Goal: Task Accomplishment & Management: Contribute content

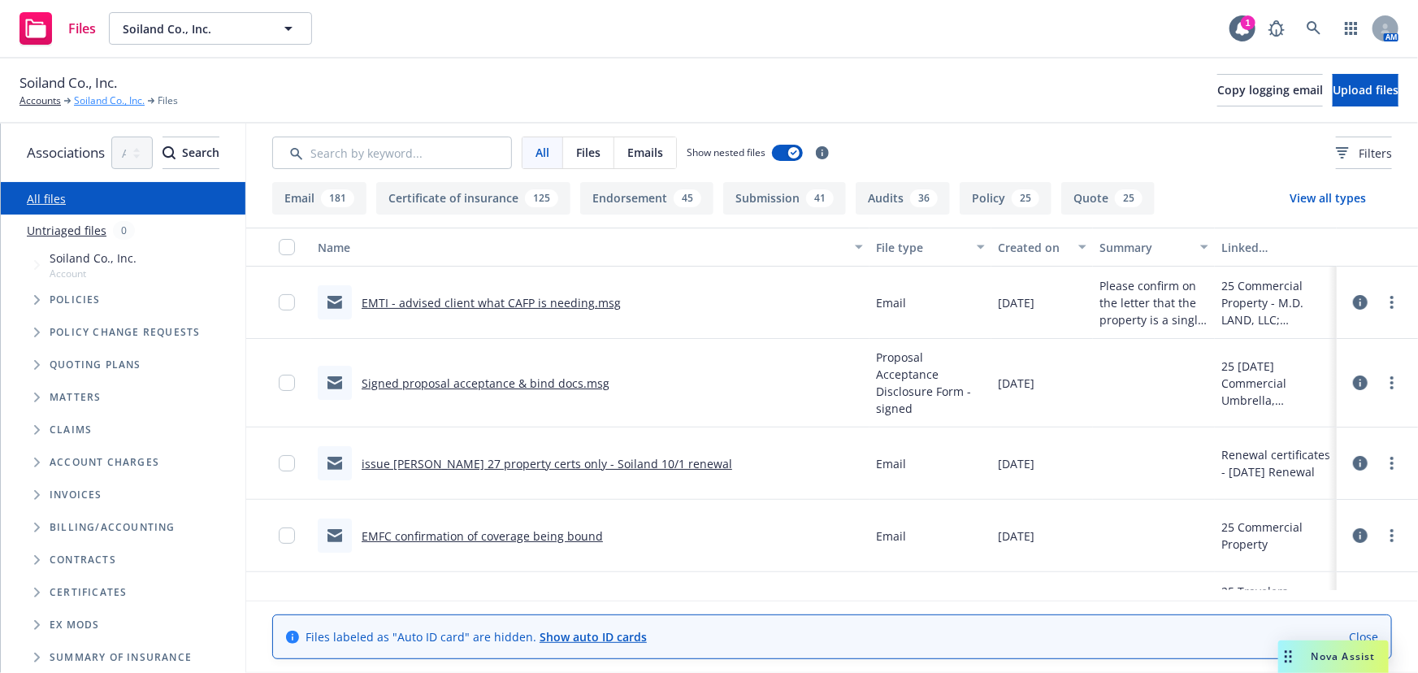
click at [104, 99] on link "Soiland Co., Inc." at bounding box center [109, 100] width 71 height 15
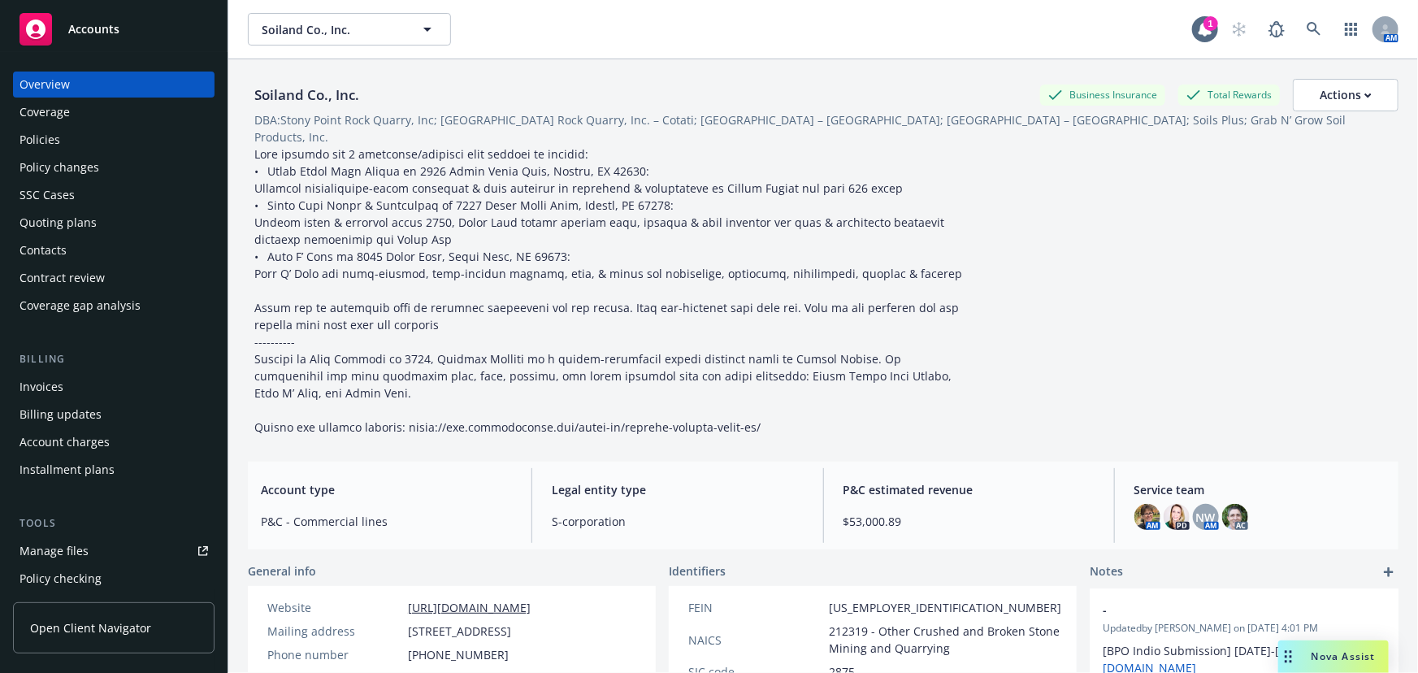
click at [71, 223] on div "Quoting plans" at bounding box center [58, 223] width 77 height 26
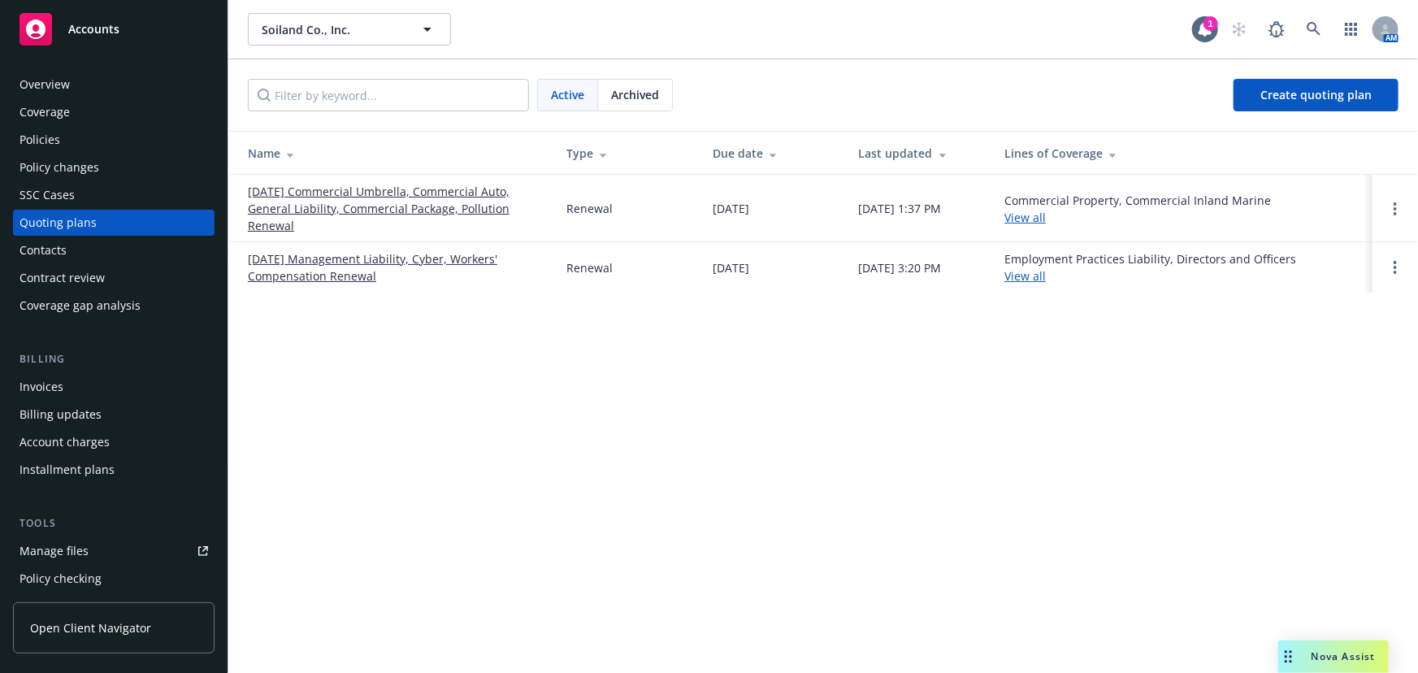
click at [296, 206] on link "[DATE] Commercial Umbrella, Commercial Auto, General Liability, Commercial Pack…" at bounding box center [394, 208] width 293 height 51
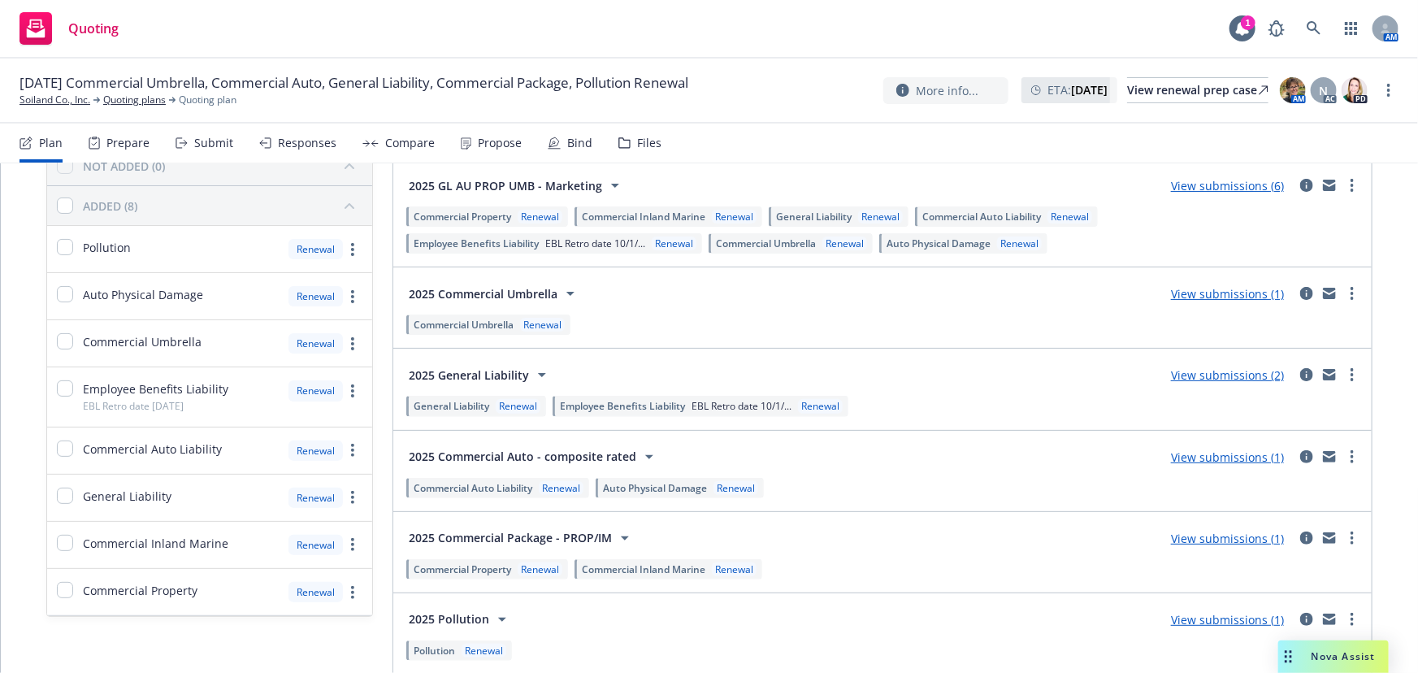
scroll to position [147, 0]
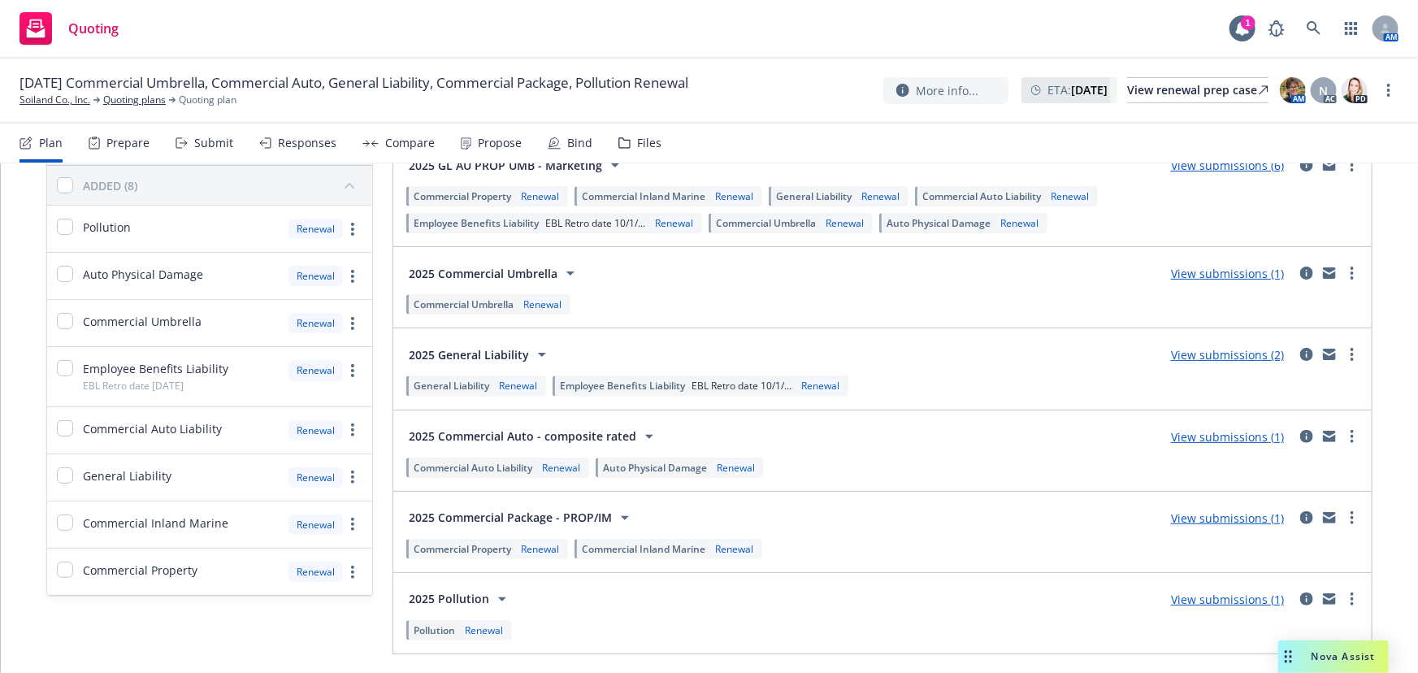
click at [1211, 597] on link "View submissions (1)" at bounding box center [1227, 599] width 113 height 15
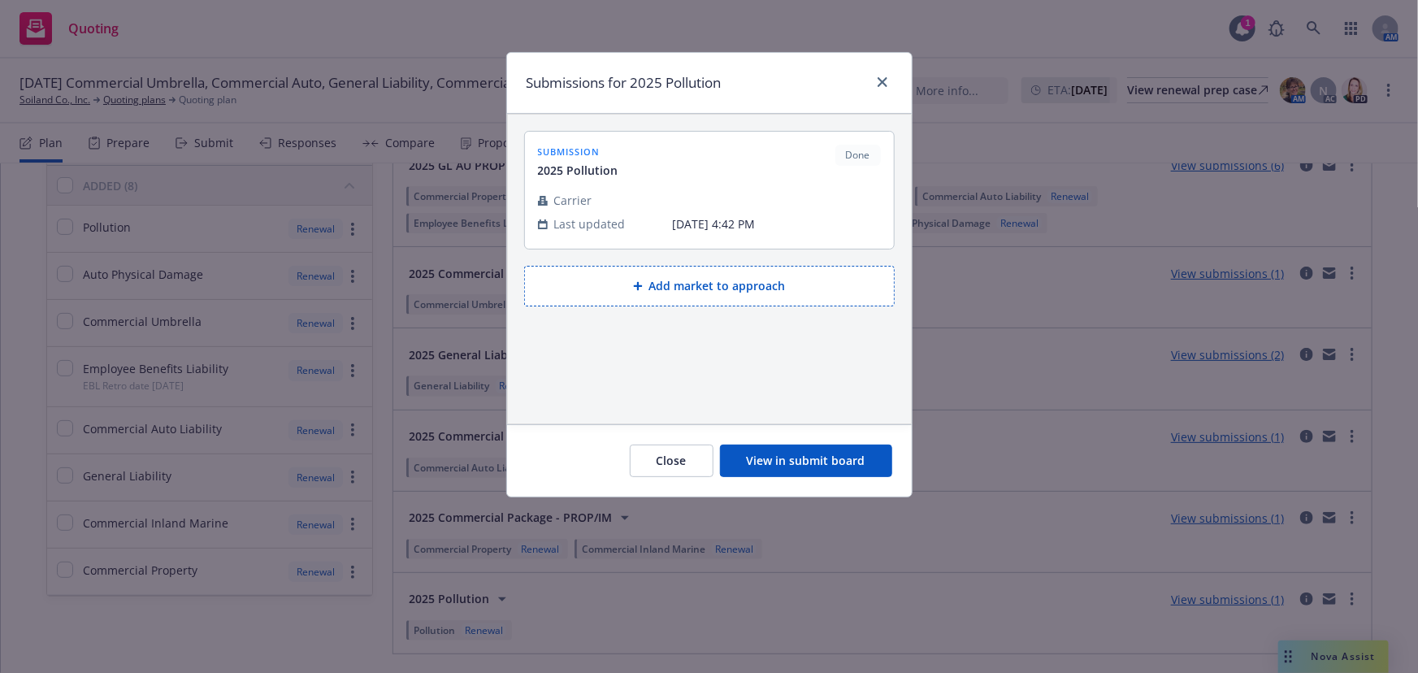
click at [775, 451] on button "View in submit board" at bounding box center [806, 461] width 172 height 33
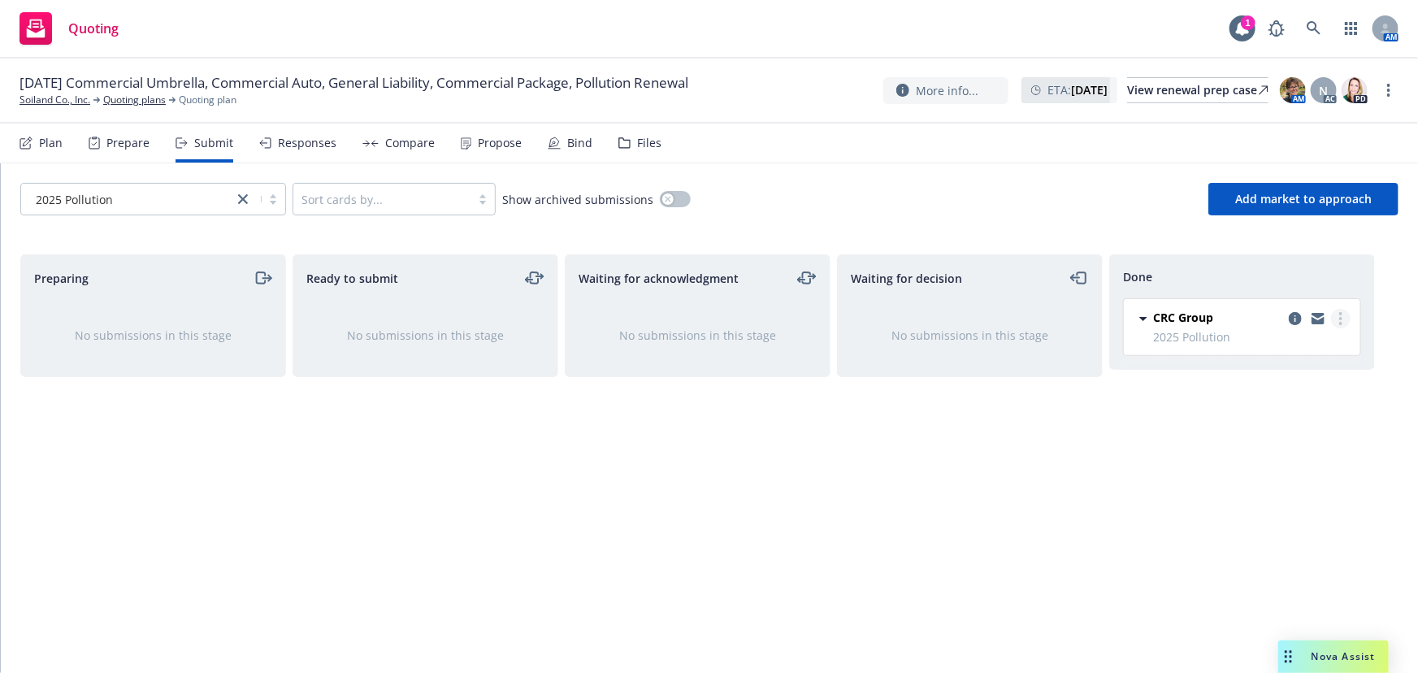
click at [1342, 319] on link "more" at bounding box center [1341, 319] width 20 height 20
click at [1273, 388] on span "Add accepted decision" at bounding box center [1268, 383] width 163 height 15
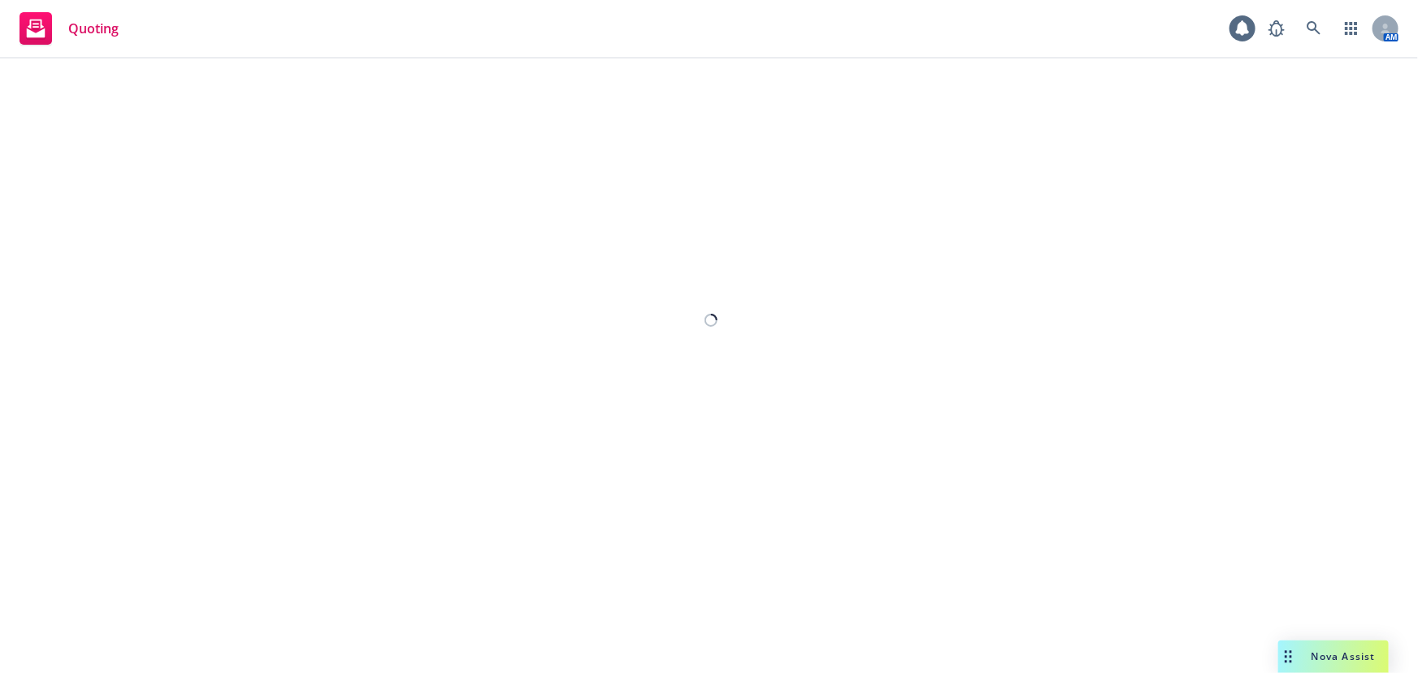
select select "12"
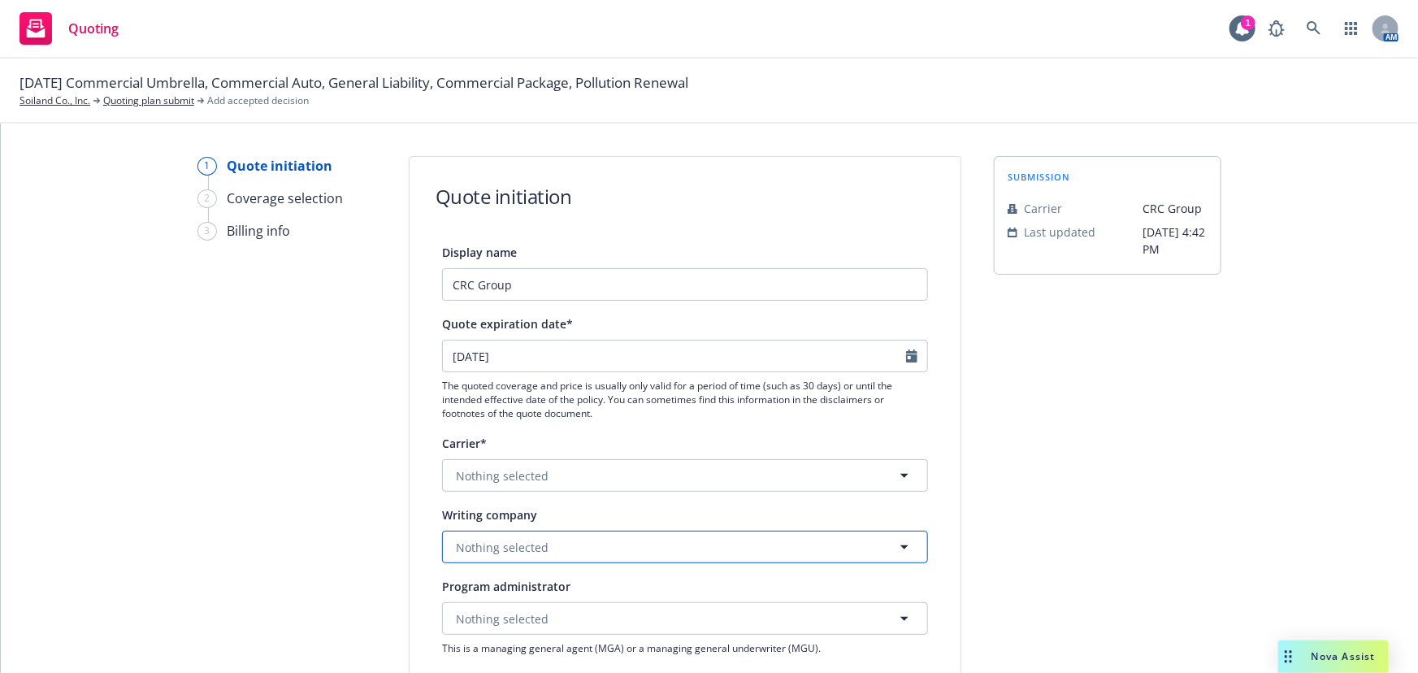
click at [648, 545] on button "Nothing selected" at bounding box center [685, 547] width 486 height 33
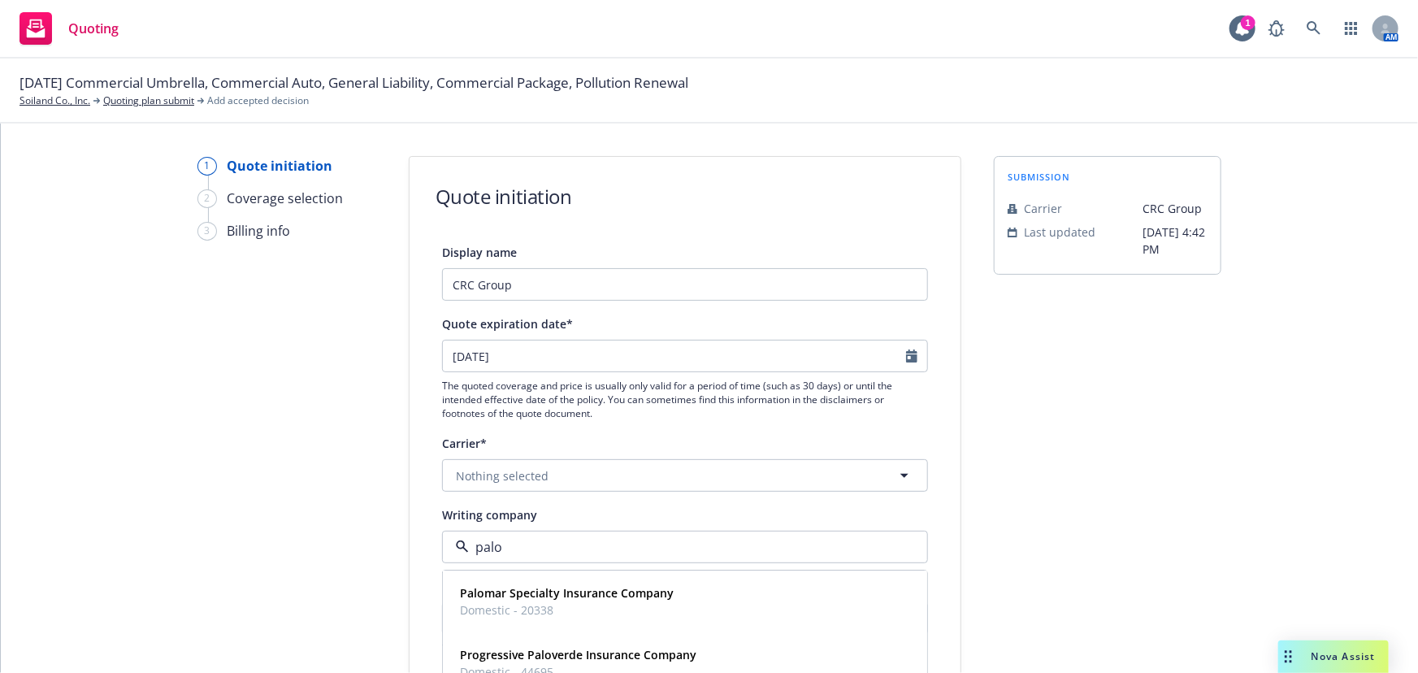
type input "palom"
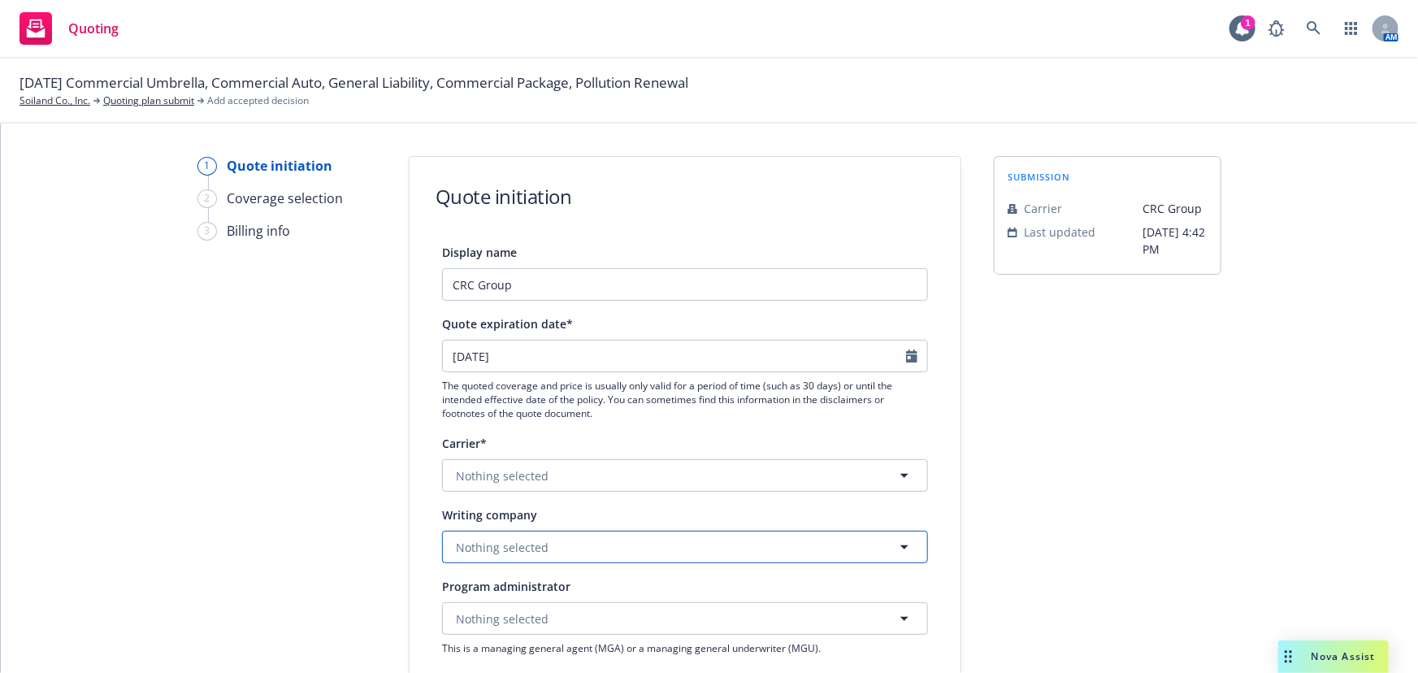
click at [618, 549] on button "Nothing selected" at bounding box center [685, 547] width 486 height 33
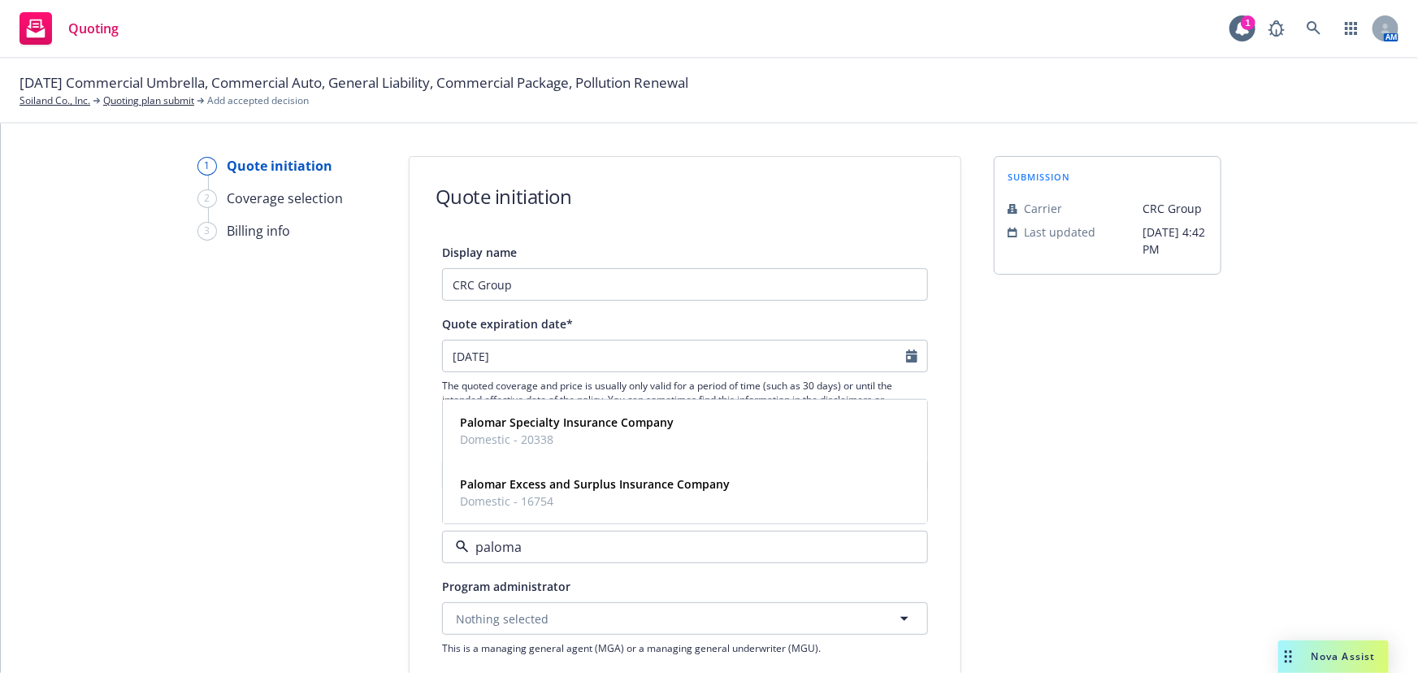
type input "palomar"
click at [593, 482] on strong "Palomar Excess and Surplus Insurance Company" at bounding box center [595, 483] width 270 height 15
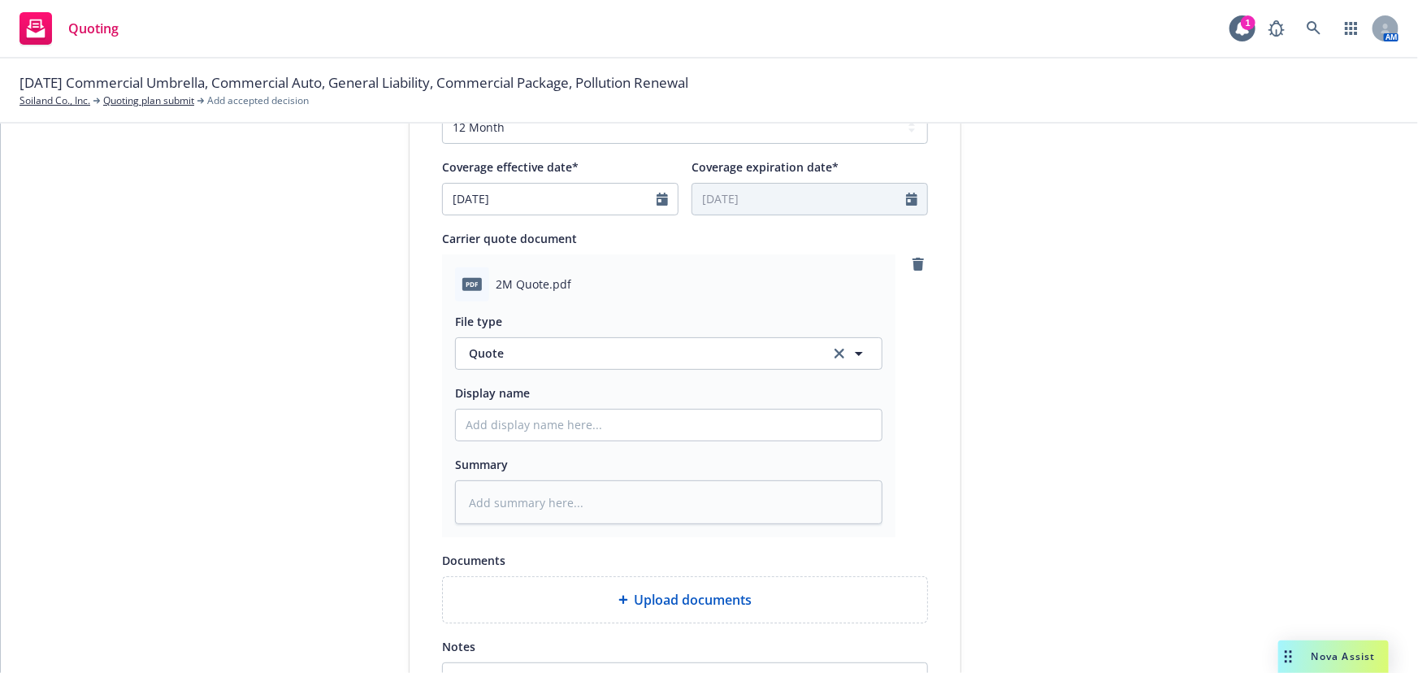
scroll to position [665, 0]
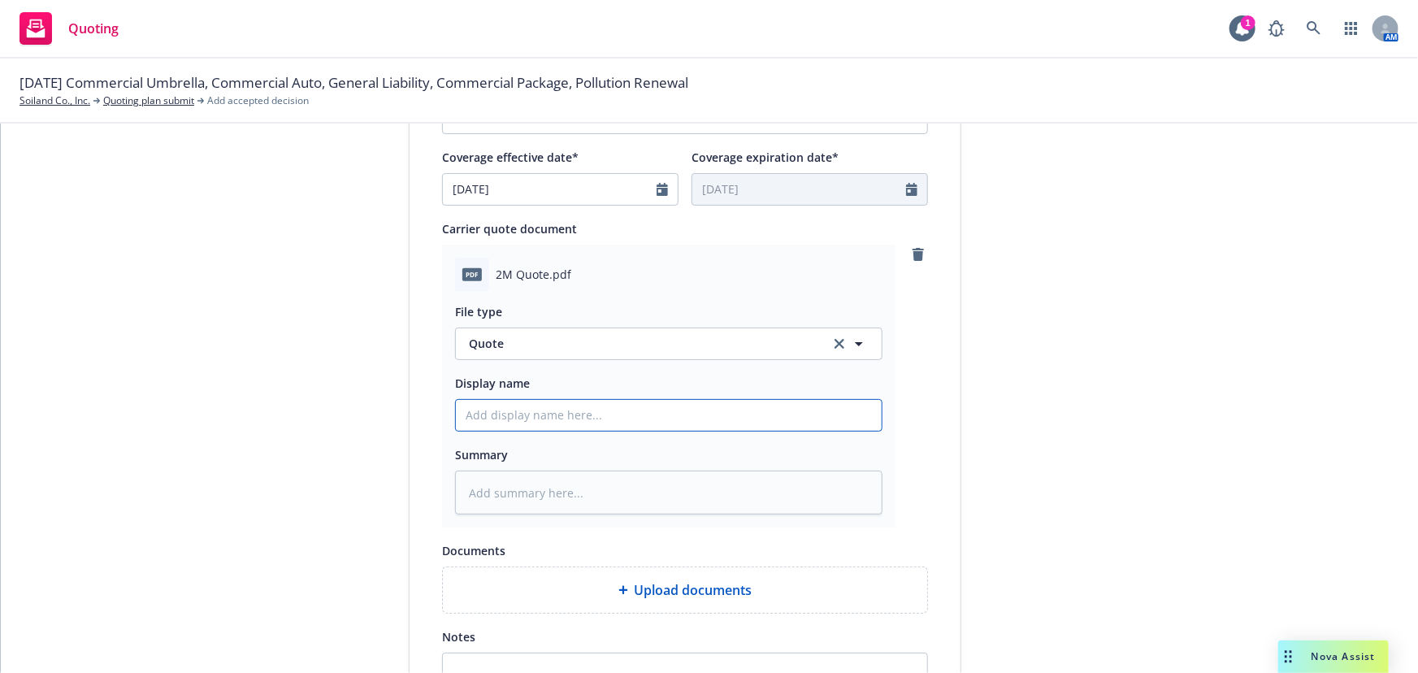
click at [482, 415] on input "Display name" at bounding box center [669, 415] width 426 height 31
click at [509, 410] on input "Display name" at bounding box center [669, 415] width 426 height 31
type textarea "x"
type input "$"
type textarea "x"
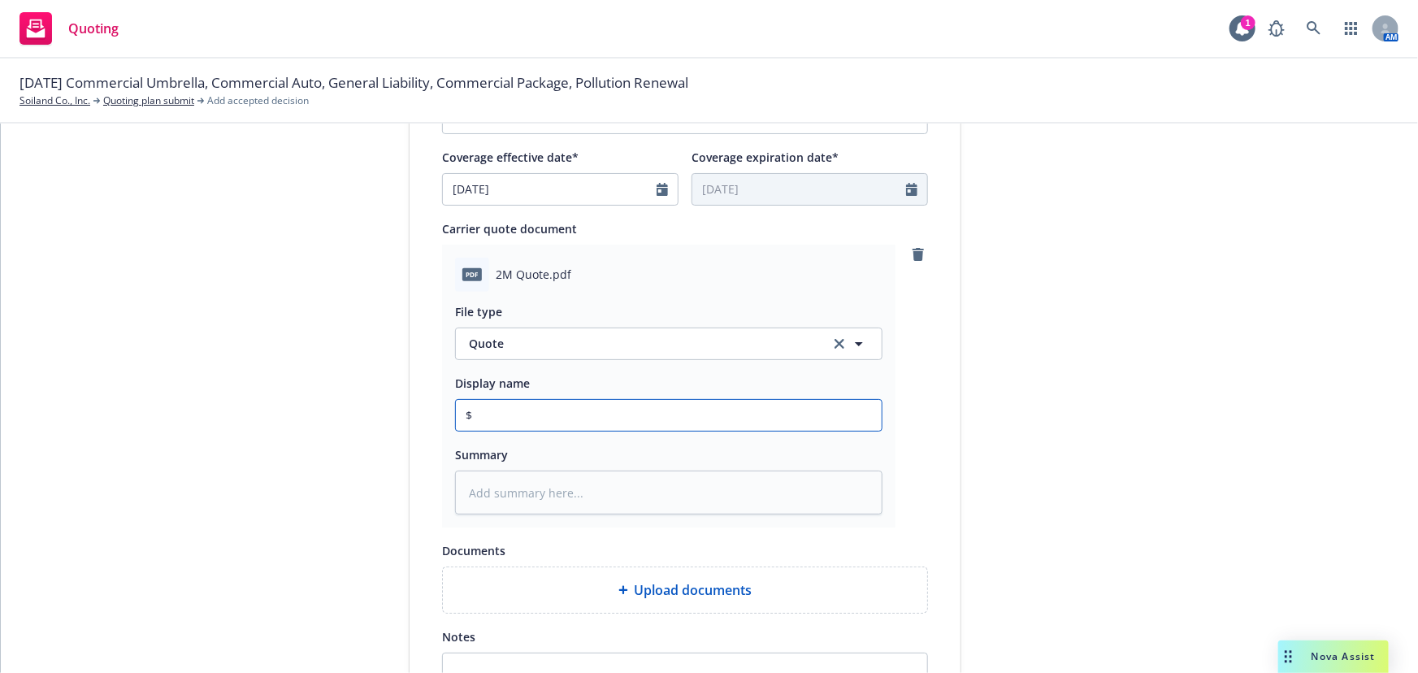
type input "$2"
type textarea "x"
type input "$2M"
type textarea "x"
type input "$2M"
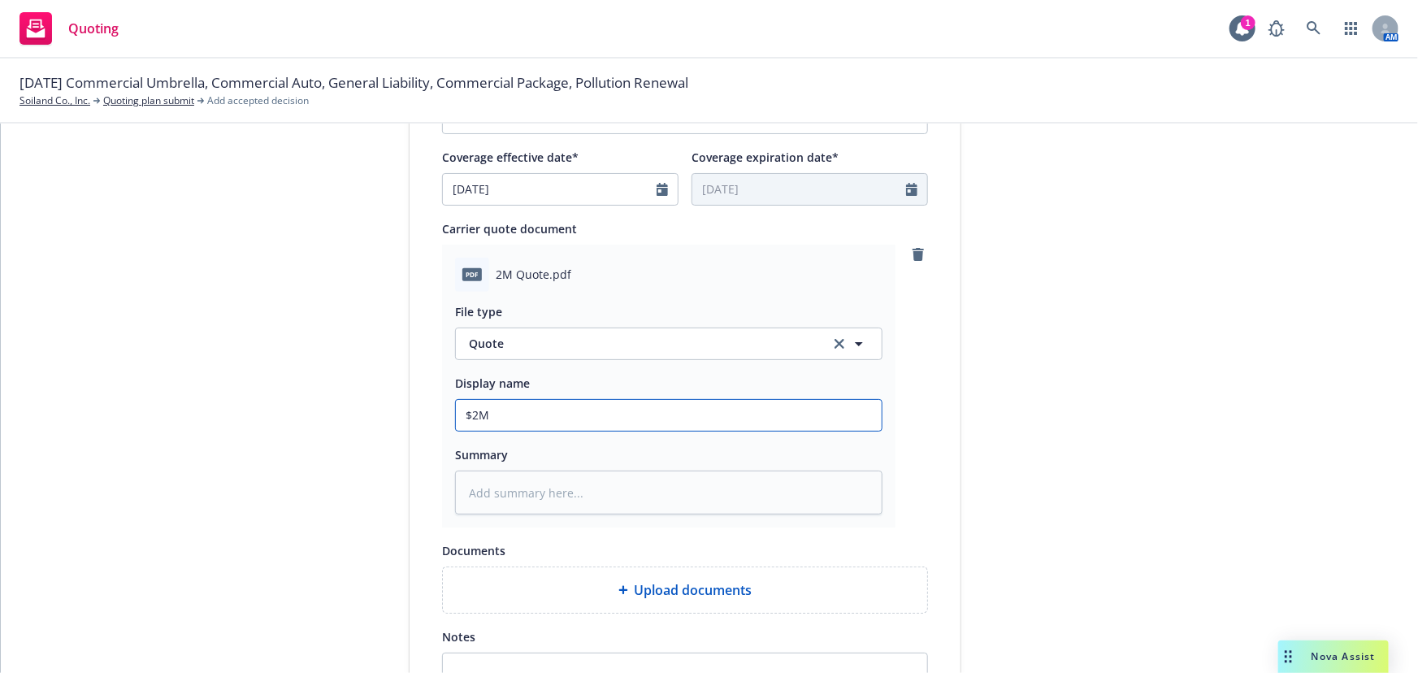
type textarea "x"
type input "$2M o"
type textarea "x"
type input "$2M on"
type textarea "x"
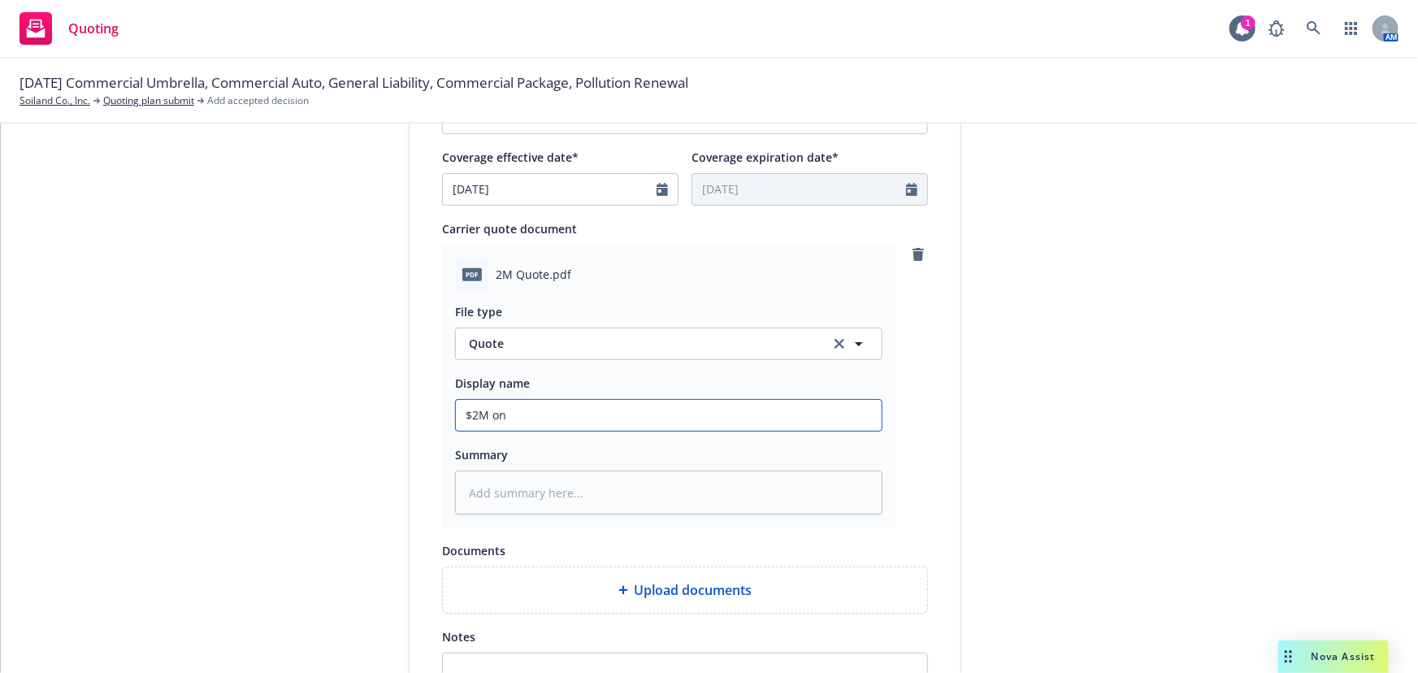
type input "$2M one"
type textarea "x"
type input "$2M one-"
type textarea "x"
type input "$2M one-y"
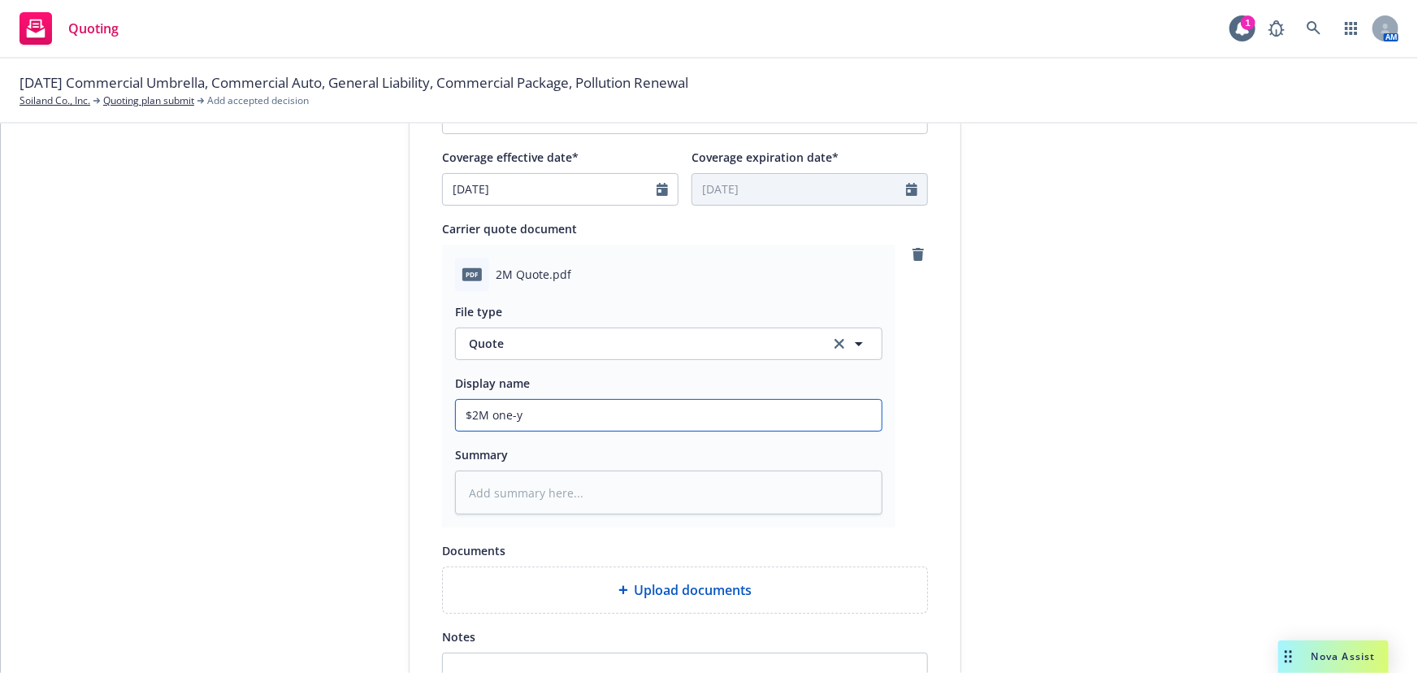
type textarea "x"
type input "$2M one-ye"
type textarea "x"
type input "$2M one-yea"
type textarea "x"
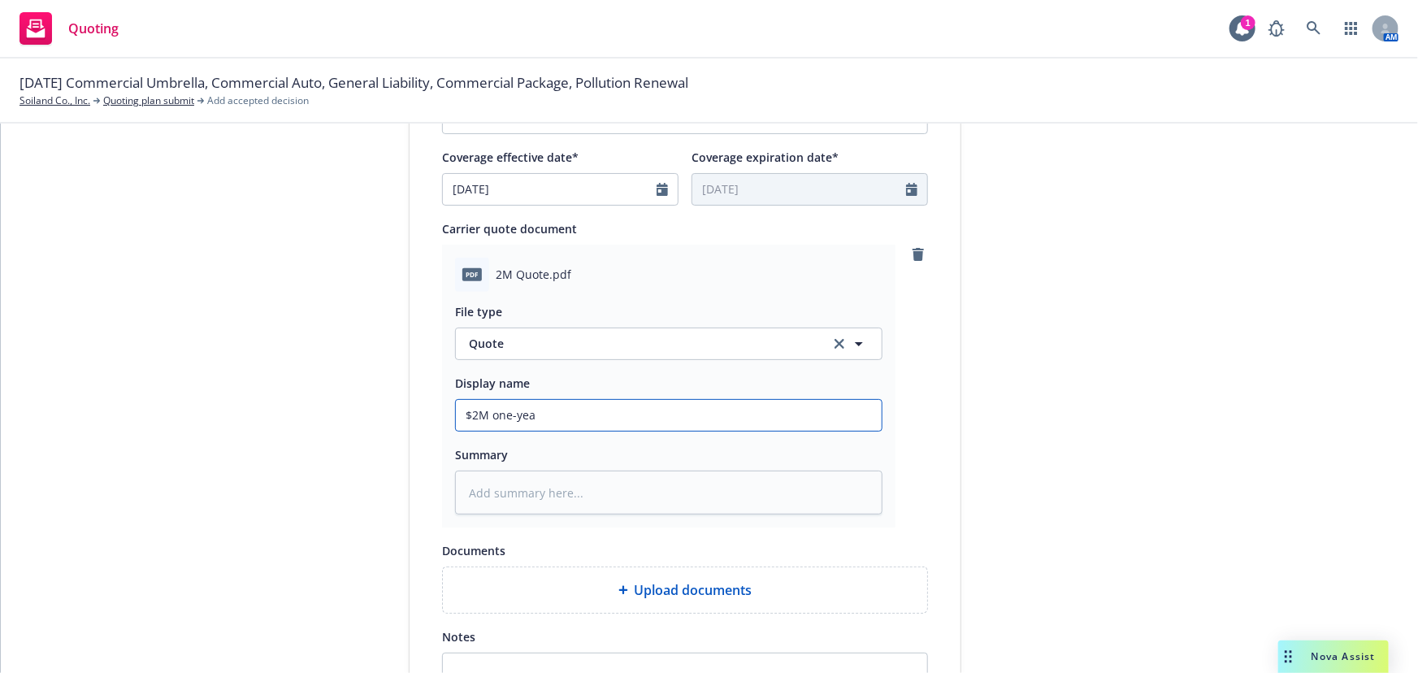
type input "$2M one-year"
type textarea "x"
type input "$2M one-year;"
type textarea "x"
type input "$2M one-year;"
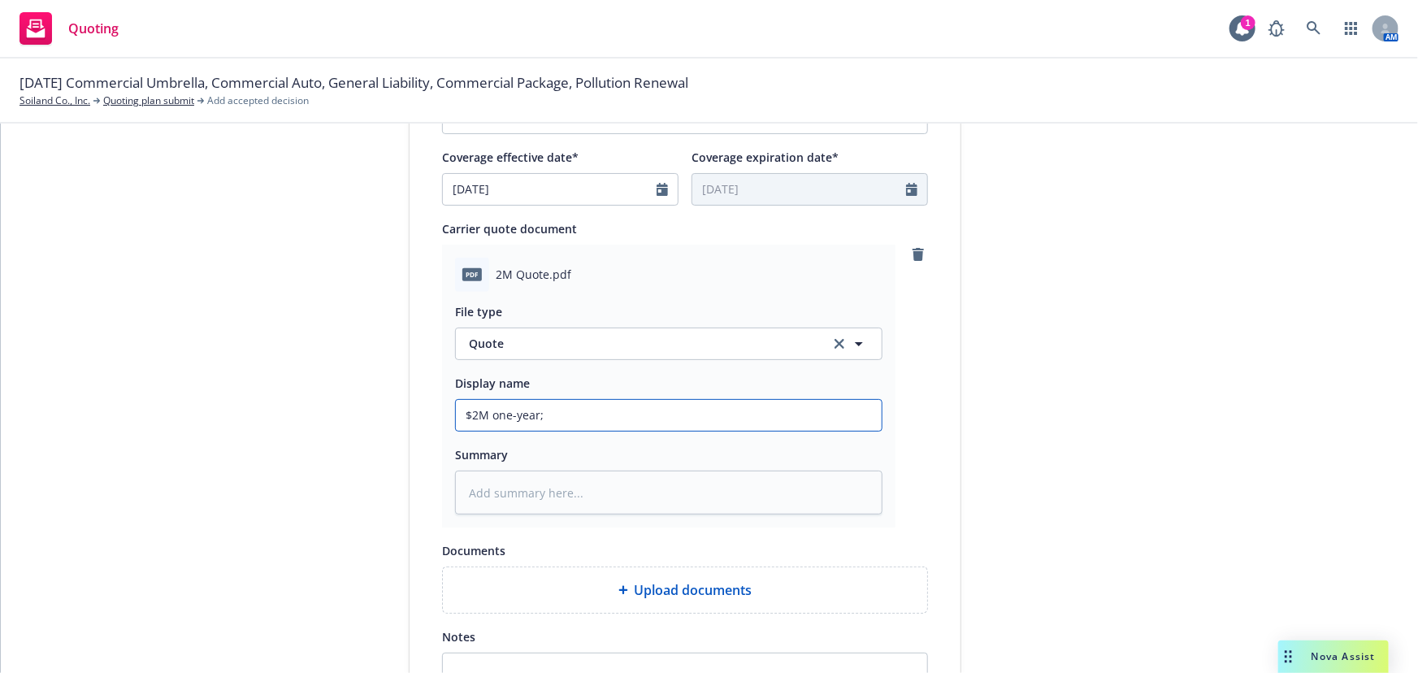
type textarea "x"
type input "$2M one-year; t"
type textarea "x"
type input "$2M one-year; tw"
type textarea "x"
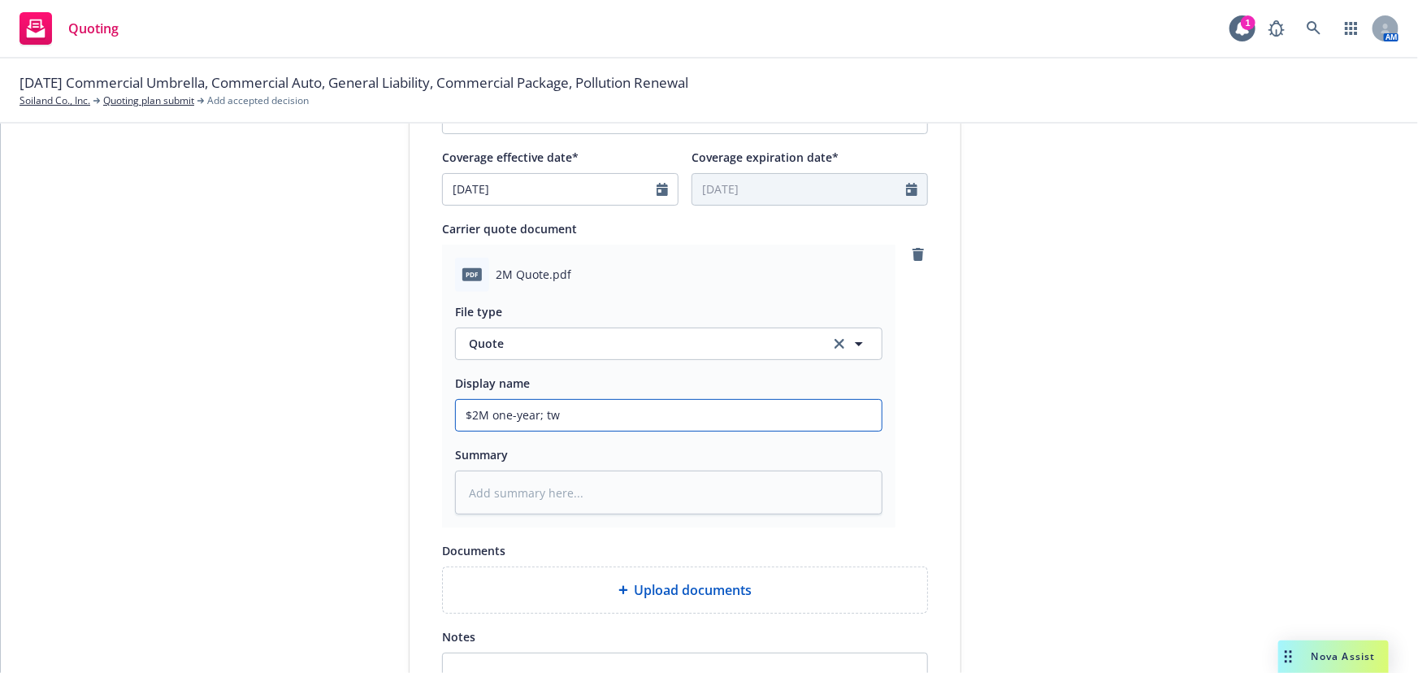
type input "$2M one-year; two"
type textarea "x"
type input "$2M one-year; two"
type textarea "x"
type input "$2M one-year; two y"
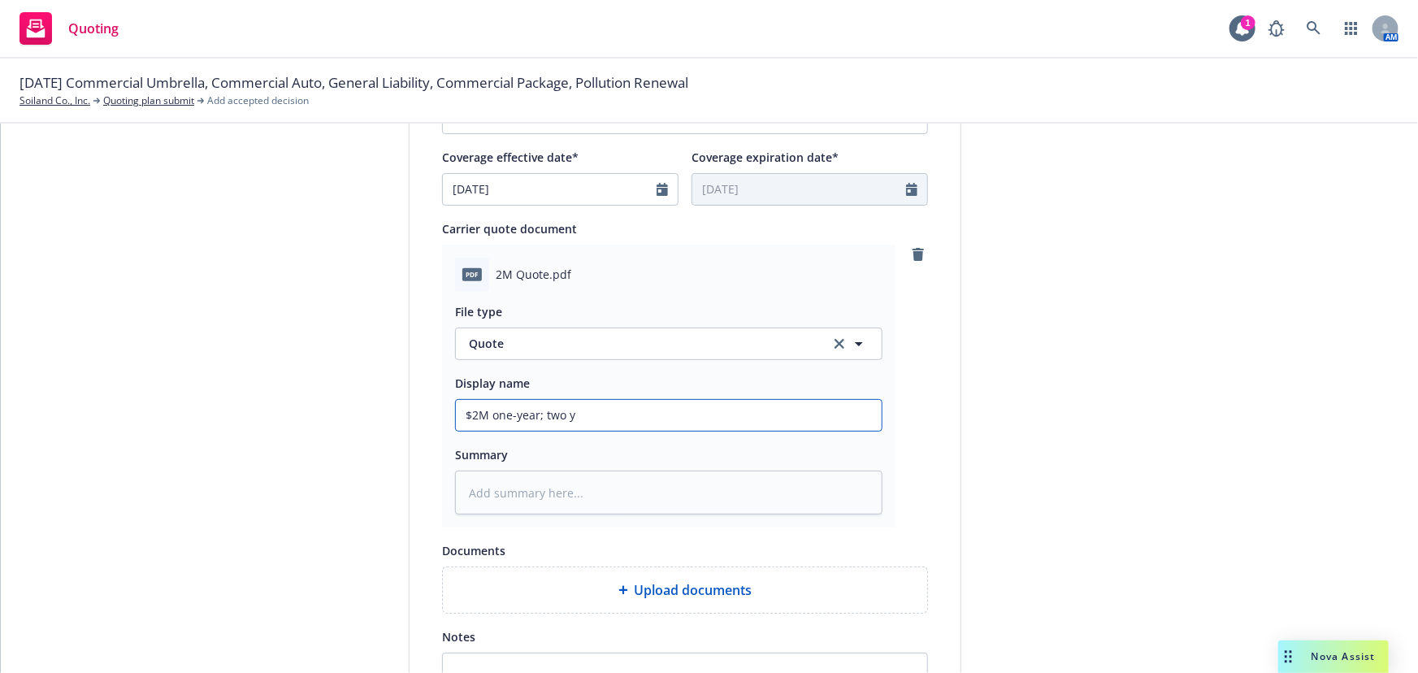
type textarea "x"
type input "$2M one-year; two ye"
type textarea "x"
type input "$2M one-year; two yea"
type textarea "x"
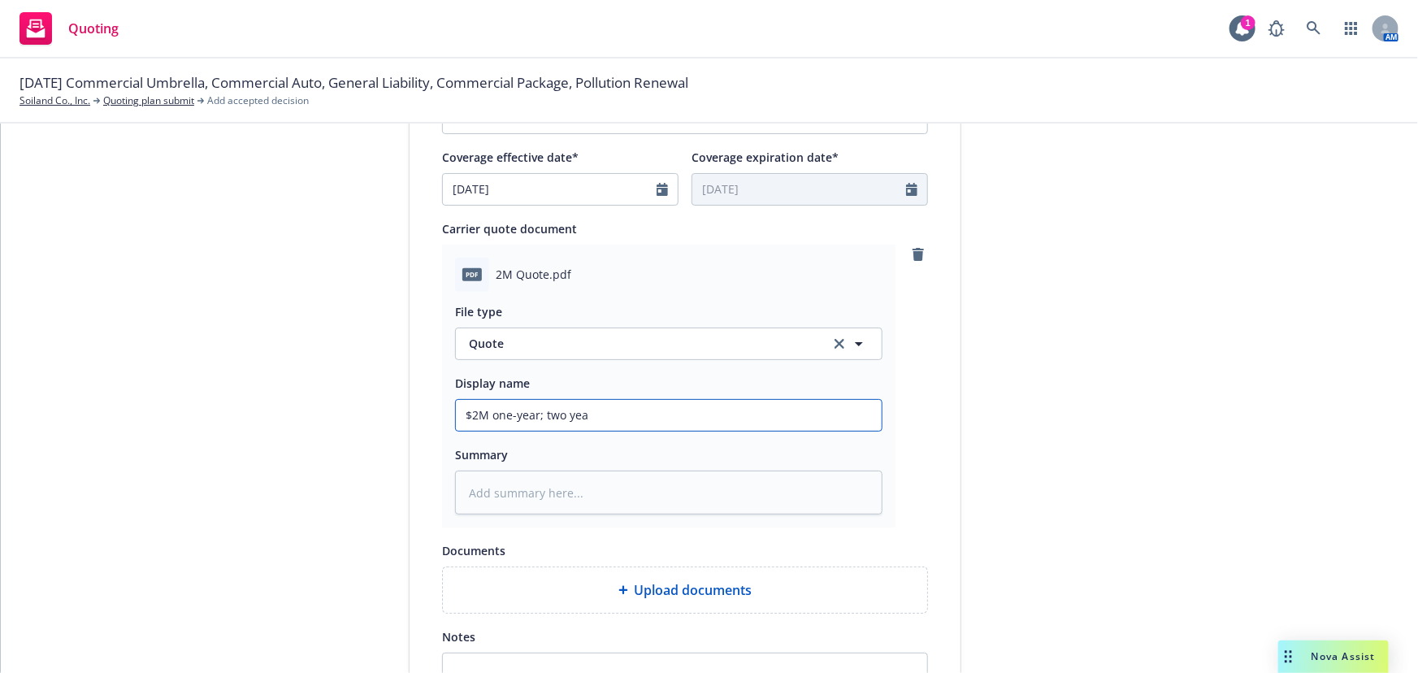
type input "$2M one-year; two year"
type textarea "x"
type input "$2M one-year; two year"
type textarea "x"
type input "$2M one-year; two year &"
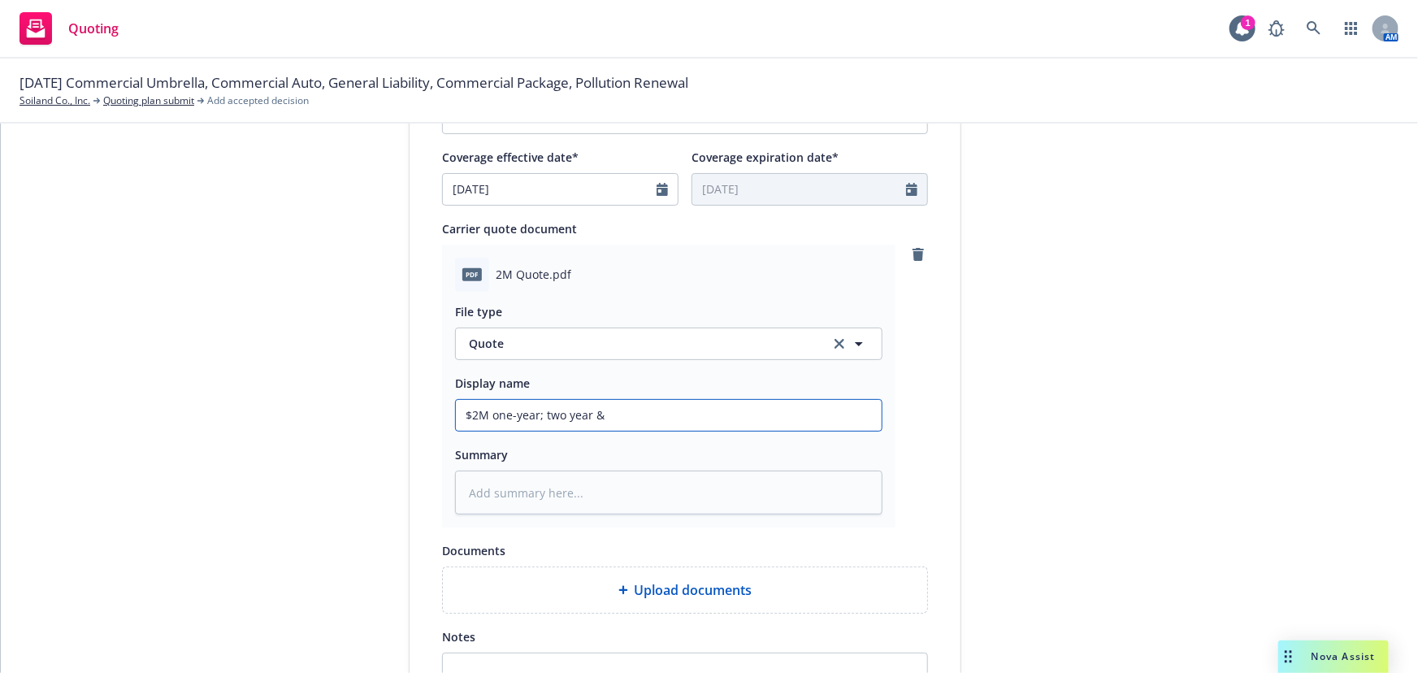
type textarea "x"
type input "$2M one-year; two year &"
type textarea "x"
type input "$2M one-year; two year & 3"
type textarea "x"
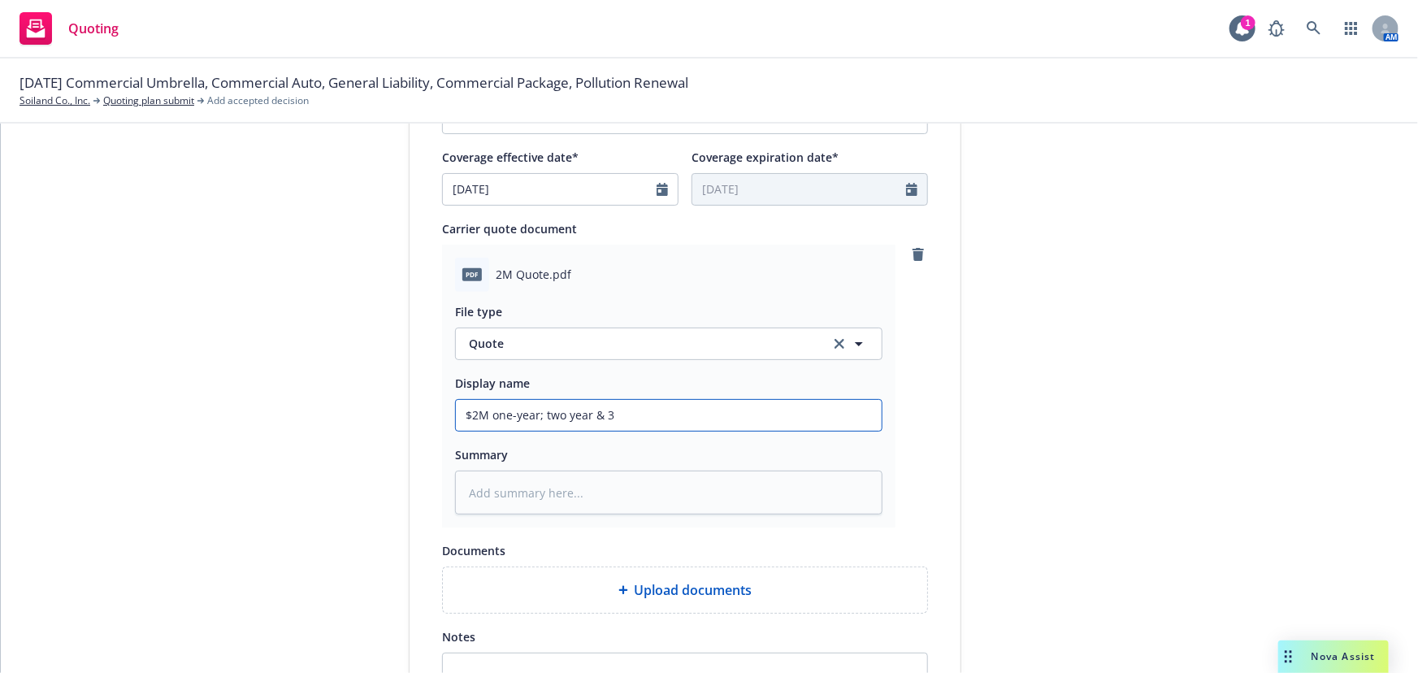
type input "$2M one-year; two year & 3-"
type textarea "x"
type input "$2M one-year; two year & 3-y"
type textarea "x"
type input "$2M one-year; two year & 3-ye"
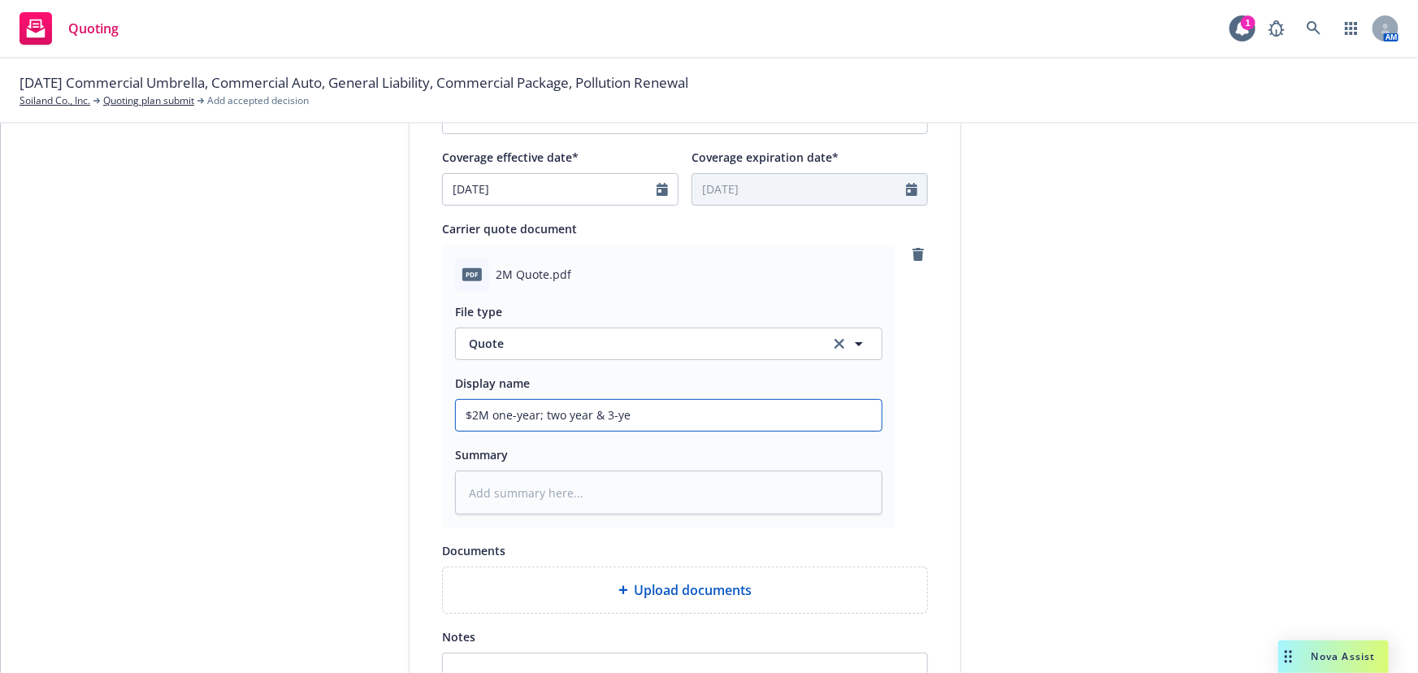
type textarea "x"
type input "$2M one-year; two year & 3-yea"
type textarea "x"
type input "$2M one-year; two year & 3-year"
type textarea "x"
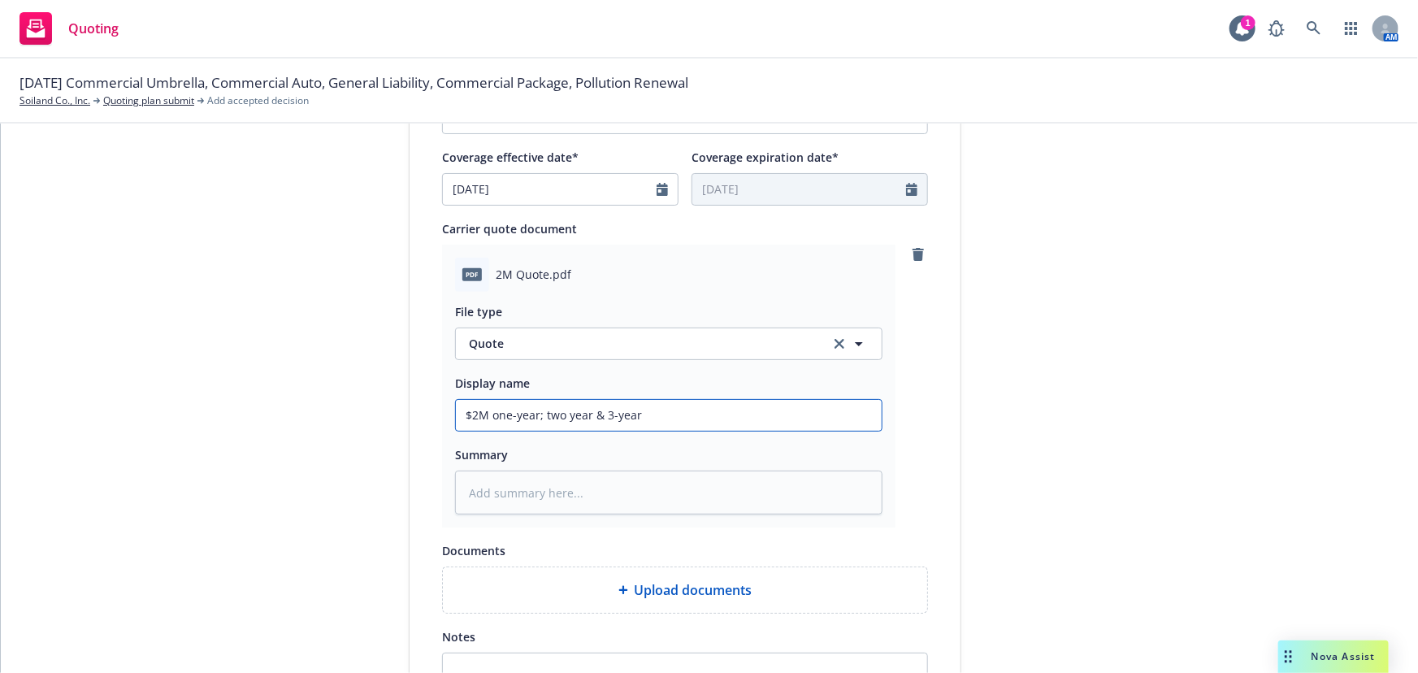
type input "$2M one-year; two year & 3-year"
type textarea "x"
type input "$2M one-year; two year & 3-year o"
type textarea "x"
type input "$2M one-year; two year & 3-year op"
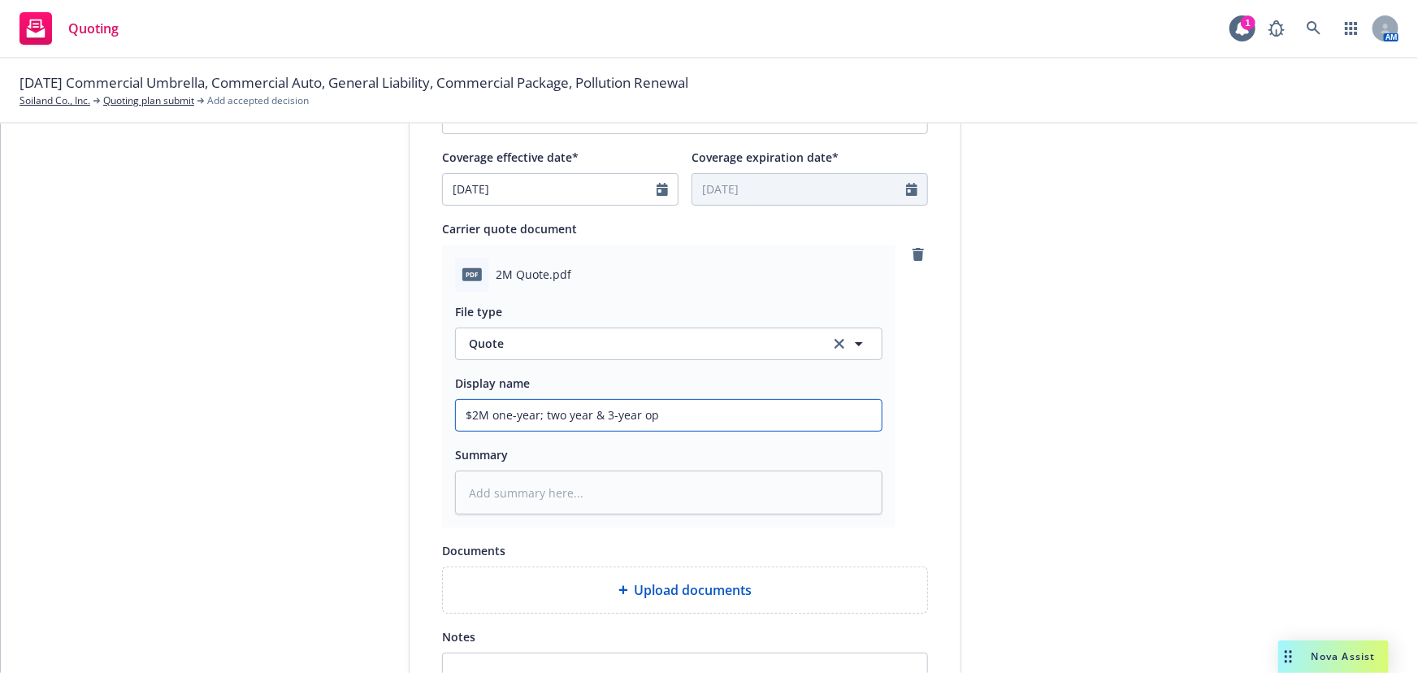
type textarea "x"
type input "$2M one-year; two year & 3-year opt"
type textarea "x"
type input "$2M one-year; two year & 3-year opti"
type textarea "x"
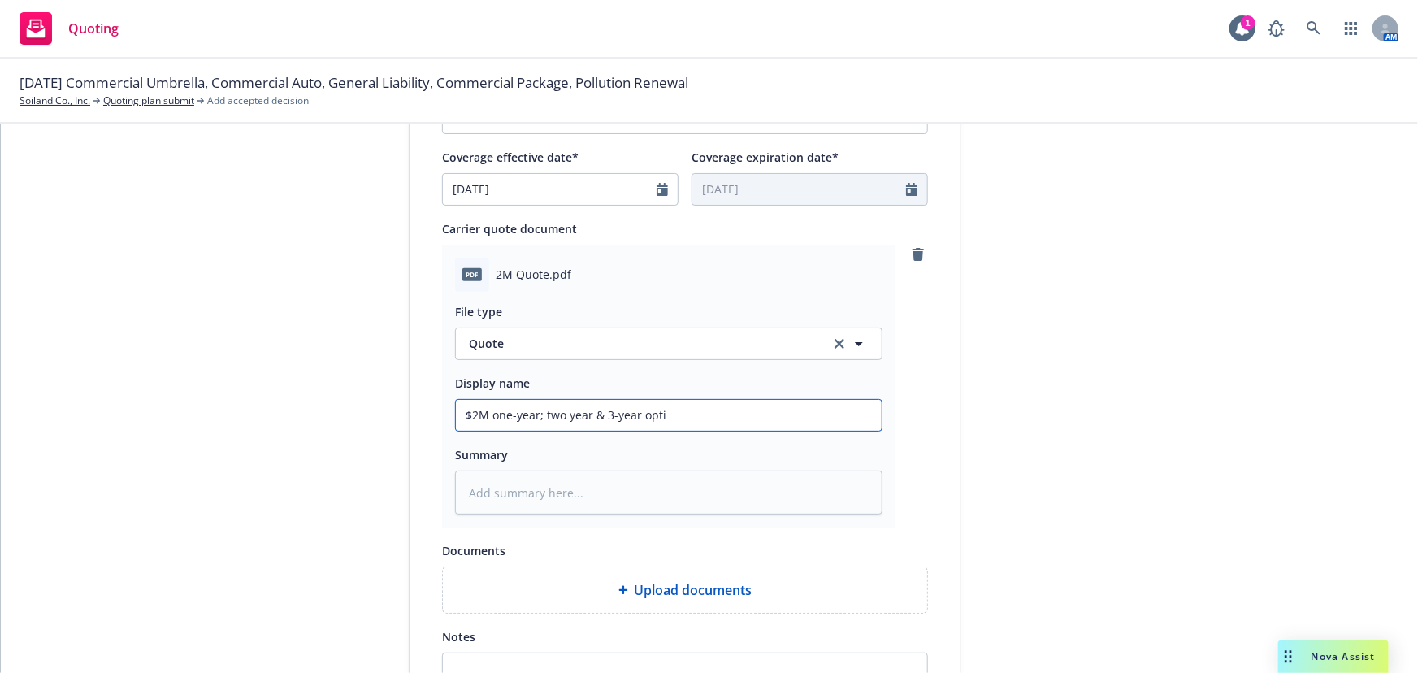
type input "$2M one-year; two year & 3-year optio"
type textarea "x"
type input "$2M one-year; two year & 3-year option"
type textarea "x"
type input "$2M one-year; two year & 3-year options"
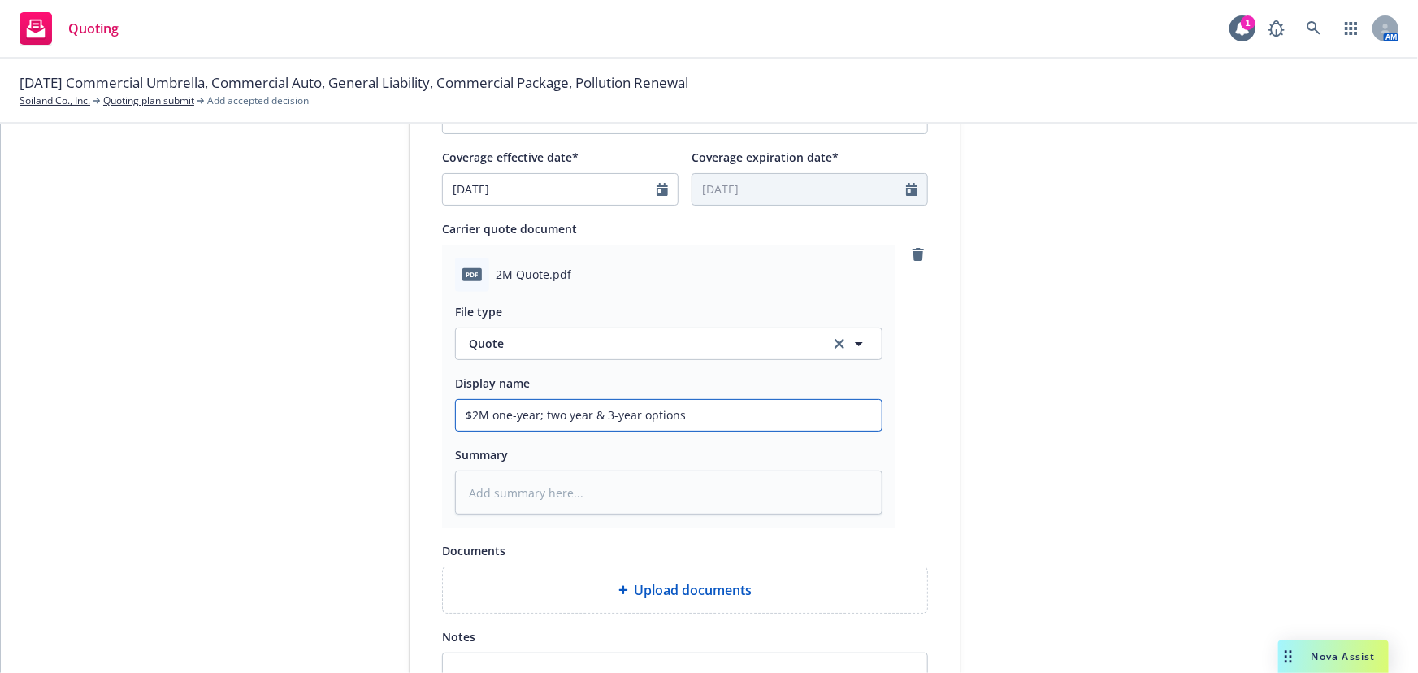
type textarea "x"
type input "$2M one-year; two year & 3-year options"
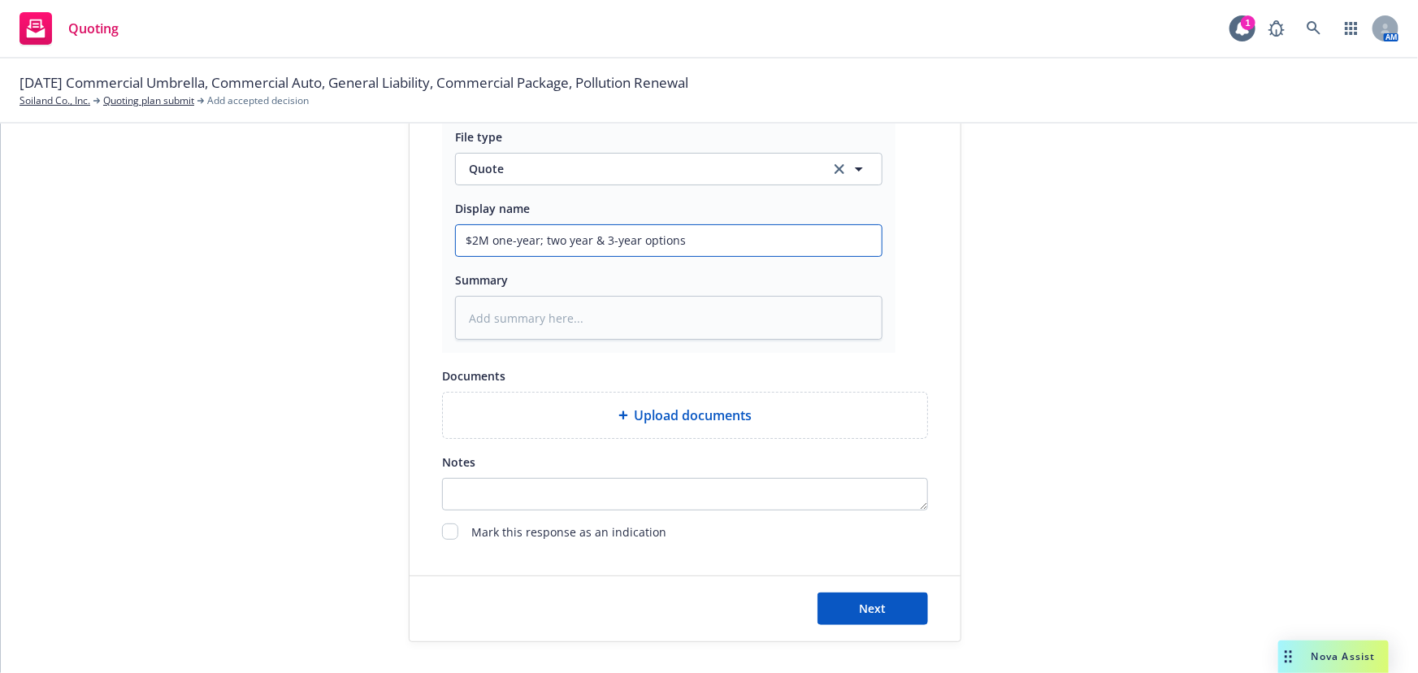
scroll to position [840, 0]
click at [660, 412] on span "Upload documents" at bounding box center [694, 415] width 118 height 20
click at [707, 421] on span "Upload documents" at bounding box center [694, 415] width 118 height 20
type textarea "x"
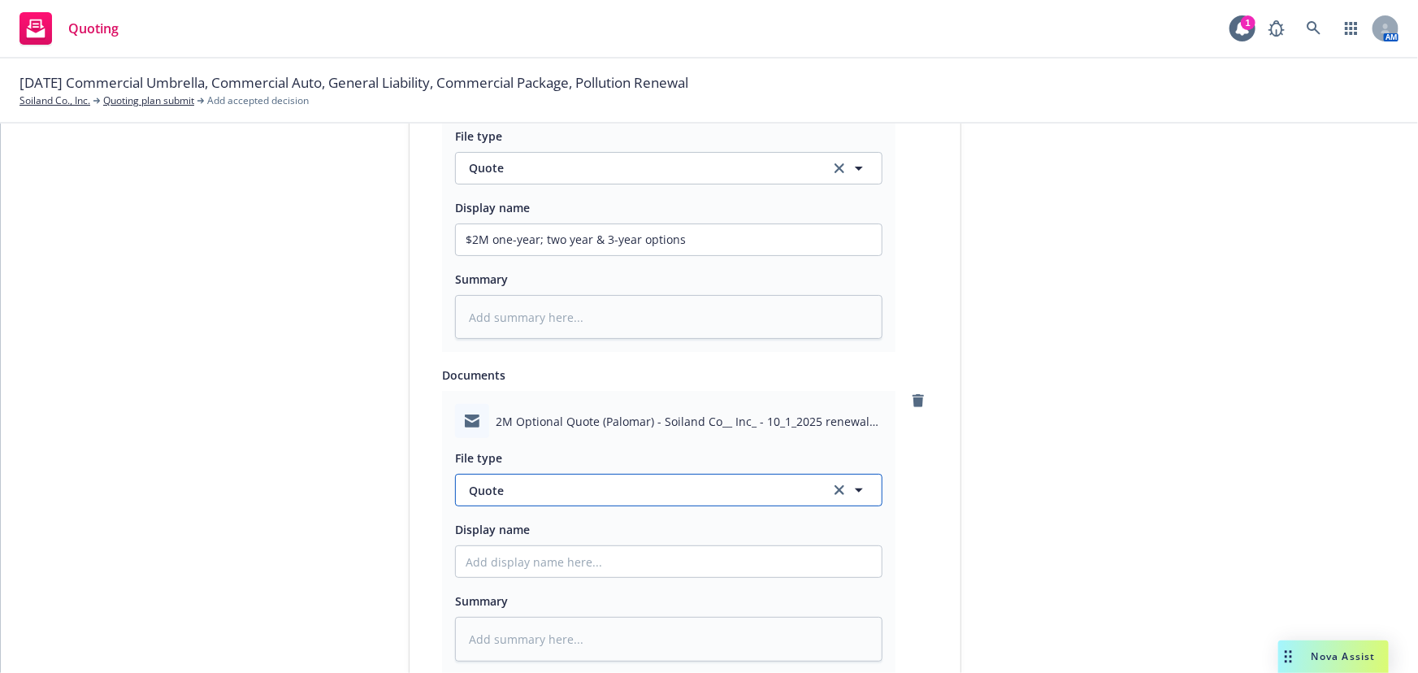
click at [625, 488] on span "Quote" at bounding box center [640, 490] width 342 height 17
type input "quote re"
click at [585, 536] on div "Quote received" at bounding box center [669, 536] width 406 height 24
click at [502, 556] on input "Display name" at bounding box center [669, 561] width 426 height 31
type textarea "x"
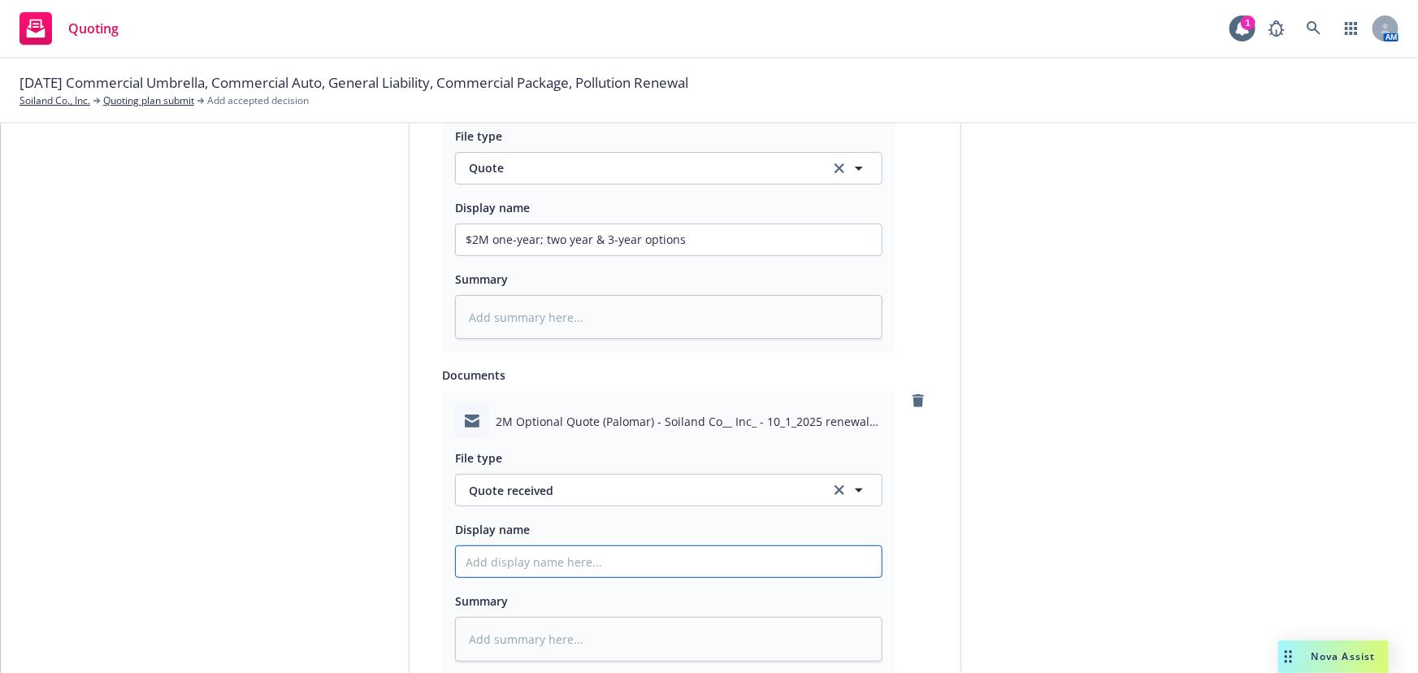
type input "E"
type textarea "x"
type input "EM"
type textarea "x"
type input "EMF"
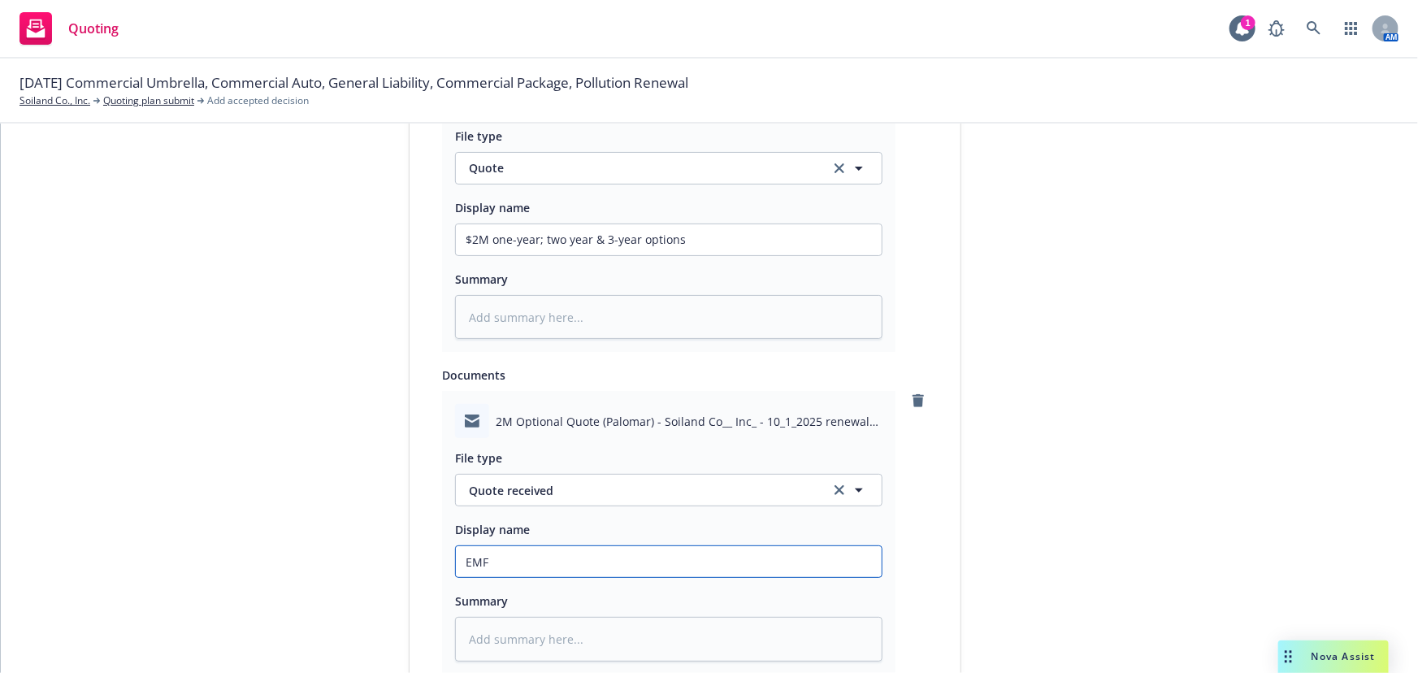
type textarea "x"
type input "EMFC"
type textarea "x"
type input "EMFC"
type textarea "x"
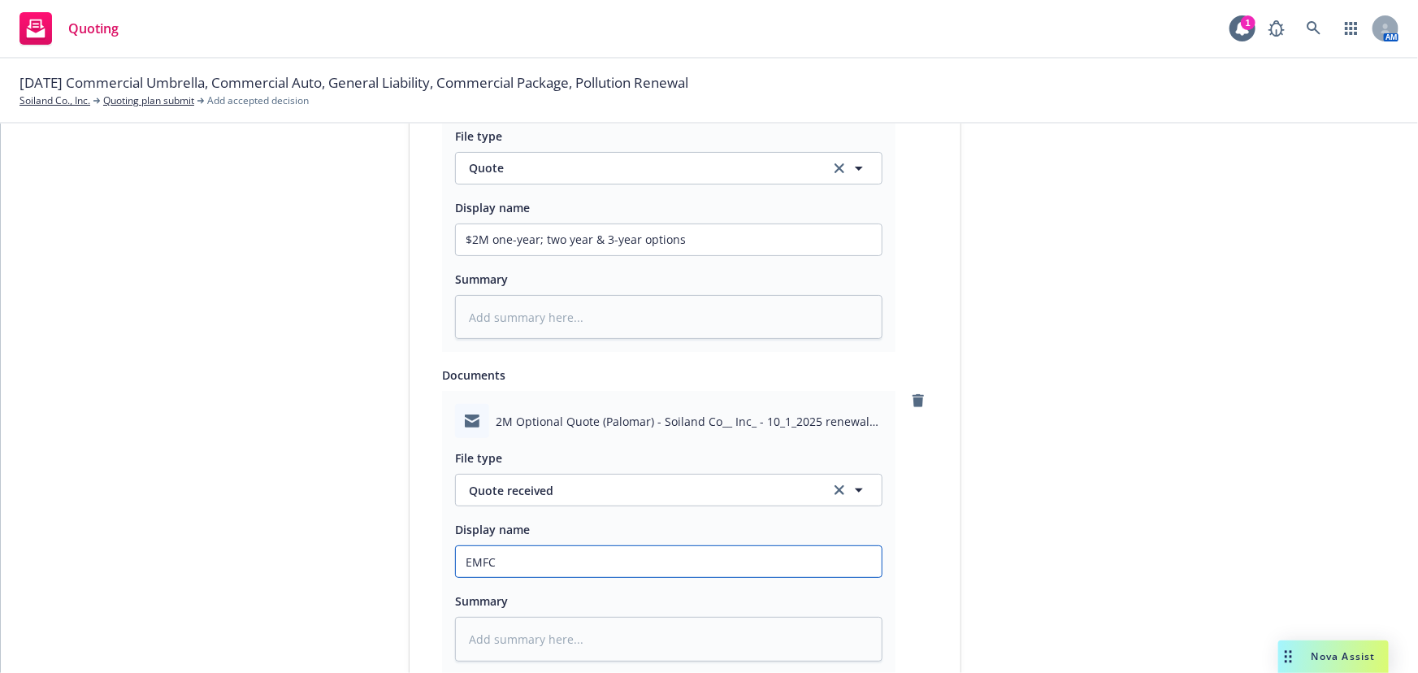
type input "EMFC -"
type textarea "x"
type input "EMFC -"
type textarea "x"
type input "EMFC - w"
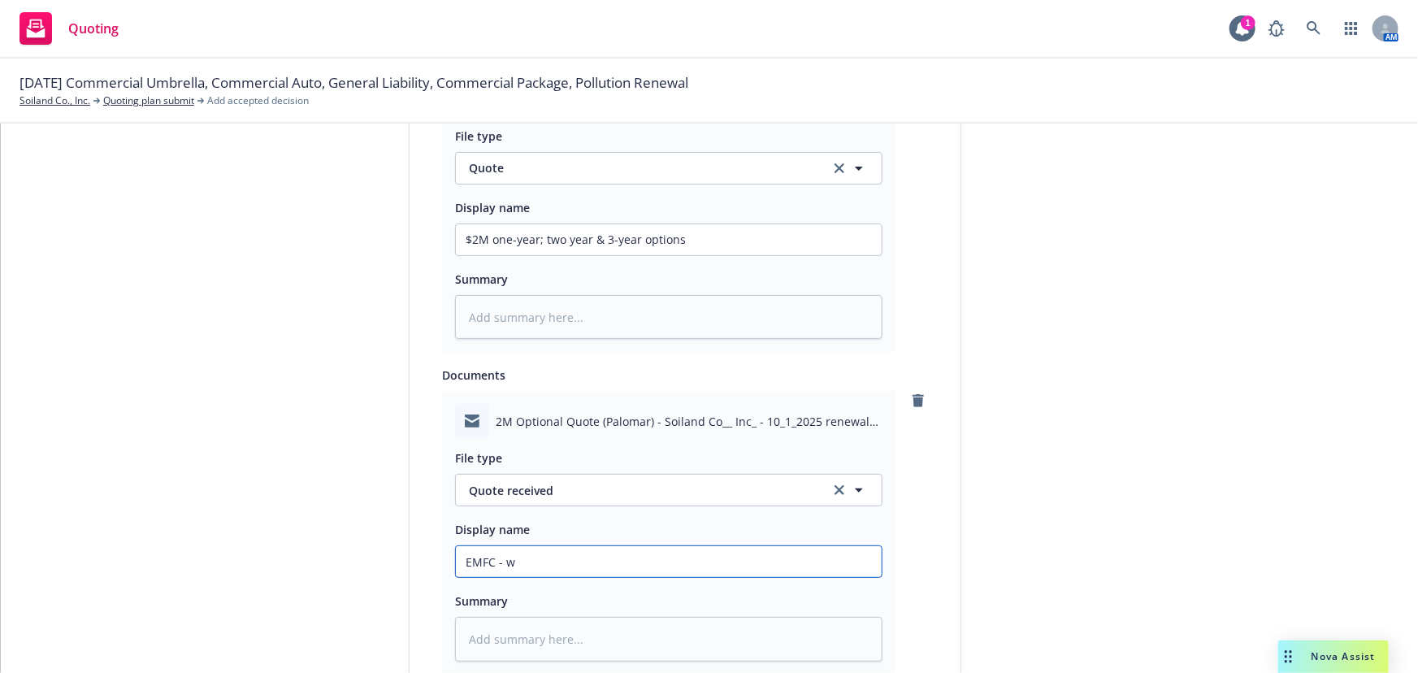
type textarea "x"
type input "EMFC - wi"
type textarea "x"
type input "EMFC - wit"
type textarea "x"
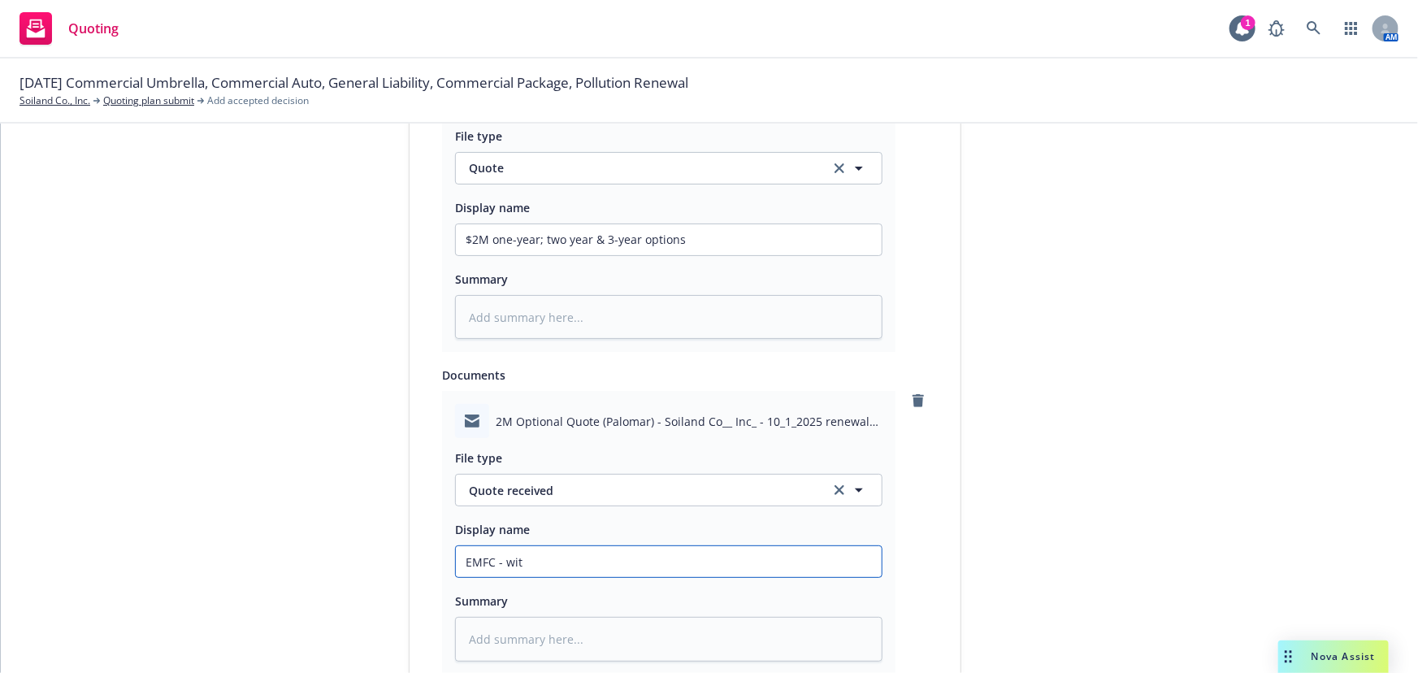
type input "EMFC - with"
type textarea "x"
type input "EMFC - with"
type textarea "x"
type input "EMFC - with 2"
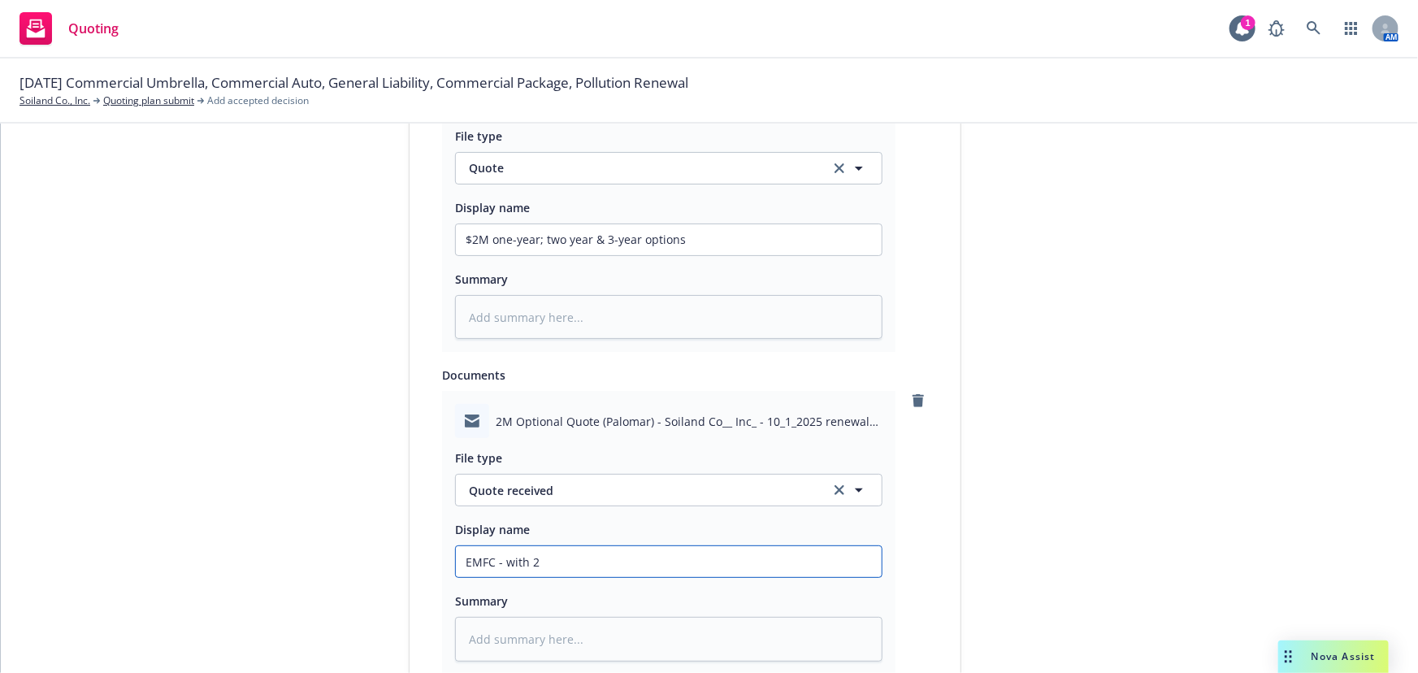
type textarea "x"
type input "EMFC - with"
type textarea "x"
type input "EMFC - with $"
type textarea "x"
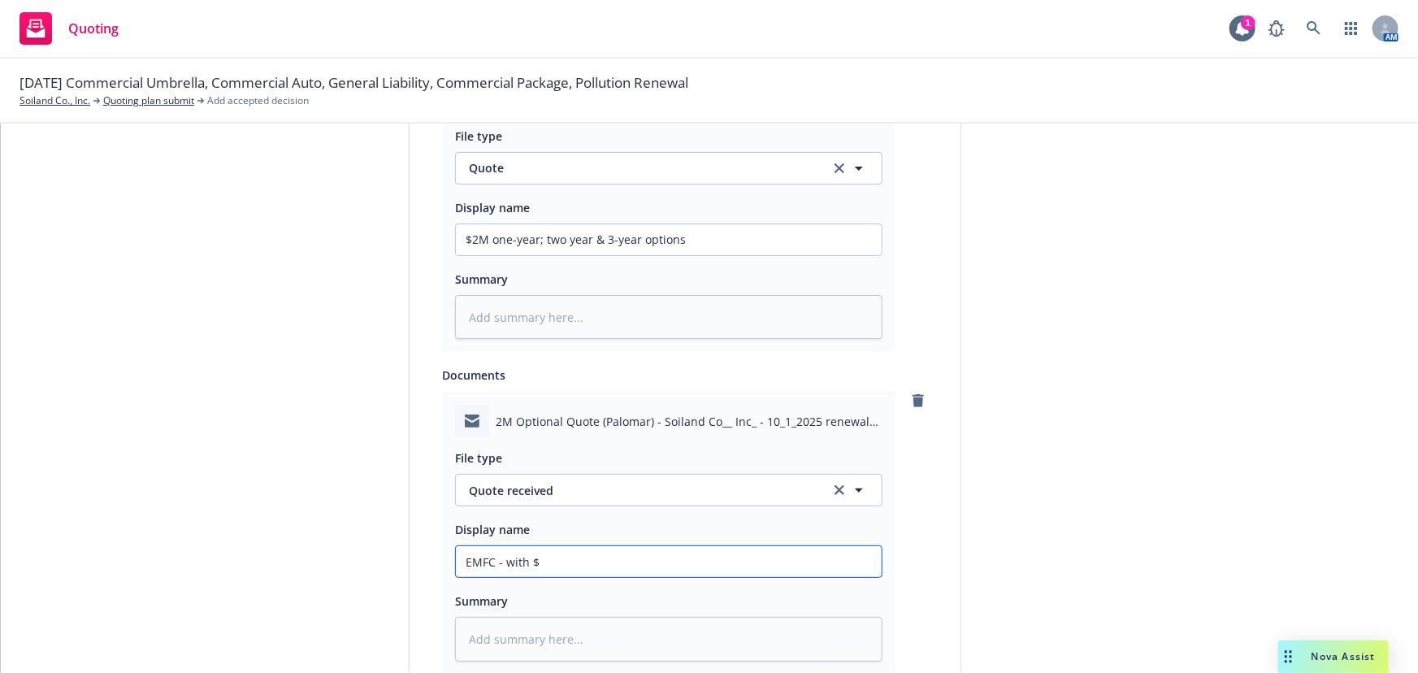
type input "EMFC - with $2"
type textarea "x"
type input "EMFC - with $2M"
type textarea "x"
type input "EMFC - with $2M"
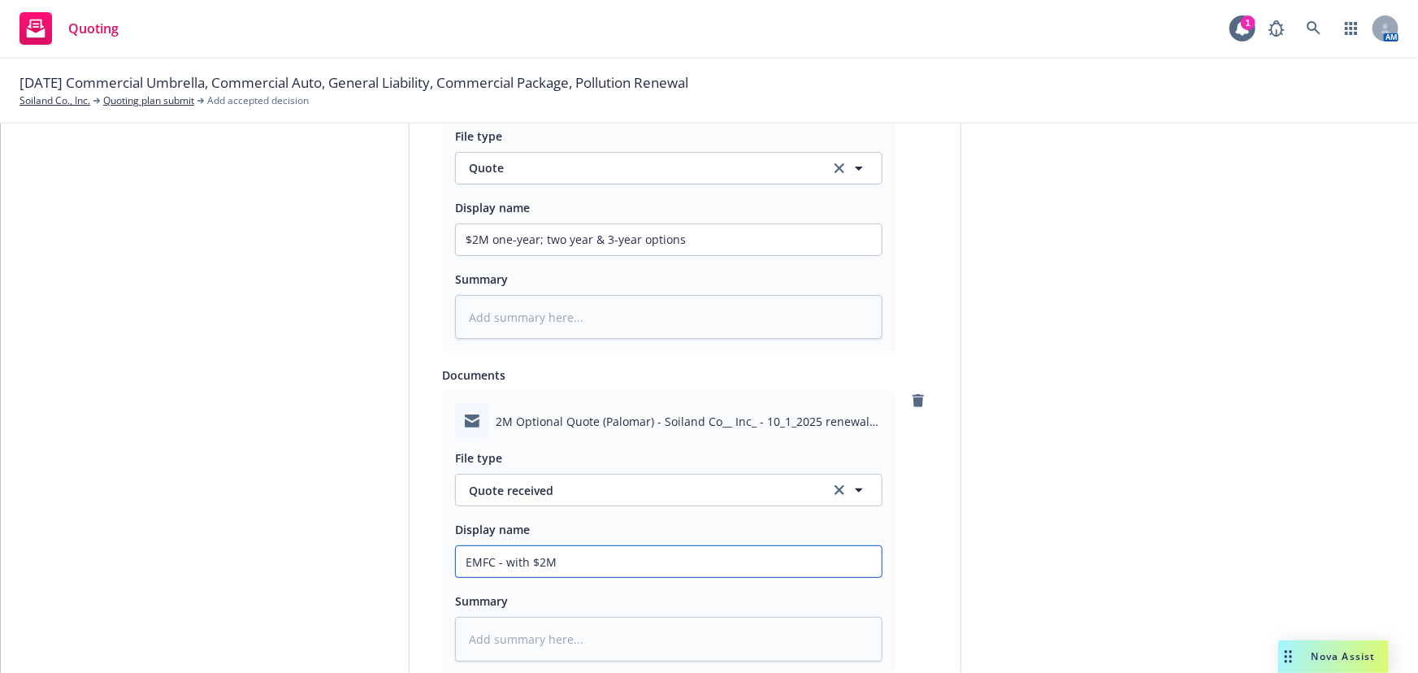
type textarea "x"
type input "EMFC - with $2M p"
type textarea "x"
type input "EMFC - with $2M po"
type textarea "x"
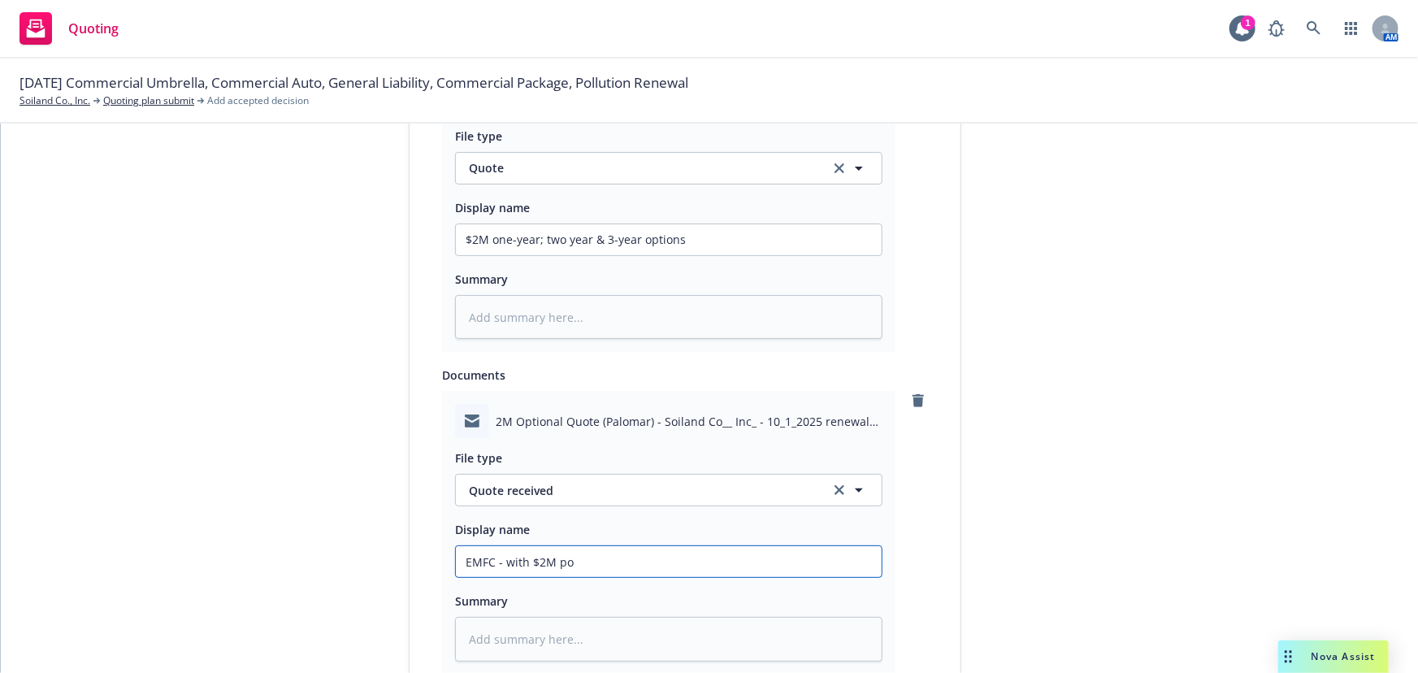
type input "EMFC - with $2M pol"
type textarea "x"
type input "EMFC - with $2M poll"
type textarea "x"
type input "EMFC - with $2M pollu"
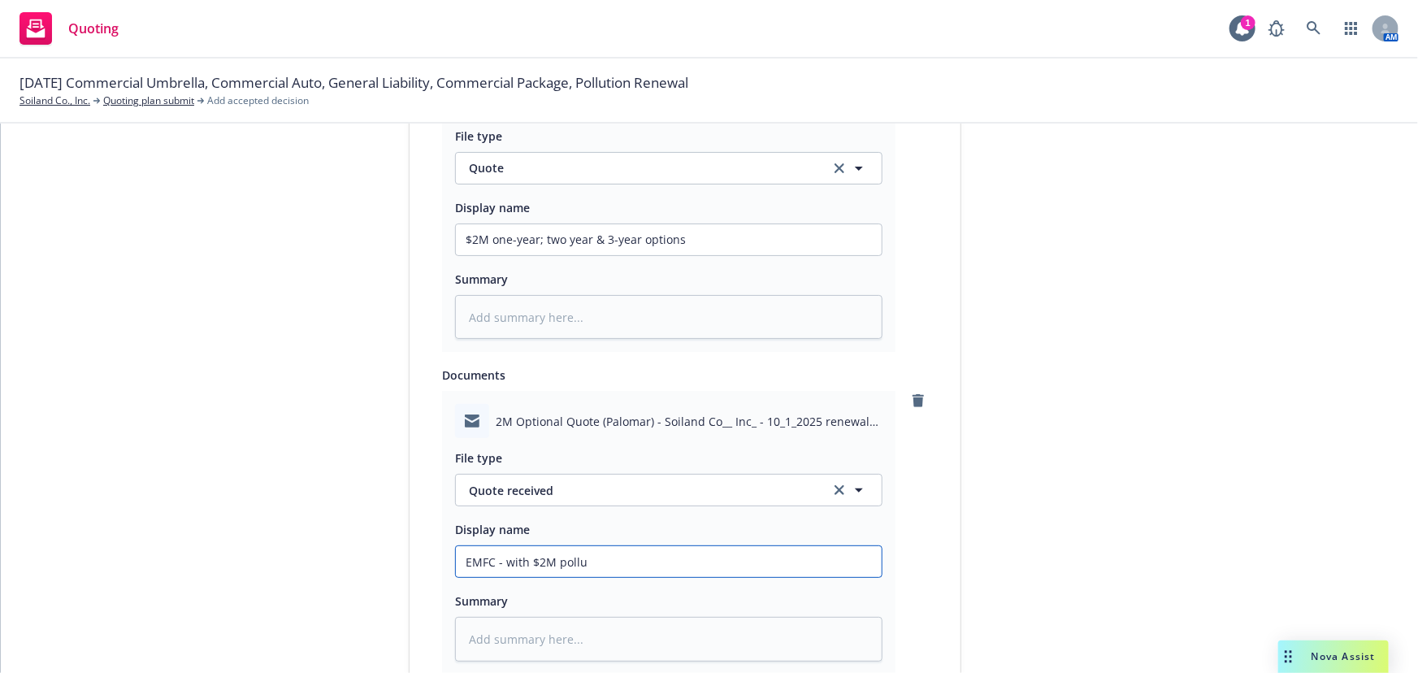
type textarea "x"
type input "EMFC - with $2M pollut"
type textarea "x"
type input "EMFC - with $2M polluti"
type textarea "x"
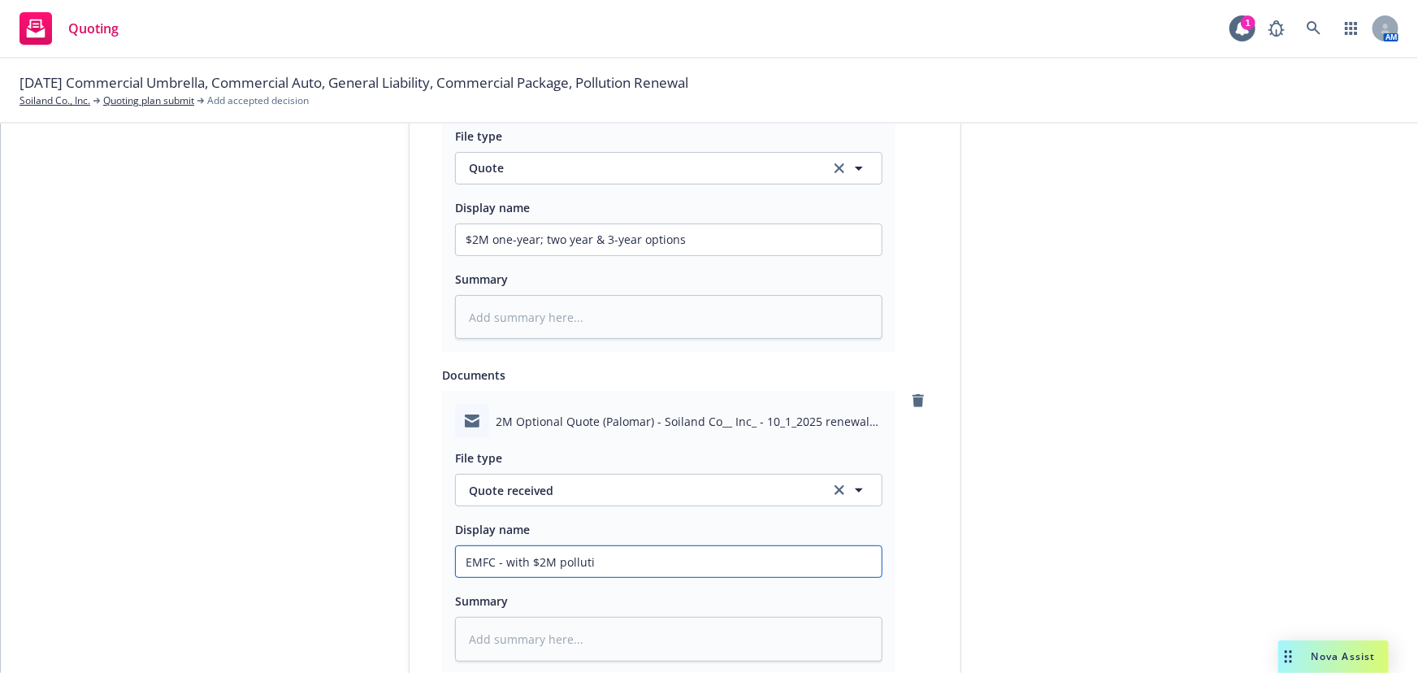
type input "EMFC - with $2M pollutio"
type textarea "x"
type input "EMFC - with $2M pollution"
type textarea "x"
type input "EMFC - with $2M pollution"
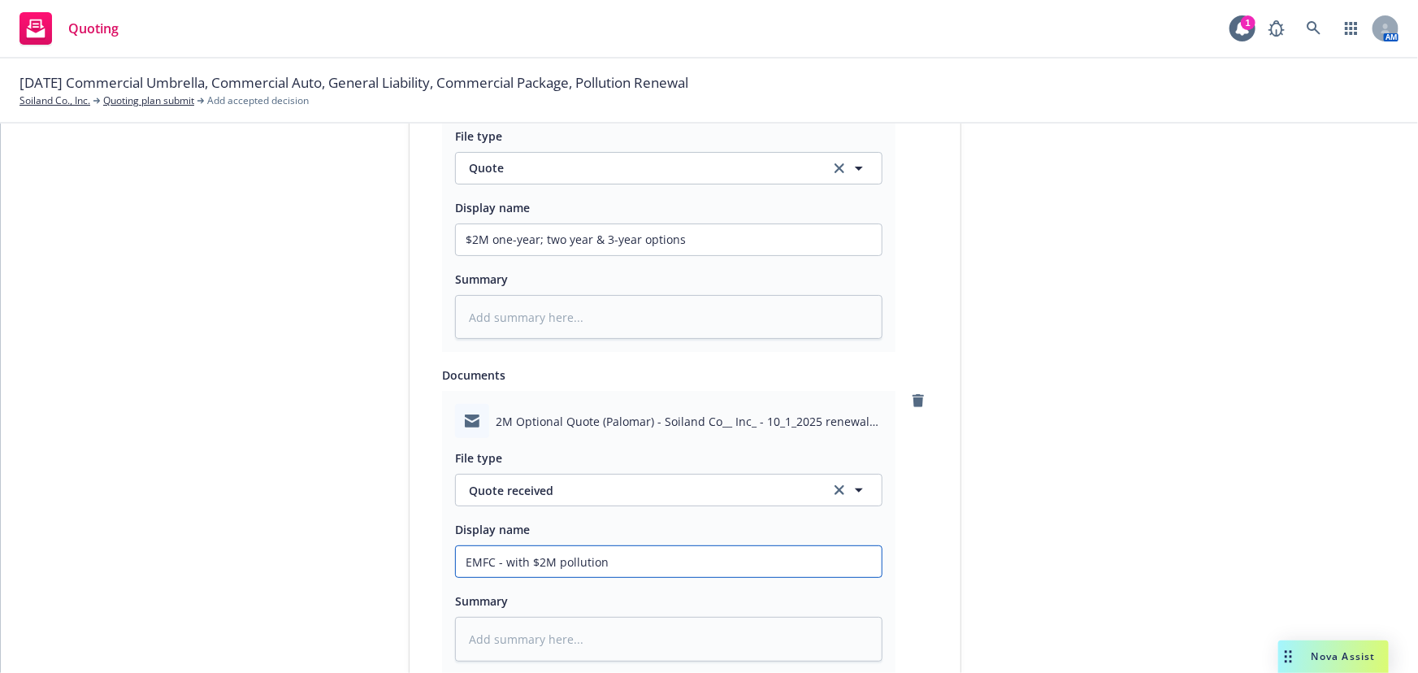
type textarea "x"
type input "EMFC - with $2M pollution o"
type textarea "x"
type input "EMFC - with $2M pollution op"
type textarea "x"
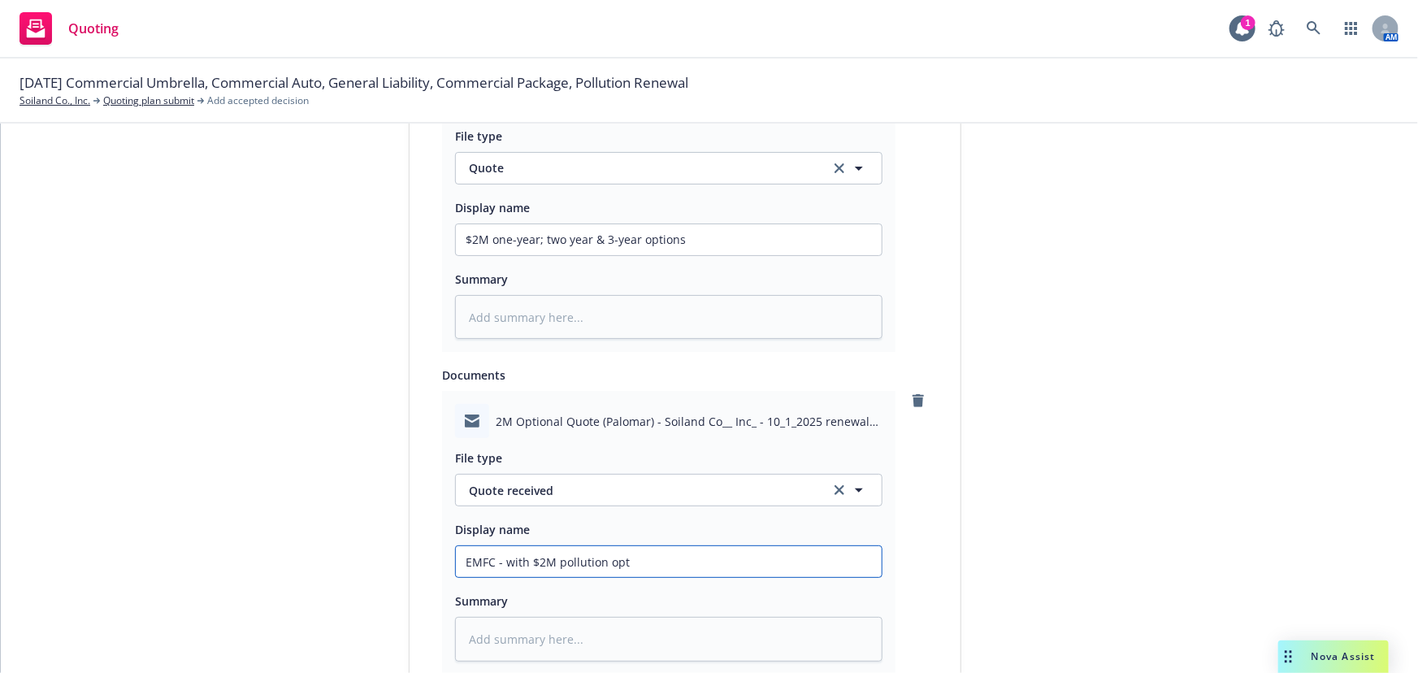
type input "EMFC - with $2M pollution opti"
type textarea "x"
type input "EMFC - with $2M pollution optio"
type textarea "x"
type input "EMFC - with $2M pollution option"
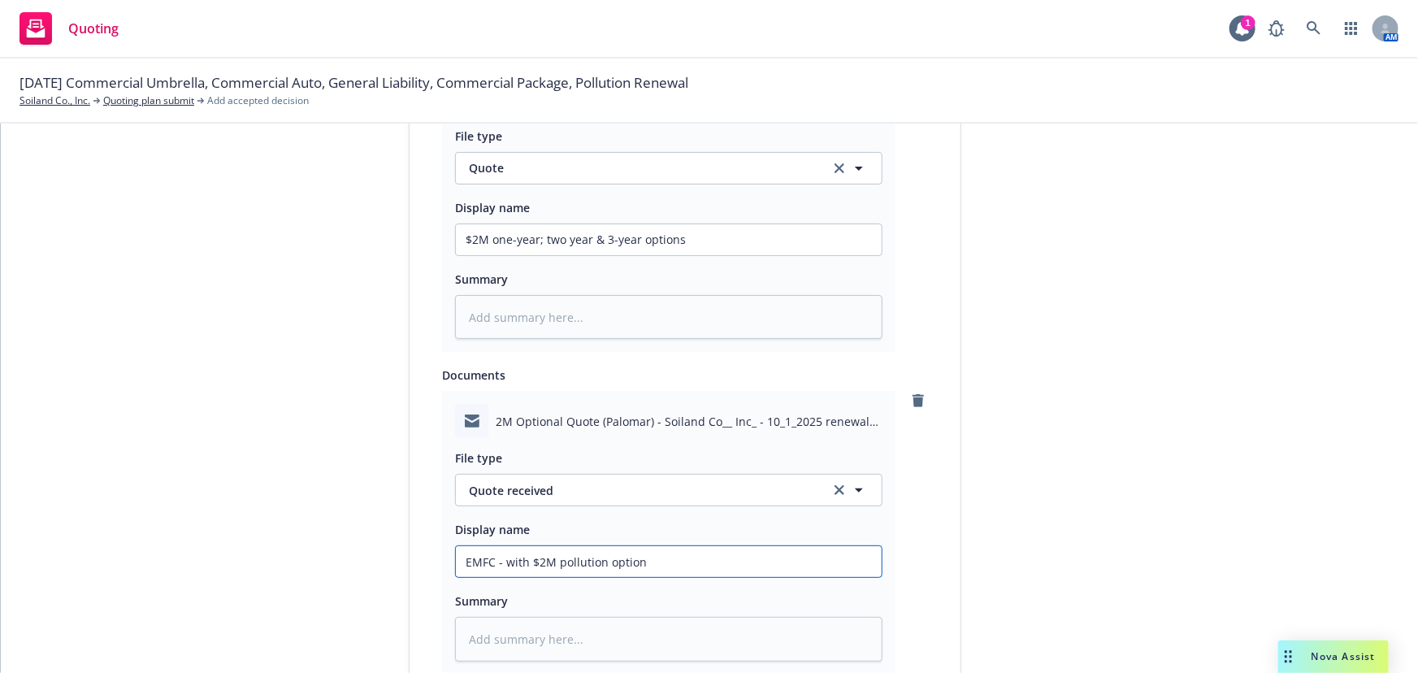
type textarea "x"
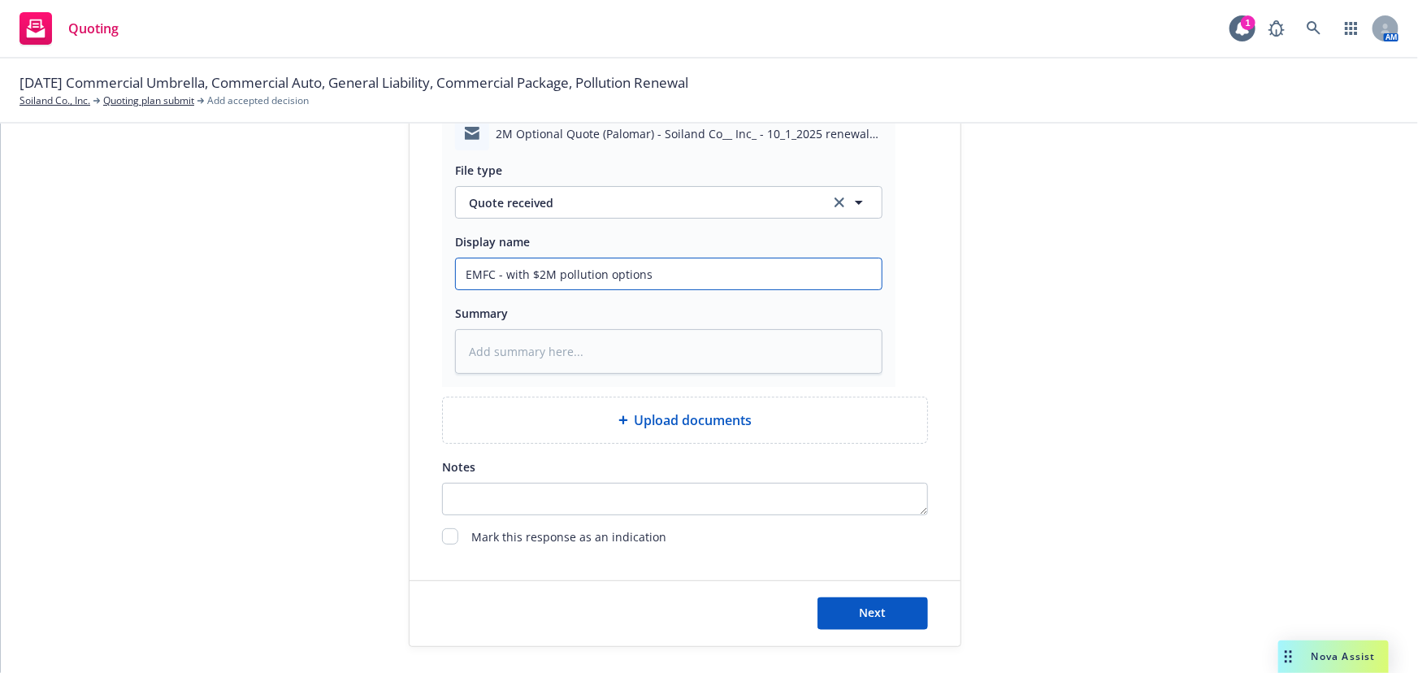
scroll to position [1133, 0]
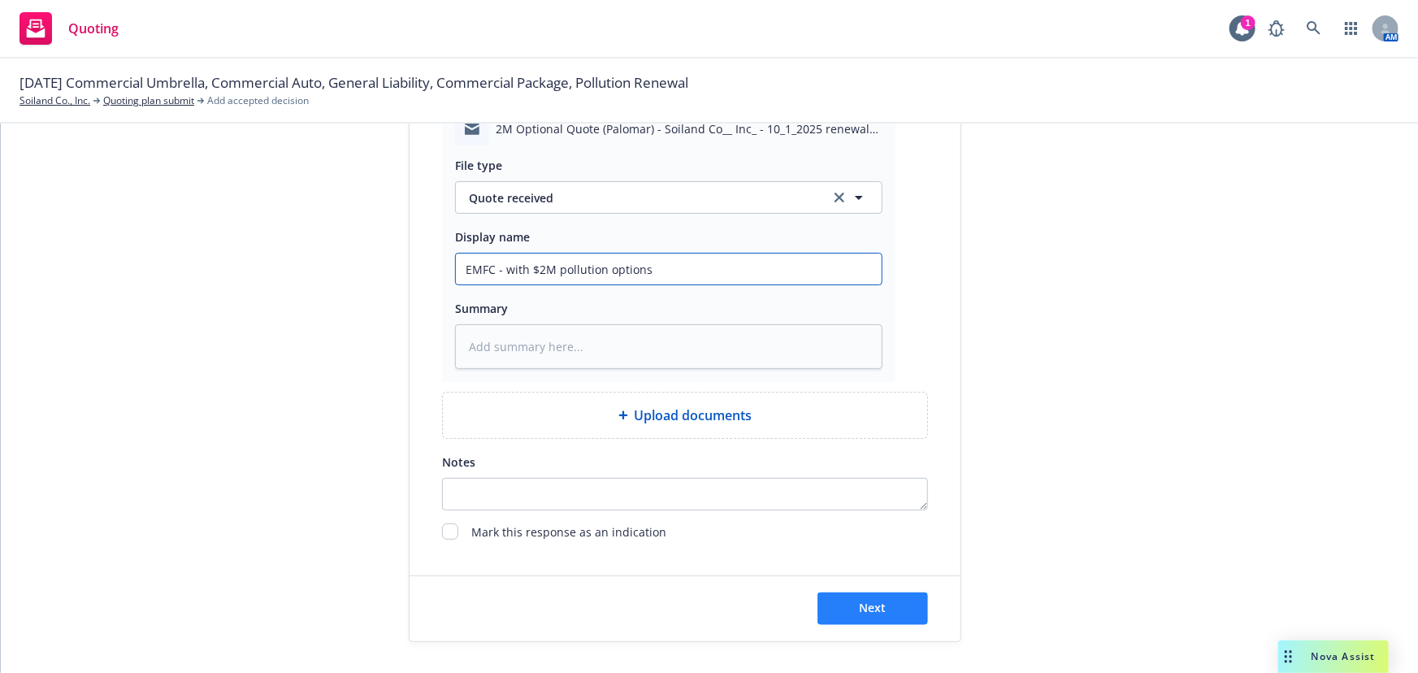
type input "EMFC - with $2M pollution options"
click at [867, 614] on span "Next" at bounding box center [873, 608] width 27 height 15
type textarea "x"
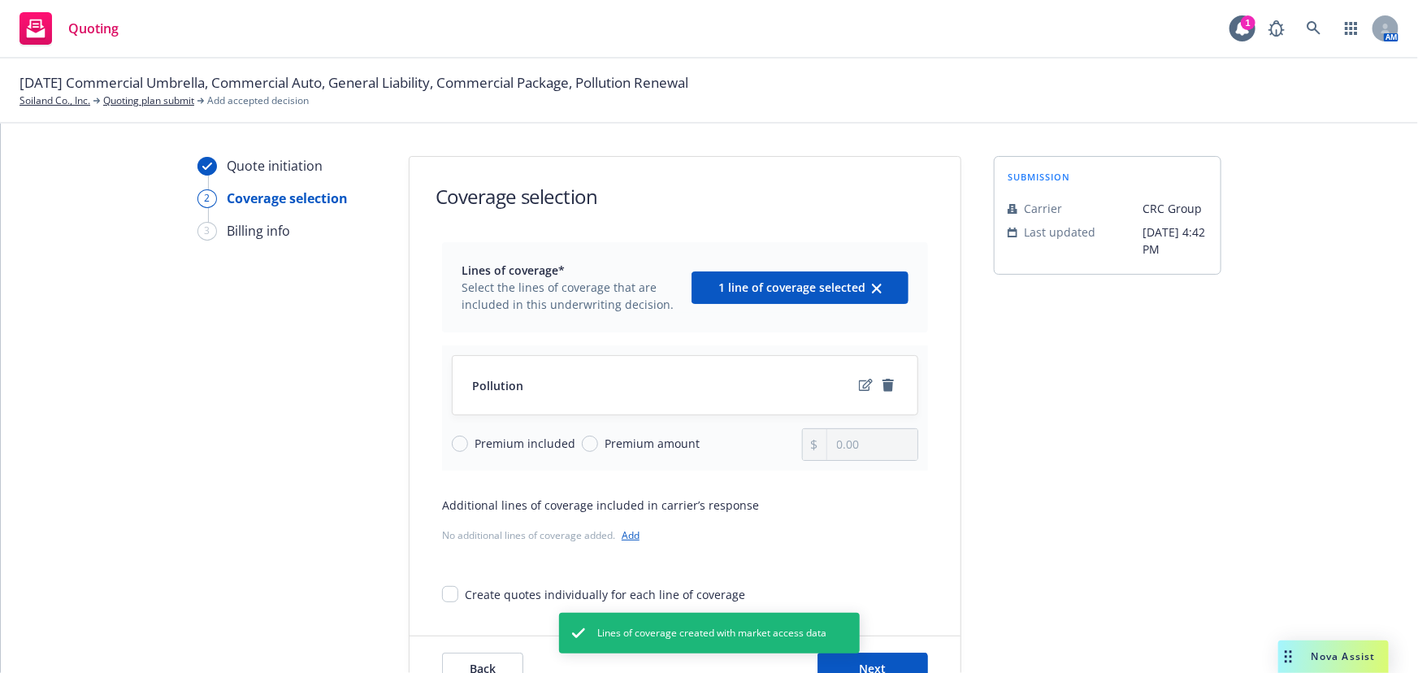
click at [673, 443] on span "Premium amount" at bounding box center [652, 443] width 95 height 17
click at [598, 443] on input "Premium amount" at bounding box center [590, 444] width 16 height 16
radio input "true"
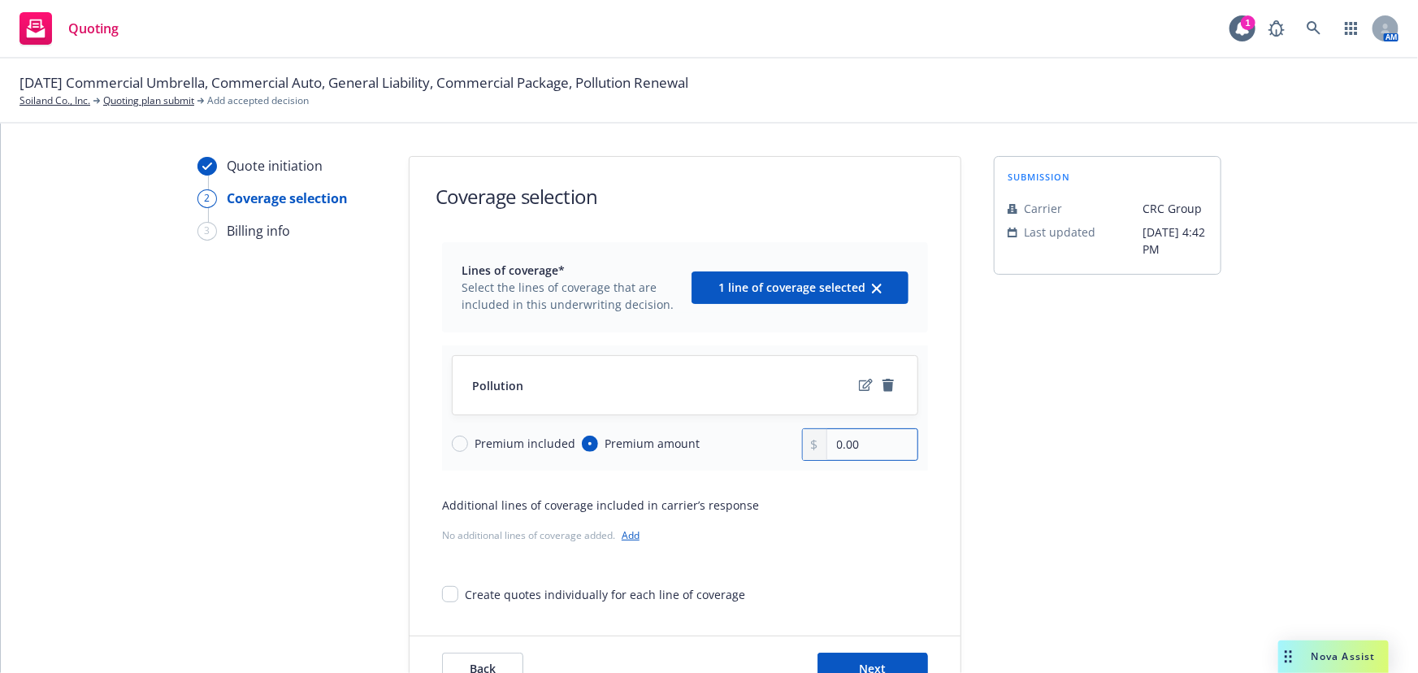
click at [870, 445] on input "0.00" at bounding box center [872, 444] width 90 height 31
drag, startPoint x: 876, startPoint y: 442, endPoint x: 744, endPoint y: 468, distance: 134.2
click at [750, 459] on div "Premium included Premium amount 0.00" at bounding box center [685, 444] width 467 height 33
type input "2.00"
type input "17,940.00"
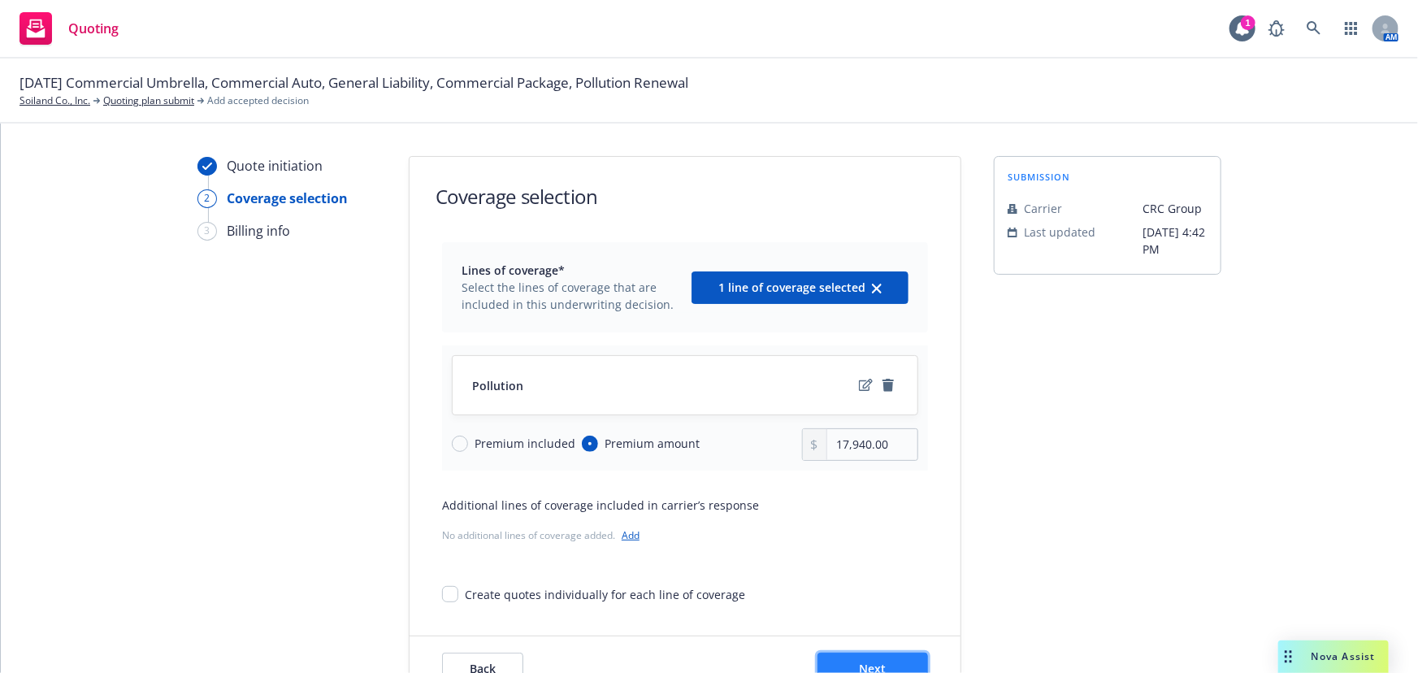
click at [861, 661] on span "Next" at bounding box center [873, 668] width 27 height 15
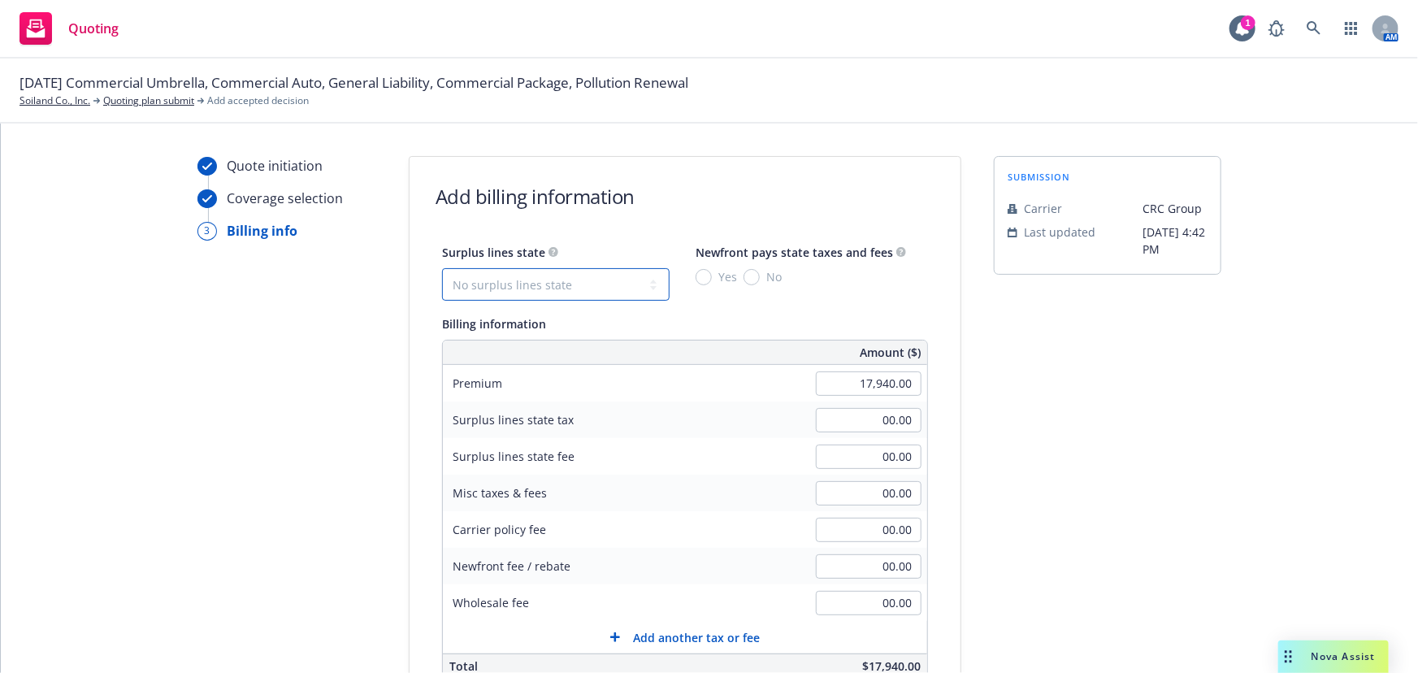
click at [546, 283] on select "No surplus lines state Alaska Alabama Arkansas Arizona California Colorado Conn…" at bounding box center [556, 284] width 228 height 33
select select "CA"
click at [442, 268] on select "No surplus lines state Alaska Alabama Arkansas Arizona California Colorado Conn…" at bounding box center [556, 284] width 228 height 33
type input "538.20"
type input "32.29"
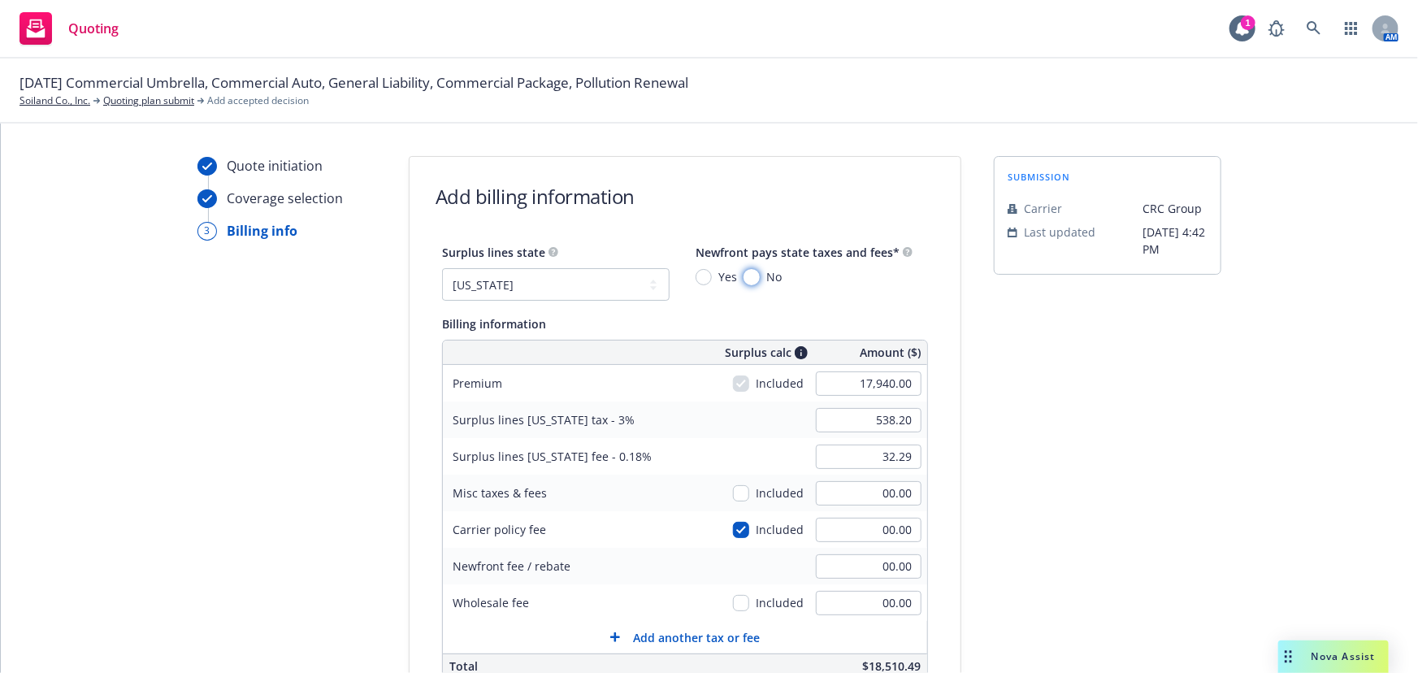
click at [744, 276] on input "No" at bounding box center [752, 277] width 16 height 16
radio input "true"
drag, startPoint x: 865, startPoint y: 528, endPoint x: 911, endPoint y: 524, distance: 46.5
click at [865, 528] on input "00.00" at bounding box center [869, 530] width 106 height 24
type input "250"
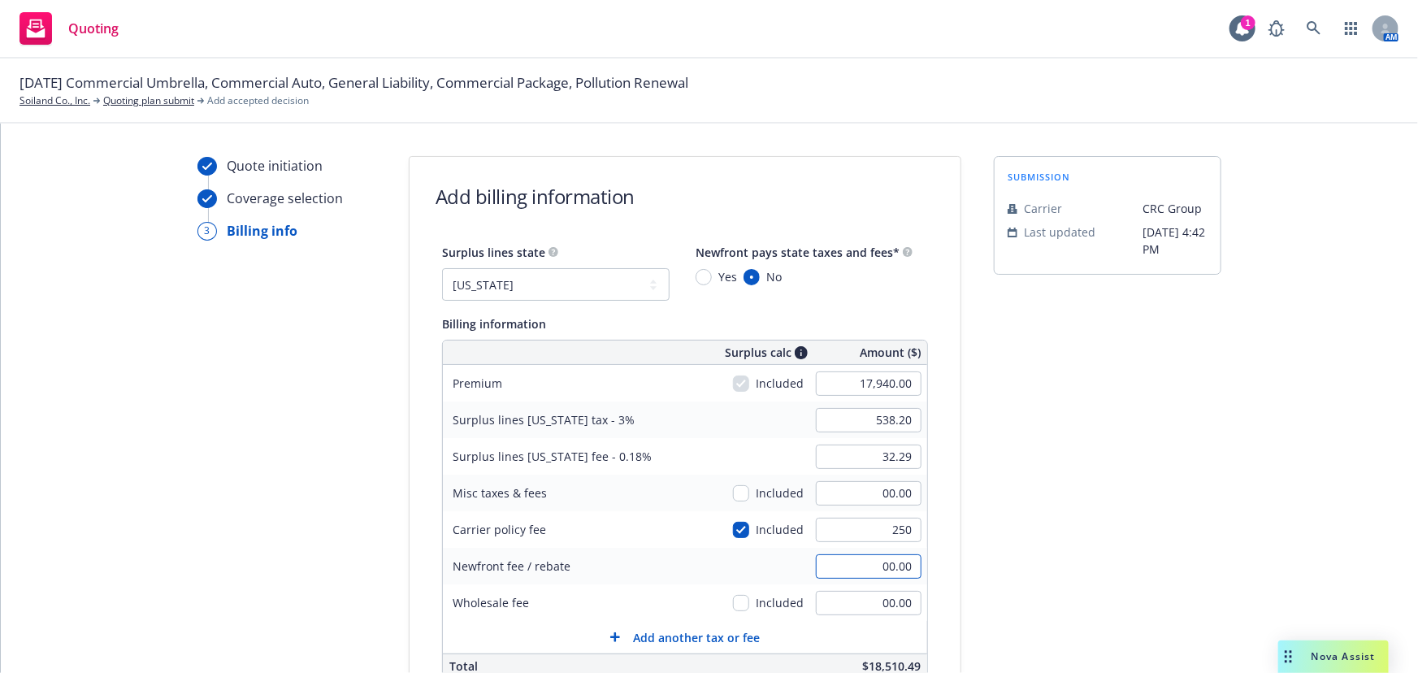
type input "545.70"
type input "32.74"
type input "250.00"
click at [888, 601] on input "00.00" at bounding box center [869, 603] width 106 height 24
type input "500.00"
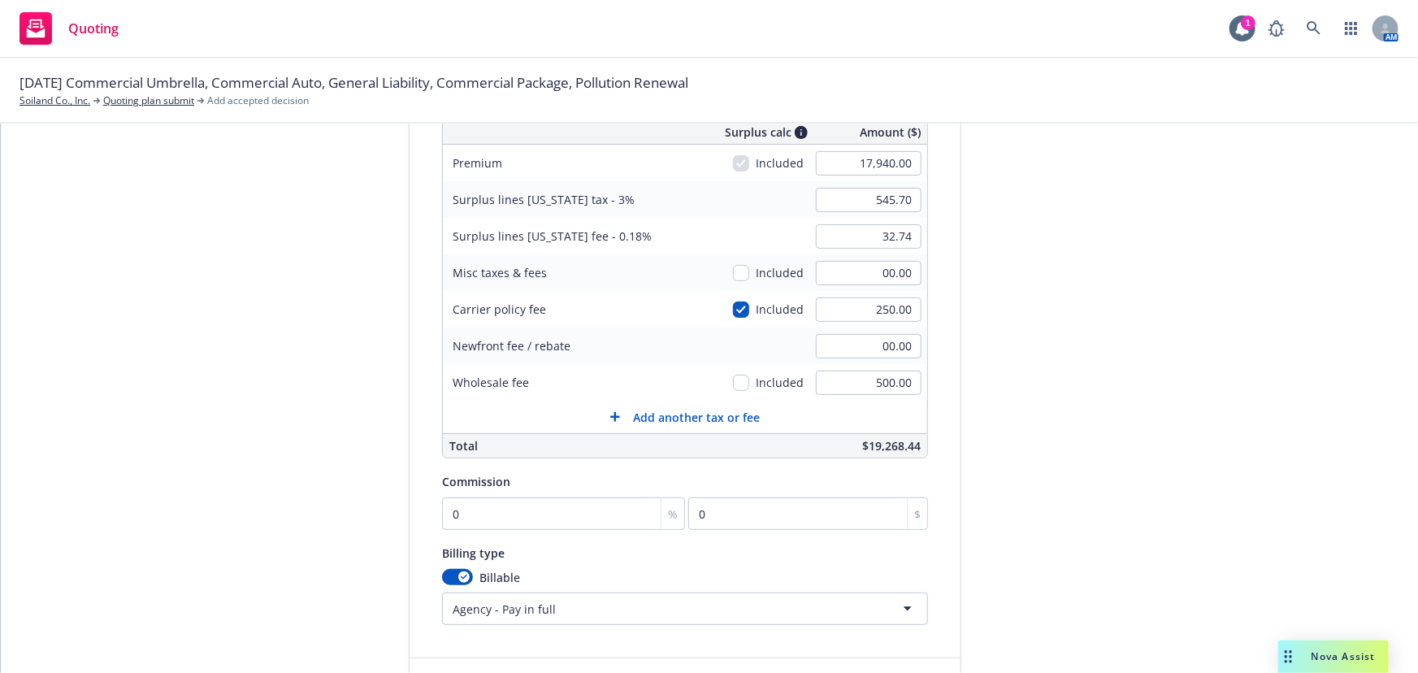
scroll to position [221, 0]
drag, startPoint x: 445, startPoint y: 510, endPoint x: 456, endPoint y: 513, distance: 10.8
click at [445, 510] on input "0" at bounding box center [563, 513] width 243 height 33
type input "1"
type input "179.4"
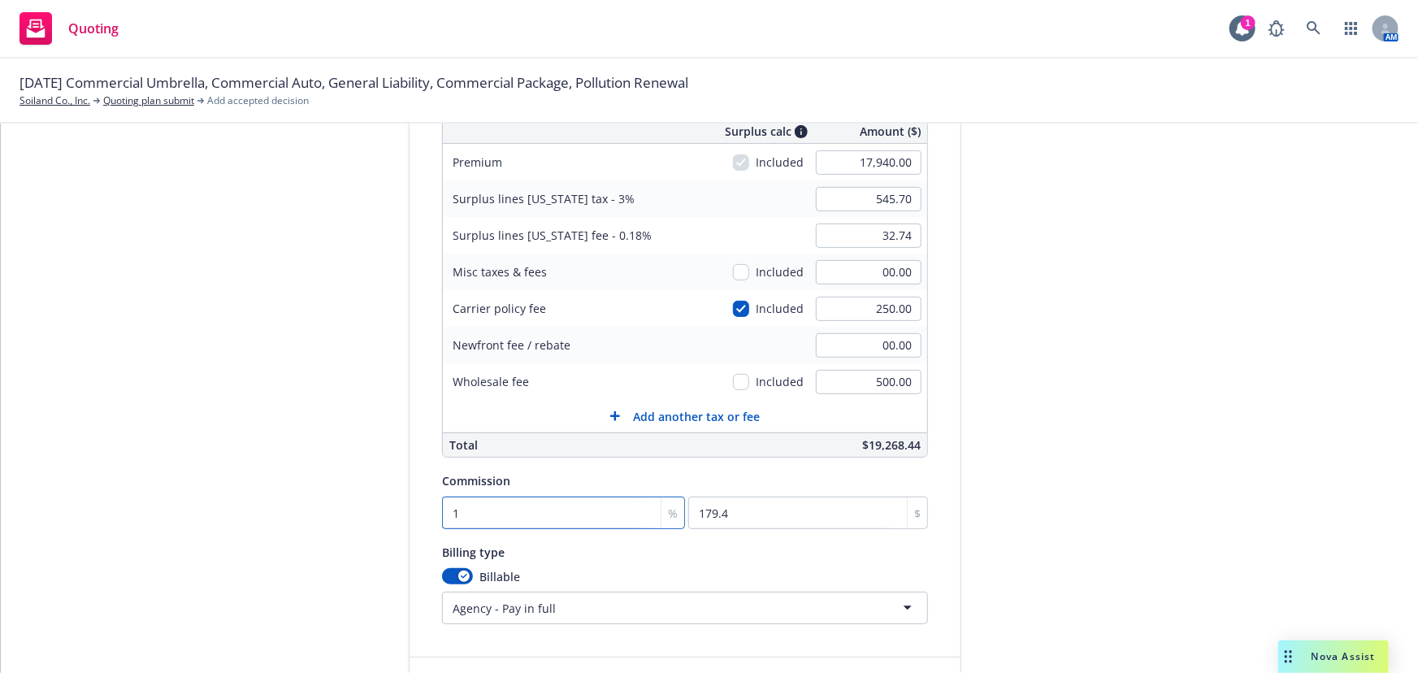
type input "10"
type input "1794"
type input "10"
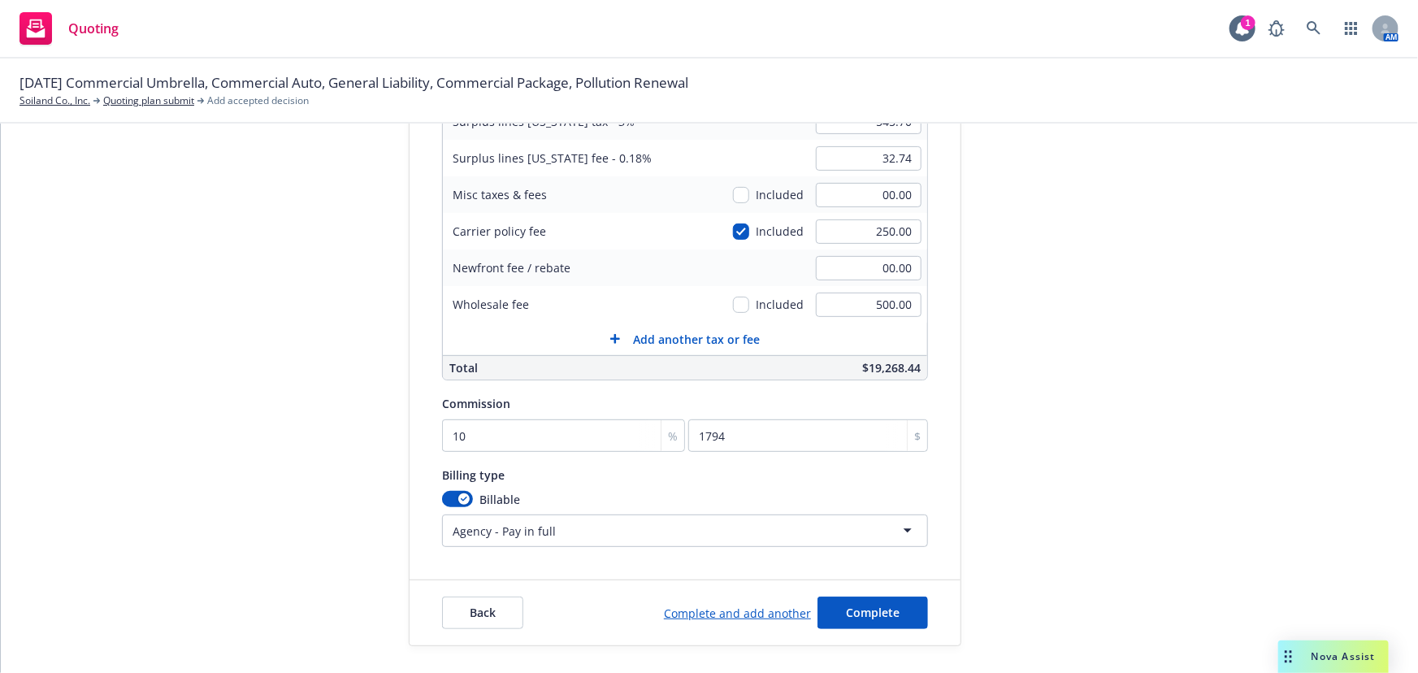
scroll to position [302, 0]
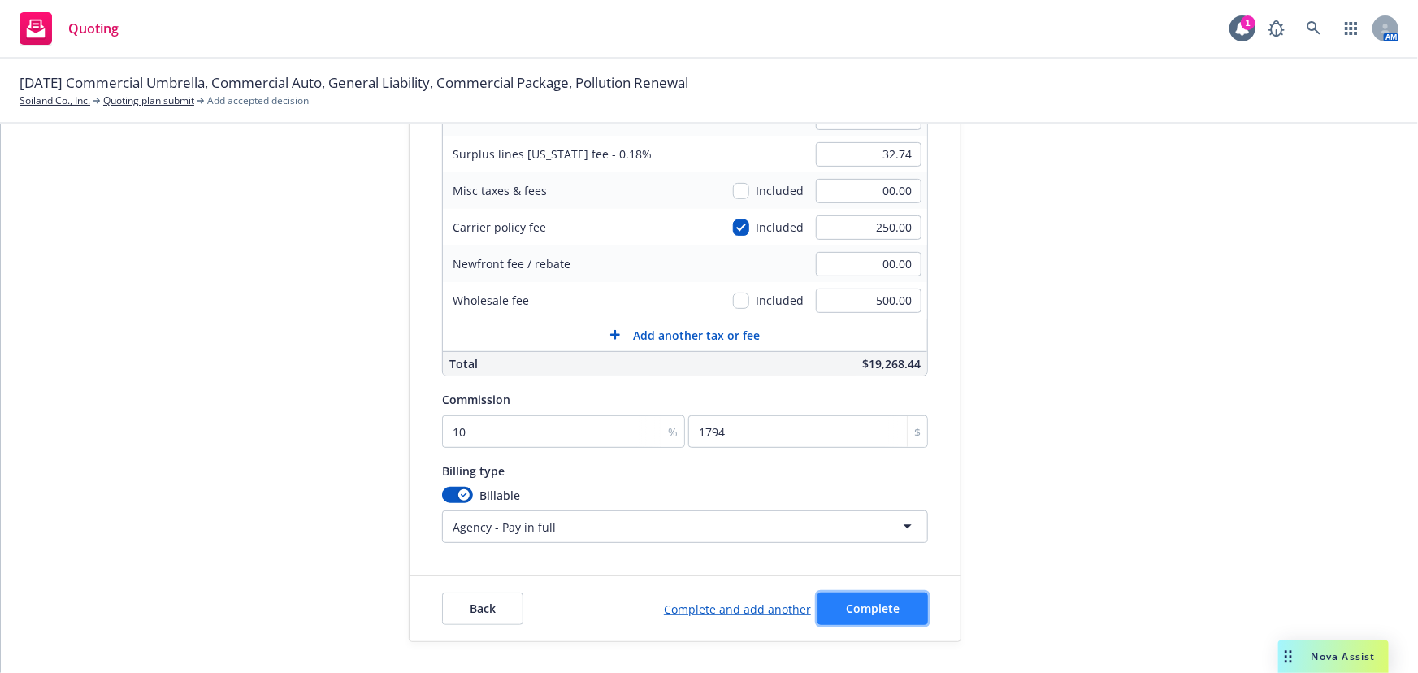
click at [882, 601] on span "Complete" at bounding box center [873, 608] width 54 height 15
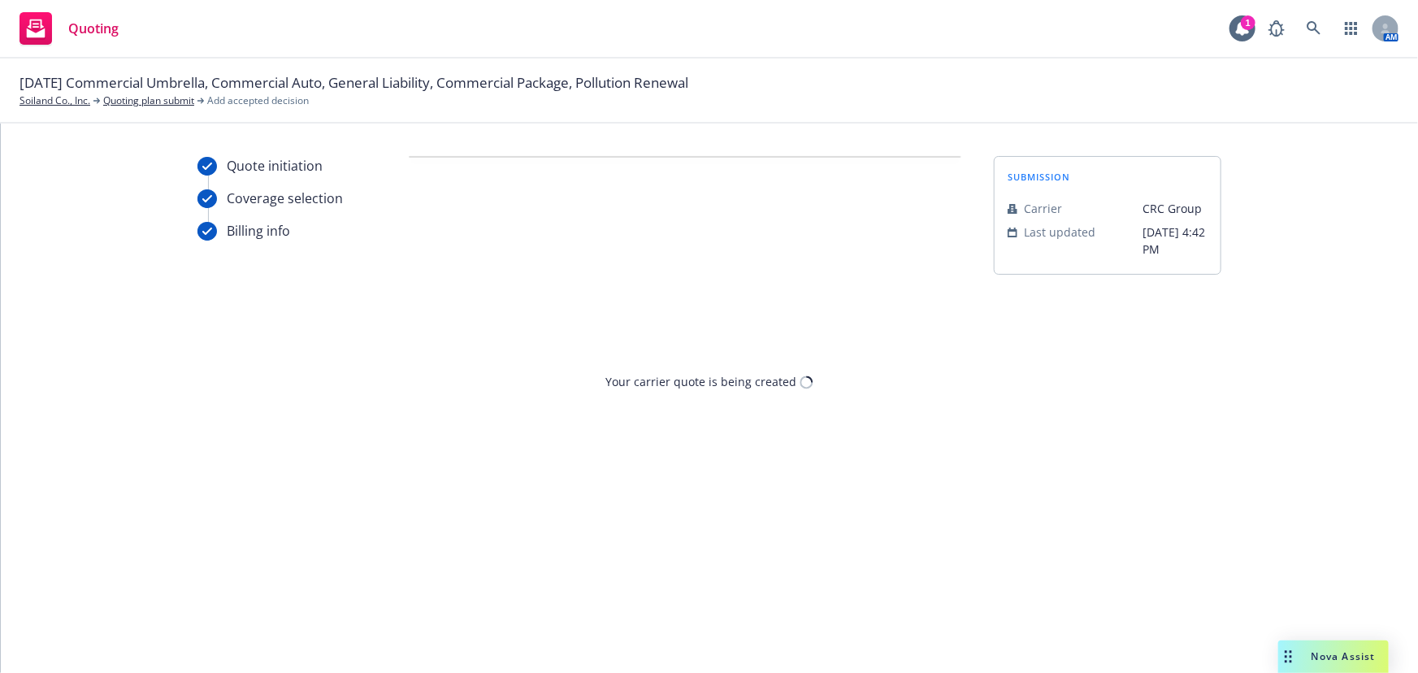
scroll to position [0, 0]
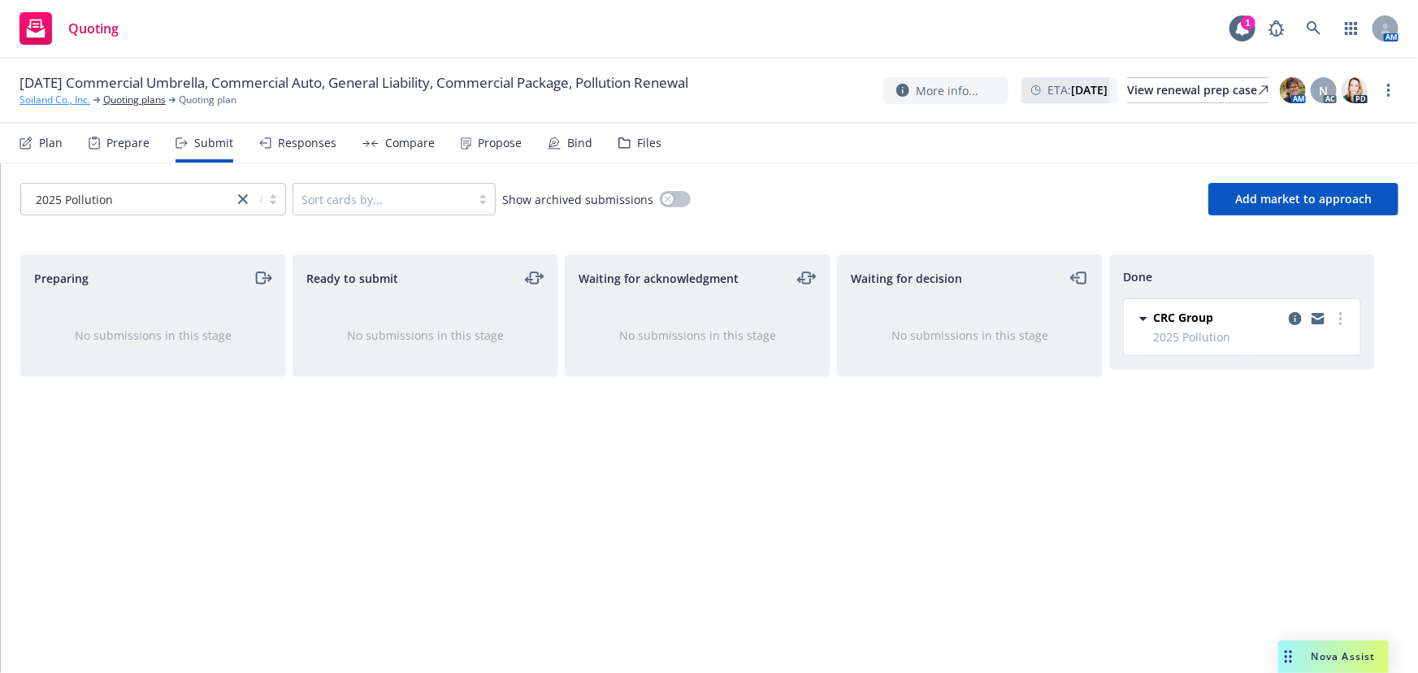
click at [54, 101] on link "Soiland Co., Inc." at bounding box center [55, 100] width 71 height 15
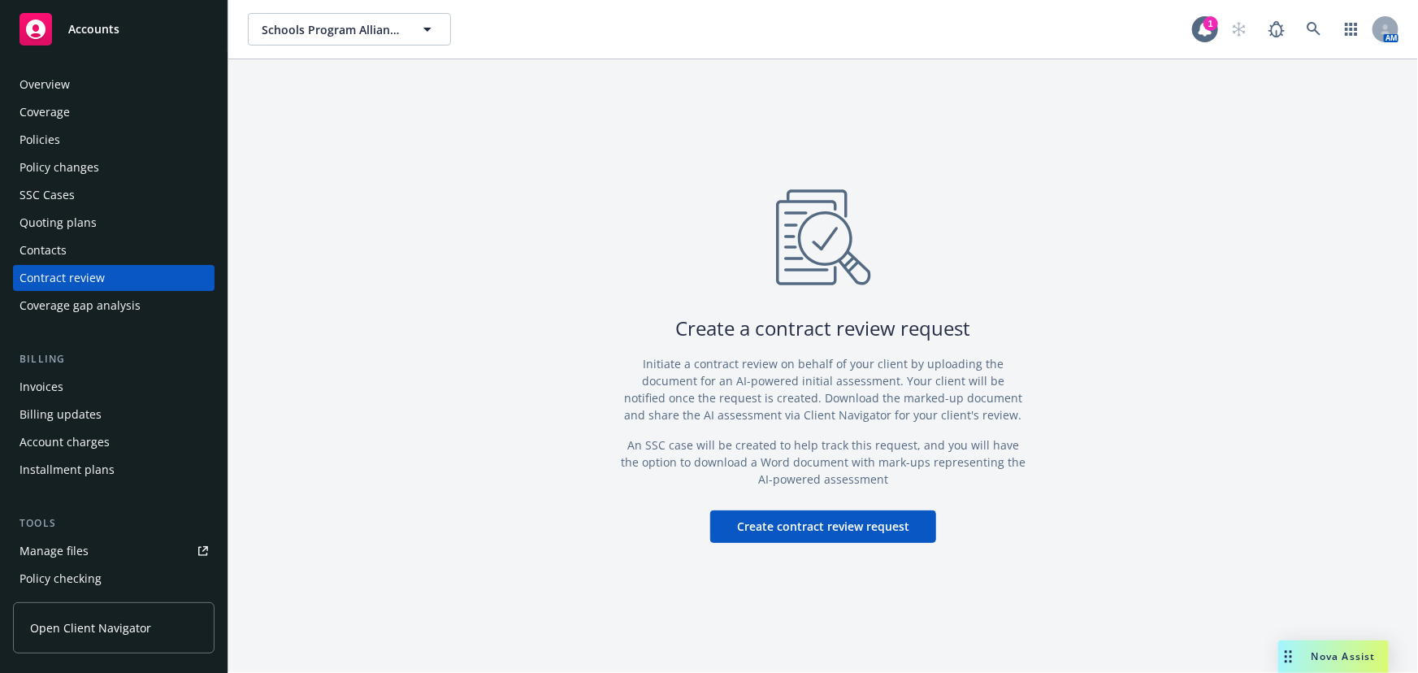
click at [89, 20] on div "Accounts" at bounding box center [114, 29] width 189 height 33
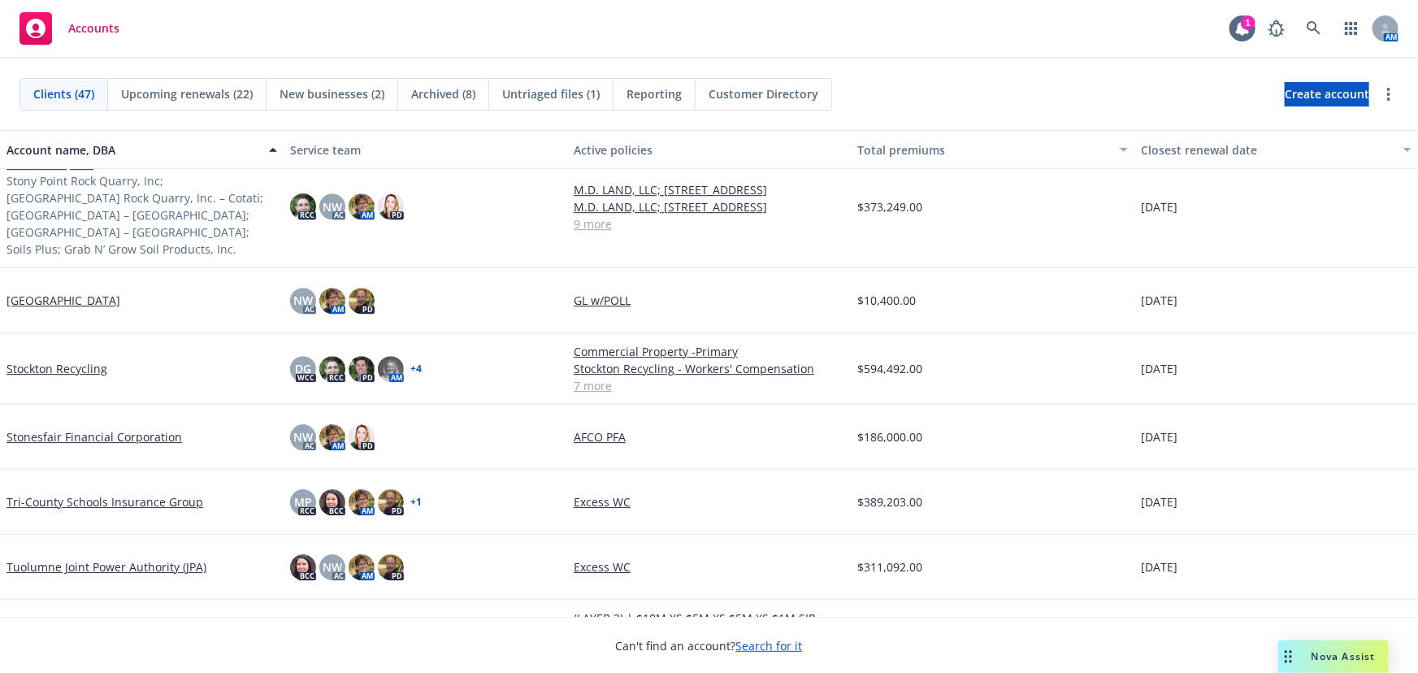
scroll to position [2386, 0]
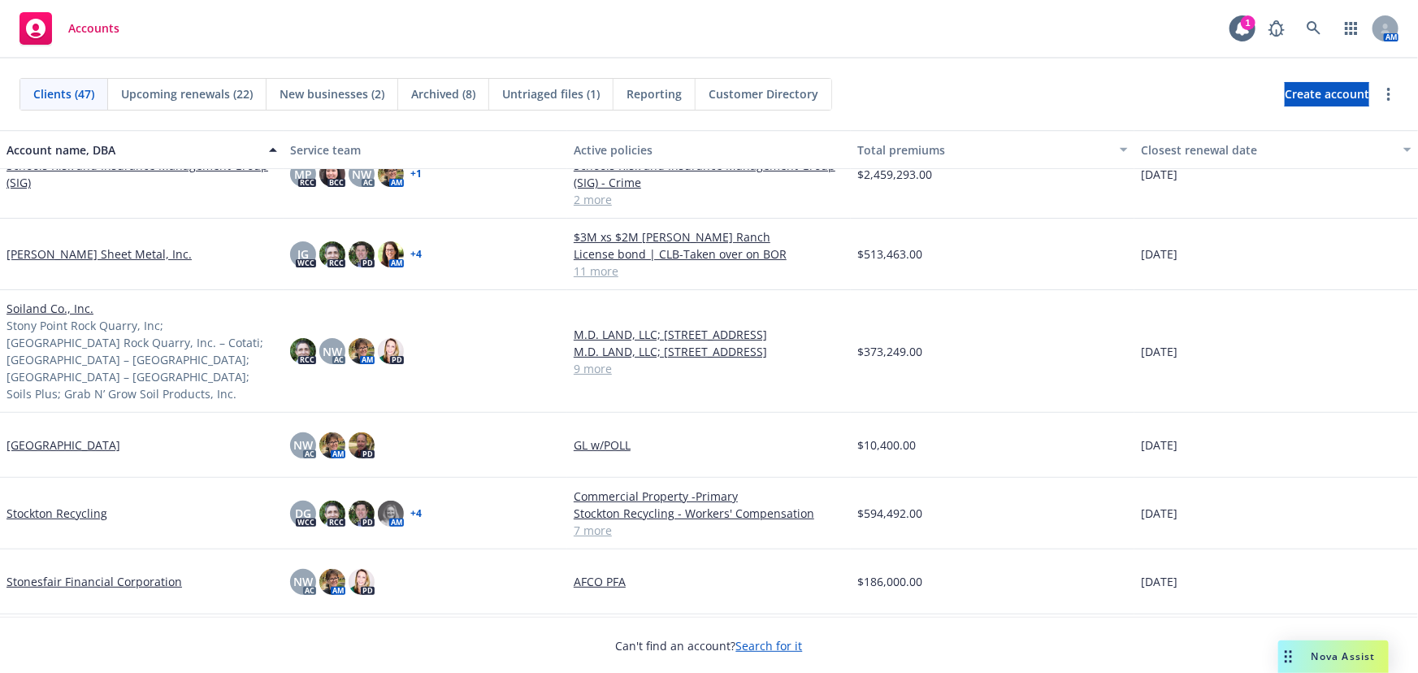
click at [56, 505] on link "Stockton Recycling" at bounding box center [57, 513] width 101 height 17
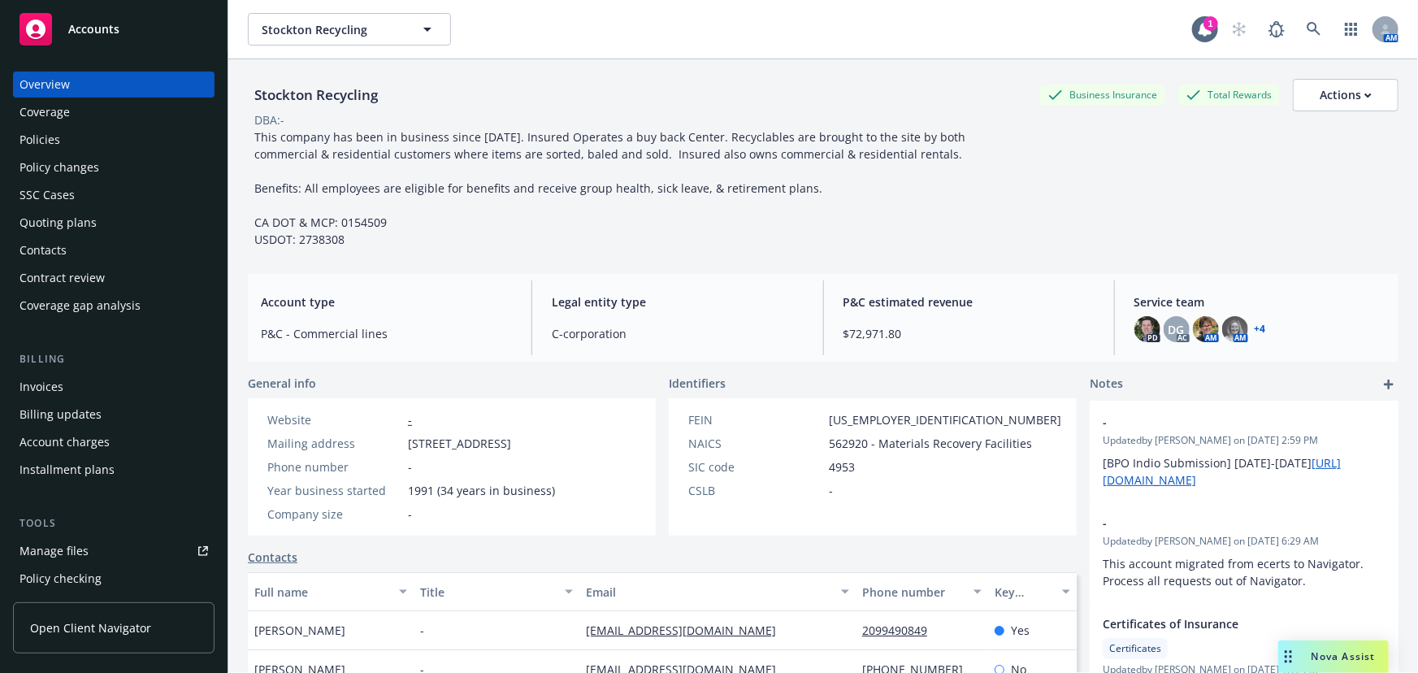
click at [35, 137] on div "Policies" at bounding box center [40, 140] width 41 height 26
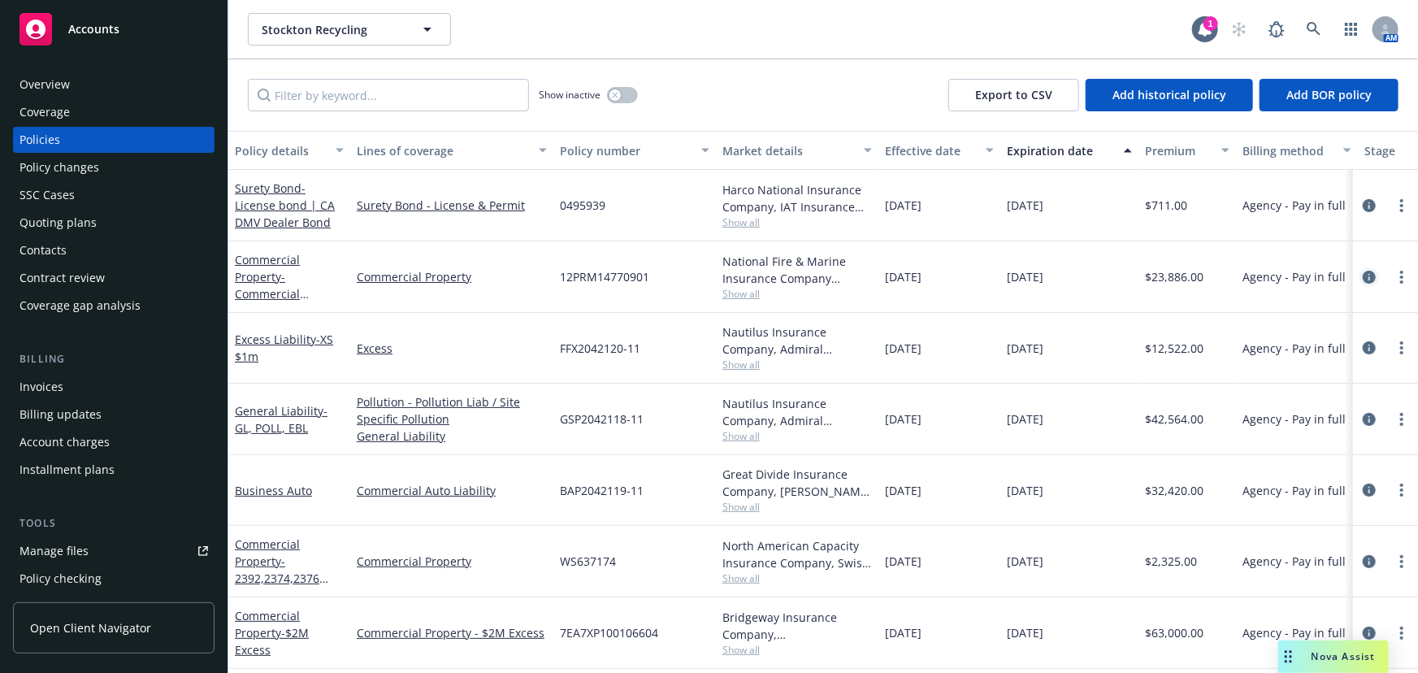
click at [1363, 275] on icon "circleInformation" at bounding box center [1369, 277] width 13 height 13
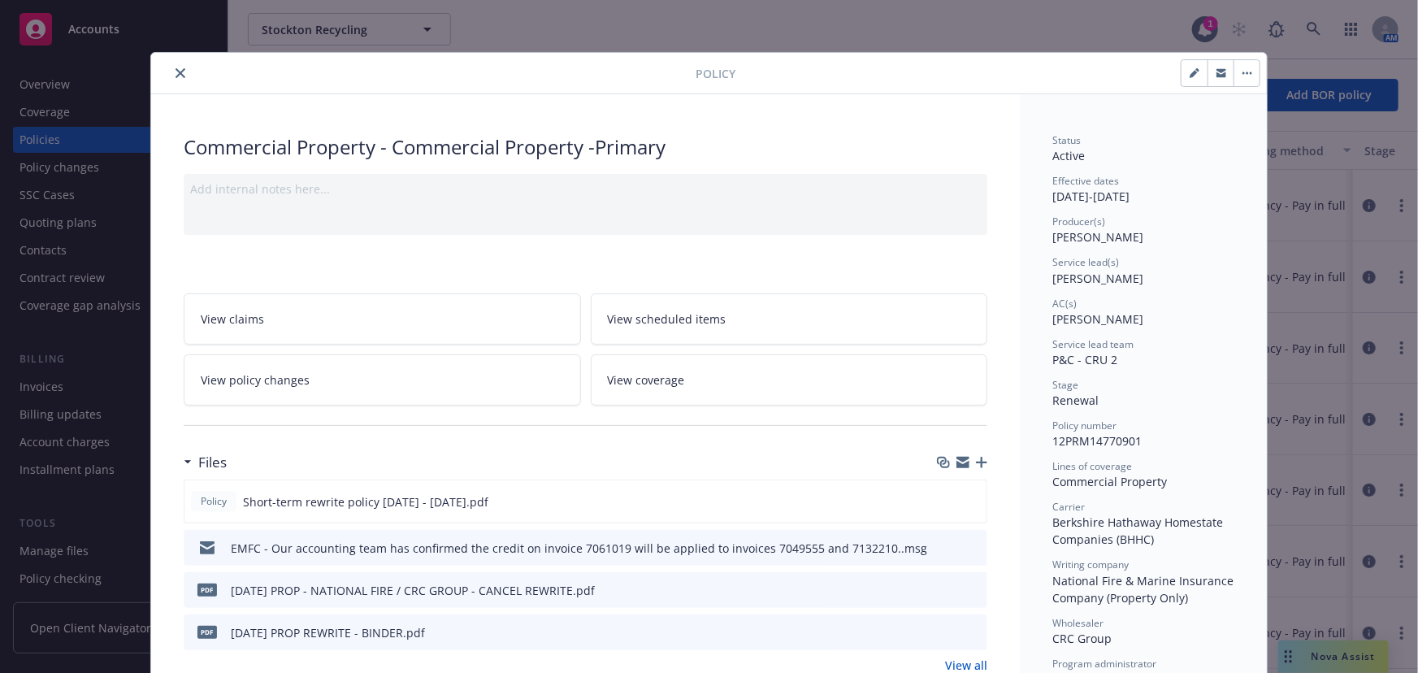
click at [179, 72] on icon "close" at bounding box center [181, 73] width 10 height 10
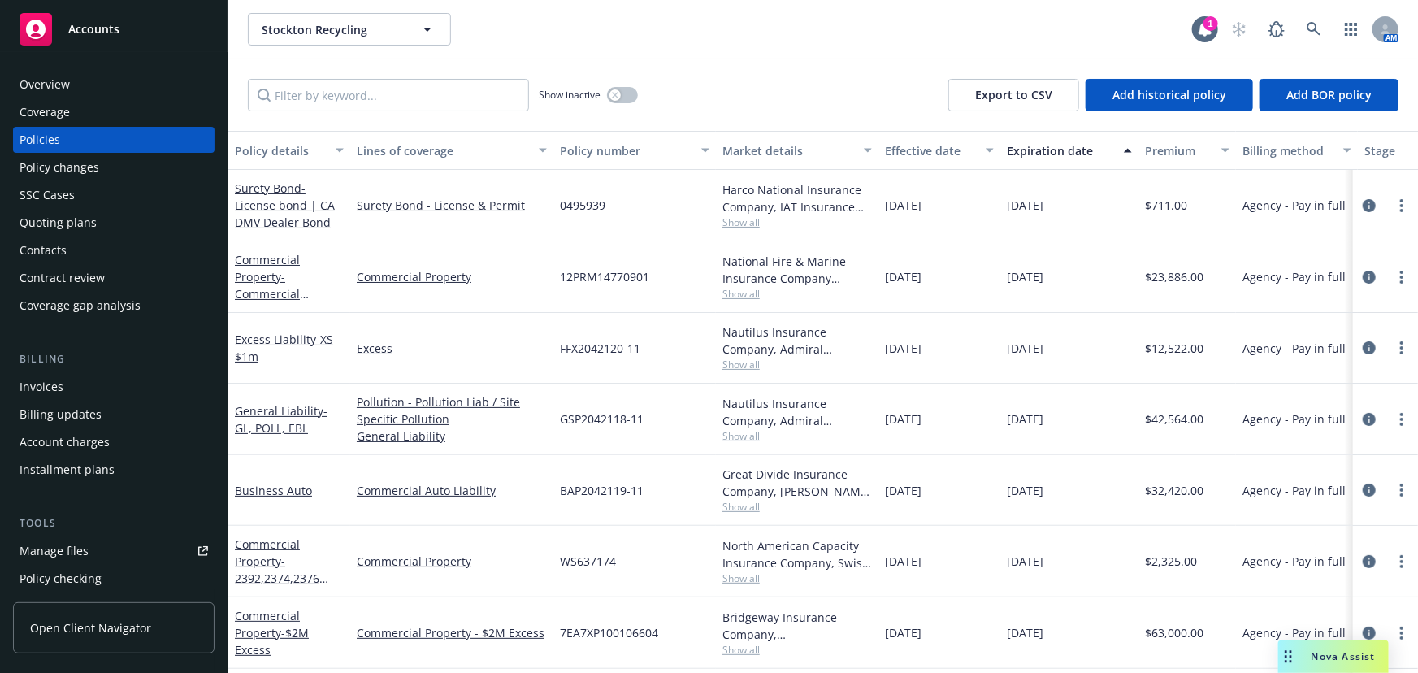
click at [67, 546] on div "Manage files" at bounding box center [54, 551] width 69 height 26
click at [106, 37] on div "Accounts" at bounding box center [114, 29] width 189 height 33
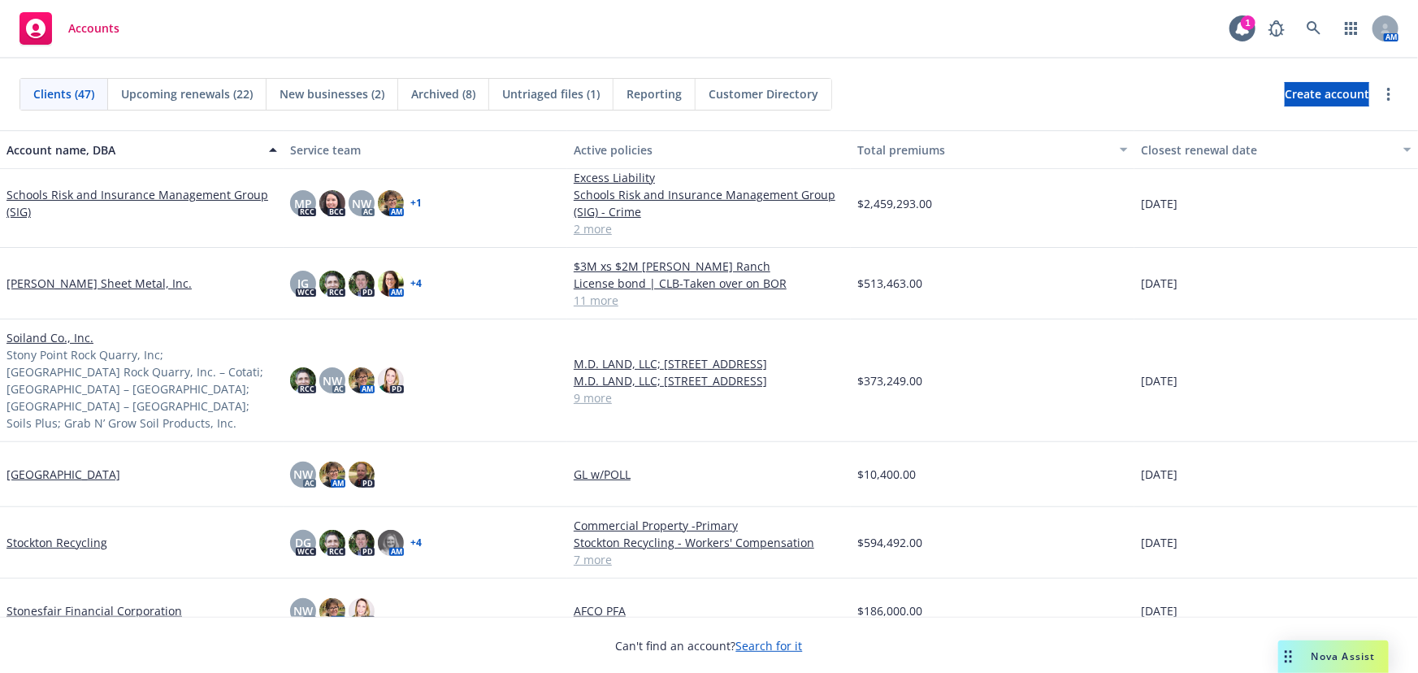
scroll to position [2364, 0]
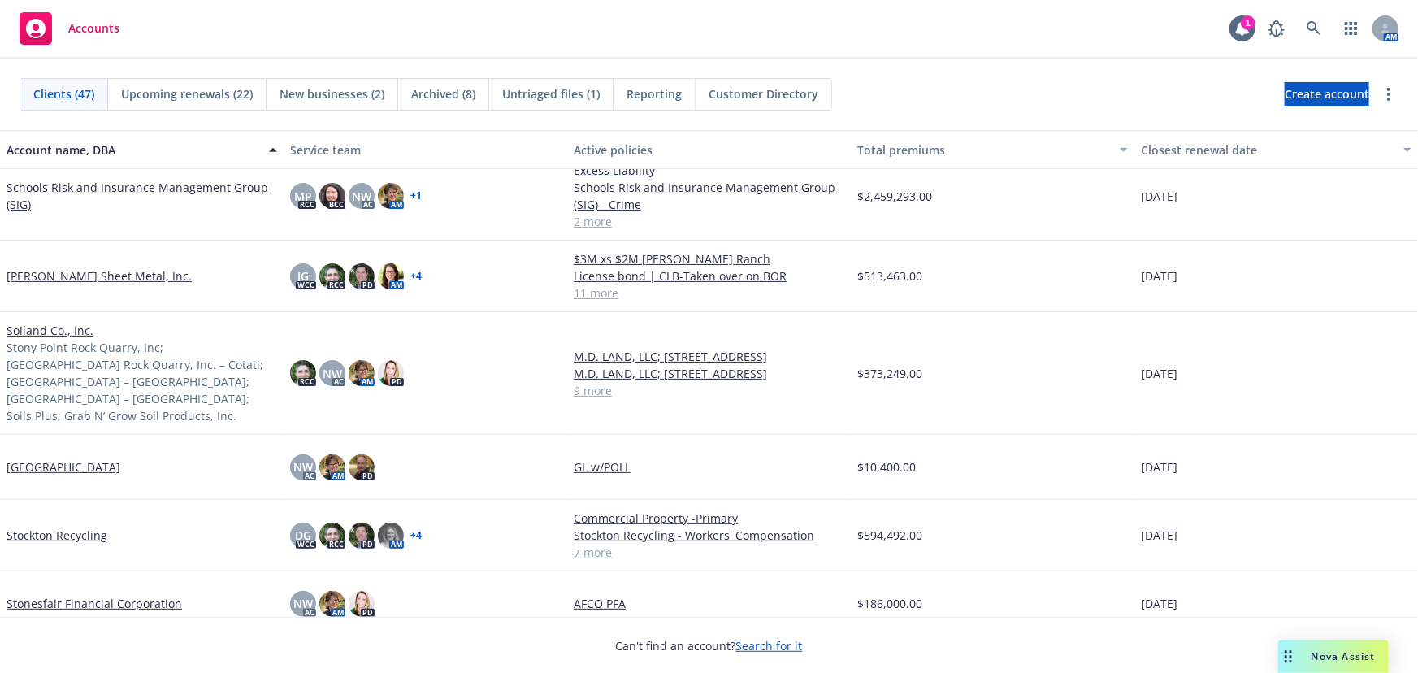
click at [41, 331] on link "Soiland Co., Inc." at bounding box center [50, 330] width 87 height 17
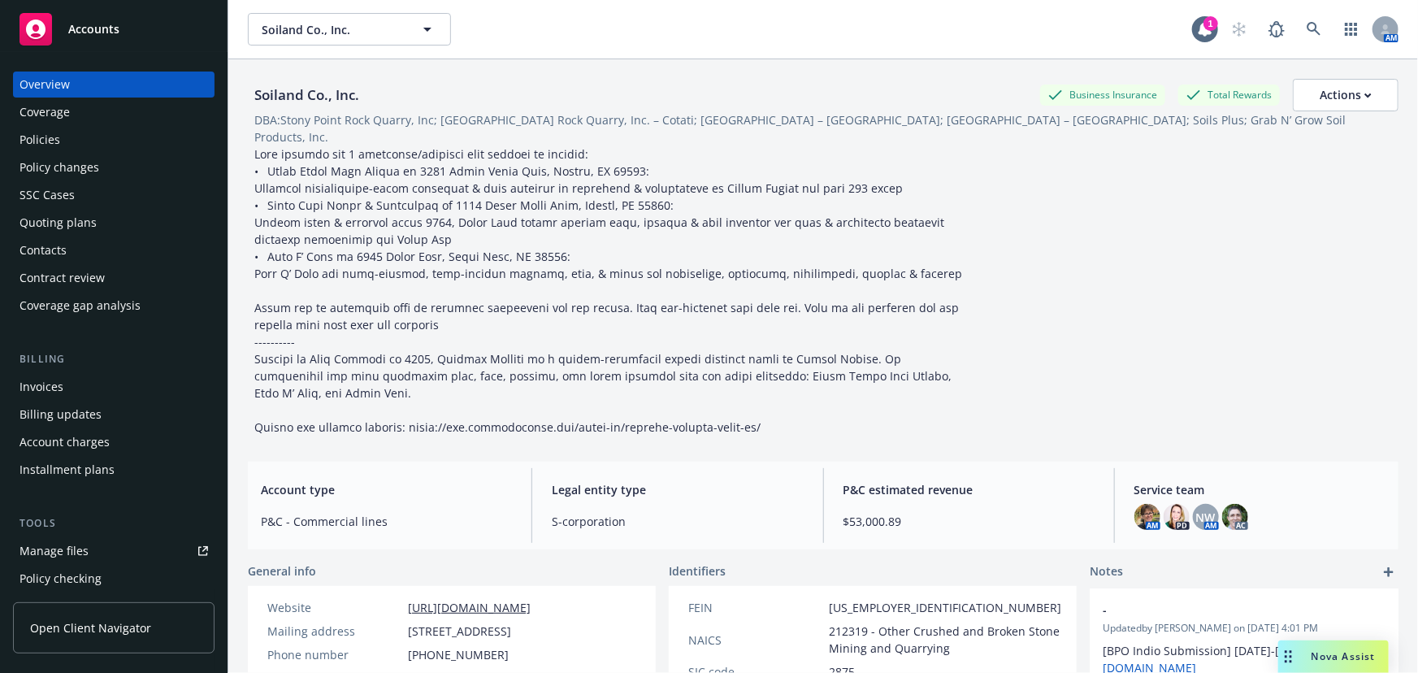
click at [66, 222] on div "Quoting plans" at bounding box center [58, 223] width 77 height 26
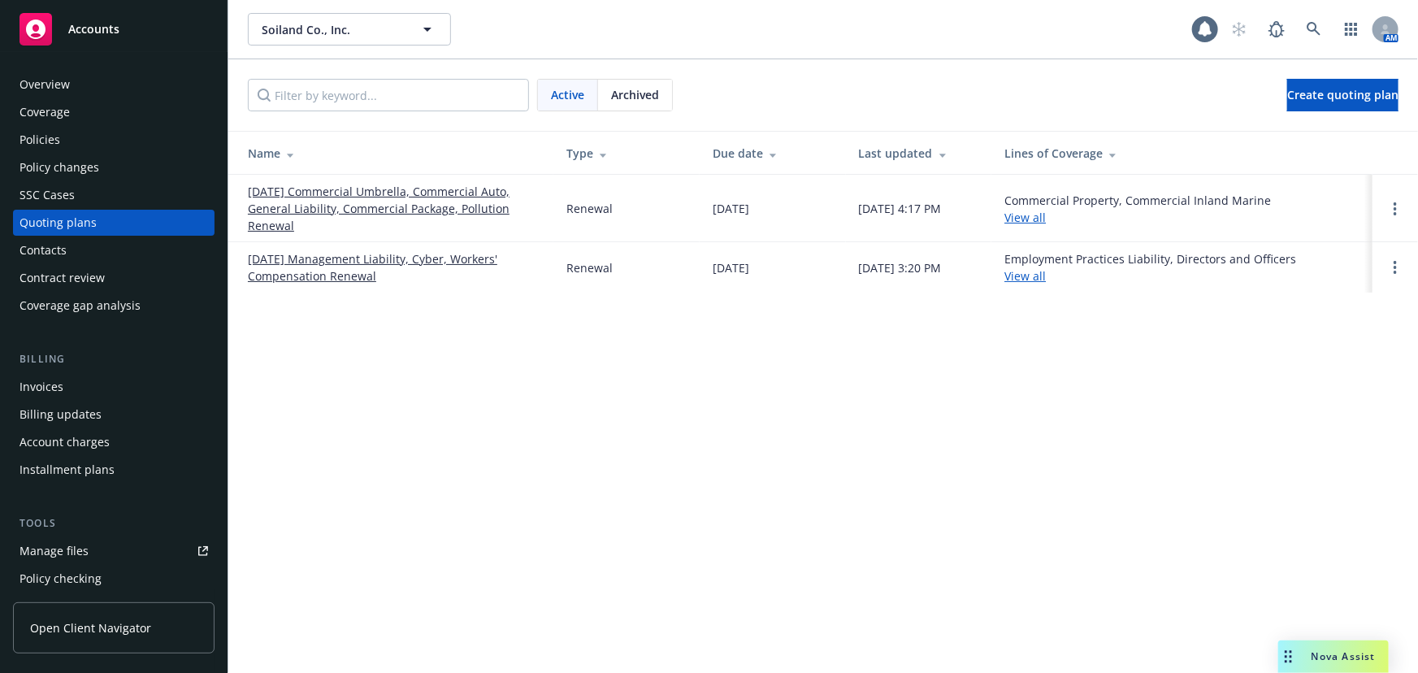
click at [319, 217] on link "10/01/25 Commercial Umbrella, Commercial Auto, General Liability, Commercial Pa…" at bounding box center [394, 208] width 293 height 51
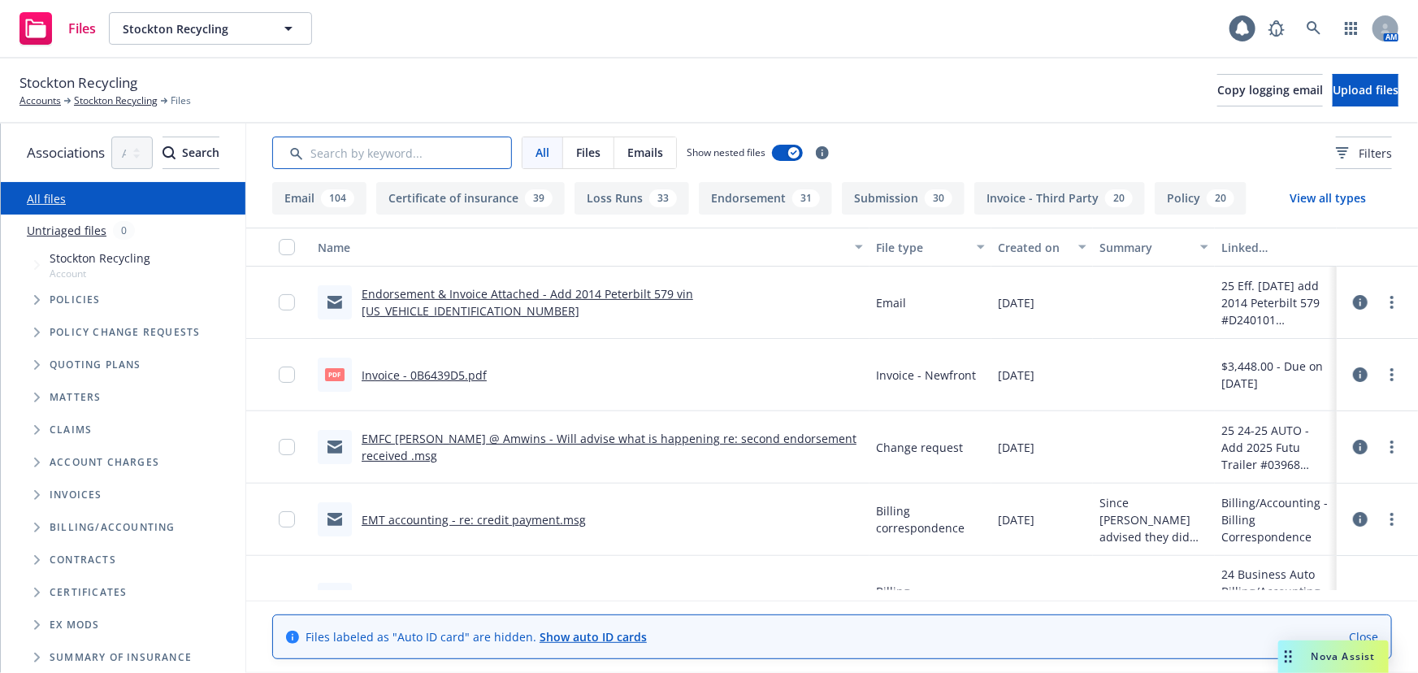
click at [417, 154] on input "Search by keyword..." at bounding box center [392, 153] width 240 height 33
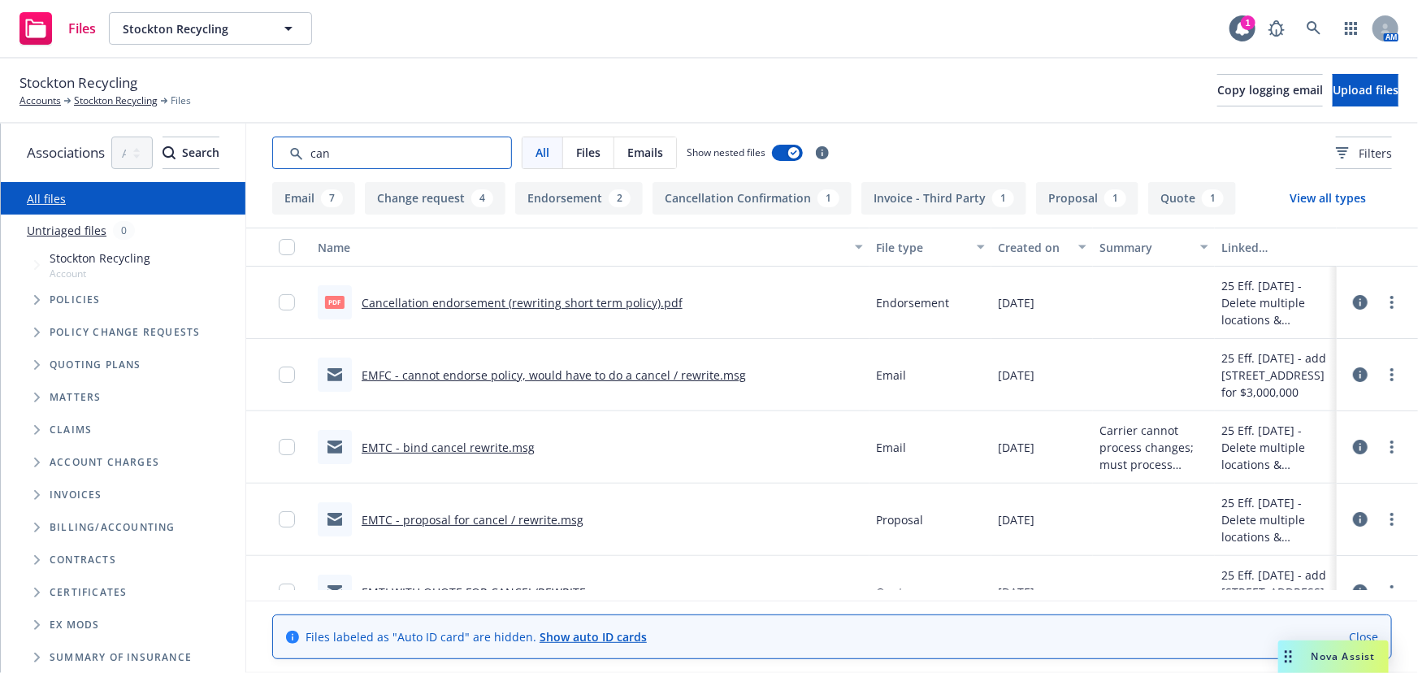
type input "can"
click at [579, 299] on link "Cancellation endorsement (rewriting short term policy).pdf" at bounding box center [522, 302] width 321 height 15
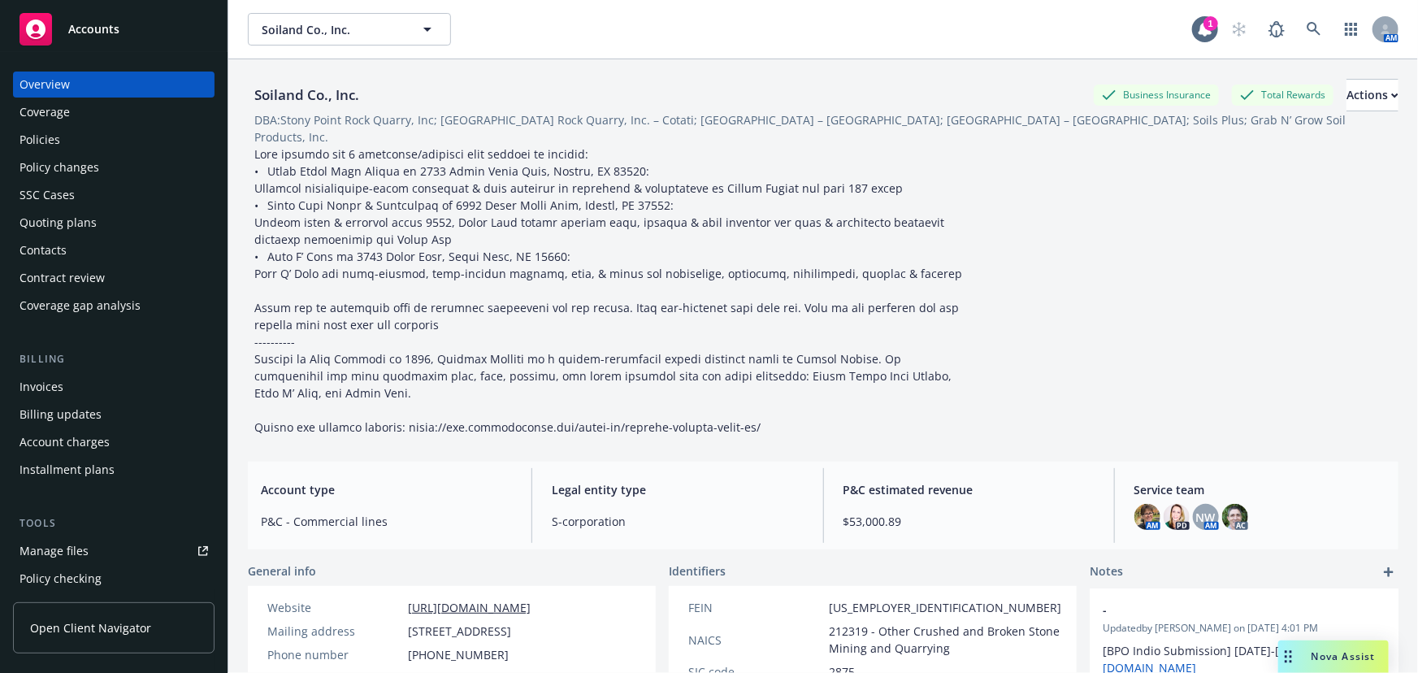
click at [91, 25] on span "Accounts" at bounding box center [93, 29] width 51 height 13
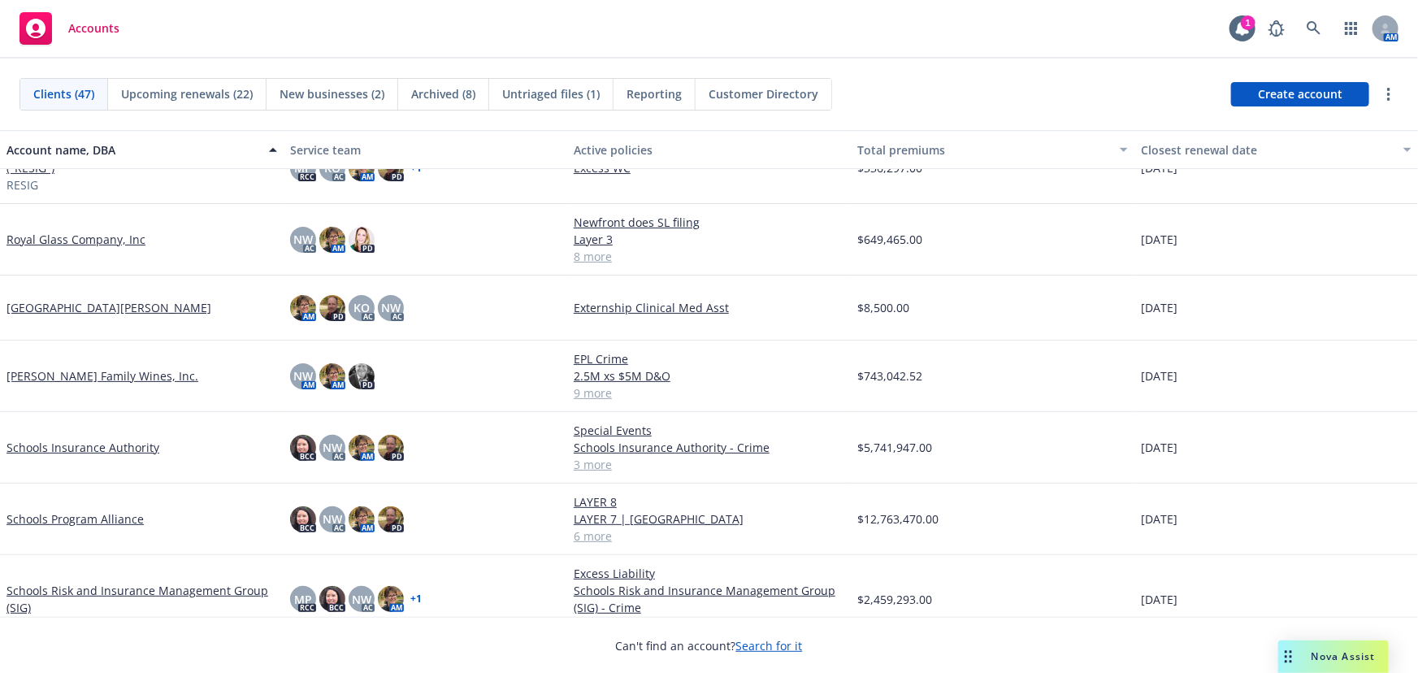
scroll to position [1994, 0]
click at [87, 368] on link "[PERSON_NAME] Family Wines, Inc." at bounding box center [103, 375] width 192 height 17
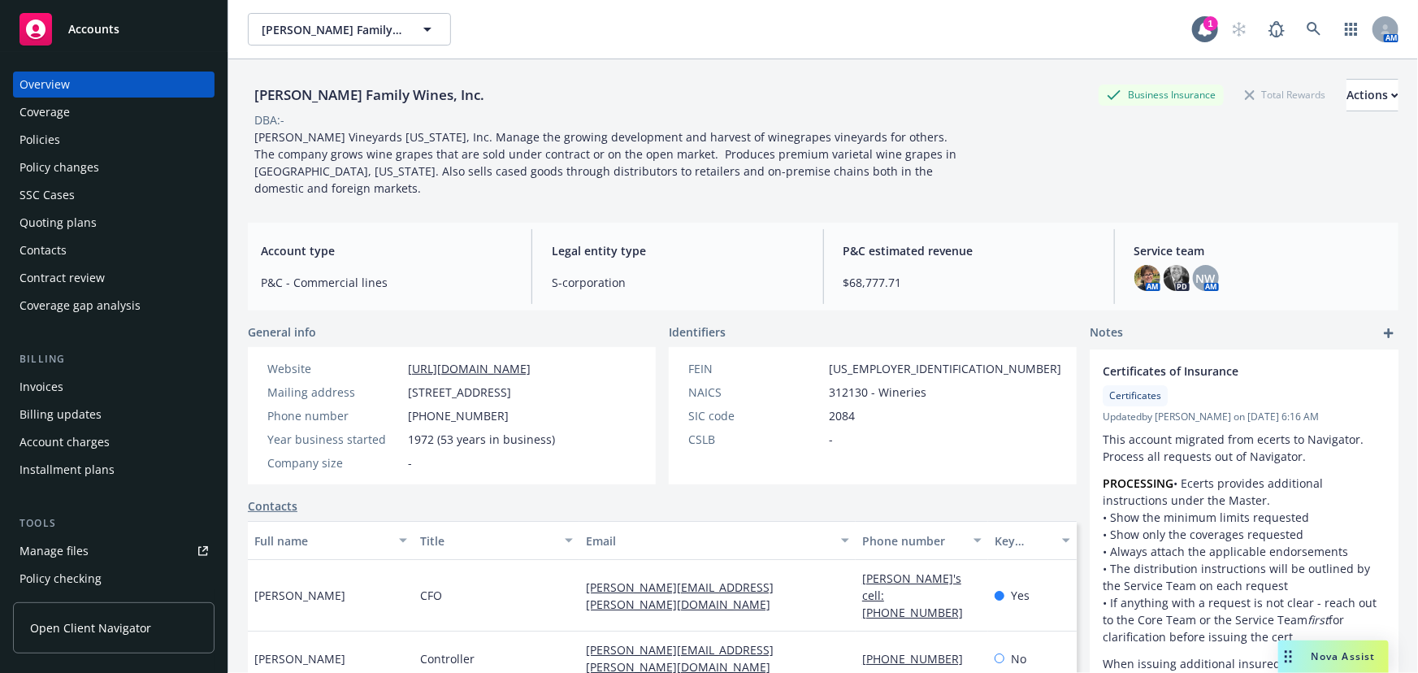
click at [50, 138] on div "Policies" at bounding box center [40, 140] width 41 height 26
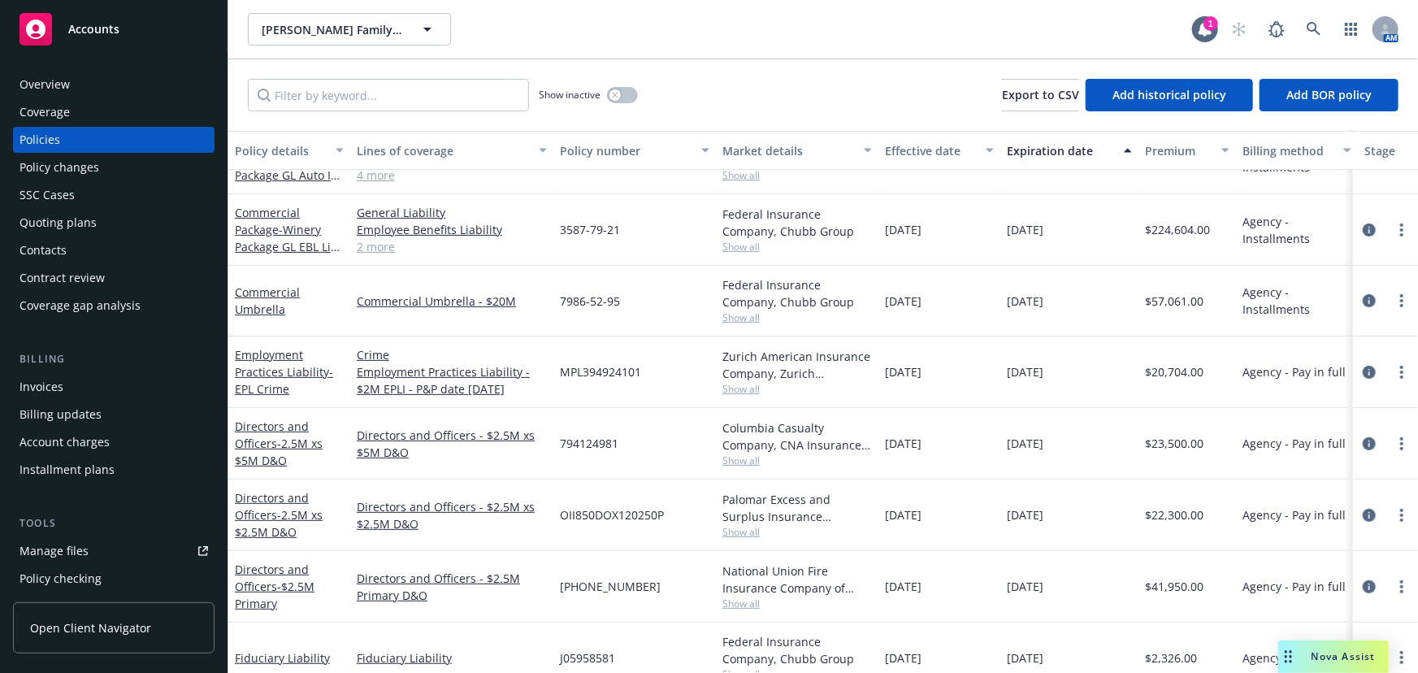
scroll to position [271, 0]
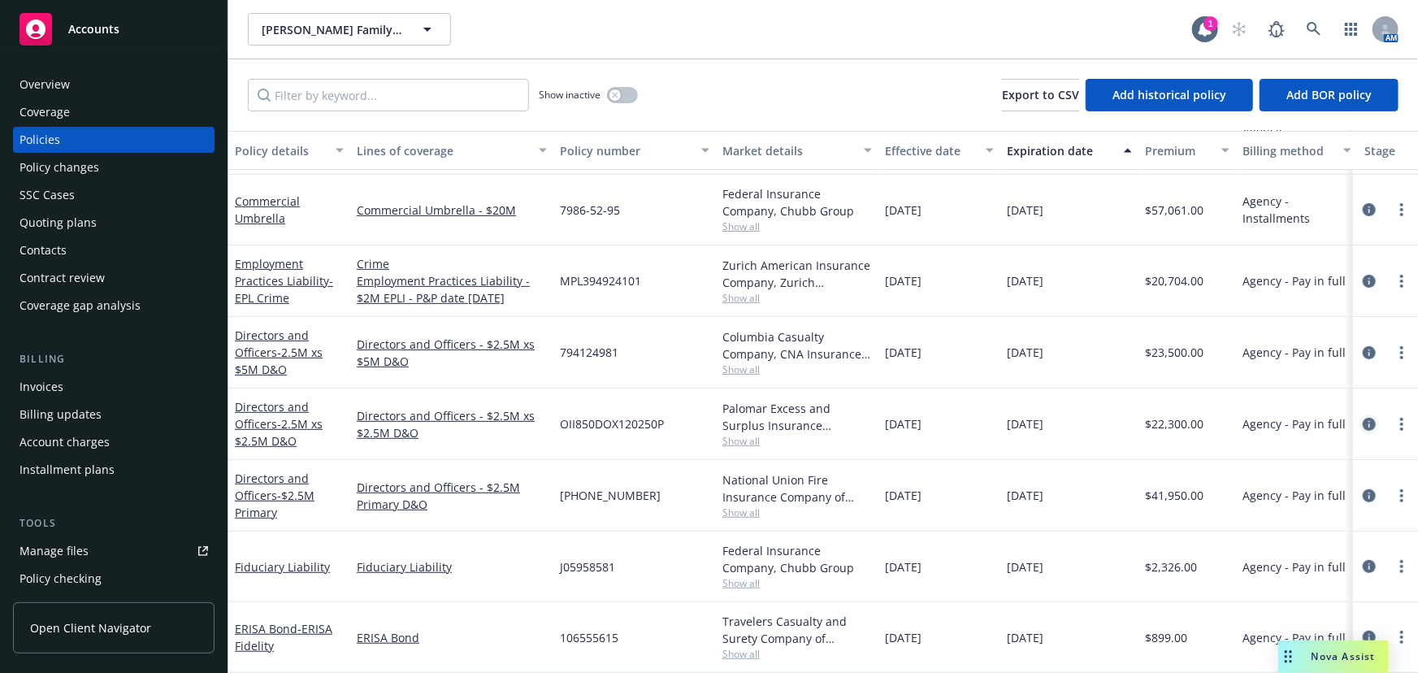
click at [1363, 418] on icon "circleInformation" at bounding box center [1369, 424] width 13 height 13
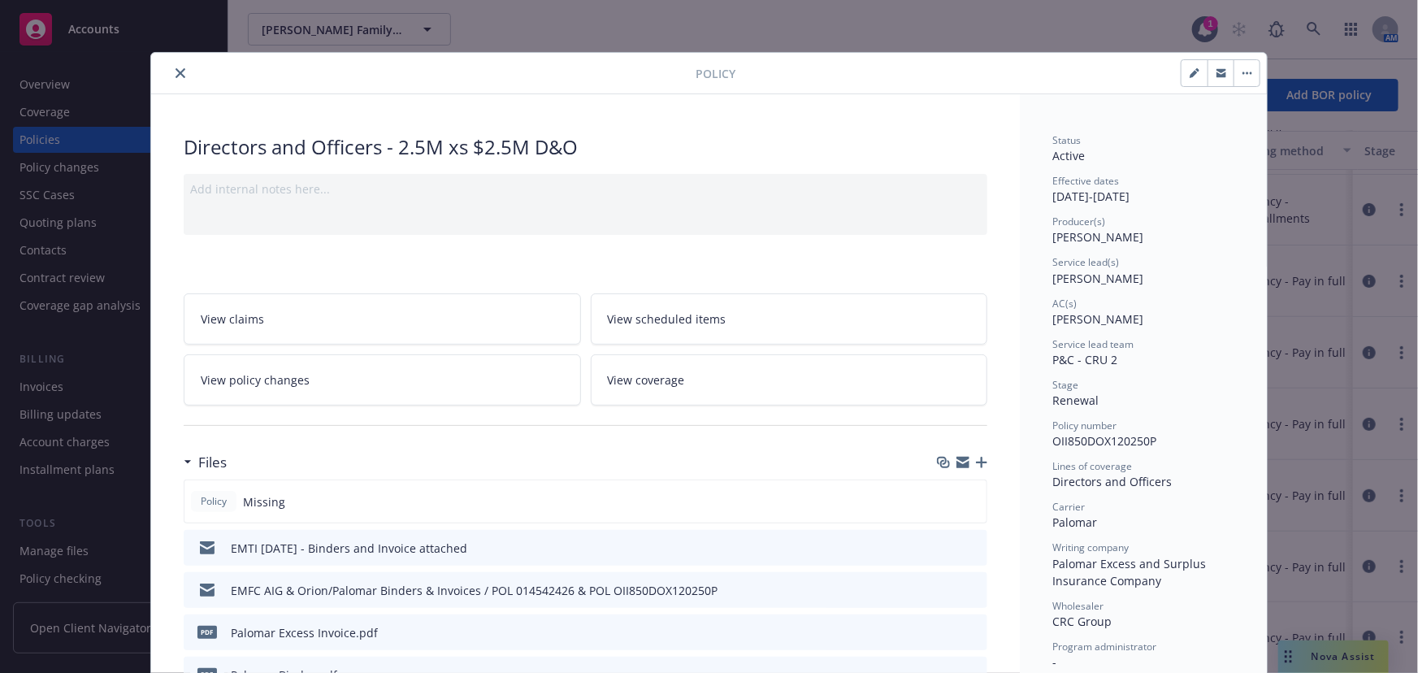
click at [976, 463] on icon "button" at bounding box center [981, 462] width 11 height 11
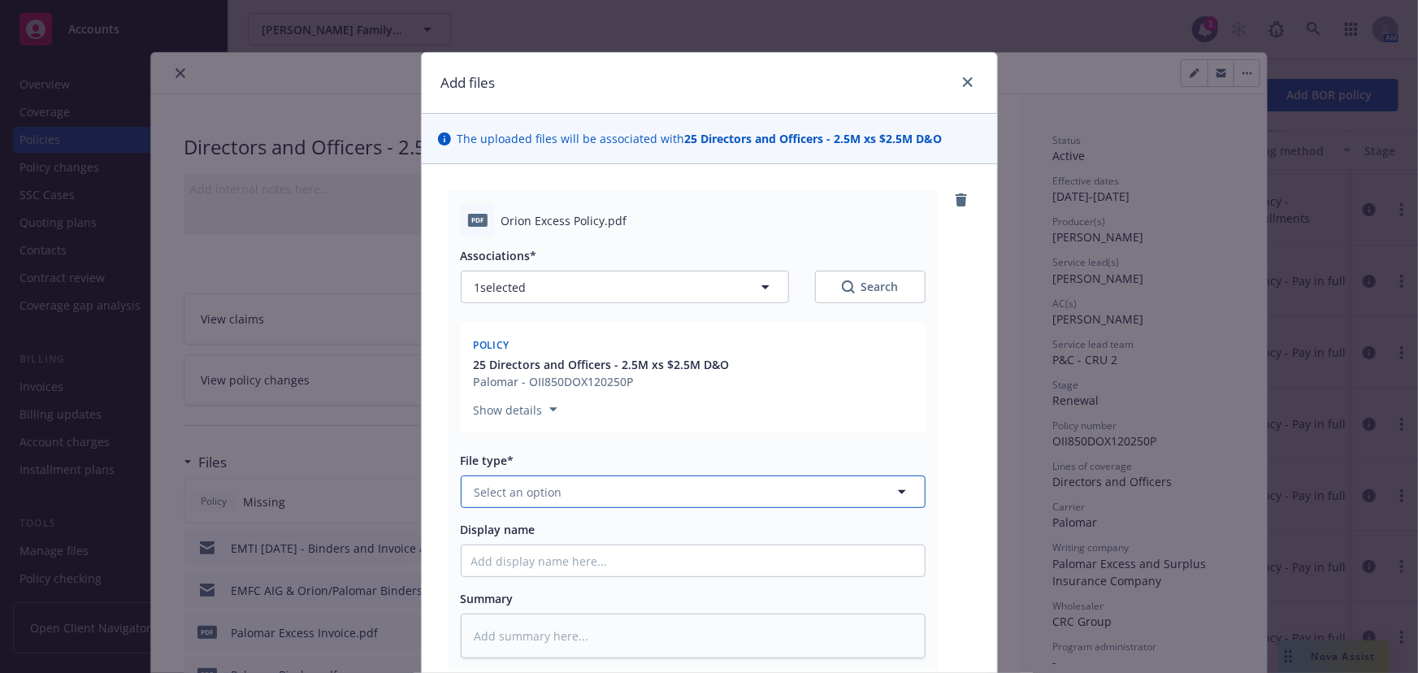
click at [571, 495] on button "Select an option" at bounding box center [693, 491] width 465 height 33
type input "pol"
click at [522, 540] on div "Policy" at bounding box center [693, 538] width 444 height 24
click at [525, 562] on input "Display name" at bounding box center [693, 560] width 463 height 31
type textarea "x"
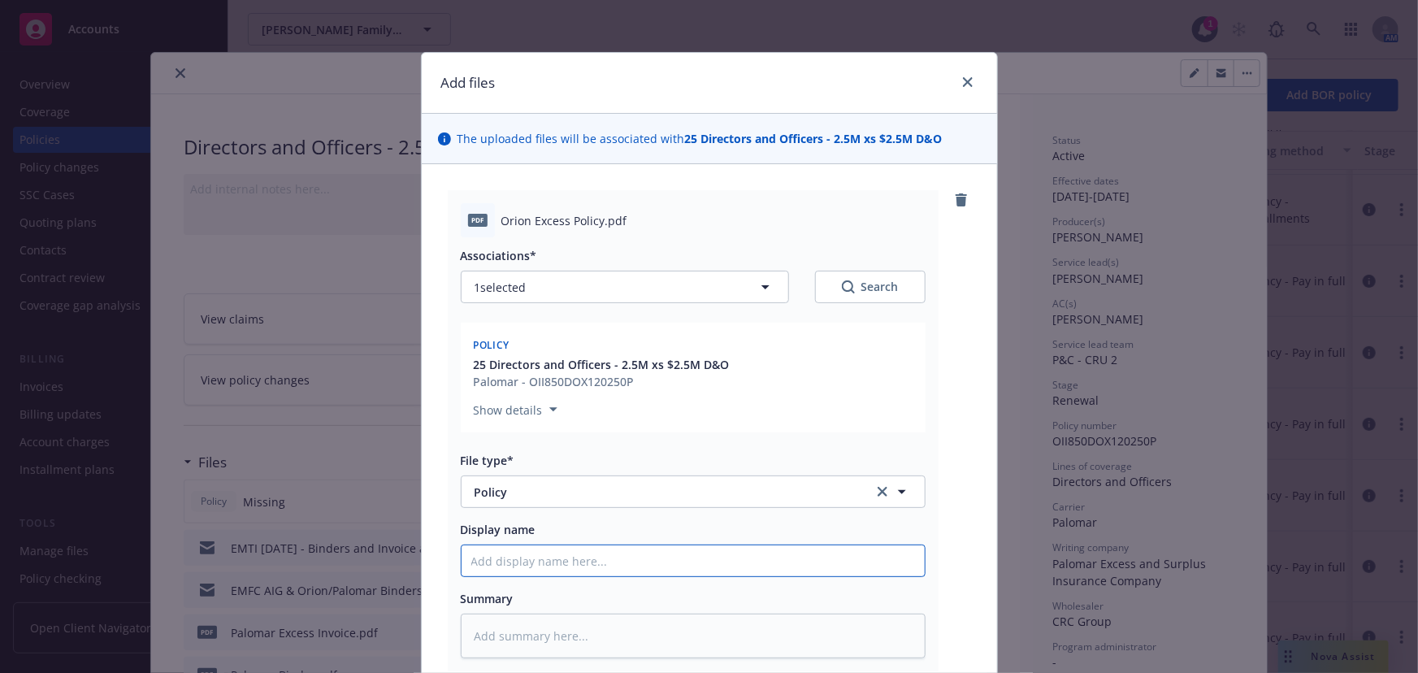
type input "$"
type textarea "x"
type input "$2"
type textarea "x"
type input "$2."
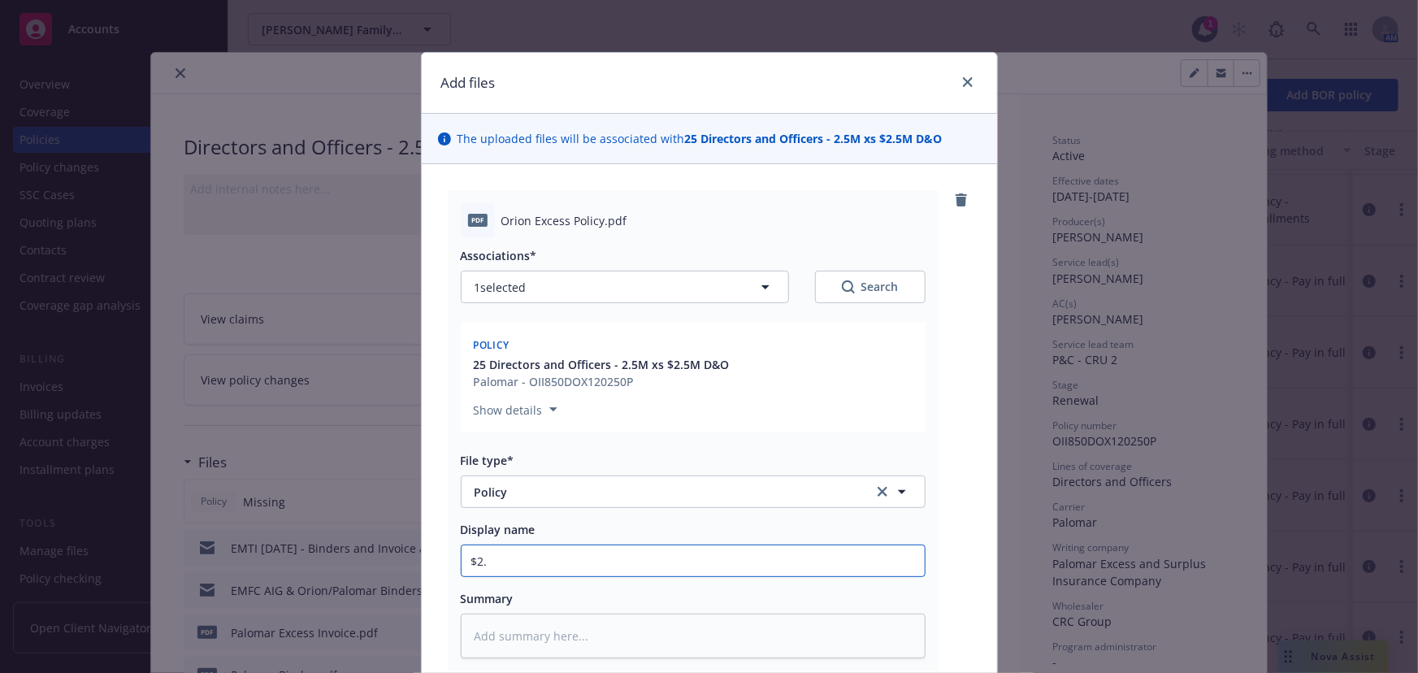
type textarea "x"
type input "$2.5"
type textarea "x"
type input "$2.5M"
type textarea "x"
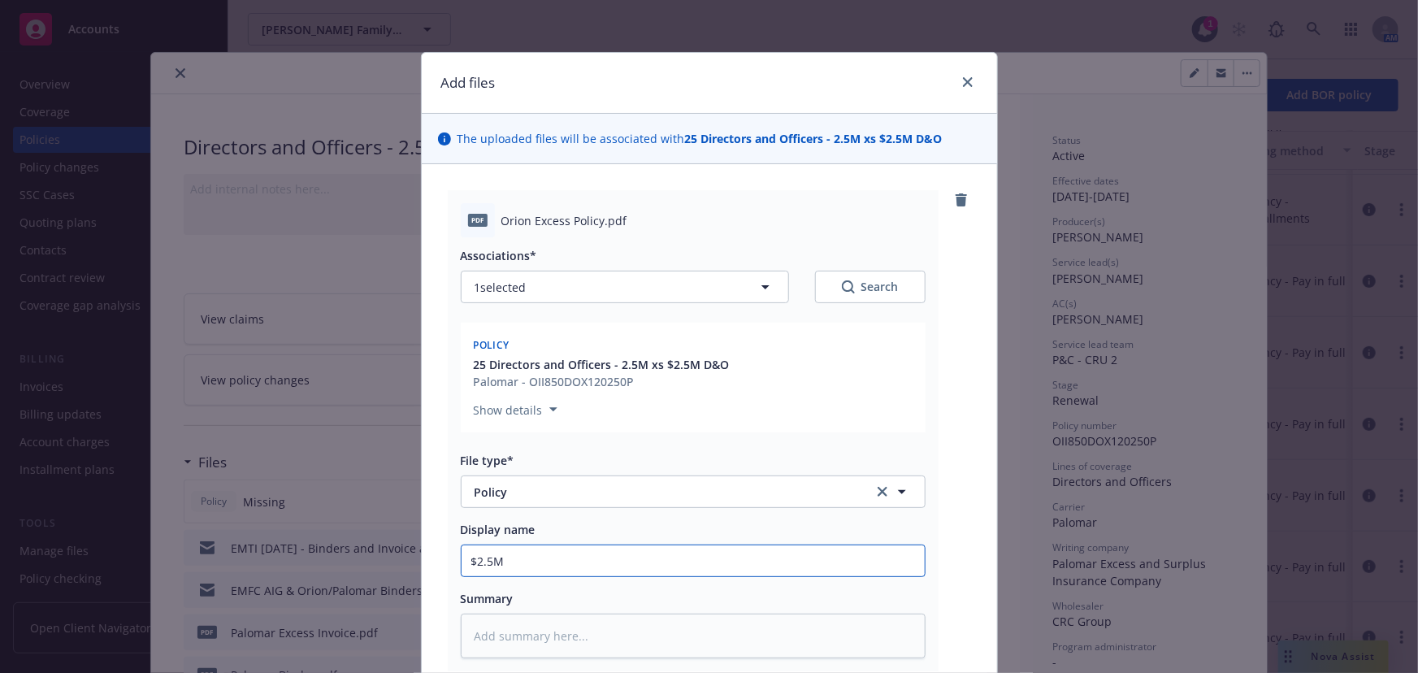
type input "$2.5M"
type textarea "x"
type input "$2.5M x"
type textarea "x"
type input "$2.5M xs"
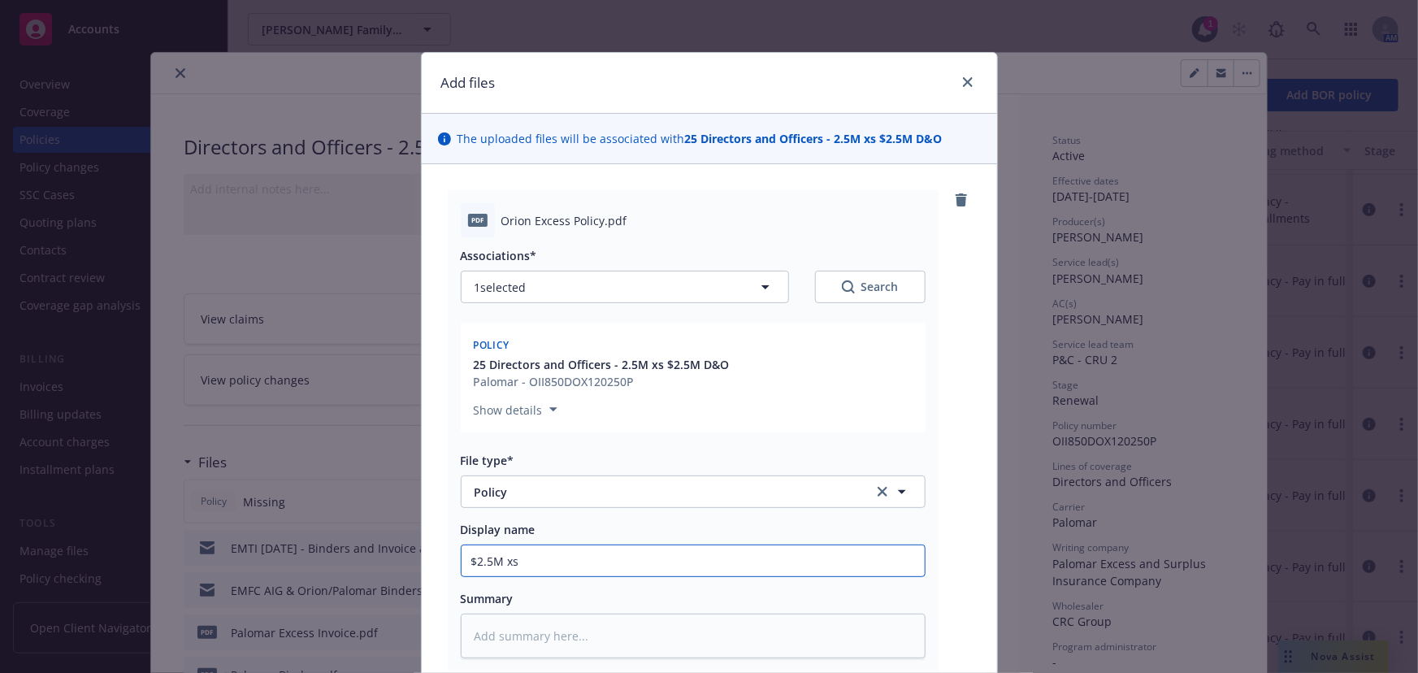
type textarea "x"
type input "$2.5M xs"
type textarea "x"
type input "$2.5M xs $"
type textarea "x"
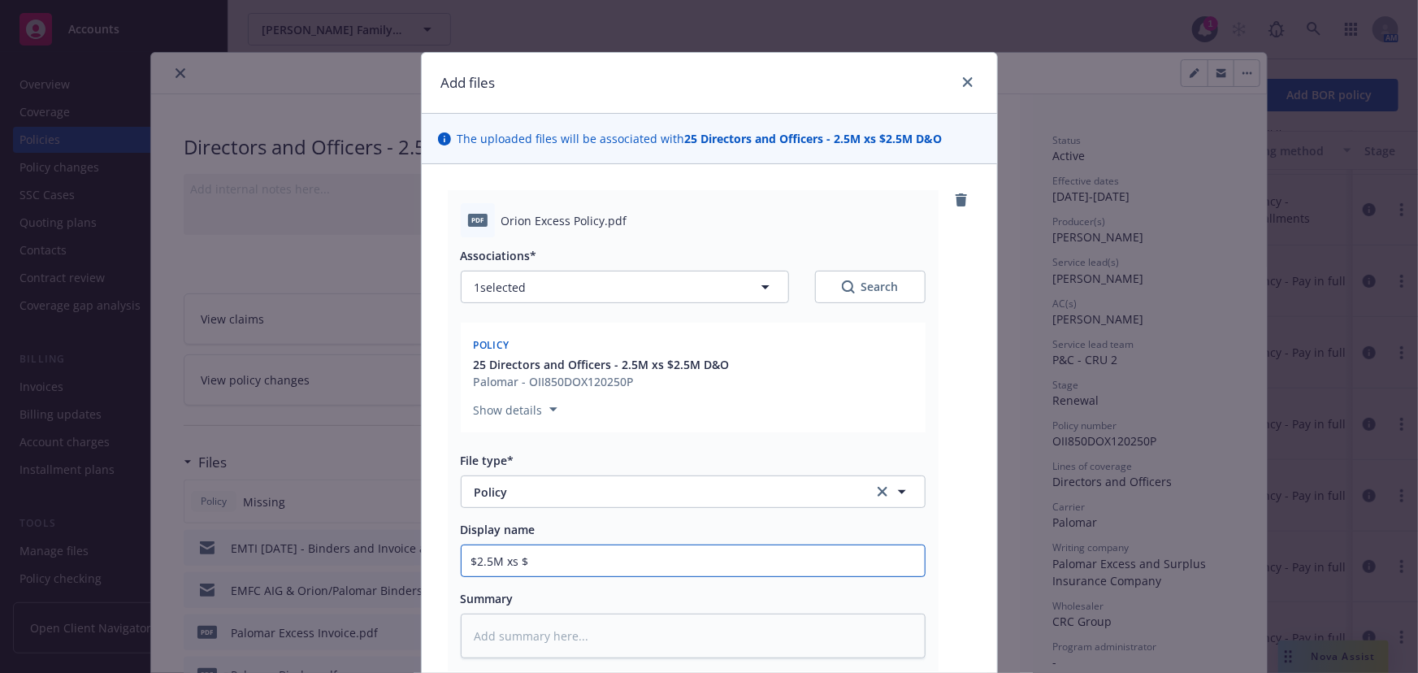
type input "$2.5M xs $2"
type textarea "x"
type input "$2.5M xs $2."
type textarea "x"
type input "$2.5M xs $2.5"
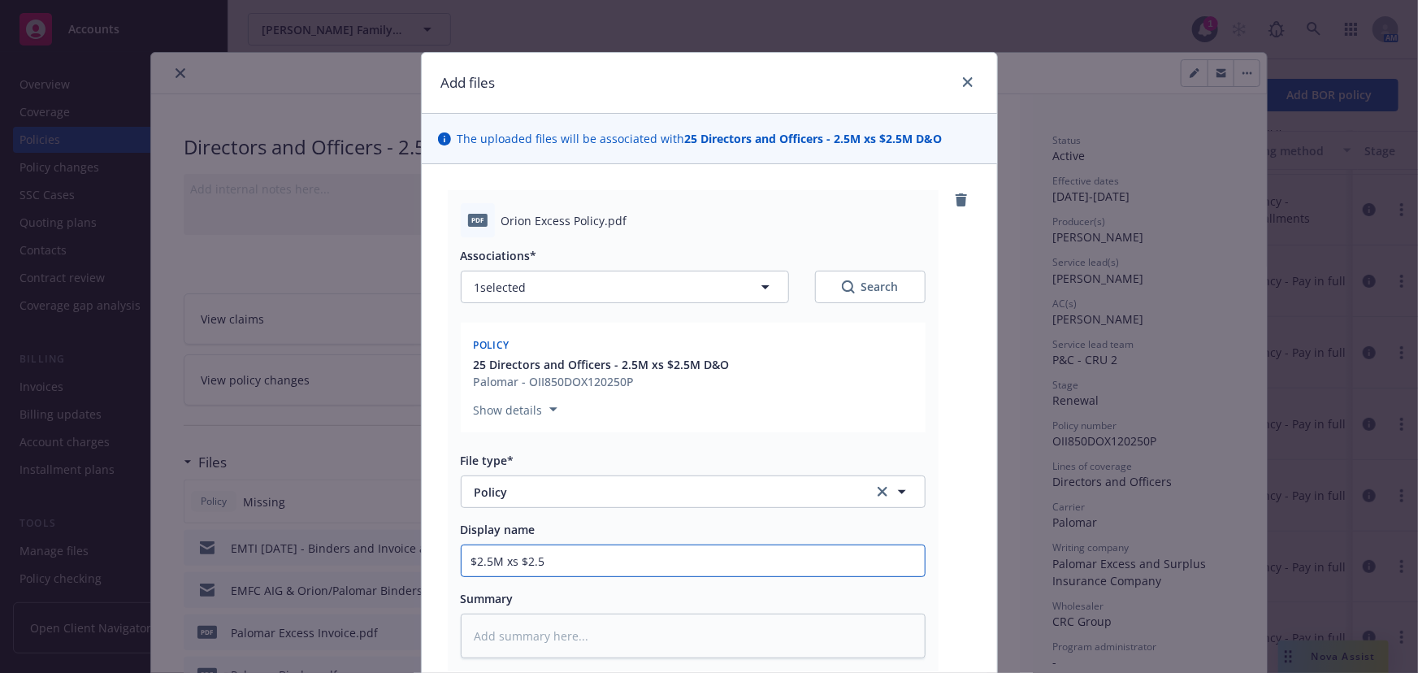
type textarea "x"
type input "$2.5M xs $2.5M"
type textarea "x"
type input "$2.5M xs $2.5M"
type textarea "x"
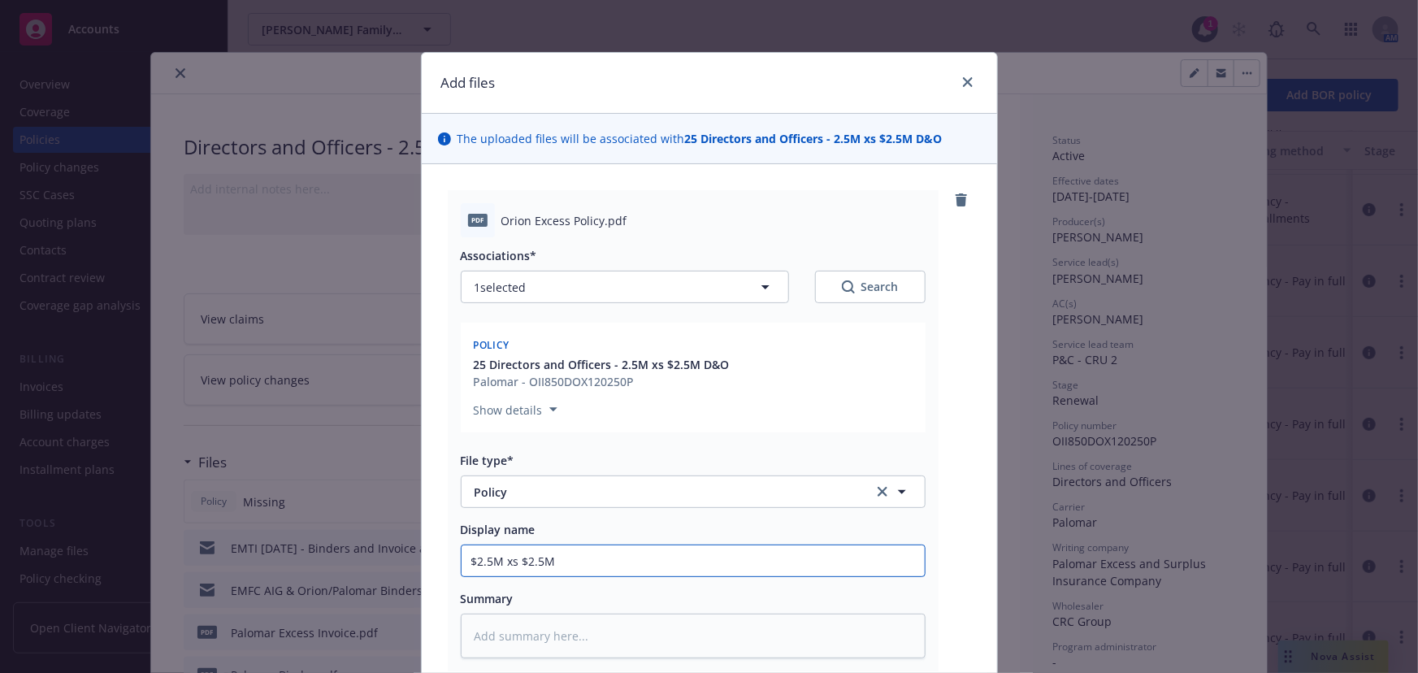
type input "$2.5M xs $2.5M D"
type textarea "x"
type input "$2.5M xs $2.5M D&"
type textarea "x"
type input "$2.5M xs $2.5M D&O"
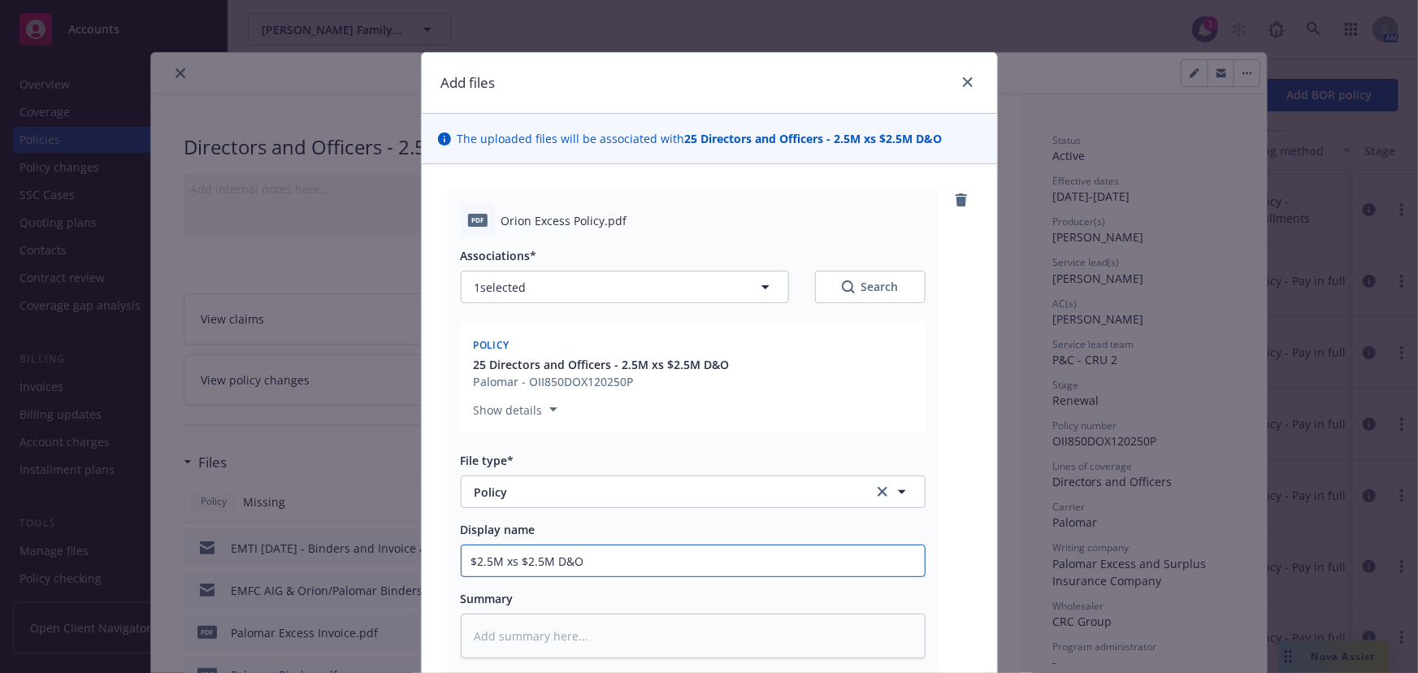
type textarea "x"
type input "$2.5M xs $2.5M D&O"
type textarea "x"
type input "$2.5M xs $2.5M D&O p"
type textarea "x"
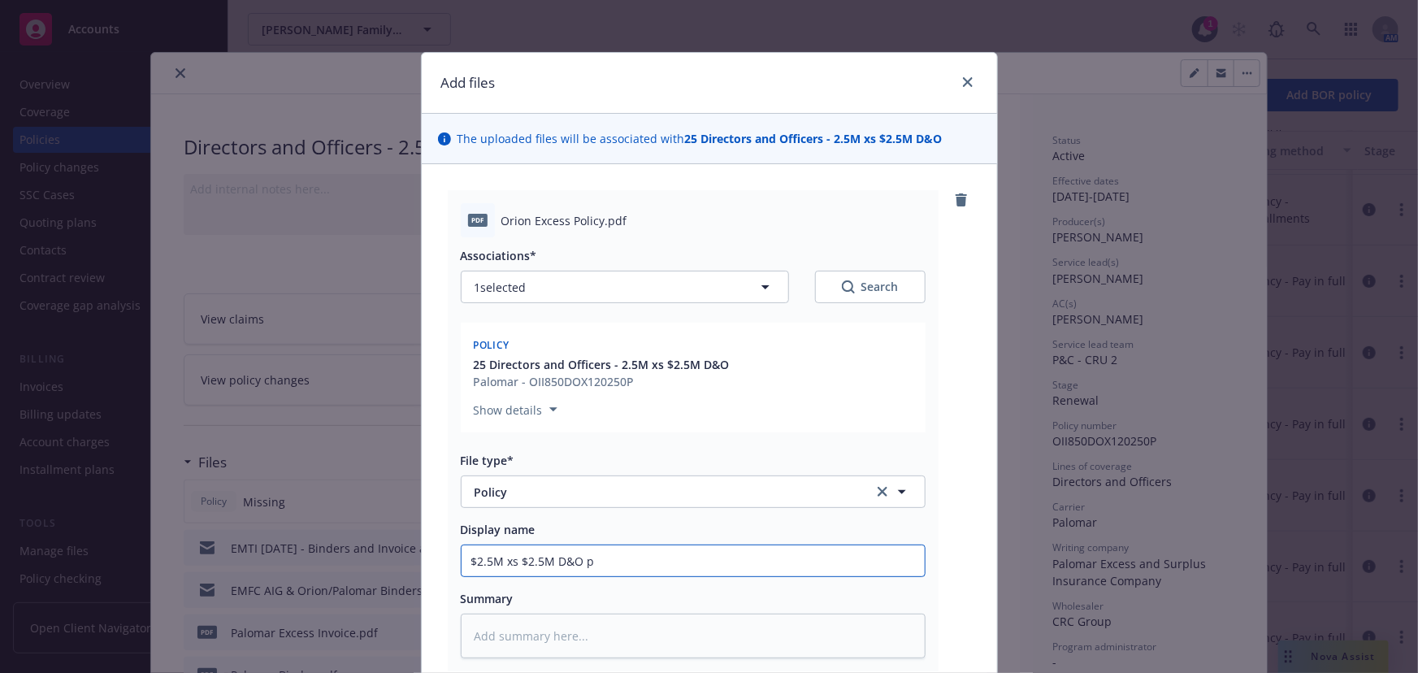
type input "$2.5M xs $2.5M D&O po"
type textarea "x"
type input "$2.5M xs $2.5M D&O pol"
type textarea "x"
type input "$2.5M xs $2.5M D&O poli"
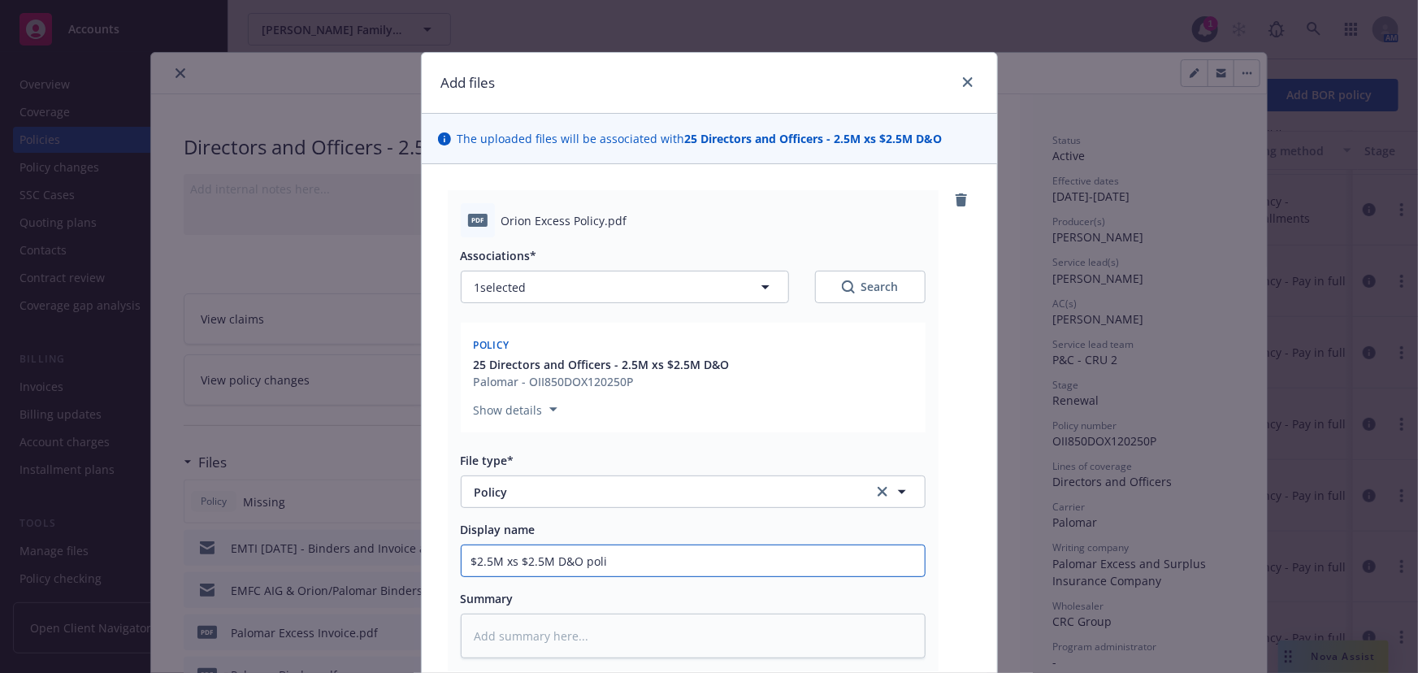
type textarea "x"
type input "$2.5M xs $2.5M D&O polic"
type textarea "x"
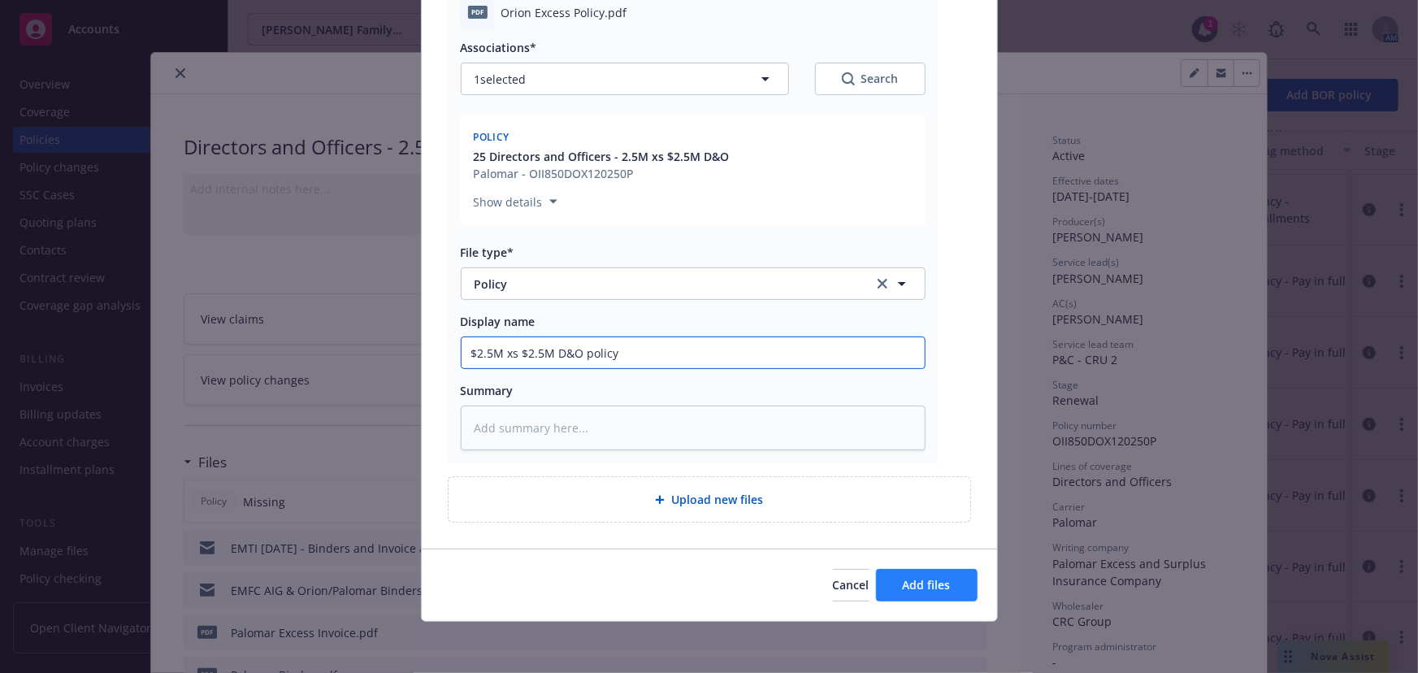
type input "$2.5M xs $2.5M D&O policy"
click at [915, 586] on span "Add files" at bounding box center [927, 584] width 48 height 15
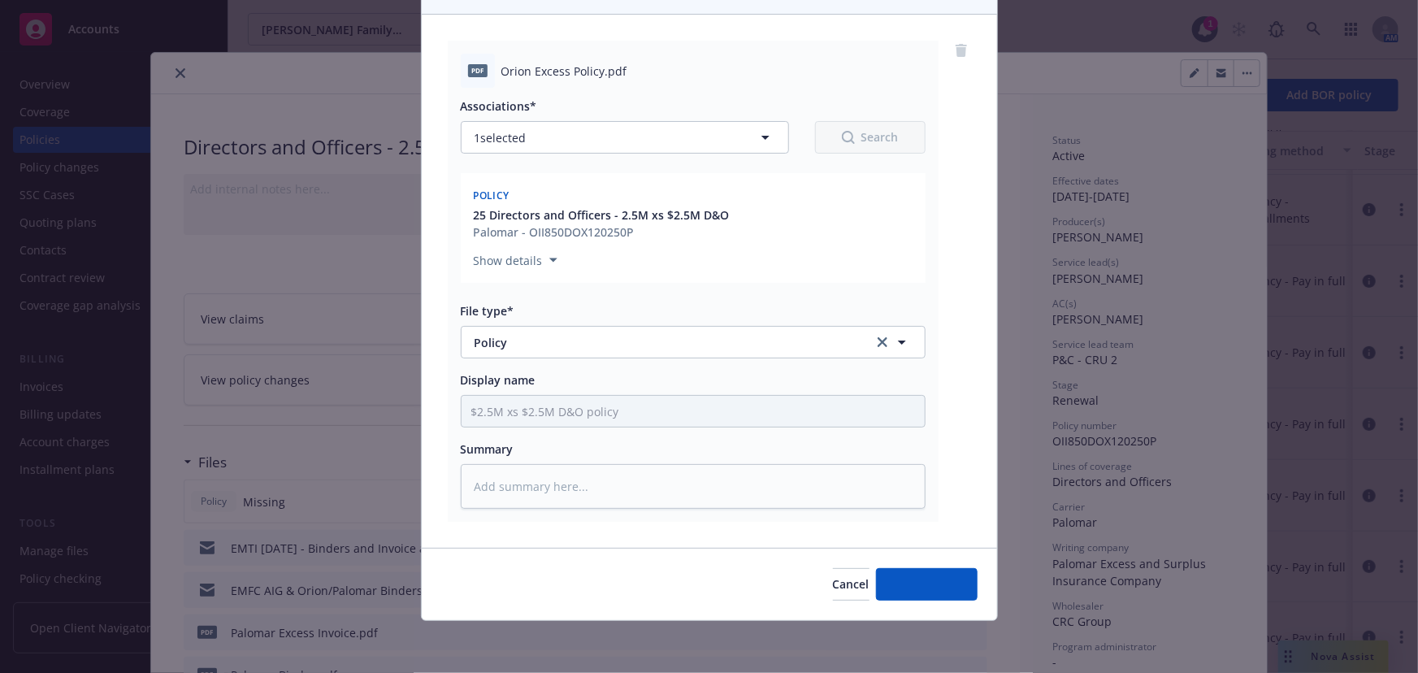
scroll to position [149, 0]
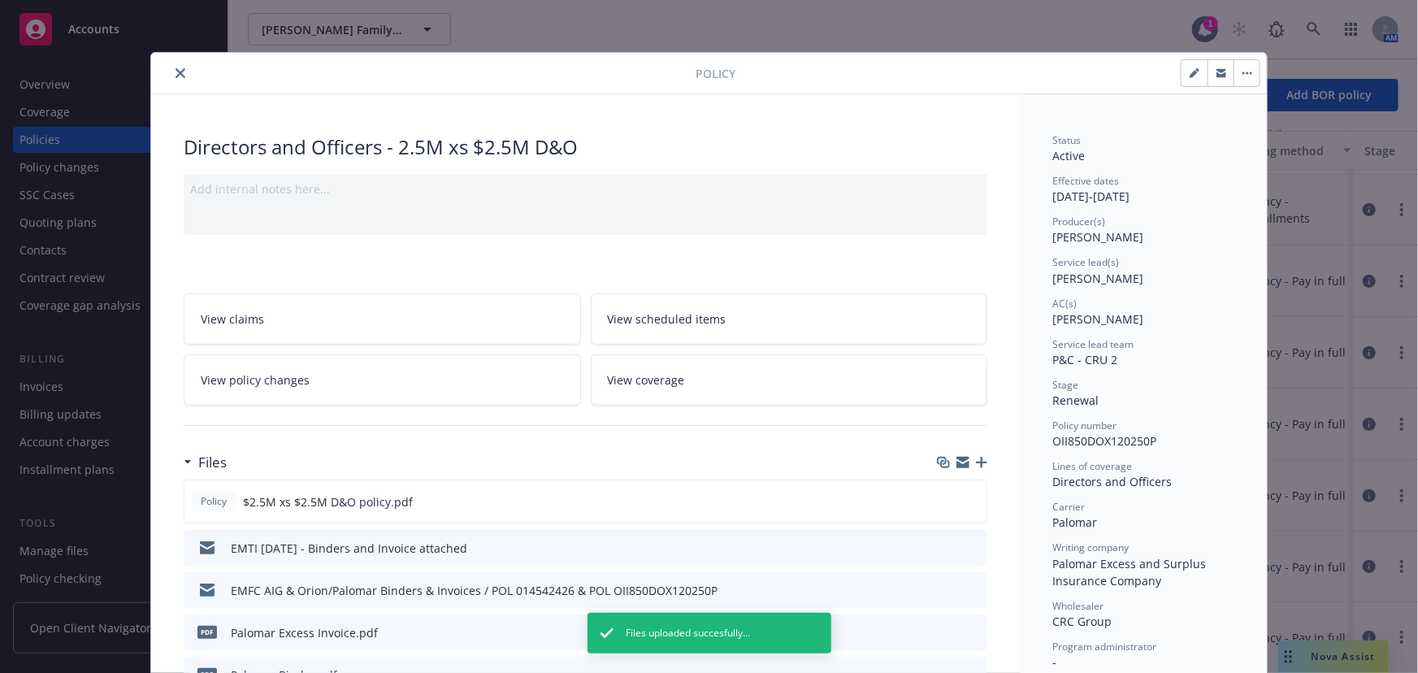
click at [978, 460] on icon "button" at bounding box center [981, 462] width 11 height 11
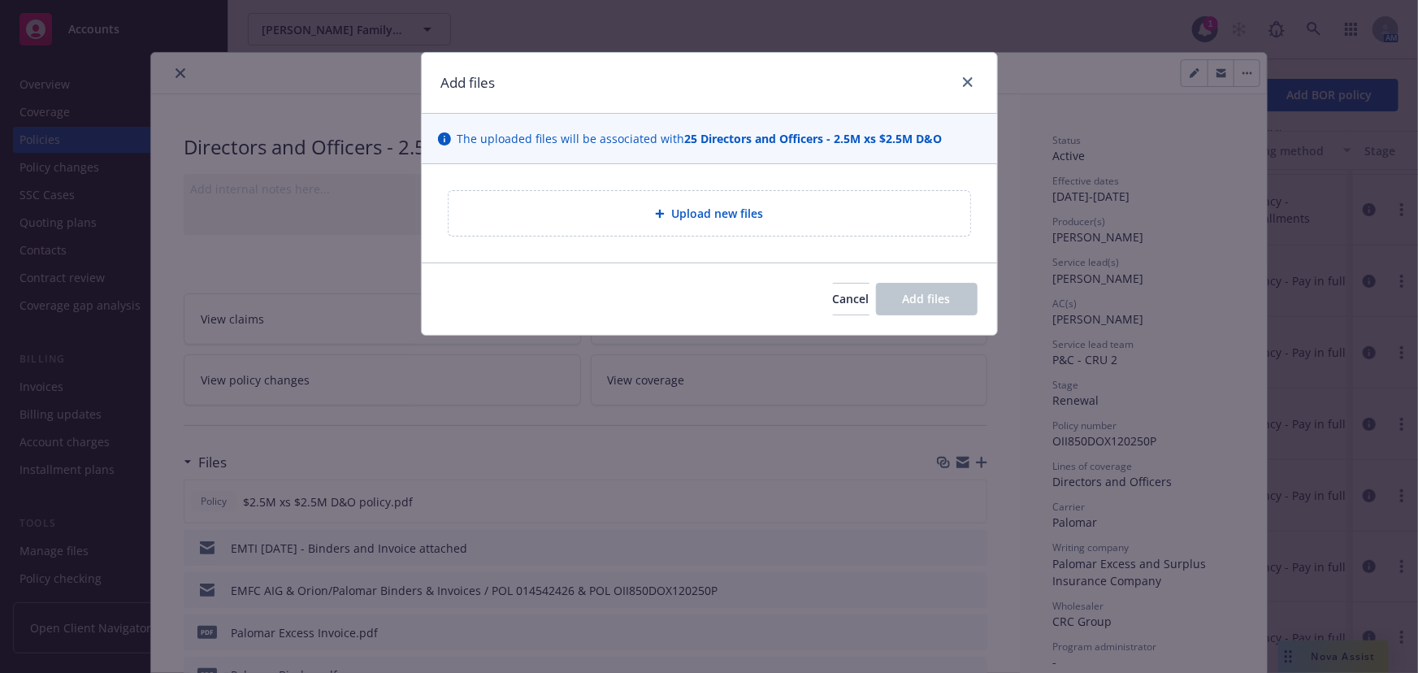
click at [588, 213] on div "Upload new files" at bounding box center [710, 213] width 496 height 19
type textarea "x"
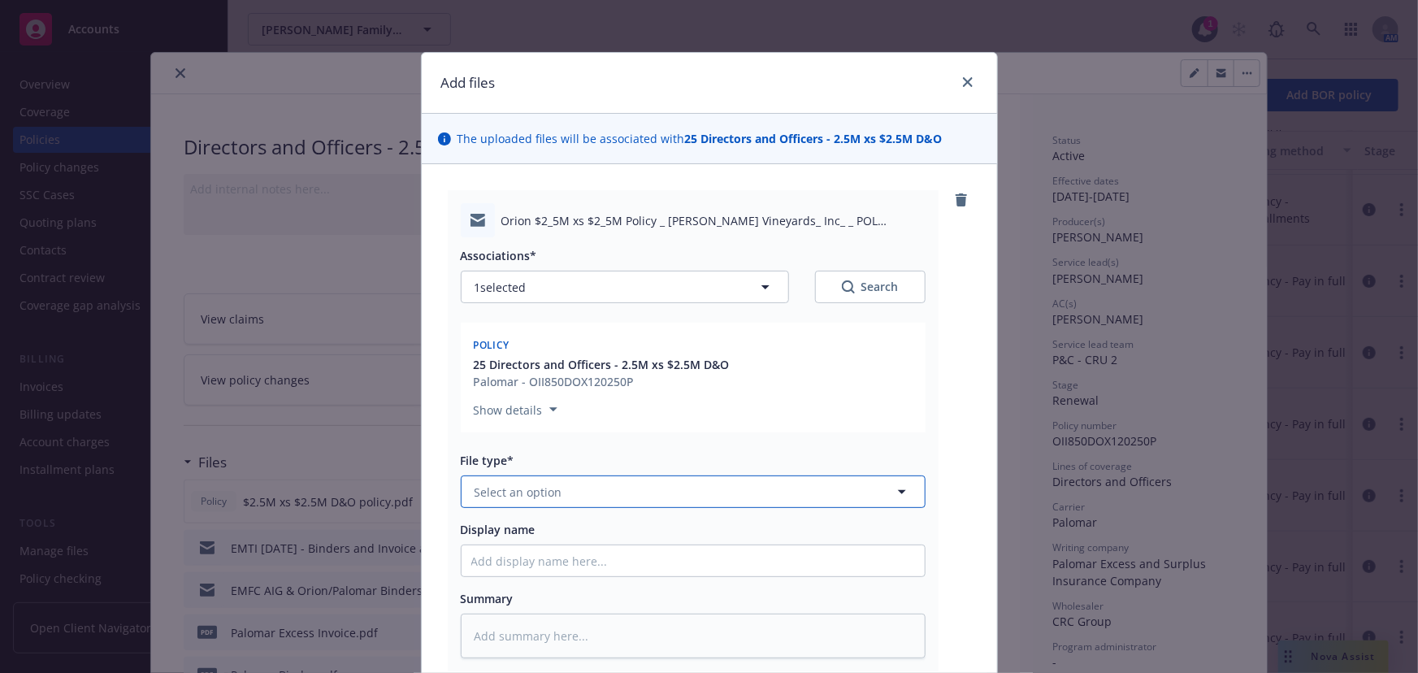
click at [489, 499] on span "Select an option" at bounding box center [519, 492] width 88 height 17
type input "policy"
click at [480, 621] on span "Policy delivery" at bounding box center [518, 623] width 80 height 17
click at [506, 562] on input "Display name" at bounding box center [693, 560] width 463 height 31
type textarea "x"
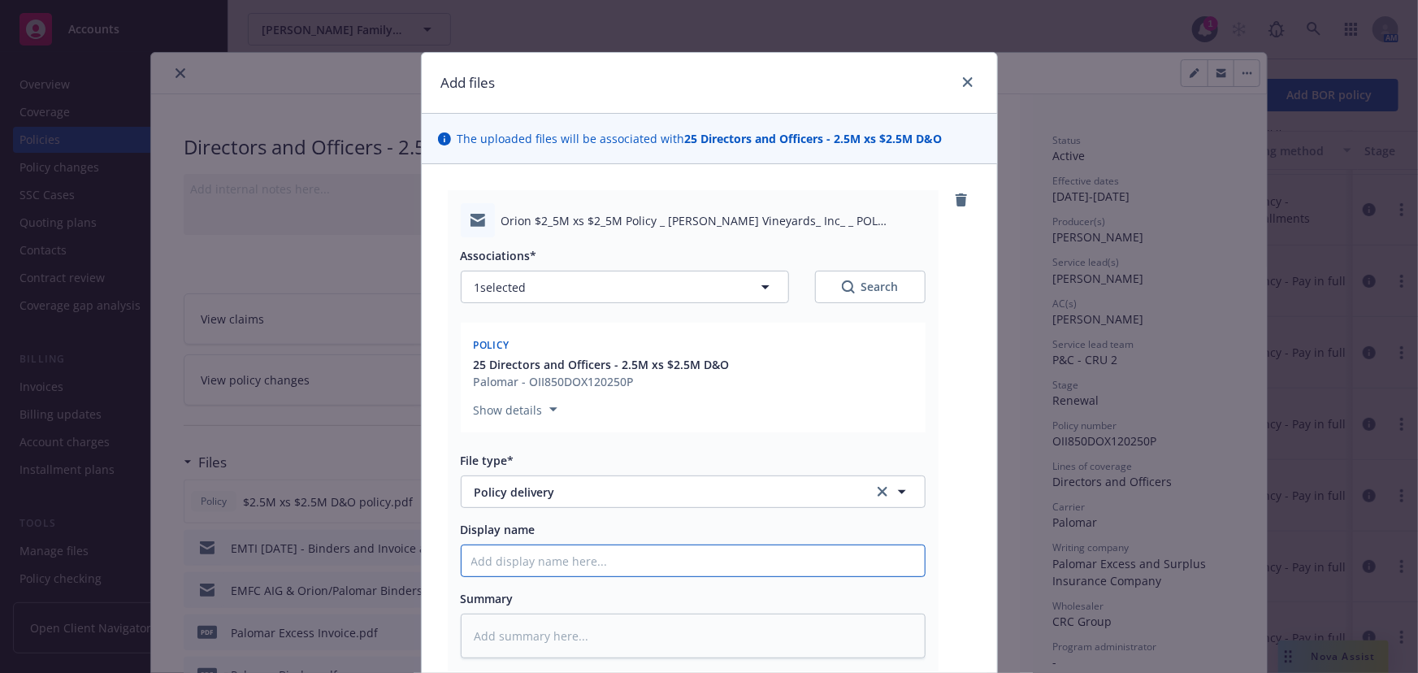
type input "E"
type textarea "x"
type input "EM"
type textarea "x"
type input "EMF"
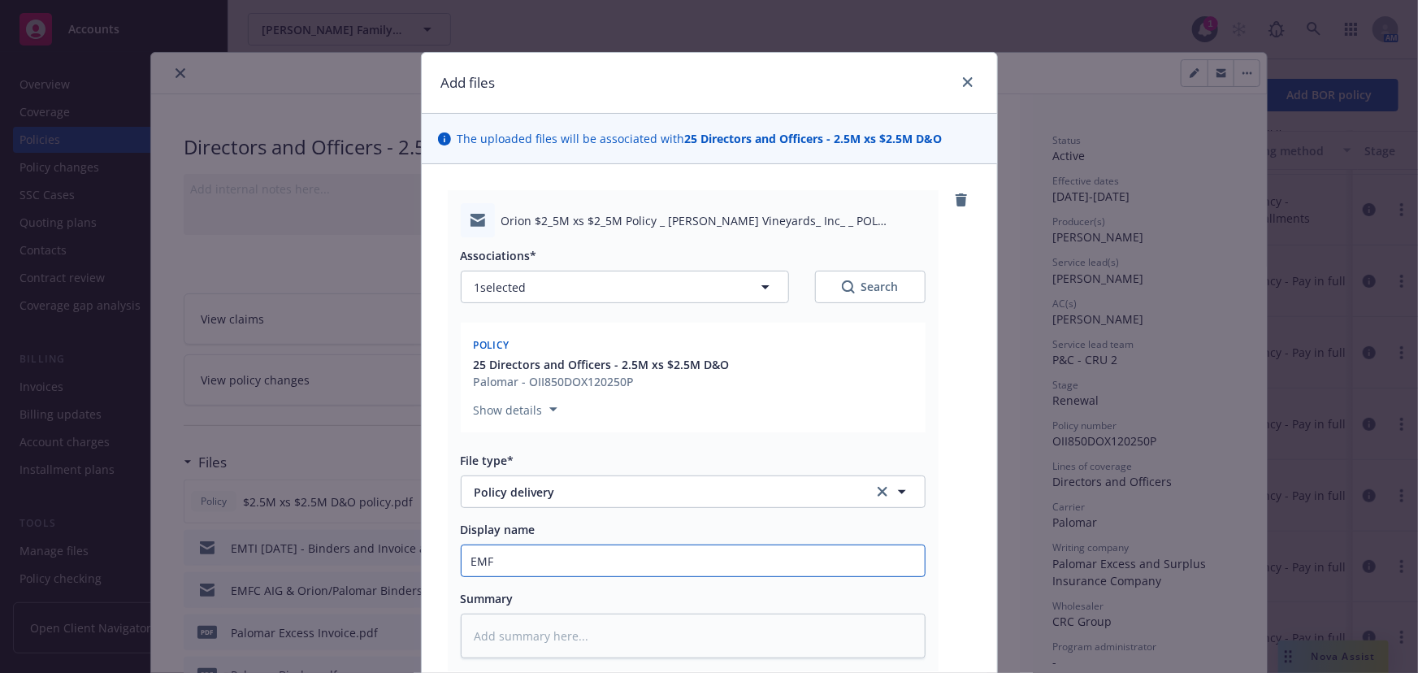
type textarea "x"
type input "EMFC"
type textarea "x"
type input "EMFC"
type textarea "x"
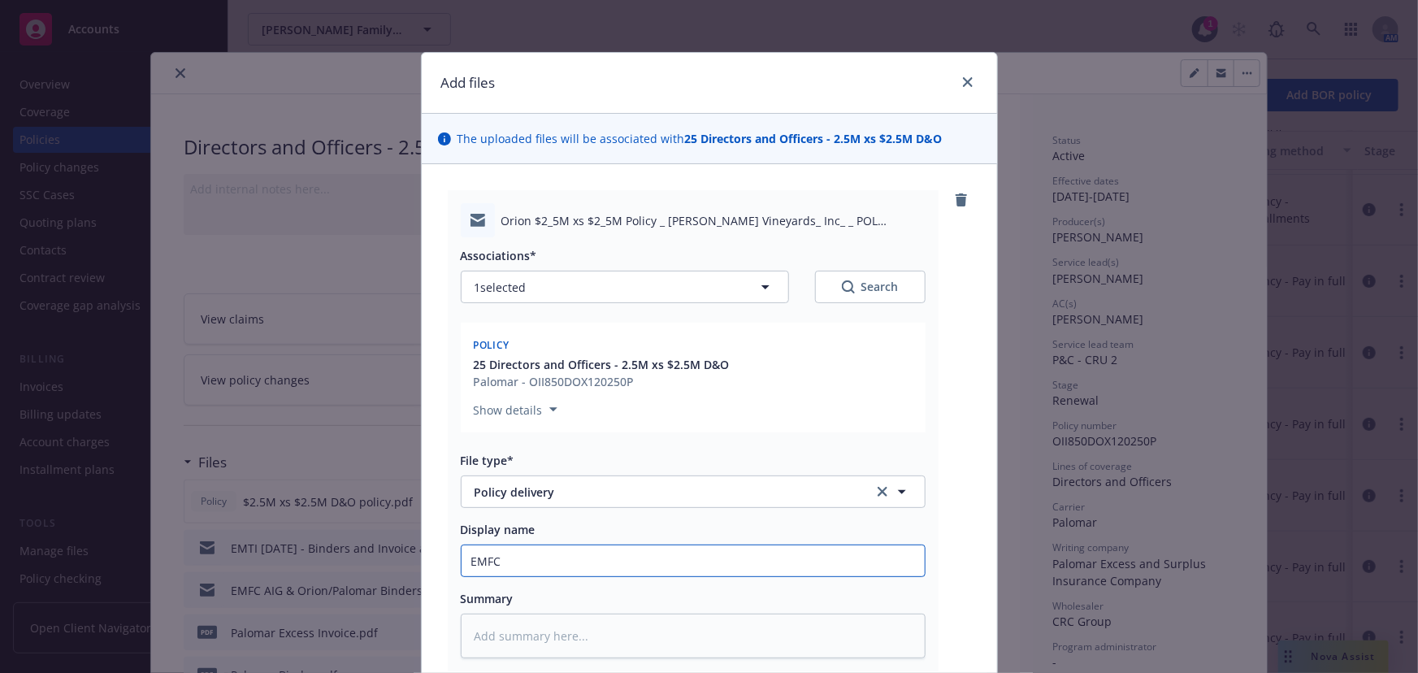
type input "EMFC -"
type textarea "x"
type input "EMFC -"
type textarea "x"
type input "EMFC - A"
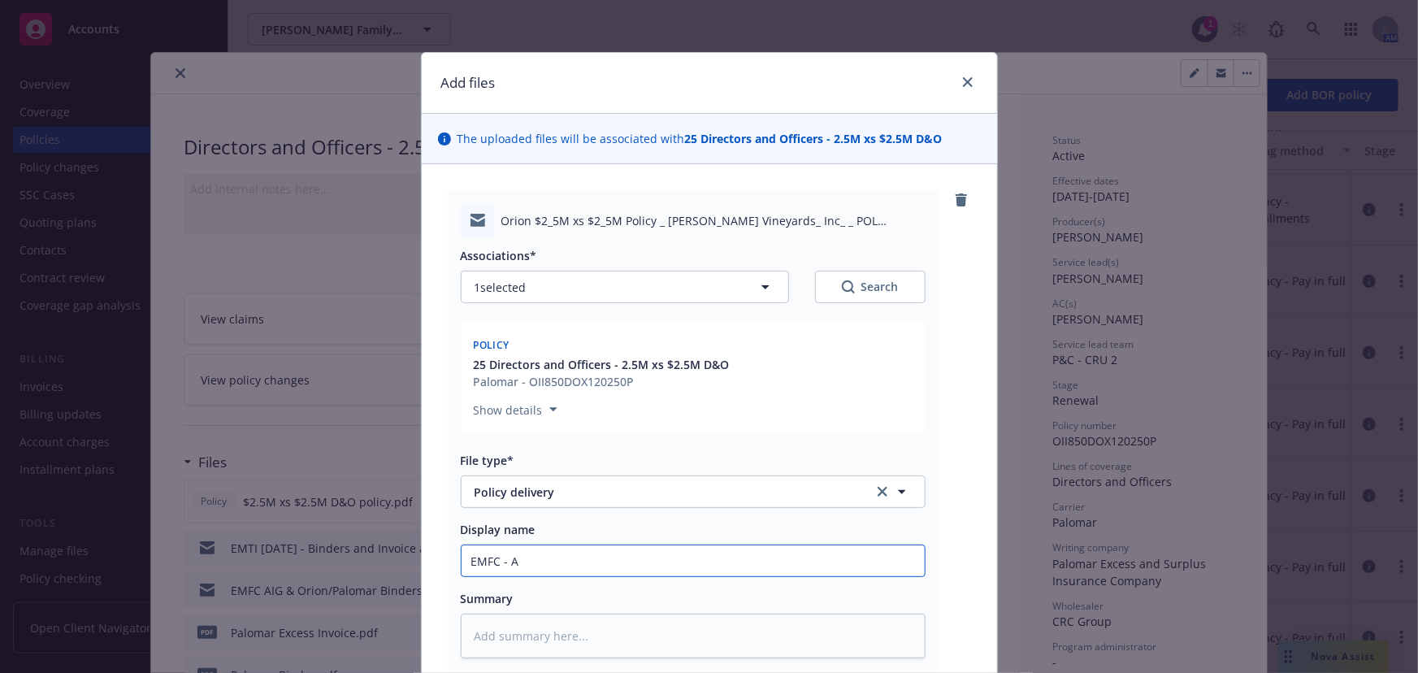
type textarea "x"
type input "EMFC - Am"
type textarea "x"
type input "EMFC - A"
type textarea "x"
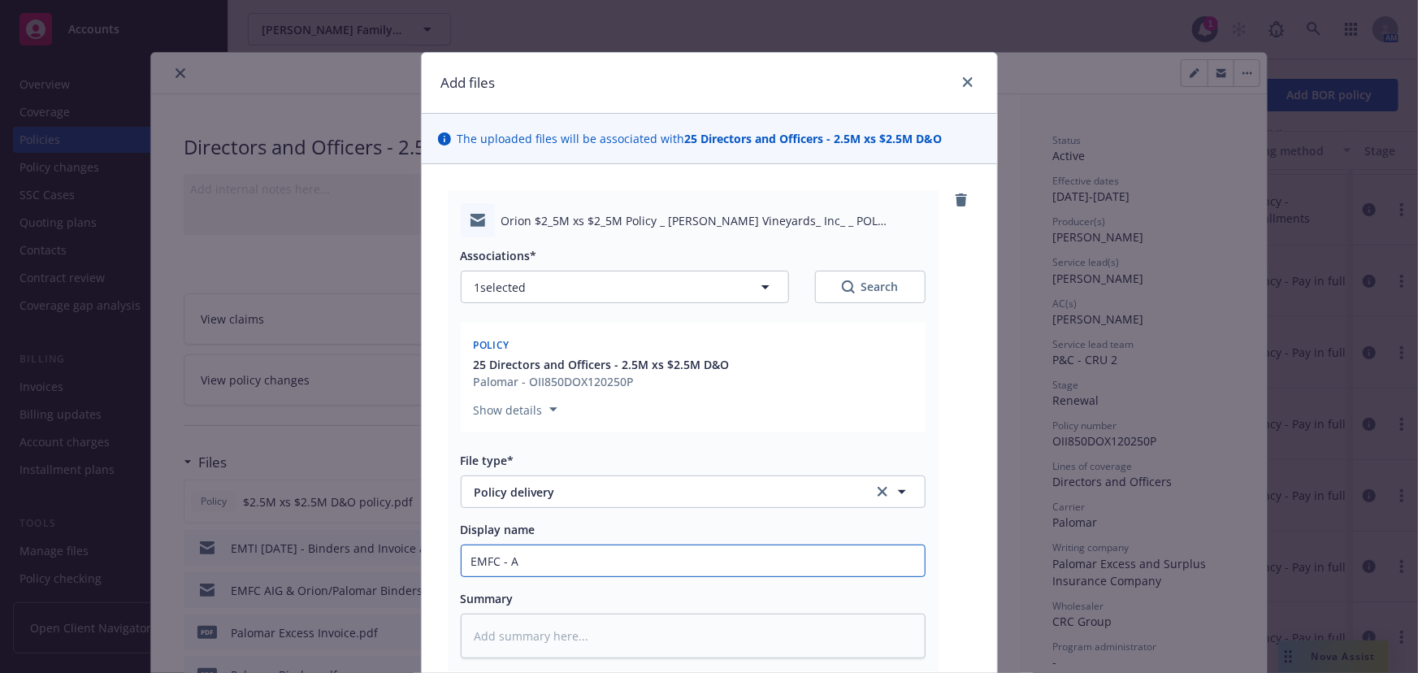
type input "EMFC -"
type textarea "x"
type input "EMFC - C"
type textarea "x"
type input "EMFC - CR"
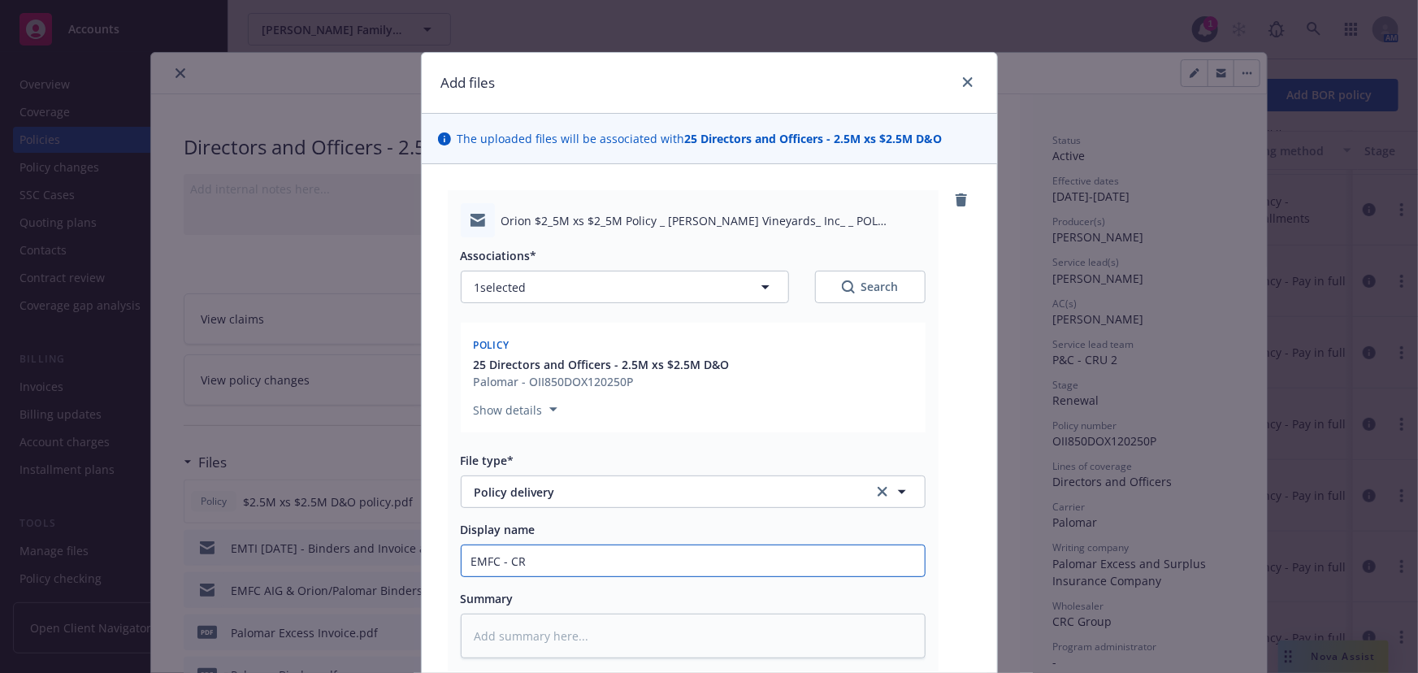
type textarea "x"
type input "EMFC - CRC"
type textarea "x"
type input "EMFC - CRC"
type textarea "x"
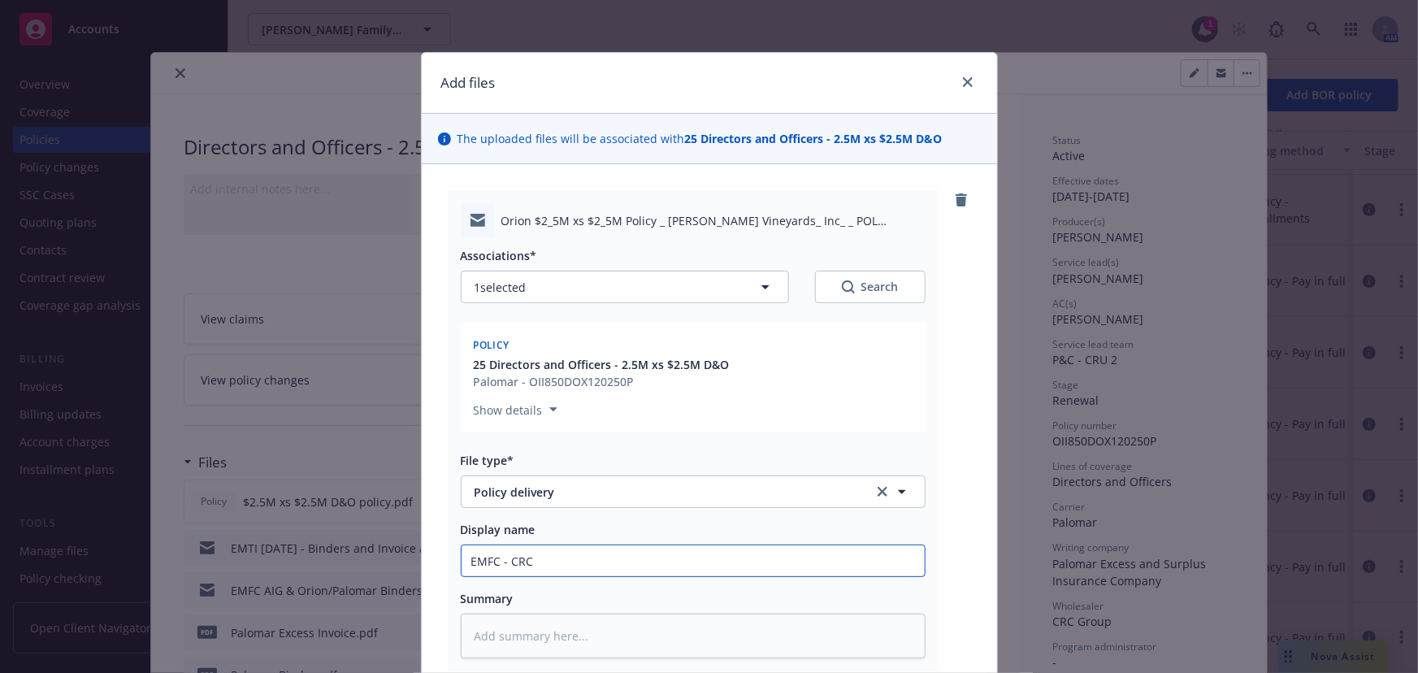
type input "EMFC - CRC p"
type textarea "x"
type input "EMFC - CRC pr"
type textarea "x"
type input "EMFC - CRC pro"
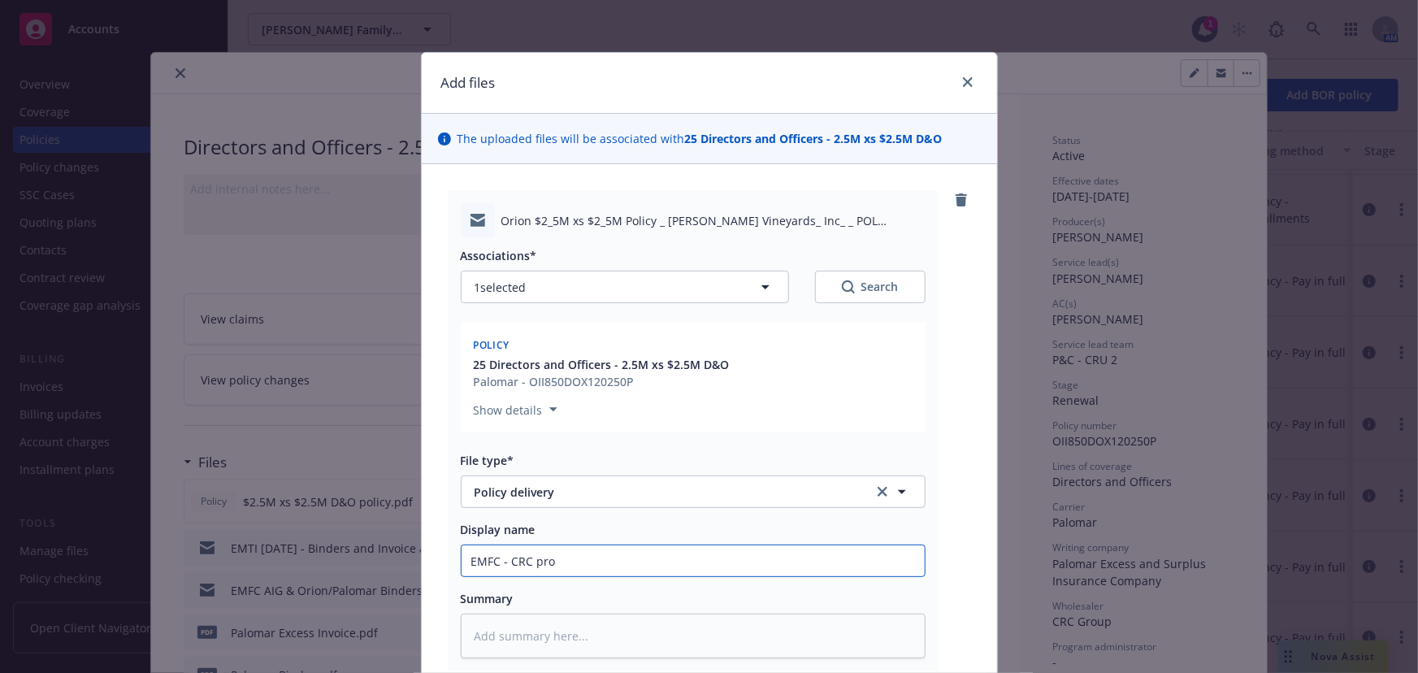
type textarea "x"
type input "EMFC - CRC prov"
type textarea "x"
type input "EMFC - CRC provi"
type textarea "x"
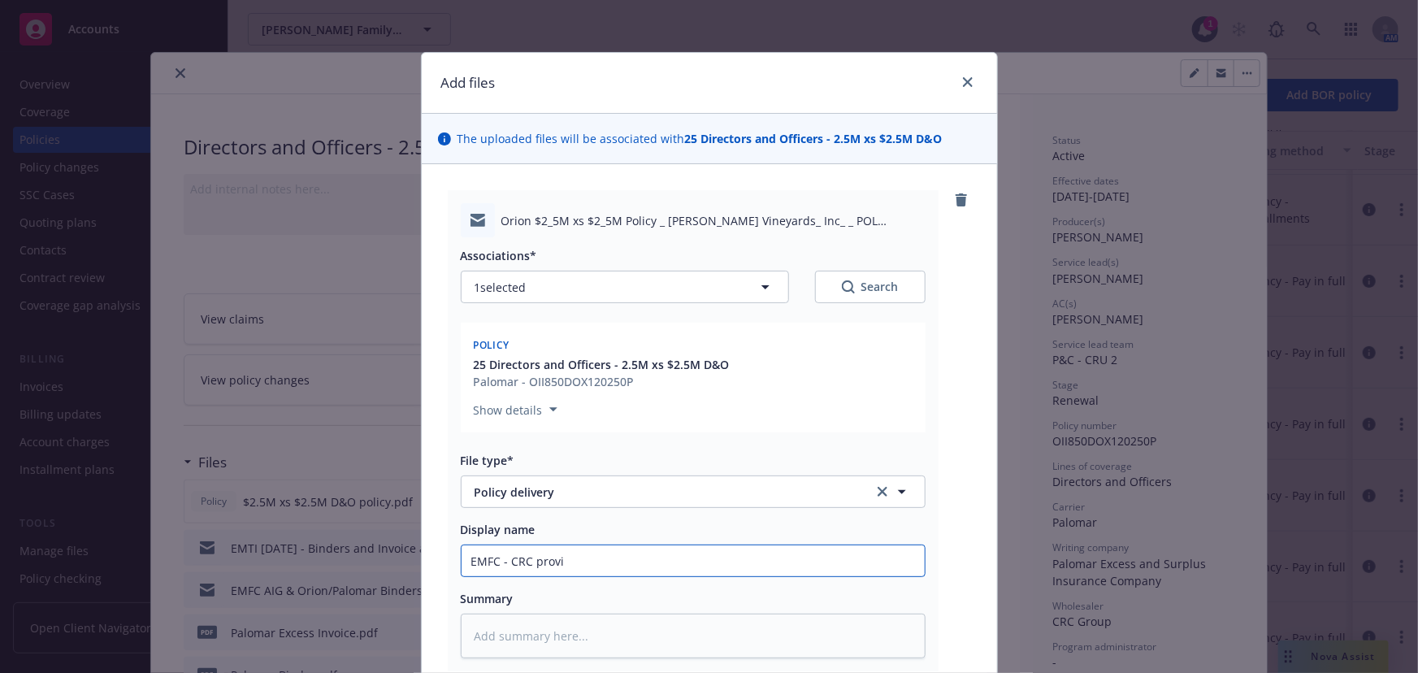
type input "EMFC - CRC provid"
type textarea "x"
type input "EMFC - CRC provide"
type textarea "x"
type input "EMFC - CRC provides"
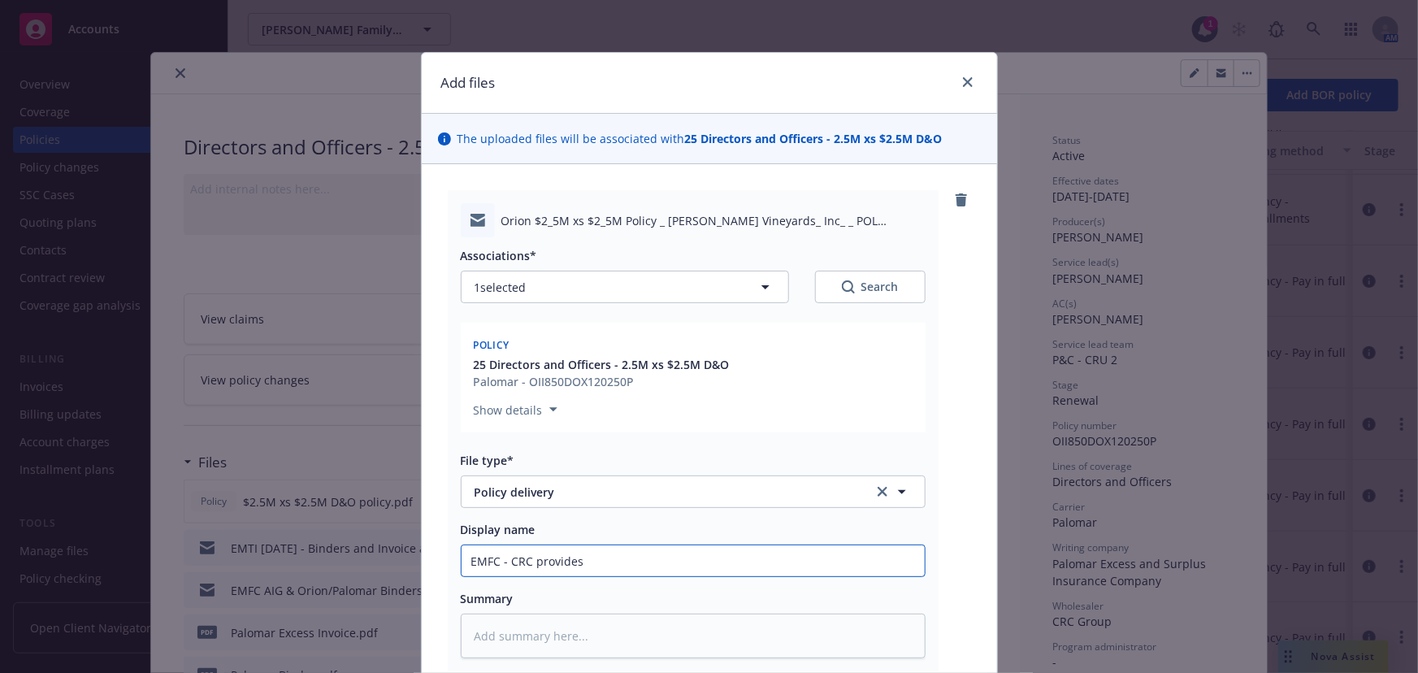
type textarea "x"
type input "EMFC - CRC provides"
type textarea "x"
type input "EMFC - CRC provides 2"
type textarea "x"
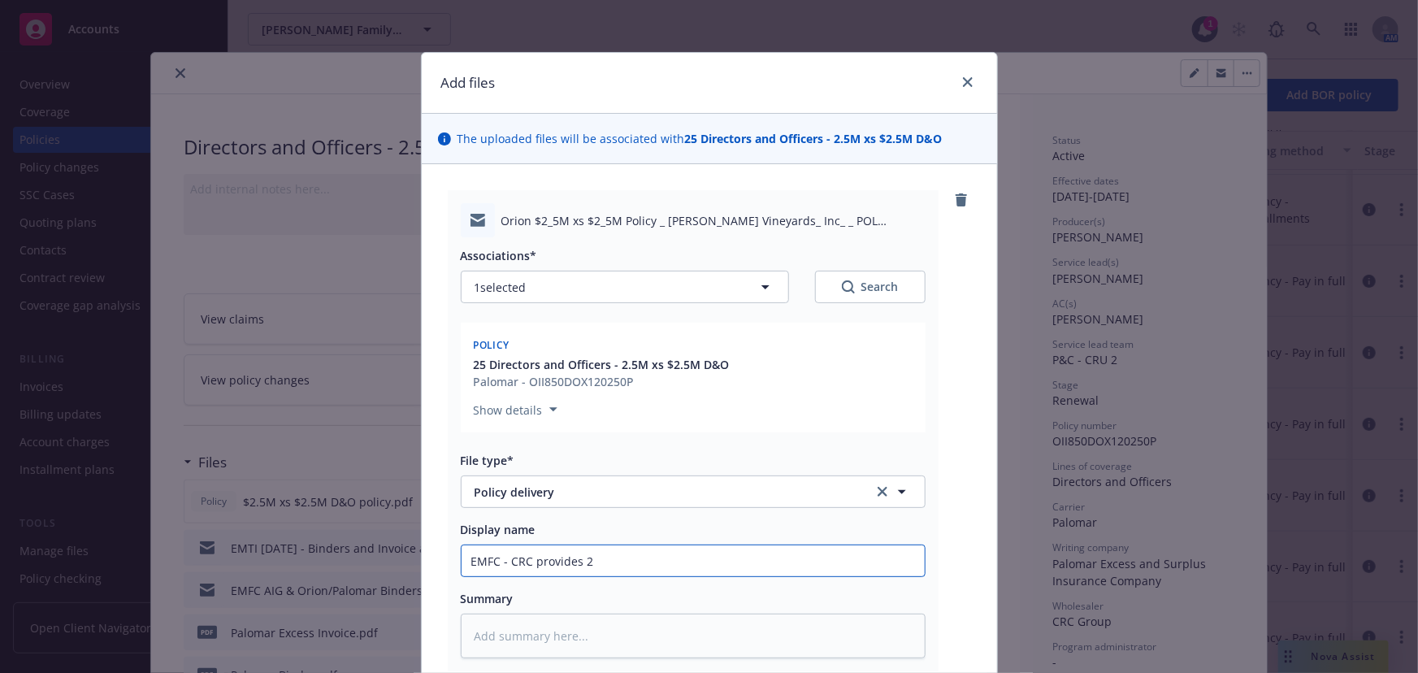
type input "EMFC - CRC provides 2n"
type textarea "x"
type input "EMFC - CRC provides 2nd"
type textarea "x"
type input "EMFC - CRC provides 2nd"
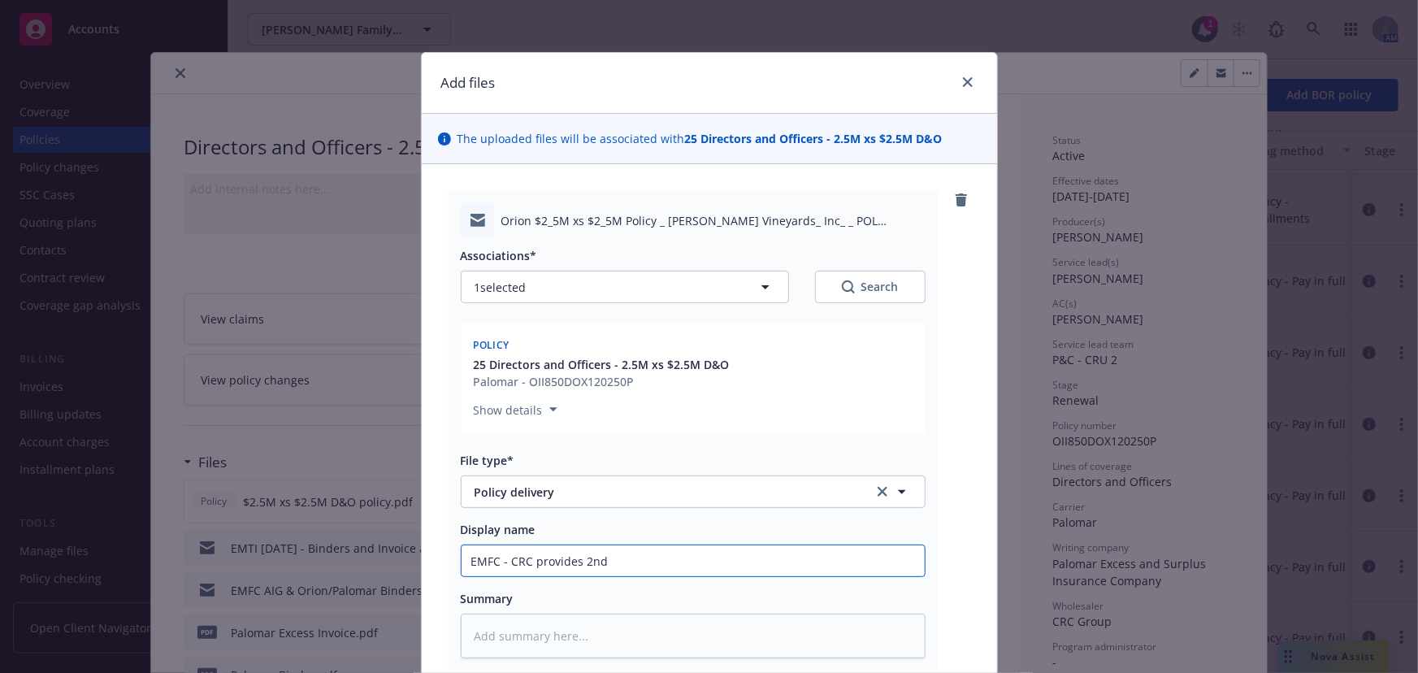
type textarea "x"
type input "EMFC - CRC provides 2nd l"
type textarea "x"
type input "EMFC - CRC provides 2nd ly"
type textarea "x"
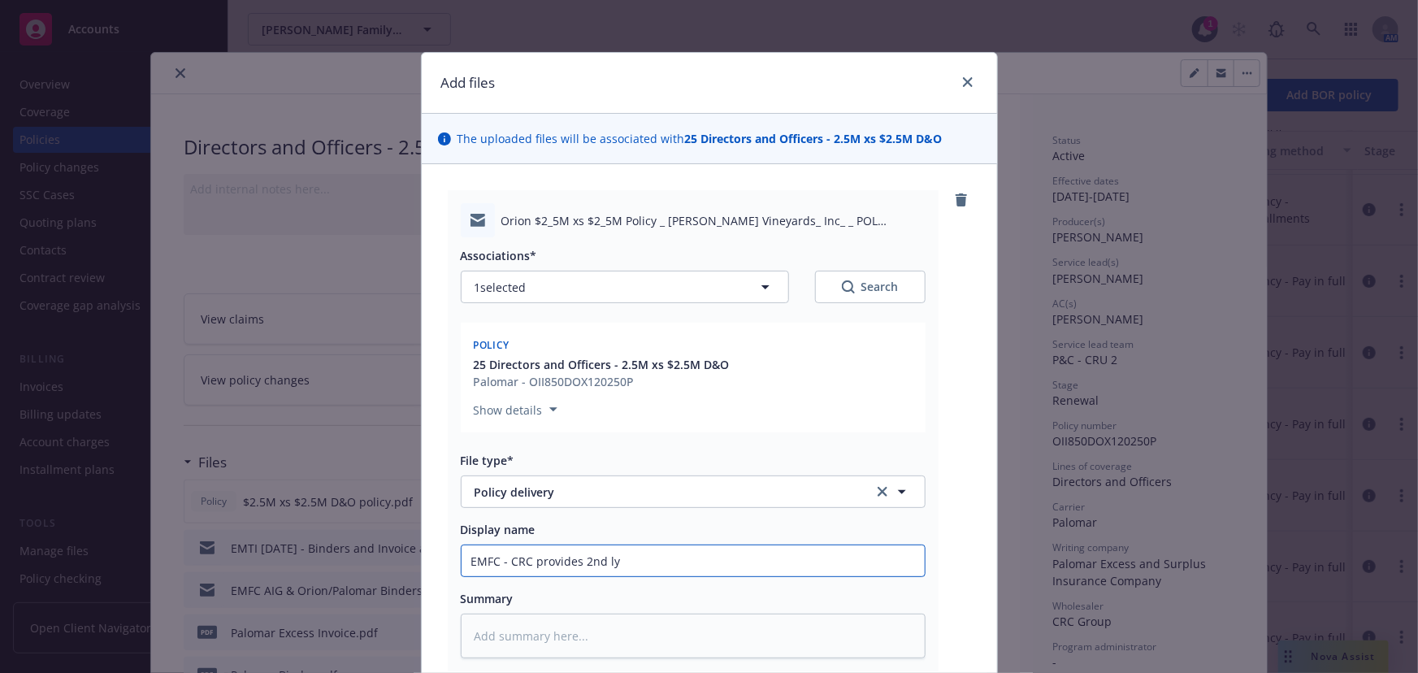
type input "EMFC - CRC provides 2nd l"
type textarea "x"
type input "EMFC - CRC provides 2nd la"
type textarea "x"
type input "EMFC - CRC provides 2nd lay"
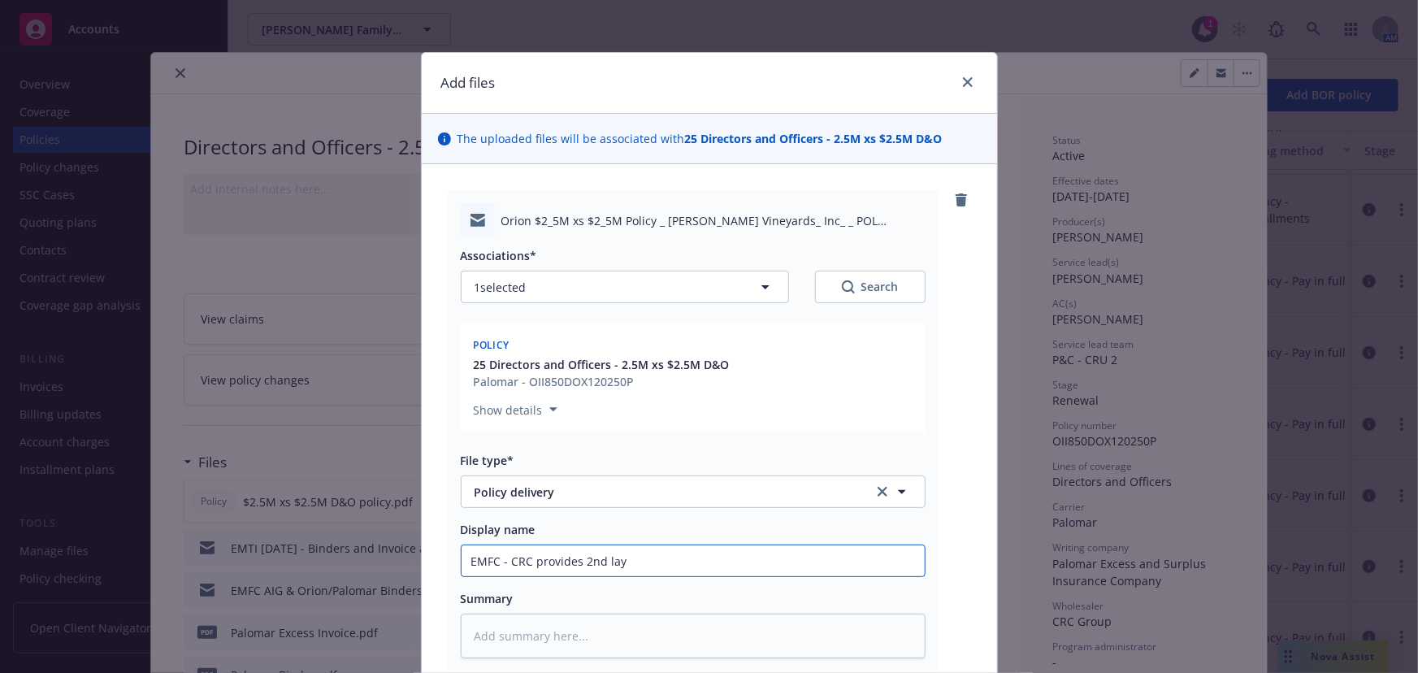
type textarea "x"
type input "EMFC - CRC provides 2nd laye"
type textarea "x"
type input "EMFC - CRC provides 2nd layer"
type textarea "x"
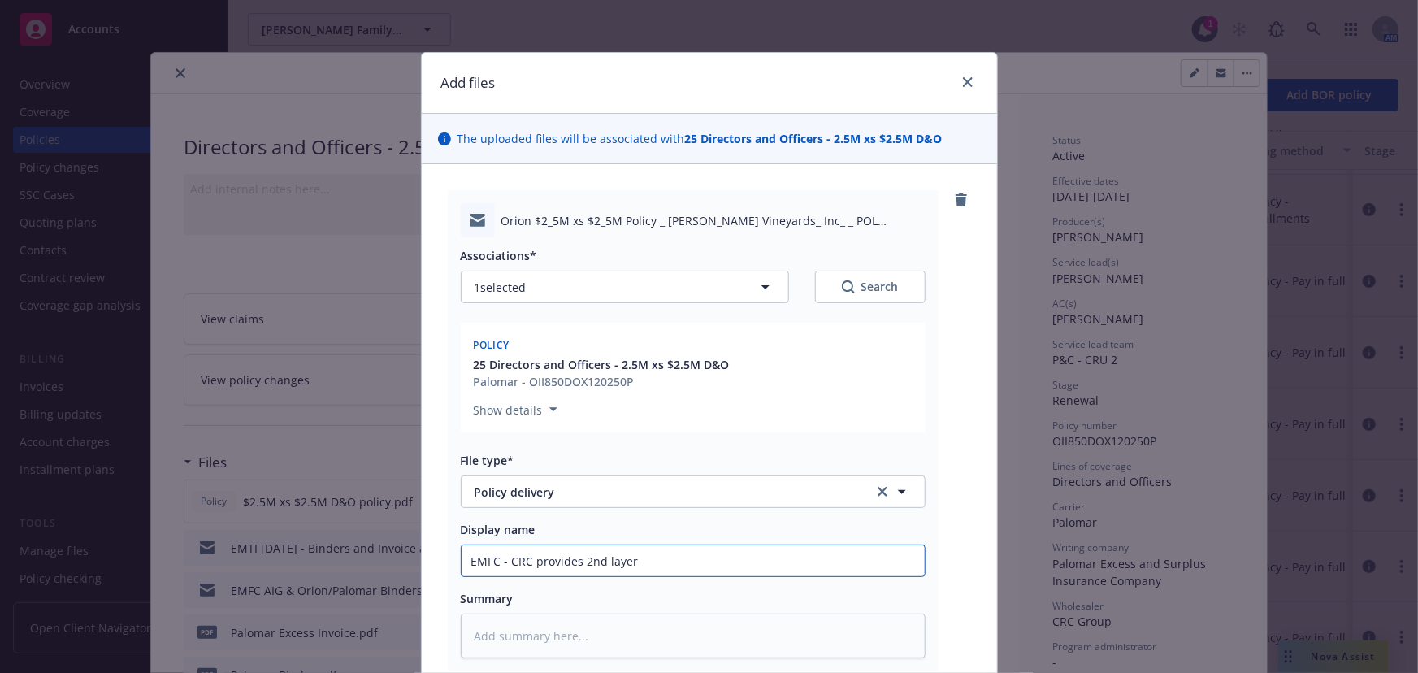
type input "EMFC - CRC provides 2nd layer"
type textarea "x"
type input "EMFC - CRC provides 2nd layer $"
type textarea "x"
type input "EMFC - CRC provides 2nd layer"
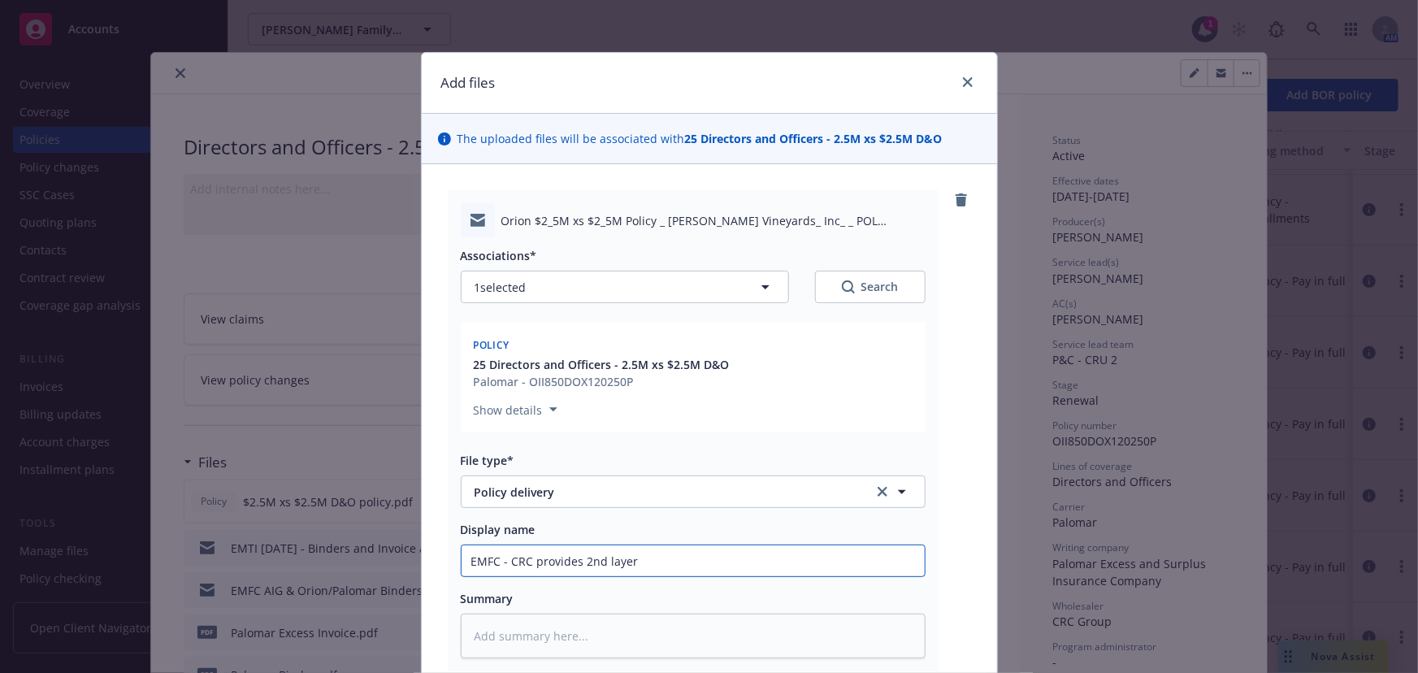
type textarea "x"
type input "EMFC - CRC provides 2nd layer D"
type textarea "x"
type input "EMFC - CRC provides 2nd layer D&"
type textarea "x"
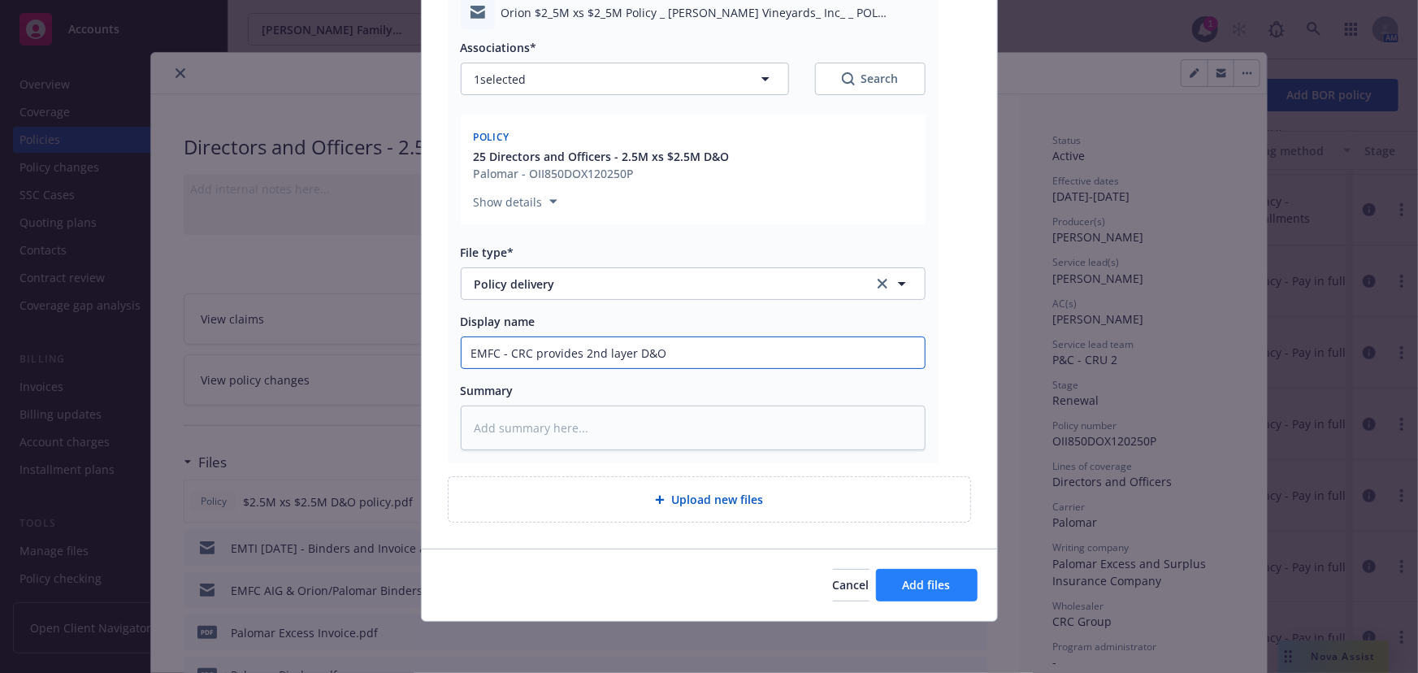
type input "EMFC - CRC provides 2nd layer D&O"
click at [905, 584] on span "Add files" at bounding box center [927, 584] width 48 height 15
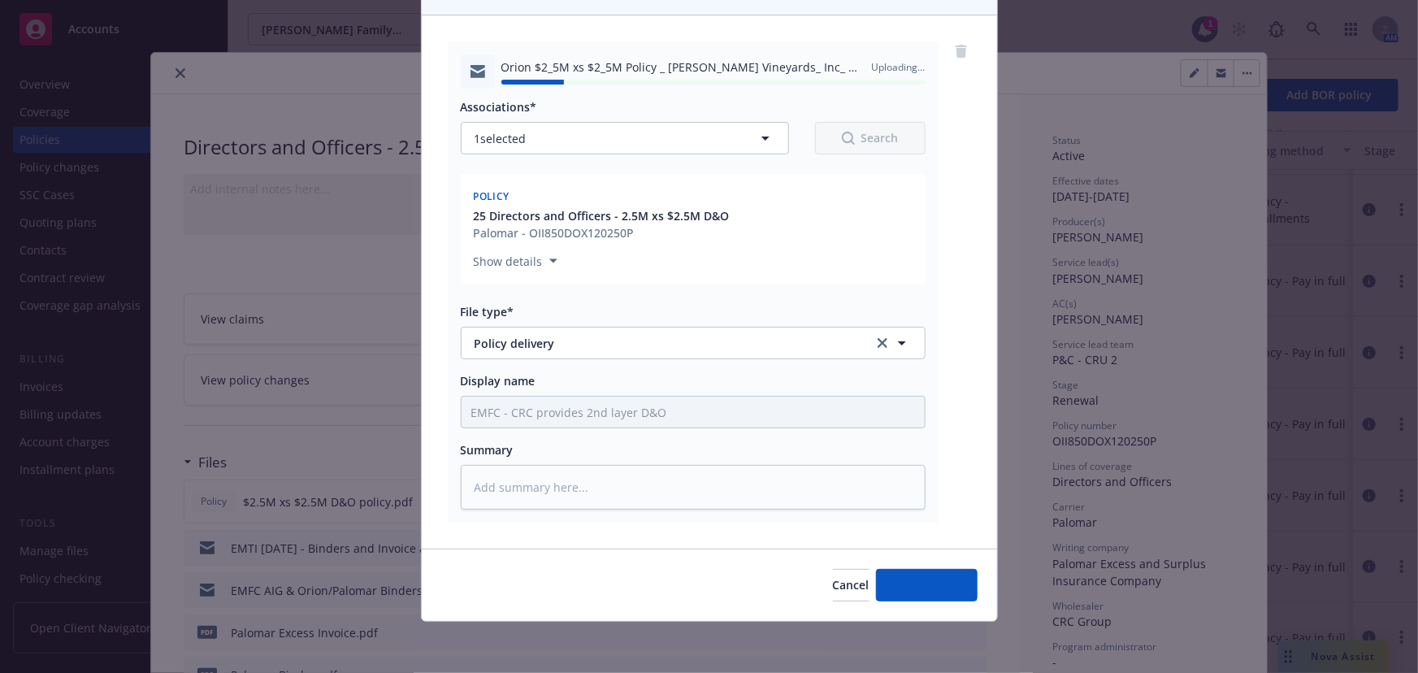
type textarea "x"
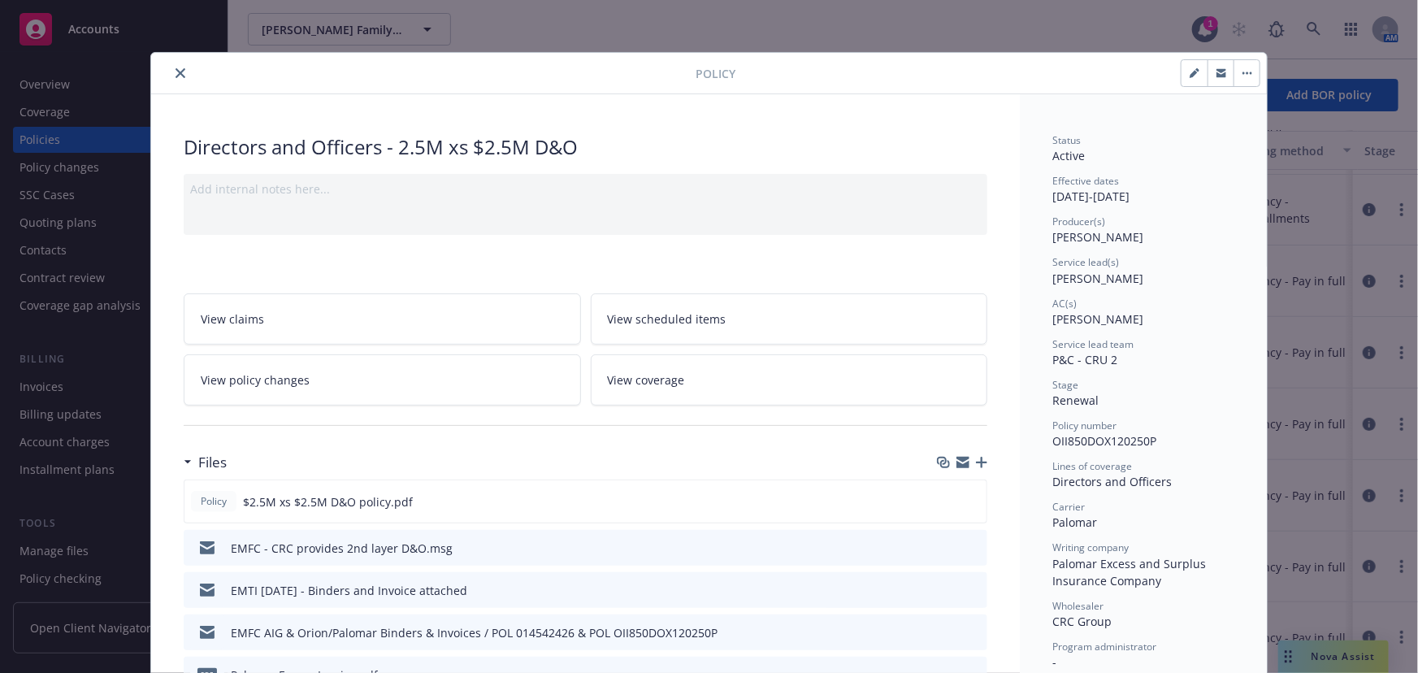
click at [176, 72] on icon "close" at bounding box center [181, 73] width 10 height 10
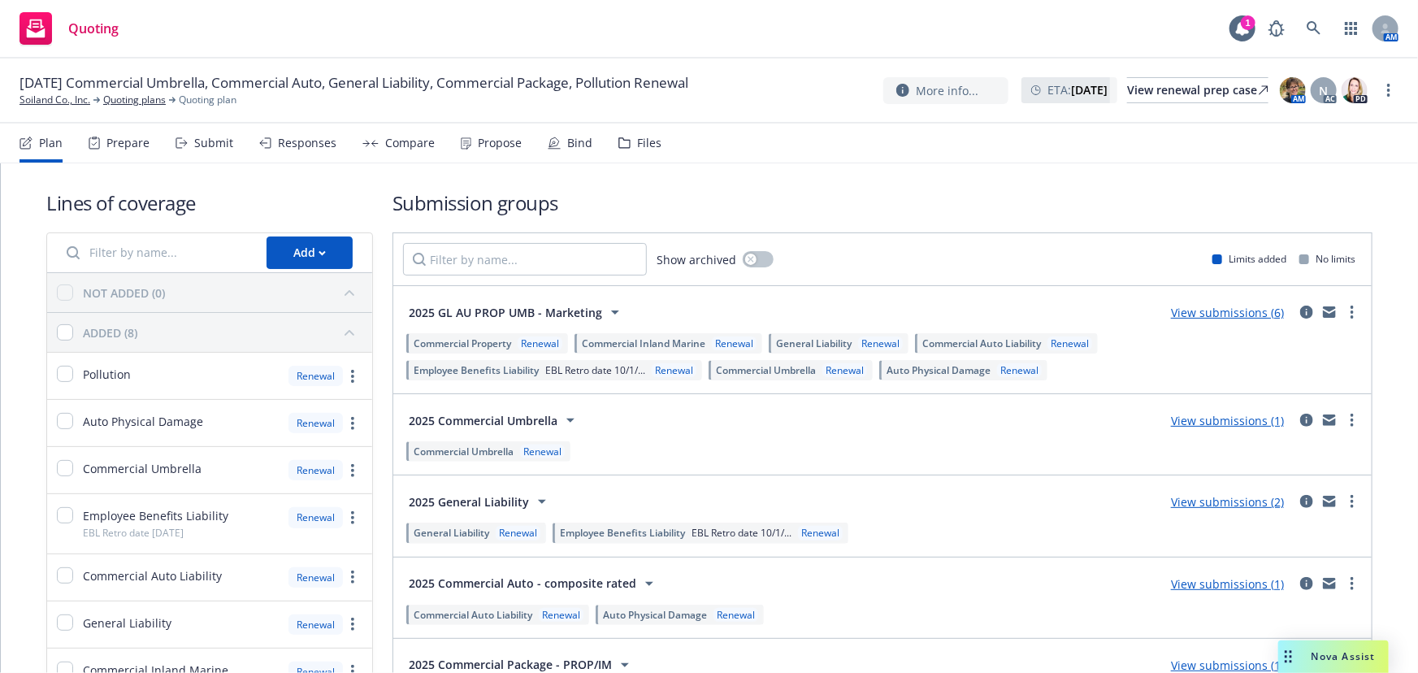
click at [491, 139] on div "Propose" at bounding box center [500, 143] width 44 height 13
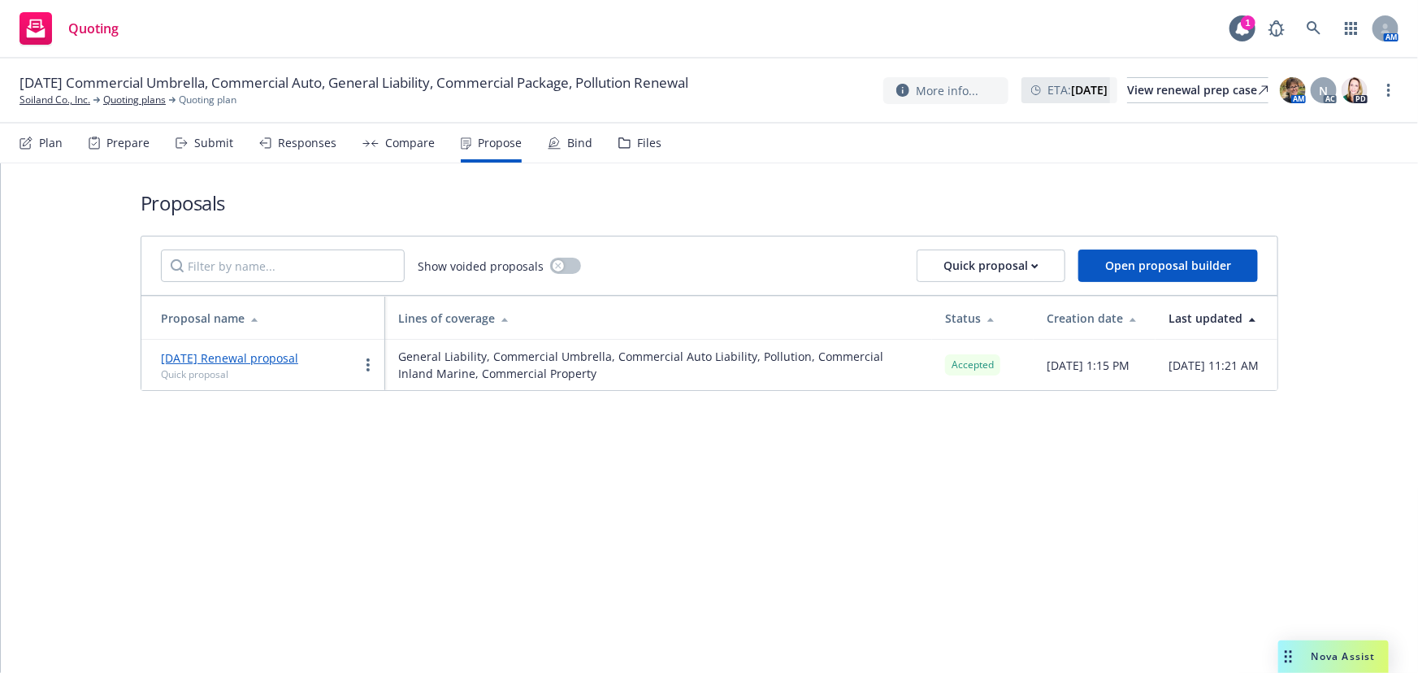
click at [262, 357] on link "[DATE] Renewal proposal" at bounding box center [229, 357] width 137 height 15
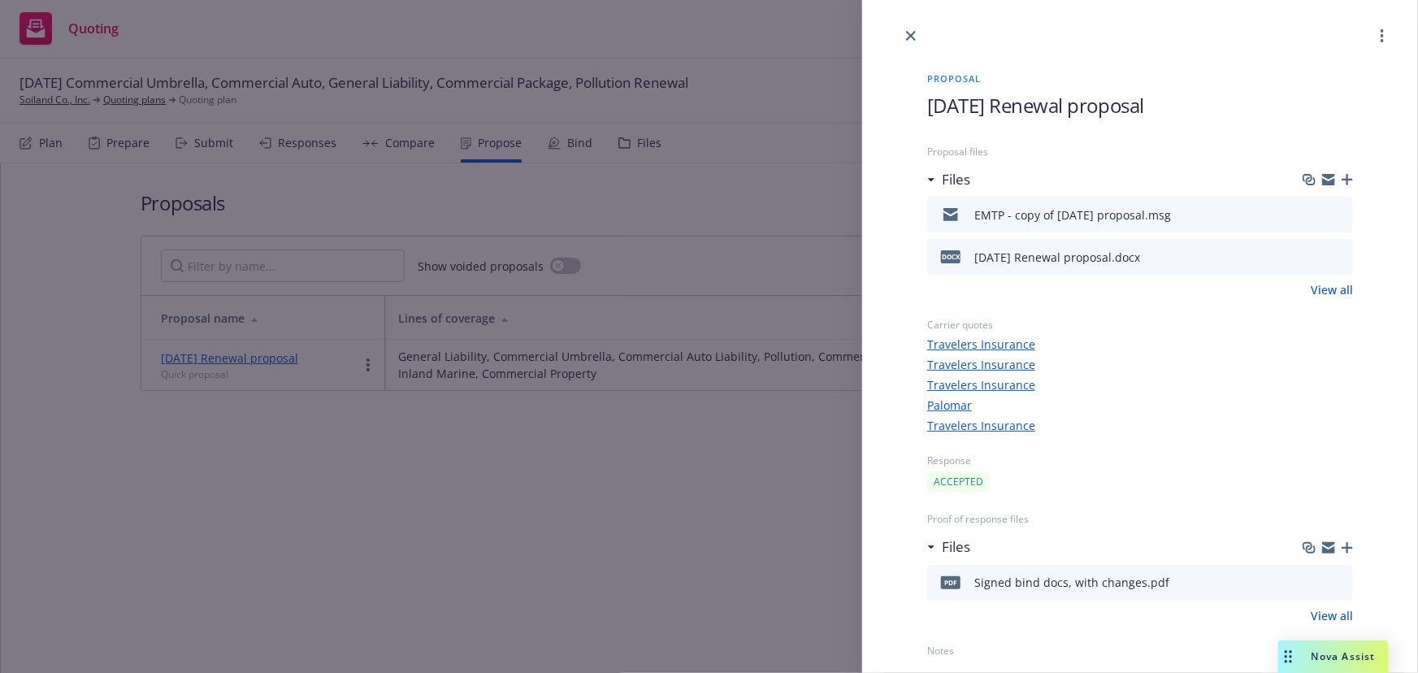
click at [1348, 176] on icon "button" at bounding box center [1347, 179] width 11 height 11
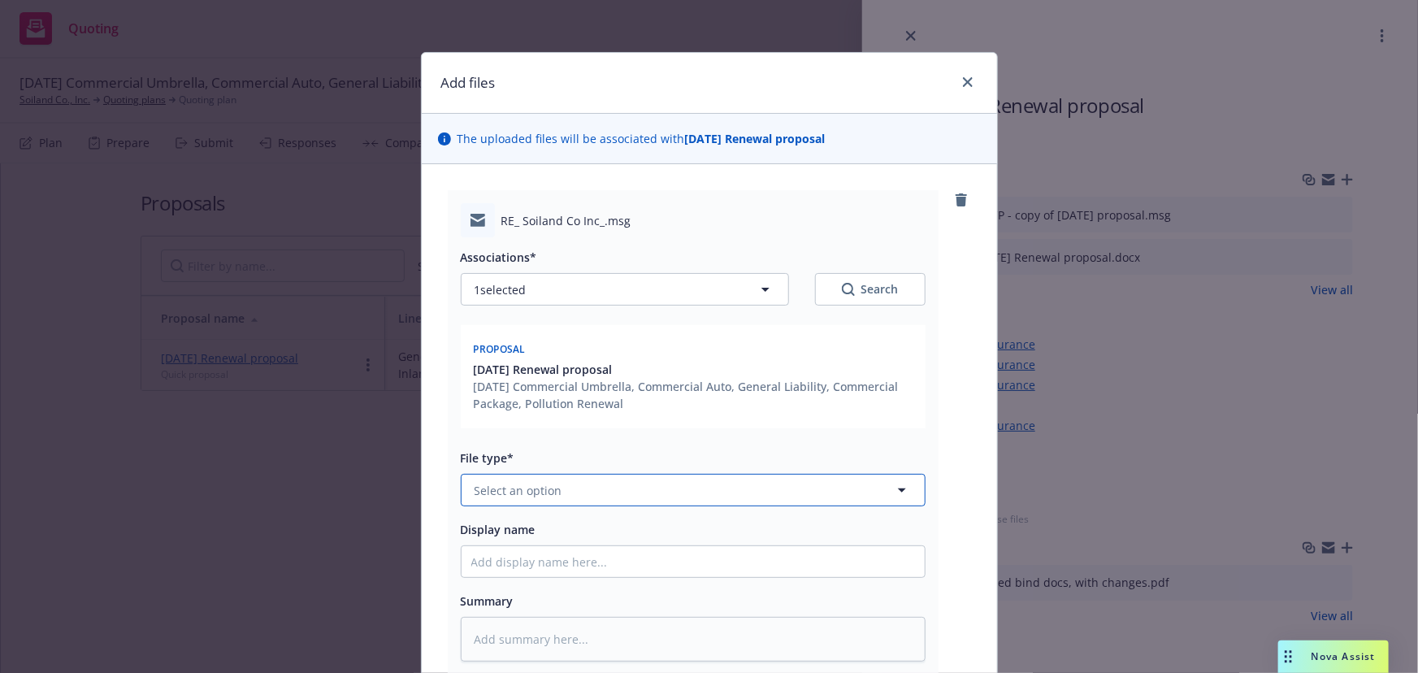
click at [556, 490] on button "Select an option" at bounding box center [693, 490] width 465 height 33
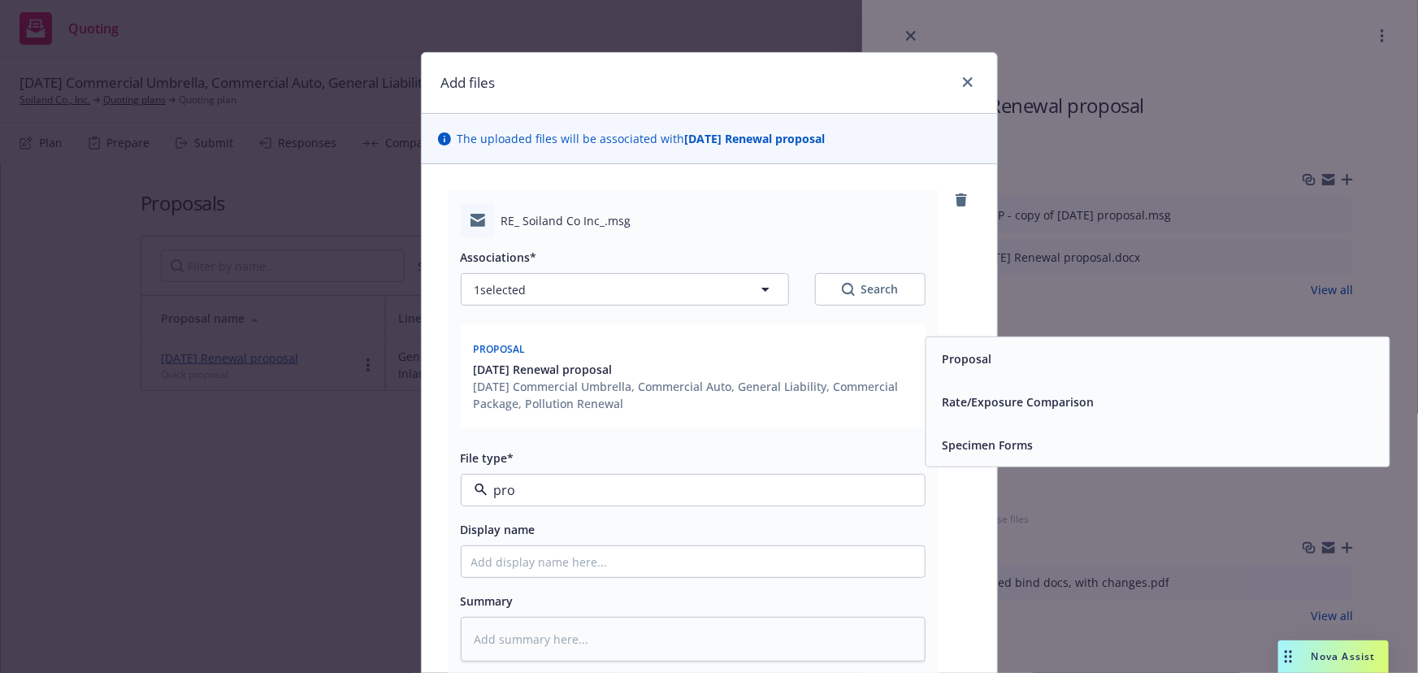
type input "prop"
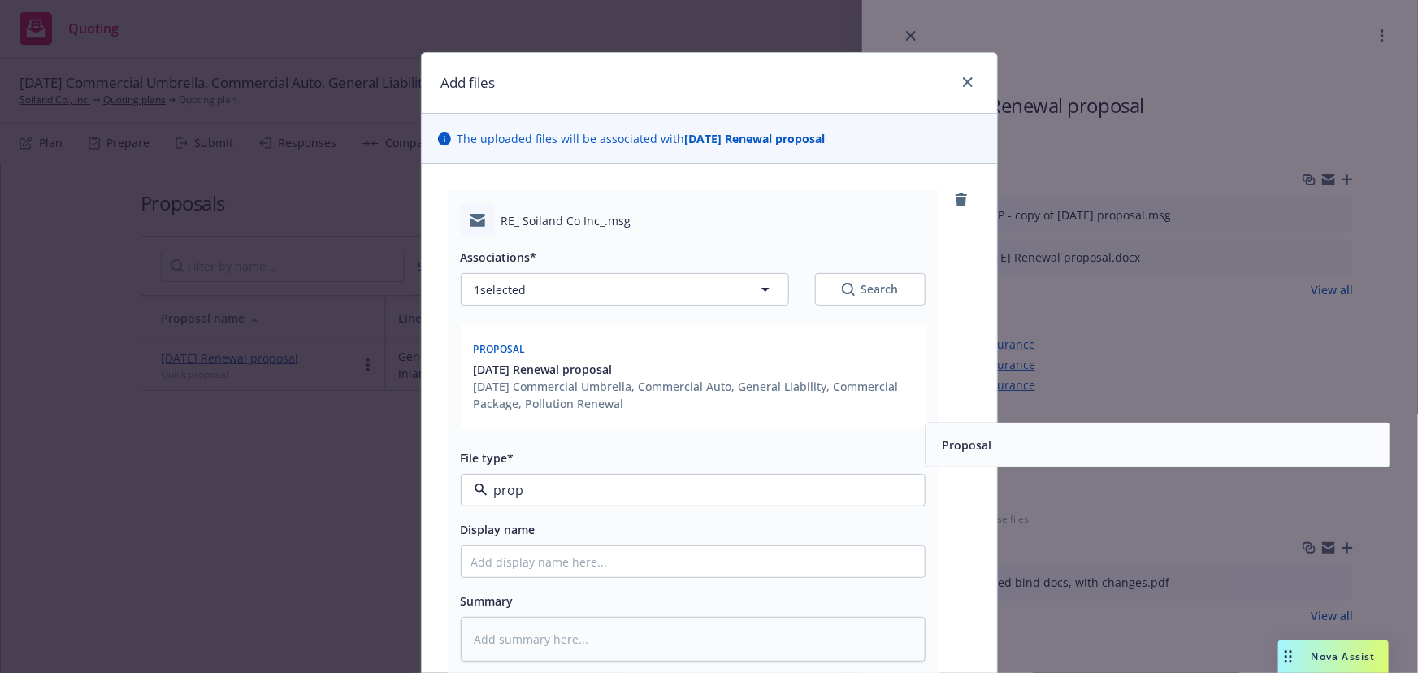
click at [967, 446] on span "Proposal" at bounding box center [967, 444] width 50 height 17
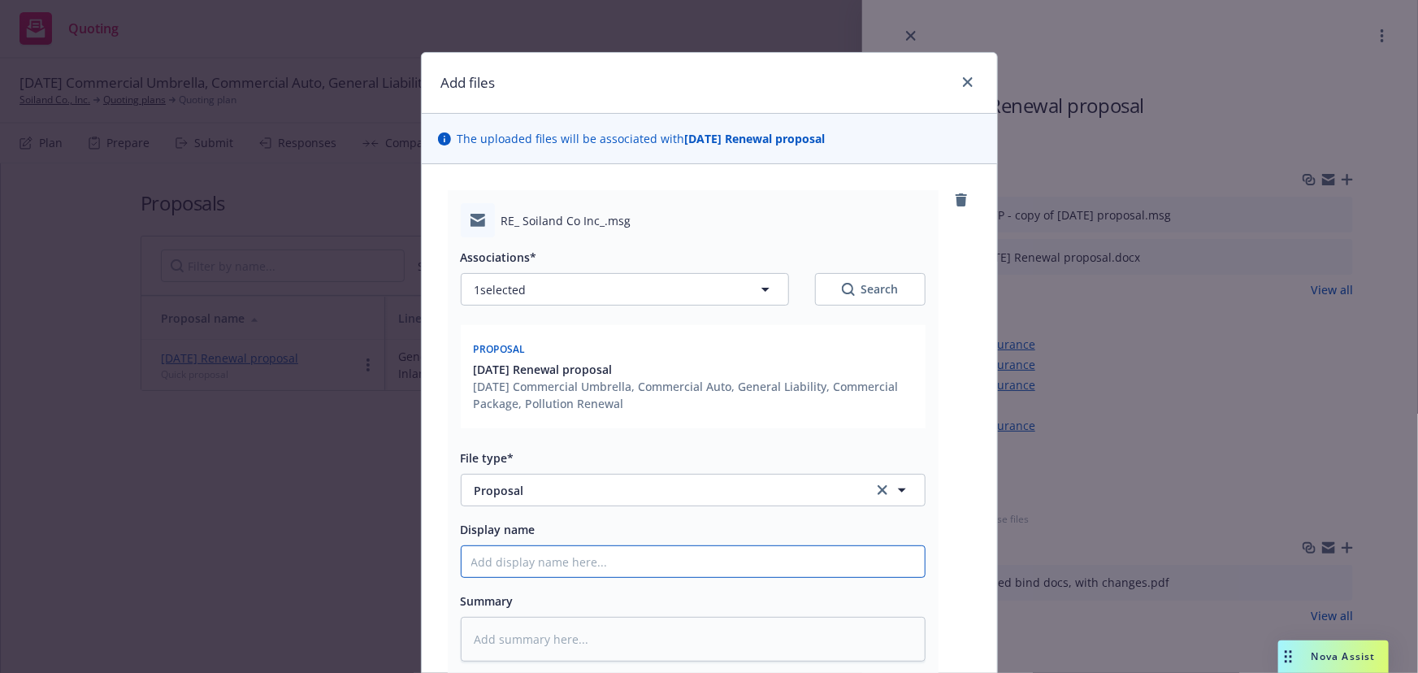
click at [593, 562] on input "Display name" at bounding box center [693, 561] width 463 height 31
type textarea "x"
type input "E"
type textarea "x"
type input "EM"
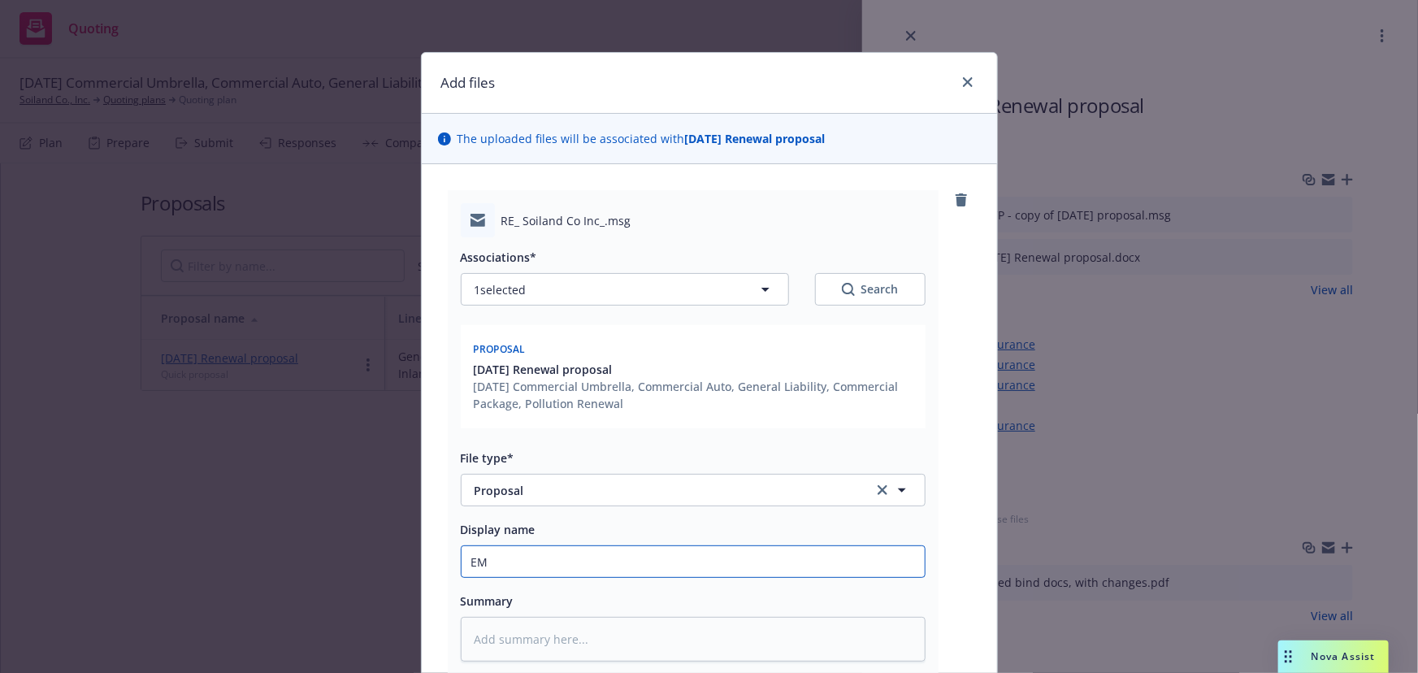
type textarea "x"
type input "EMF"
type textarea "x"
type input "EMFI"
type textarea "x"
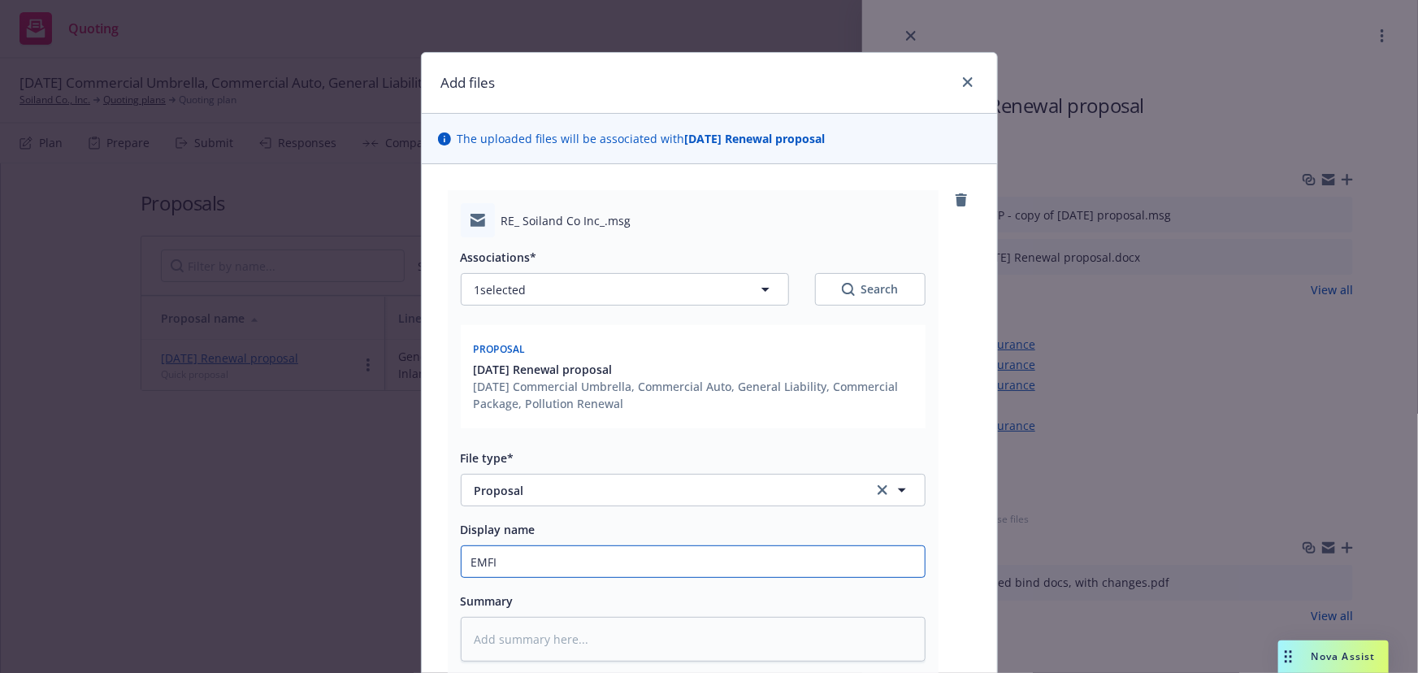
type input "EMFI"
type textarea "x"
type input "EMFI -"
type textarea "x"
type input "EMFI -"
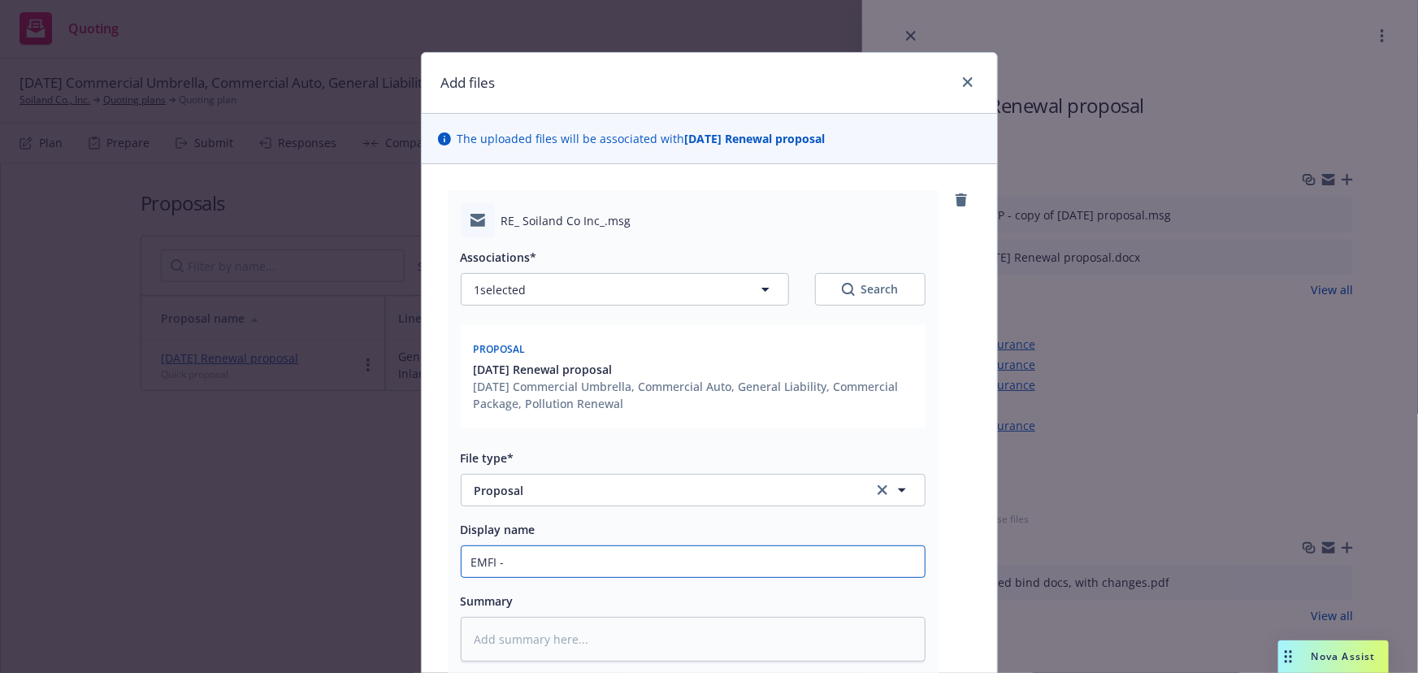
type textarea "x"
type input "EMFI - O"
type textarea "x"
type input "EMFI - Op"
type textarea "x"
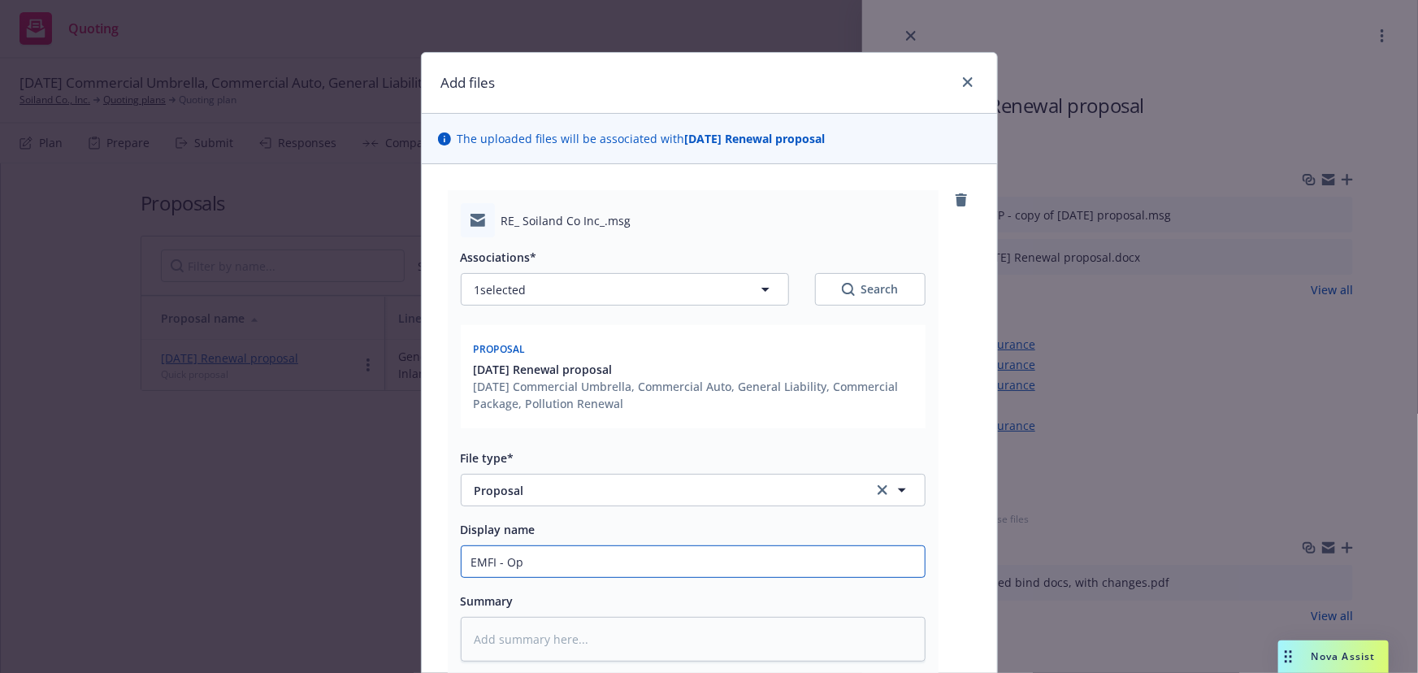
type input "EMFI - Opt"
type textarea "x"
type input "EMFI - Opti"
type textarea "x"
type input "EMFI - Optio"
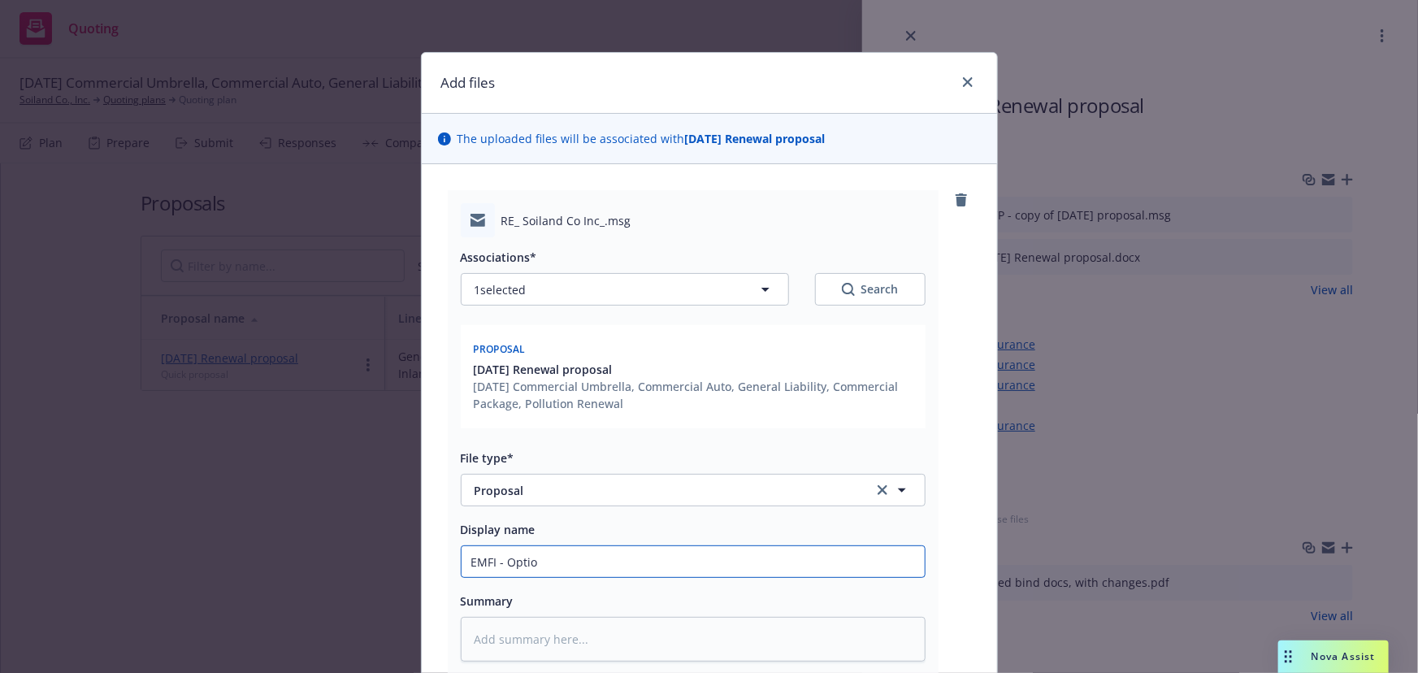
type textarea "x"
type input "EMFI - Option"
type textarea "x"
type input "EMFI - Optiona"
type textarea "x"
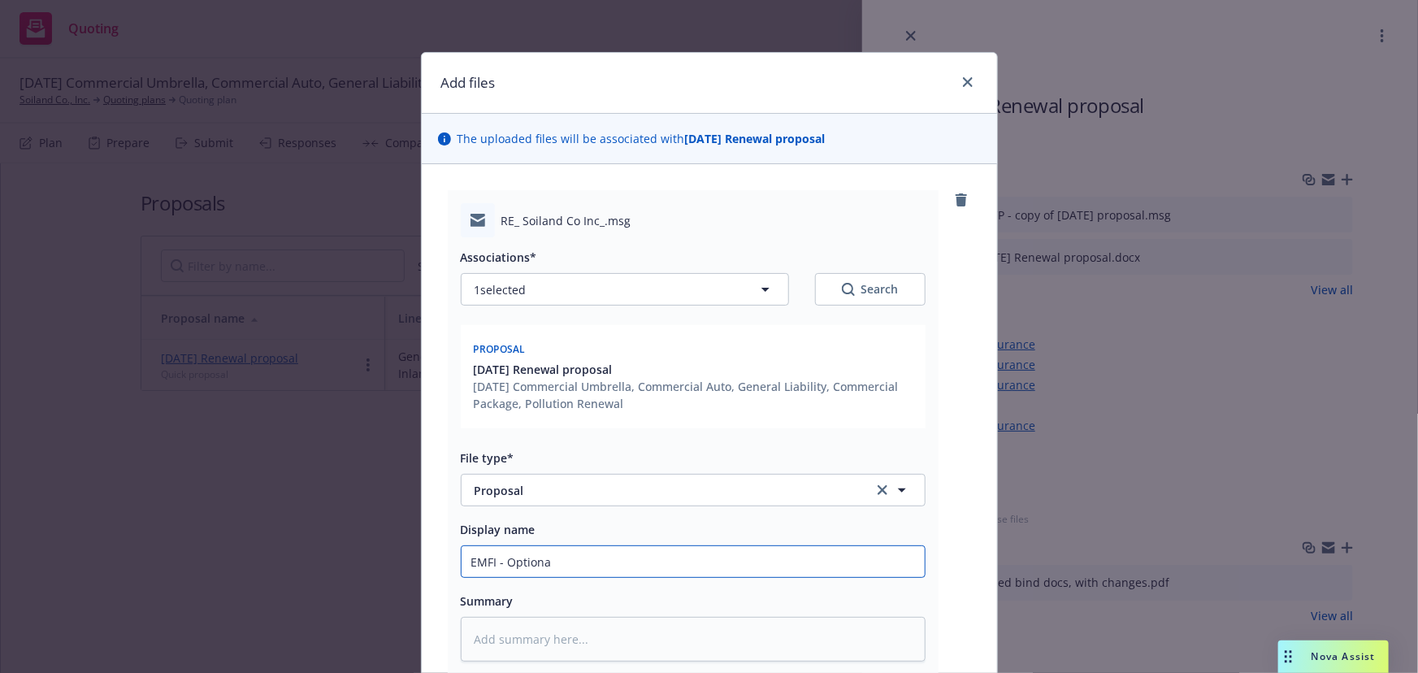
type input "EMFI - Optional"
type textarea "x"
type input "EMFI - Optional"
type textarea "x"
type input "EMFI - Optional $"
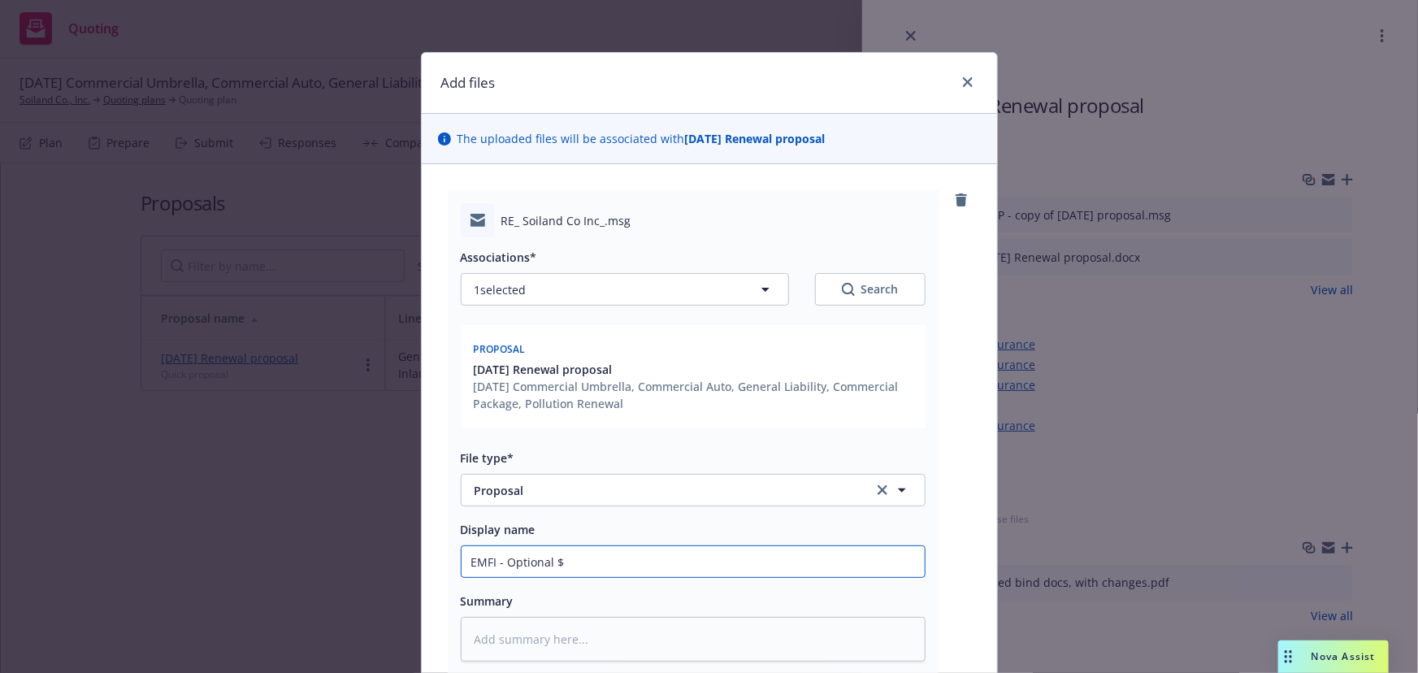
type textarea "x"
type input "EMFI - Optional $2"
type textarea "x"
type input "EMFI - Optional $2M"
type textarea "x"
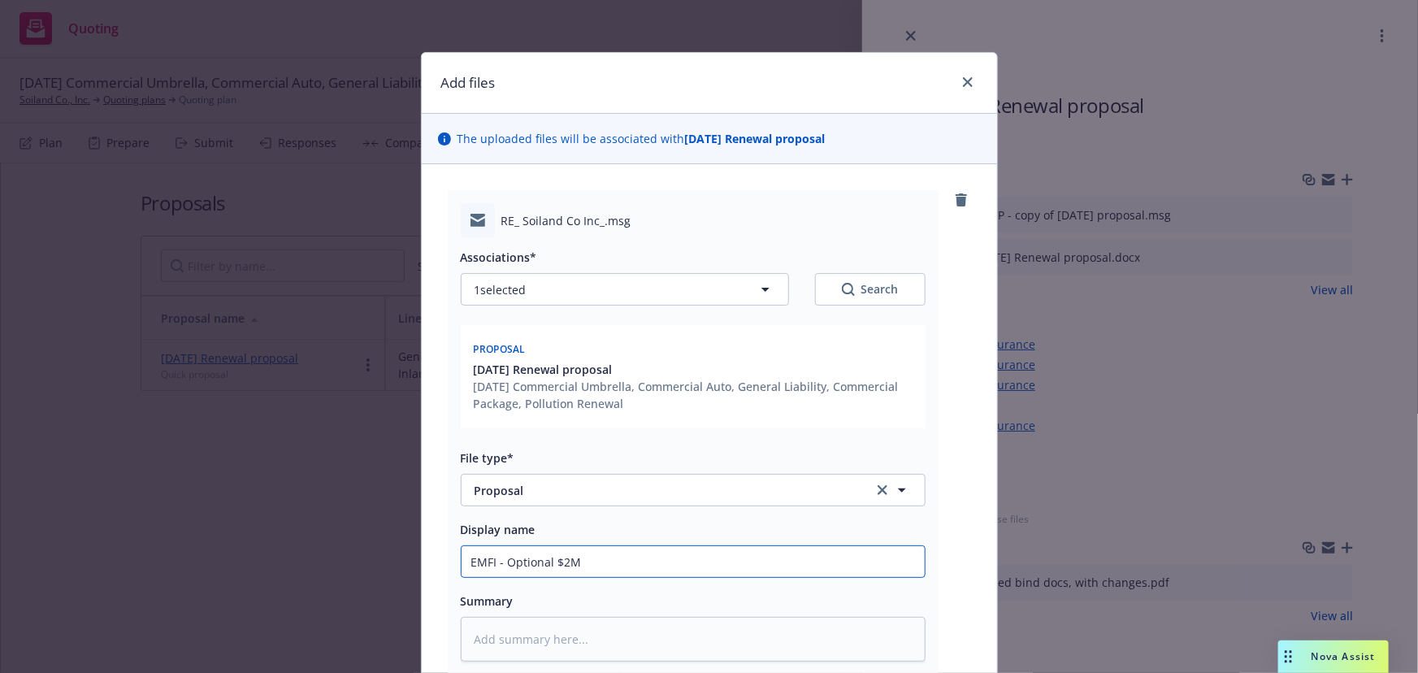
type input "EMFI - Optional $2M"
type textarea "x"
type input "EMFI - Optional $2M p"
type textarea "x"
type input "EMFI - Optional $2M po"
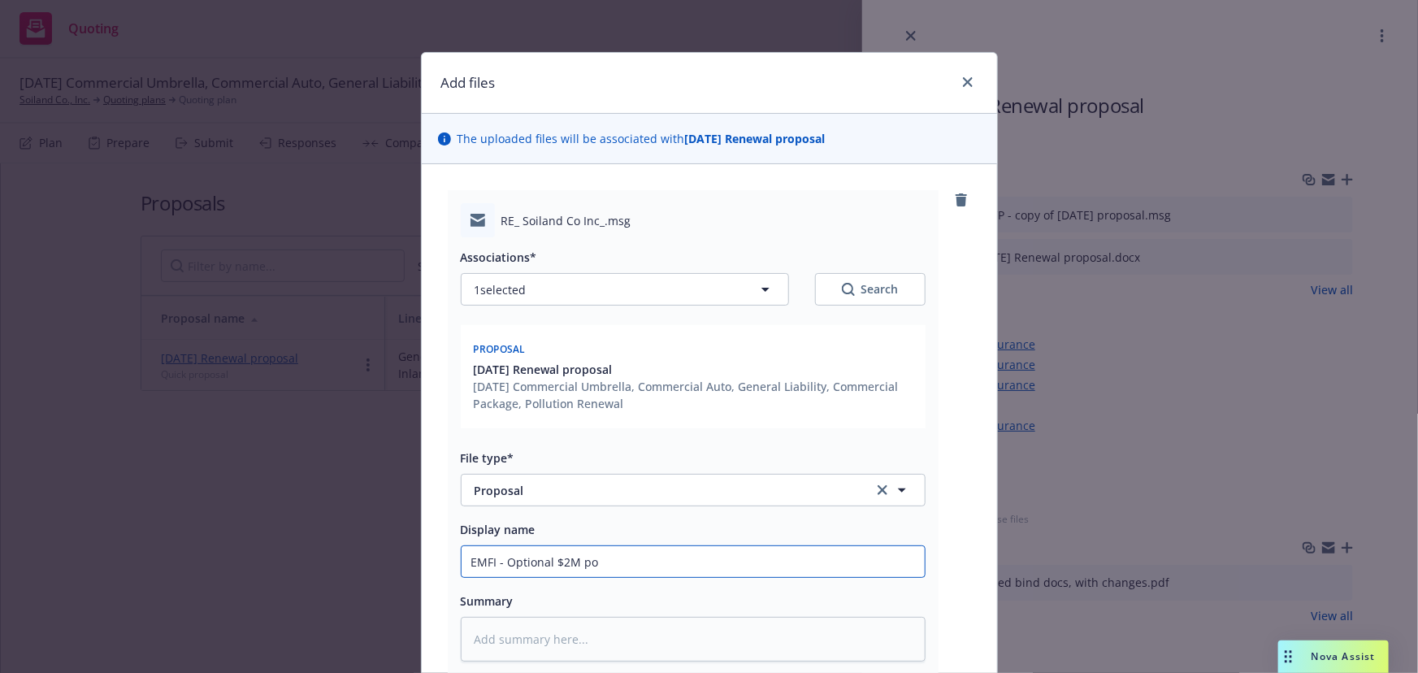
type textarea "x"
type input "EMFI - Optional $2M pol"
type textarea "x"
type input "EMFI - Optional $2M poll"
type textarea "x"
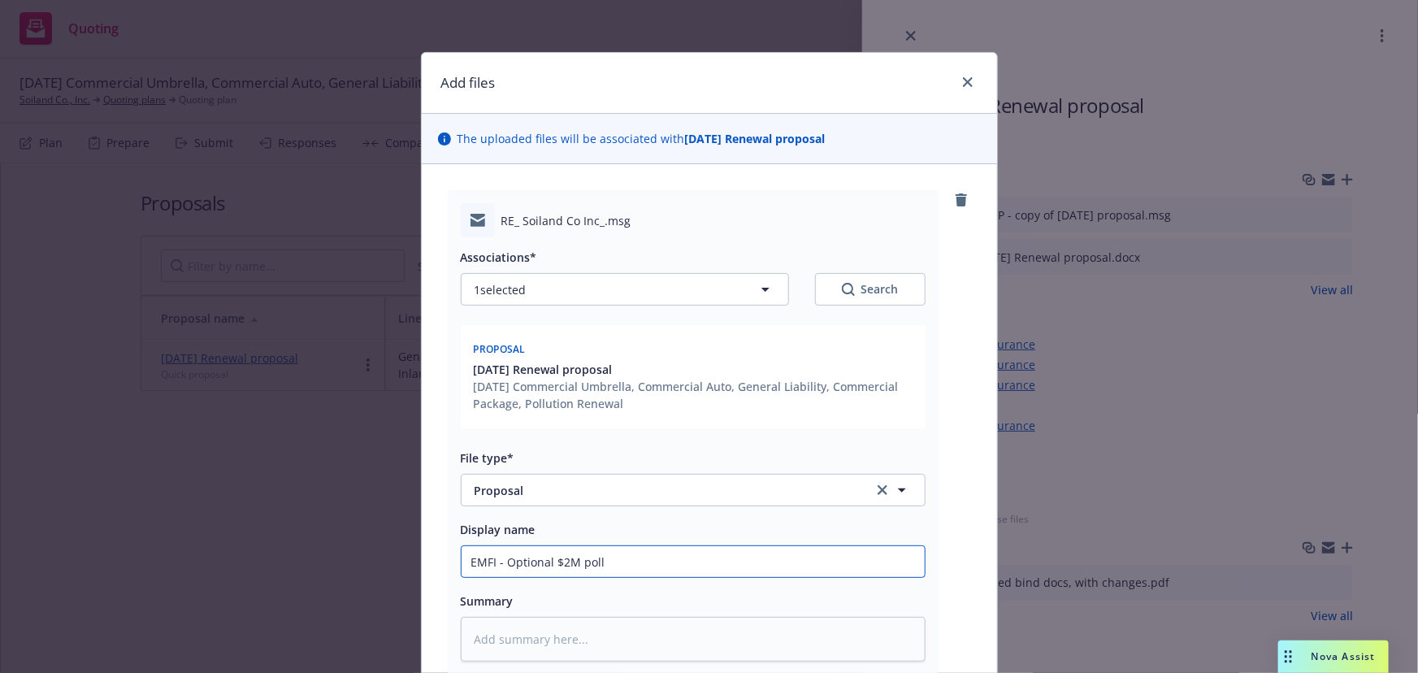
type input "EMFI - Optional $2M pollt"
type textarea "x"
type input "EMFI - Optional $2M poll"
type textarea "x"
type input "EMFI - Optional $2M pollu"
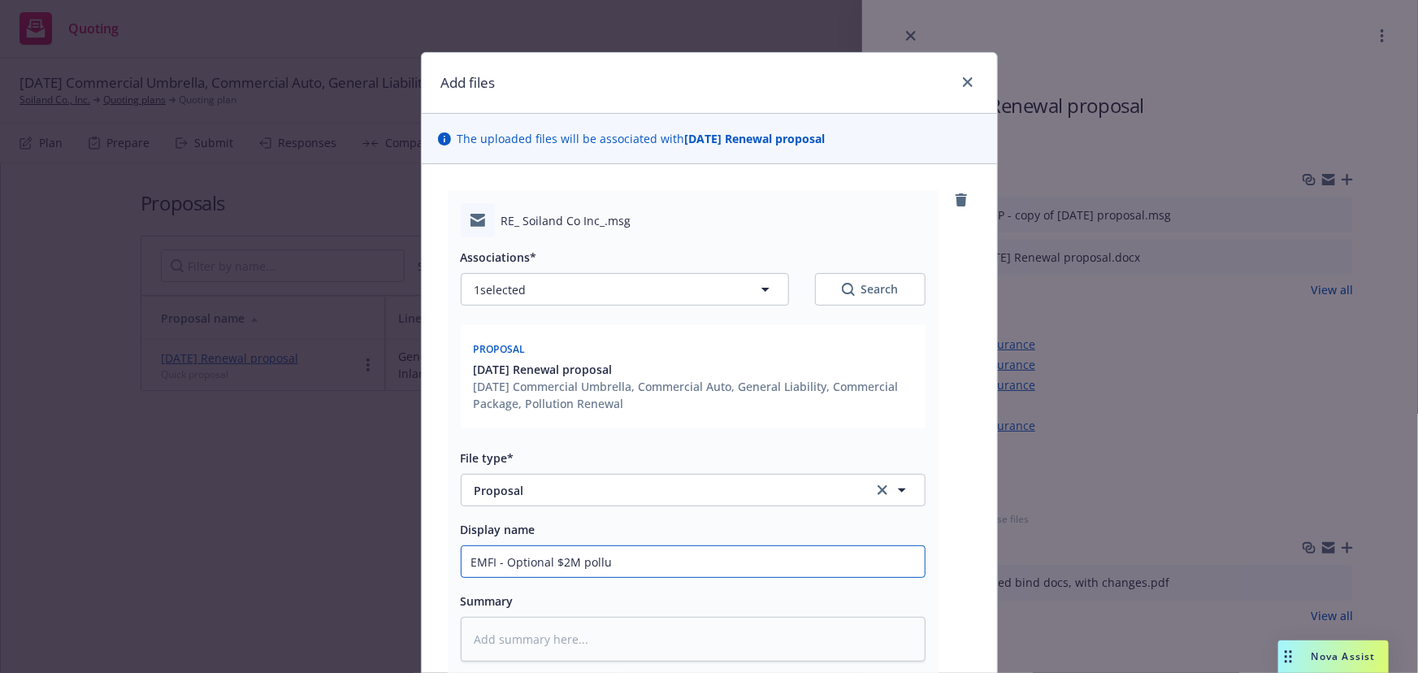
type textarea "x"
type input "EMFI - Optional $2M pollut"
type textarea "x"
type input "EMFI - Optional $2M polluti"
type textarea "x"
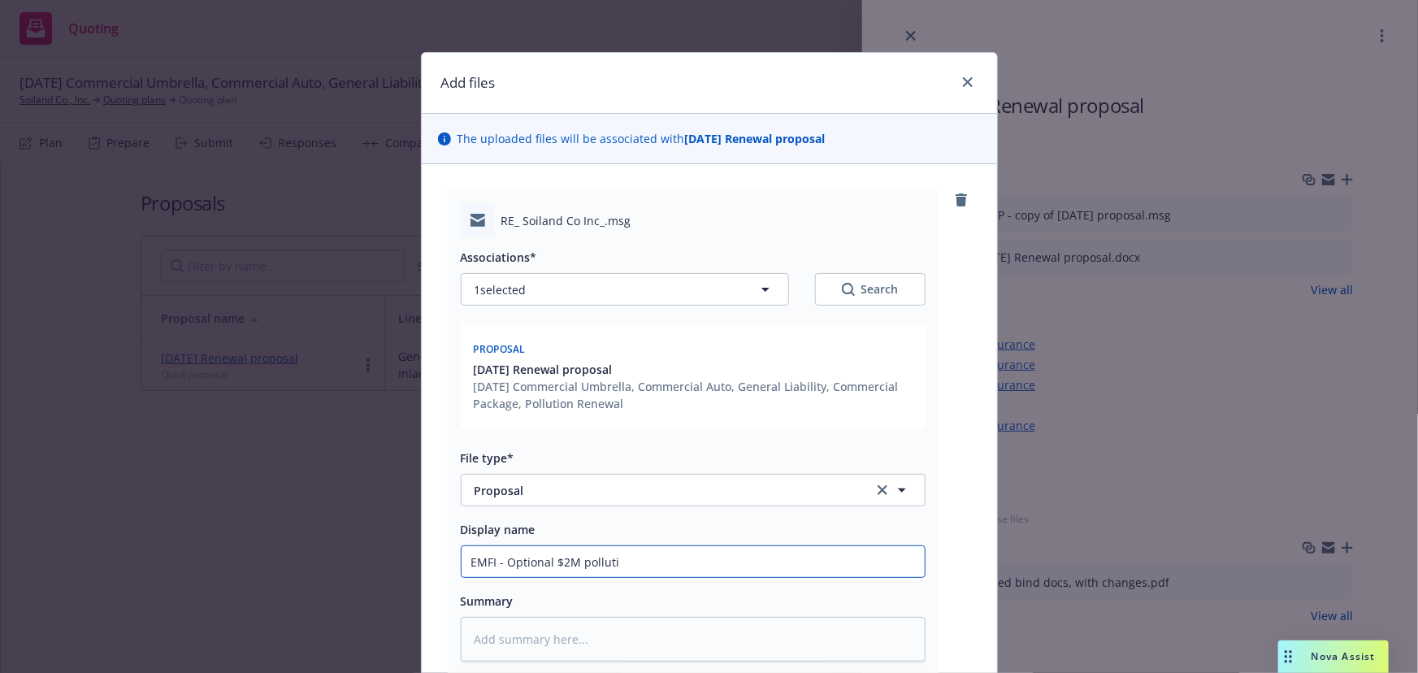
type input "EMFI - Optional $2M pollutio"
type textarea "x"
type input "EMFI - Optional $2M pollution"
type textarea "x"
type input "EMFI - Optional $2M pollution q"
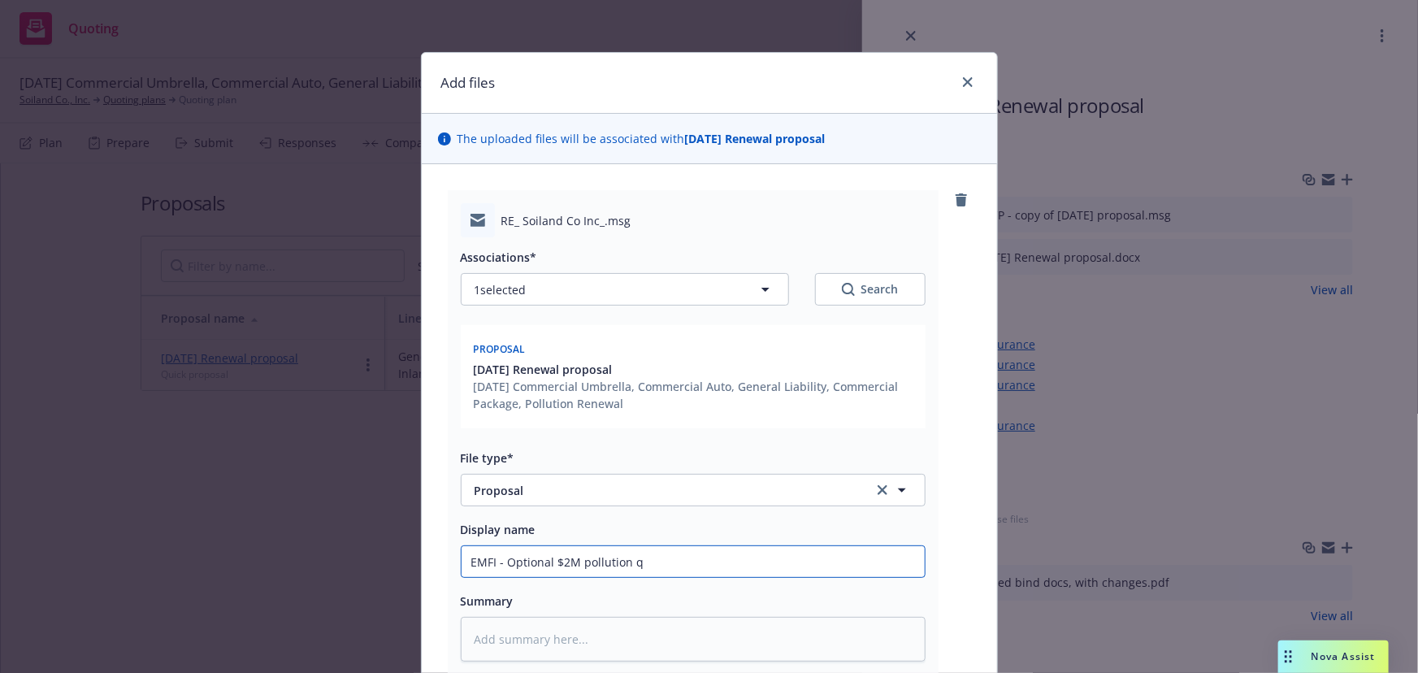
type textarea "x"
type input "EMFI - Optional $2M pollution qu"
type textarea "x"
type input "EMFI - Optional $2M pollution quo"
type textarea "x"
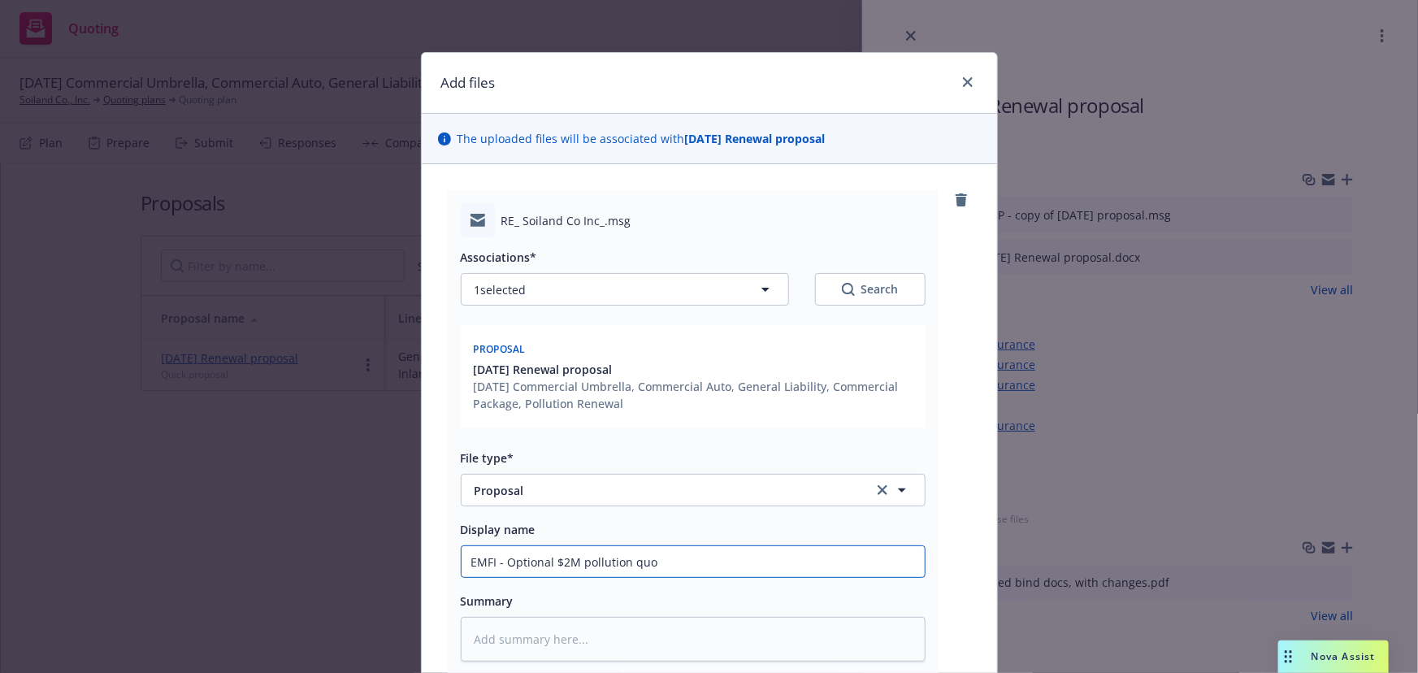
type input "EMFI - Optional $2M pollution quot"
type textarea "x"
type input "EMFI - Optional $2M pollution quote"
type textarea "x"
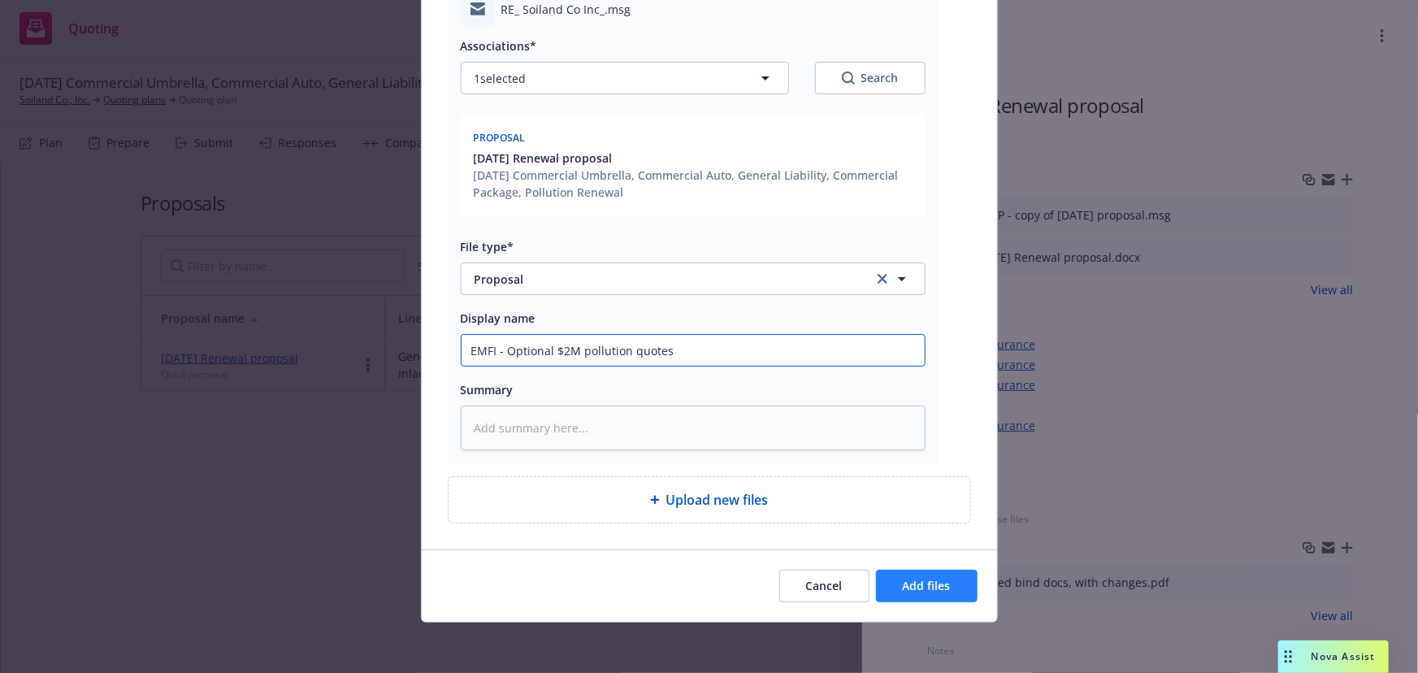
type input "EMFI - Optional $2M pollution quotes"
click at [916, 597] on button "Add files" at bounding box center [927, 586] width 102 height 33
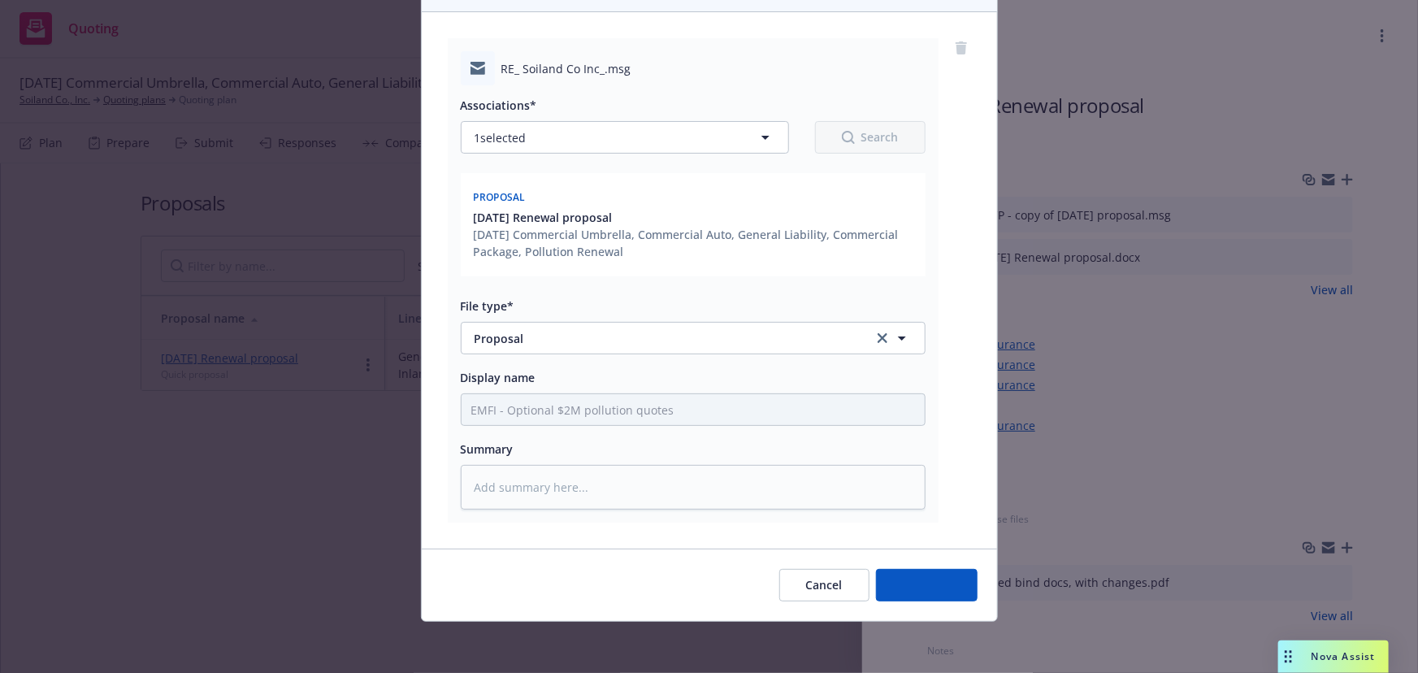
type textarea "x"
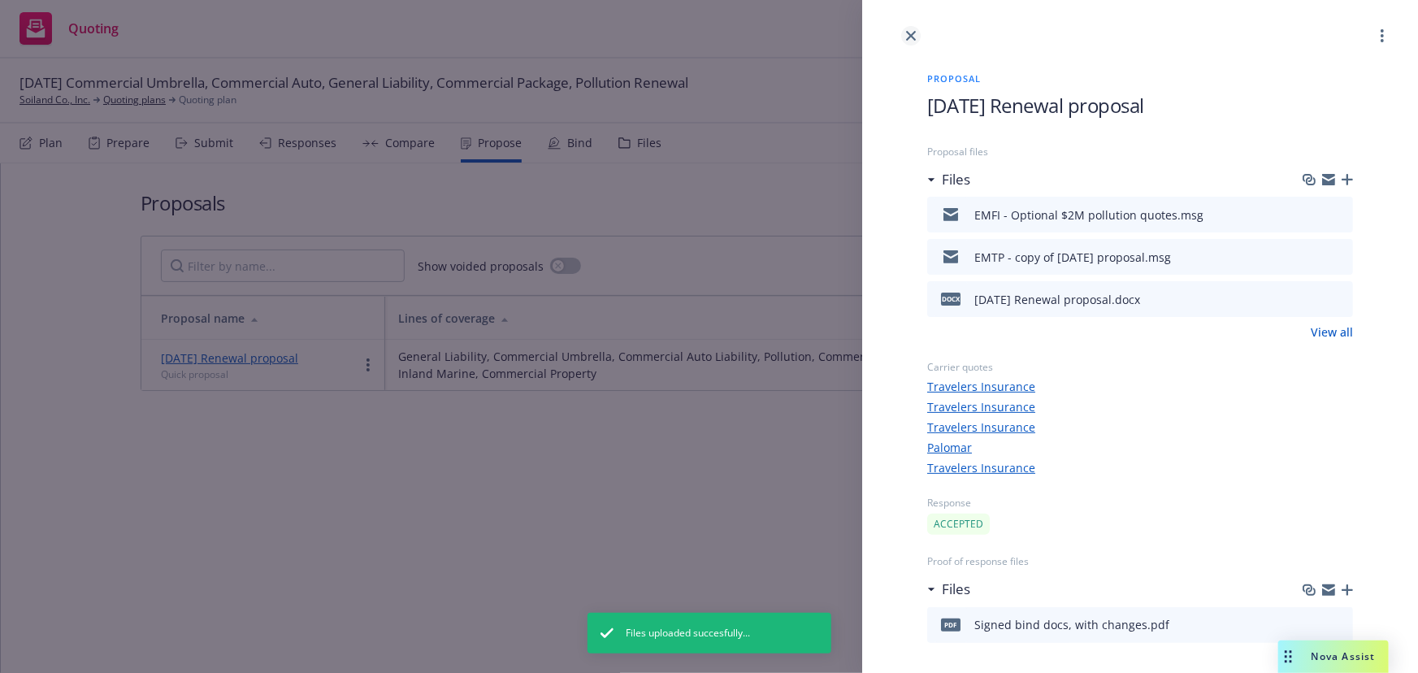
click at [912, 33] on icon "close" at bounding box center [911, 36] width 10 height 10
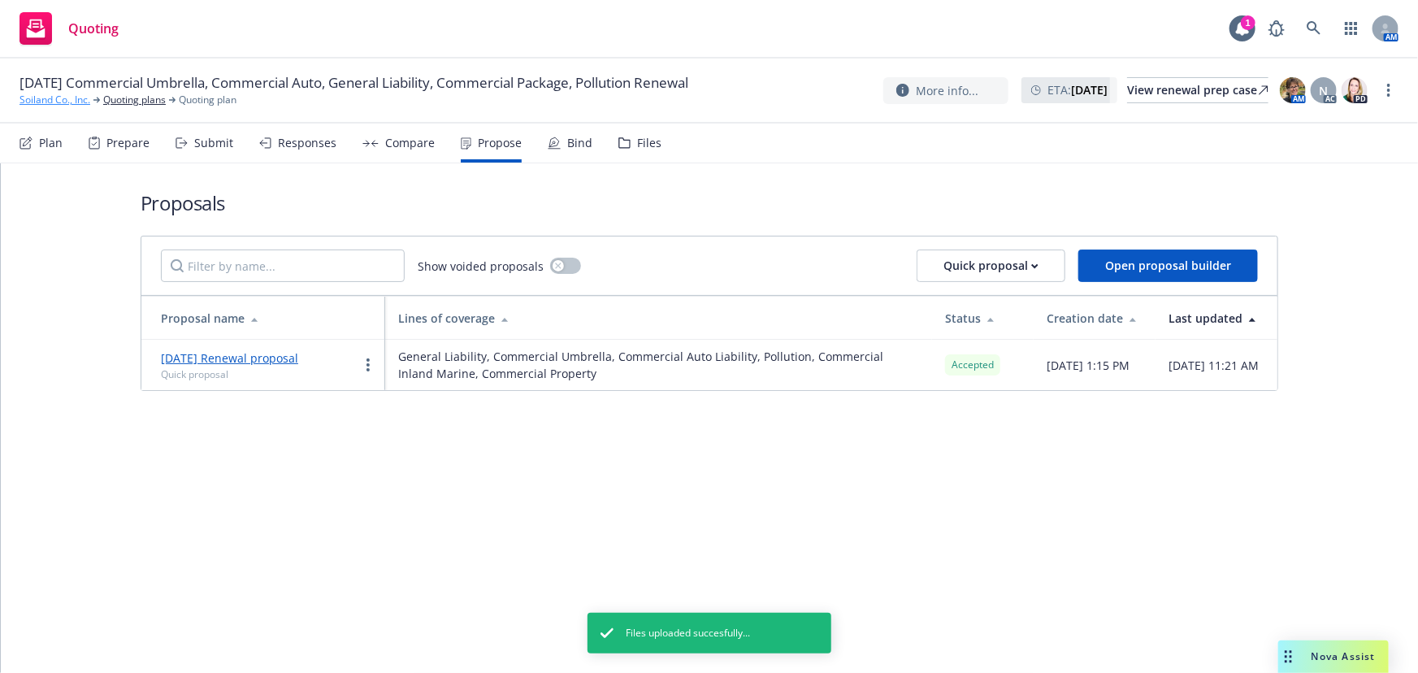
click at [63, 98] on link "Soiland Co., Inc." at bounding box center [55, 100] width 71 height 15
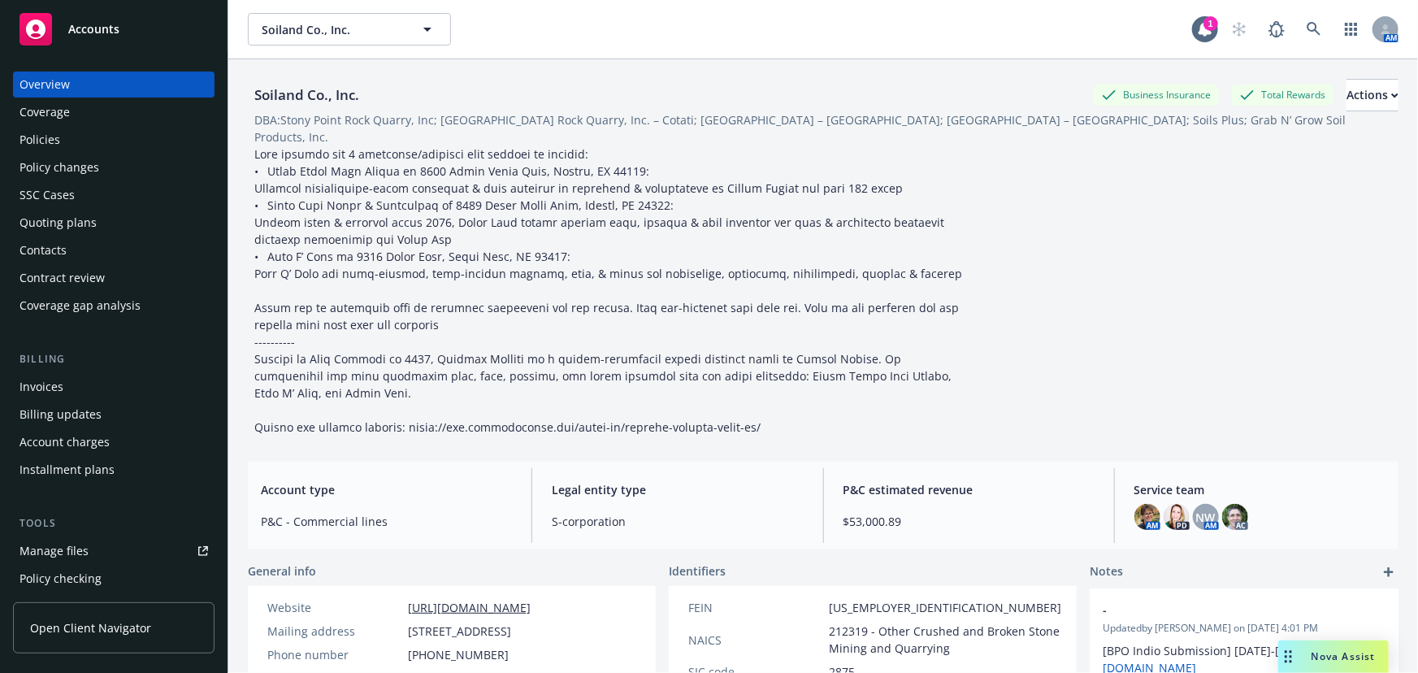
click at [106, 20] on div "Accounts" at bounding box center [114, 29] width 189 height 33
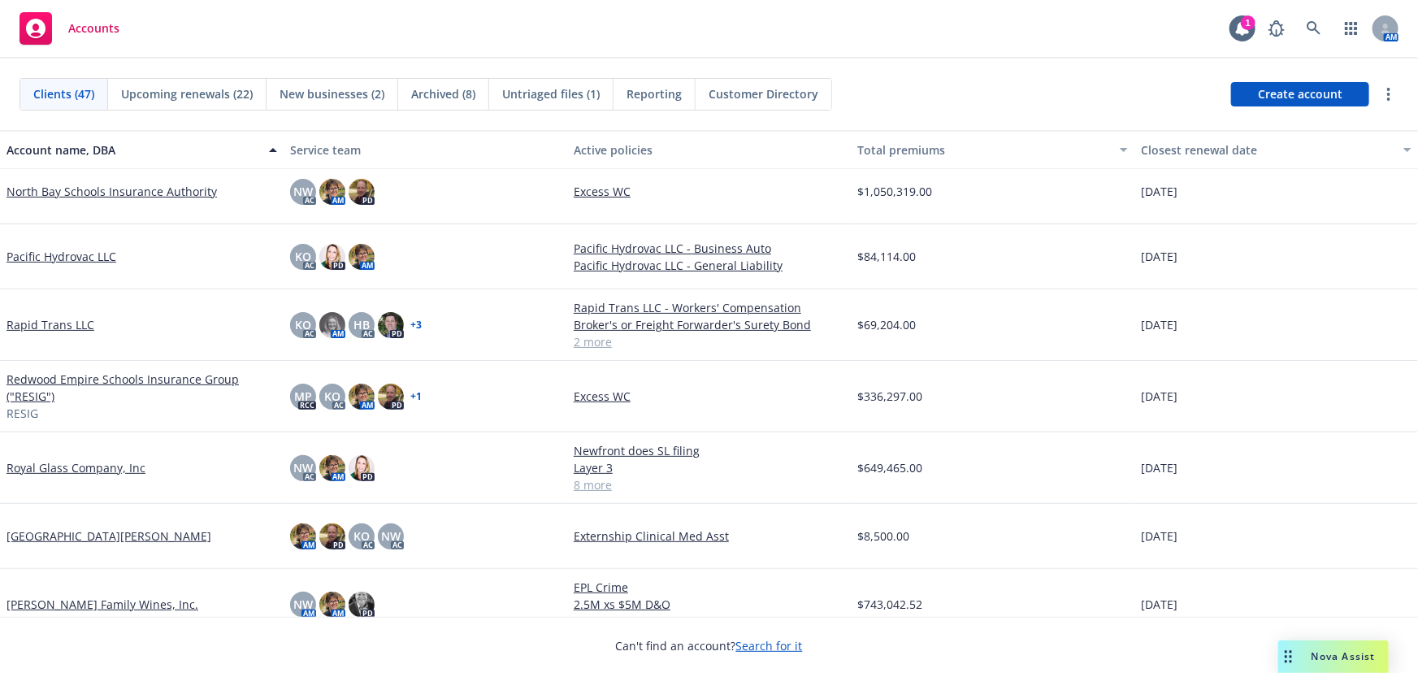
scroll to position [1773, 0]
drag, startPoint x: 50, startPoint y: 462, endPoint x: 98, endPoint y: 474, distance: 48.5
click at [50, 462] on link "Royal Glass Company, Inc" at bounding box center [76, 466] width 139 height 17
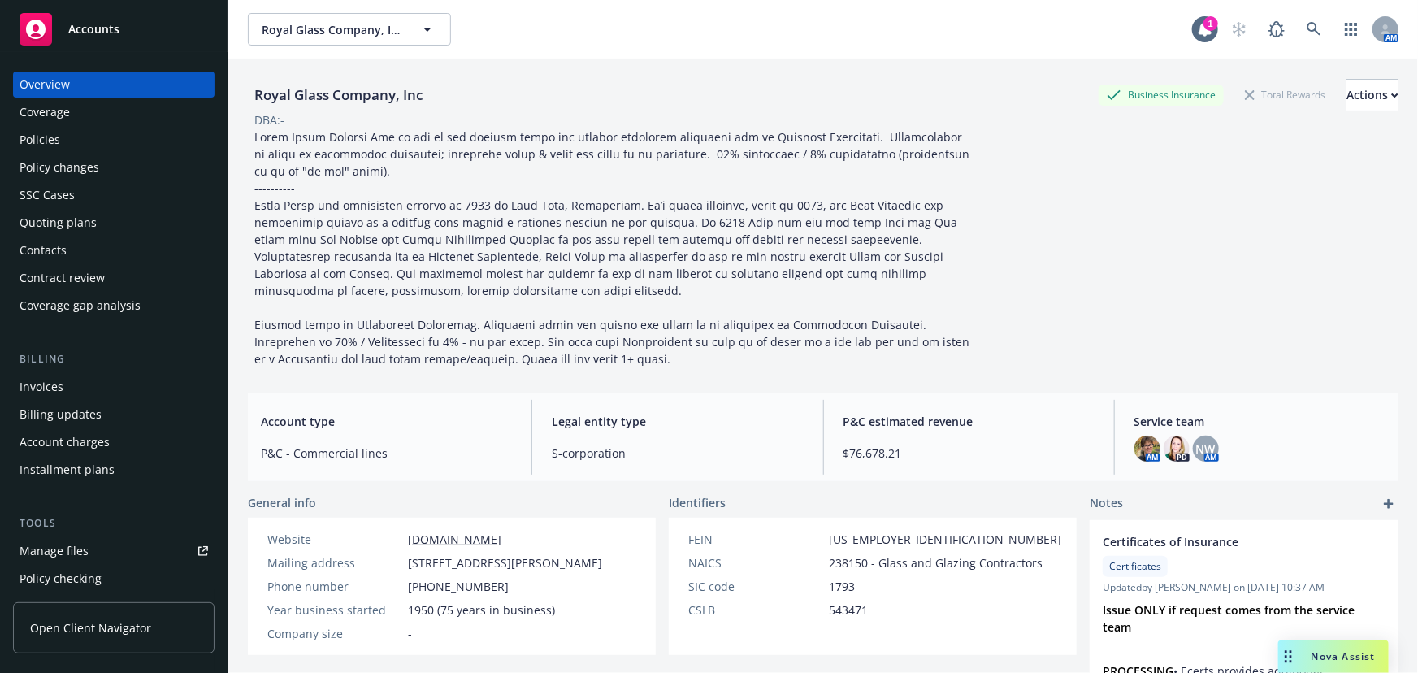
click at [100, 25] on span "Accounts" at bounding box center [93, 29] width 51 height 13
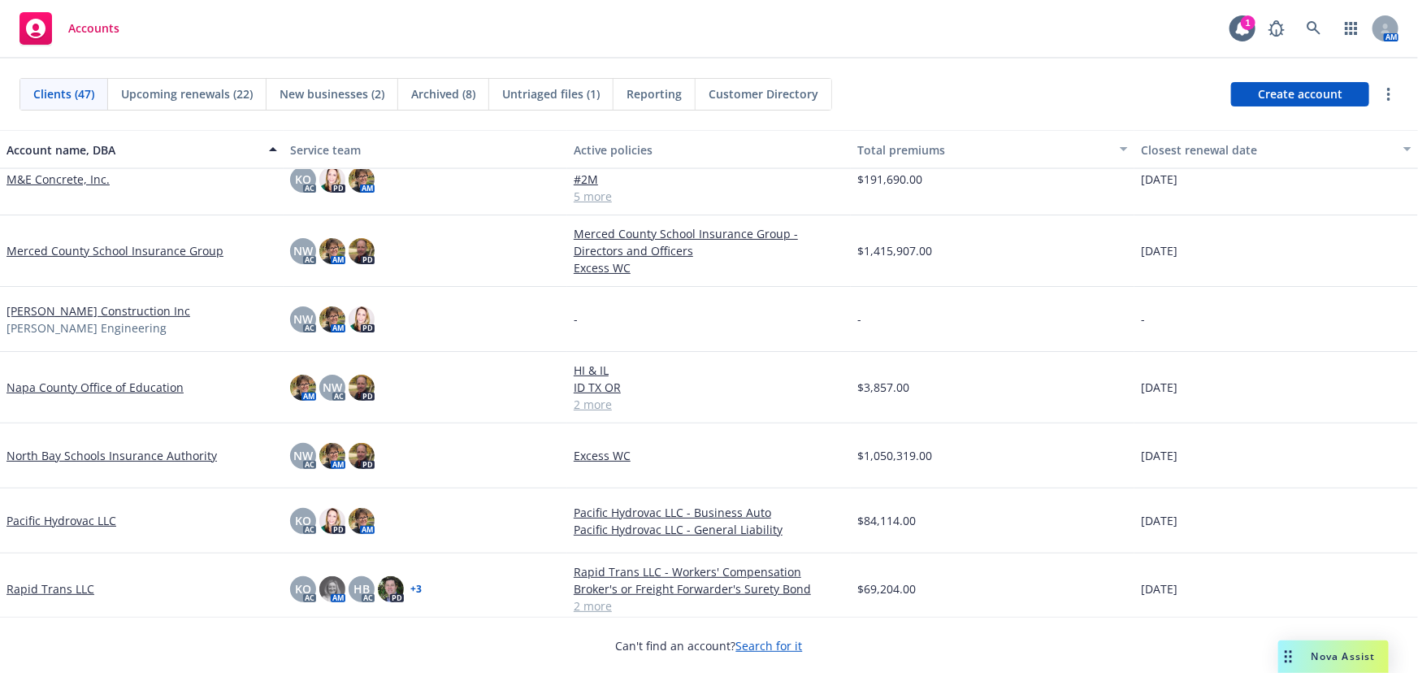
scroll to position [1699, 0]
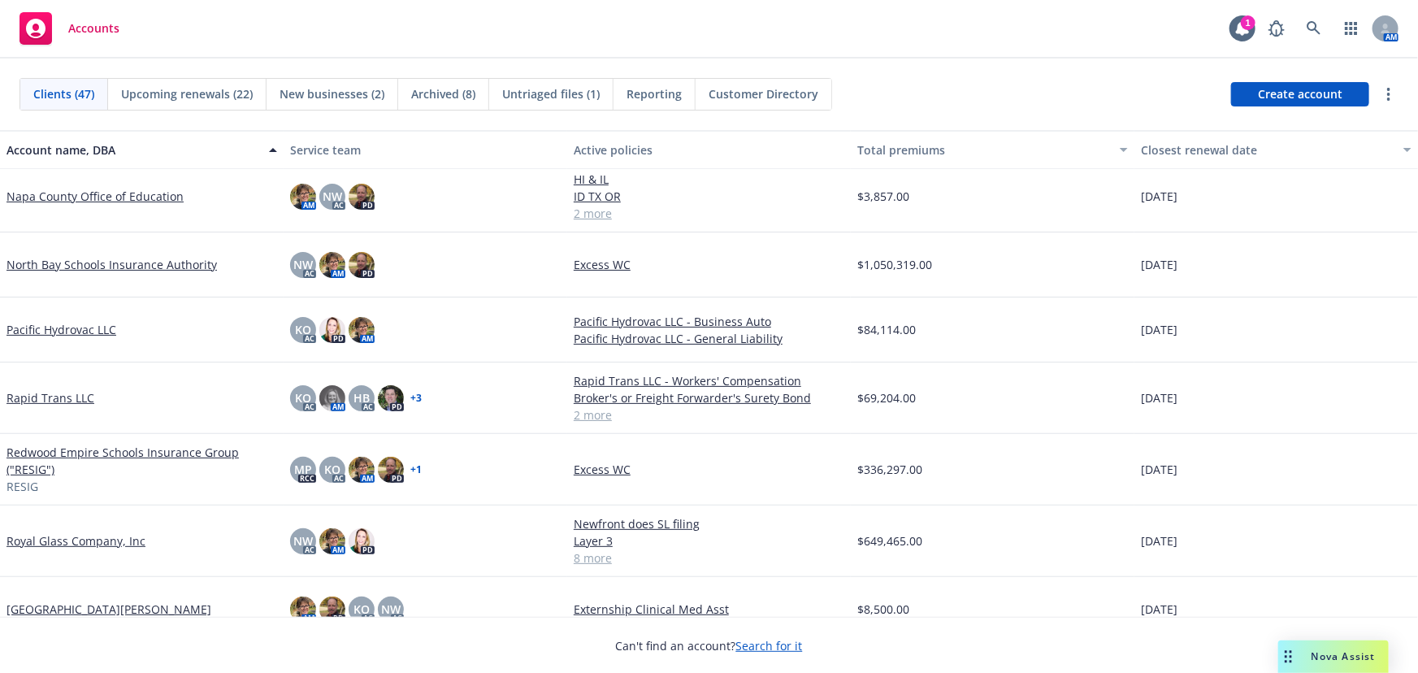
click at [41, 534] on link "Royal Glass Company, Inc" at bounding box center [76, 540] width 139 height 17
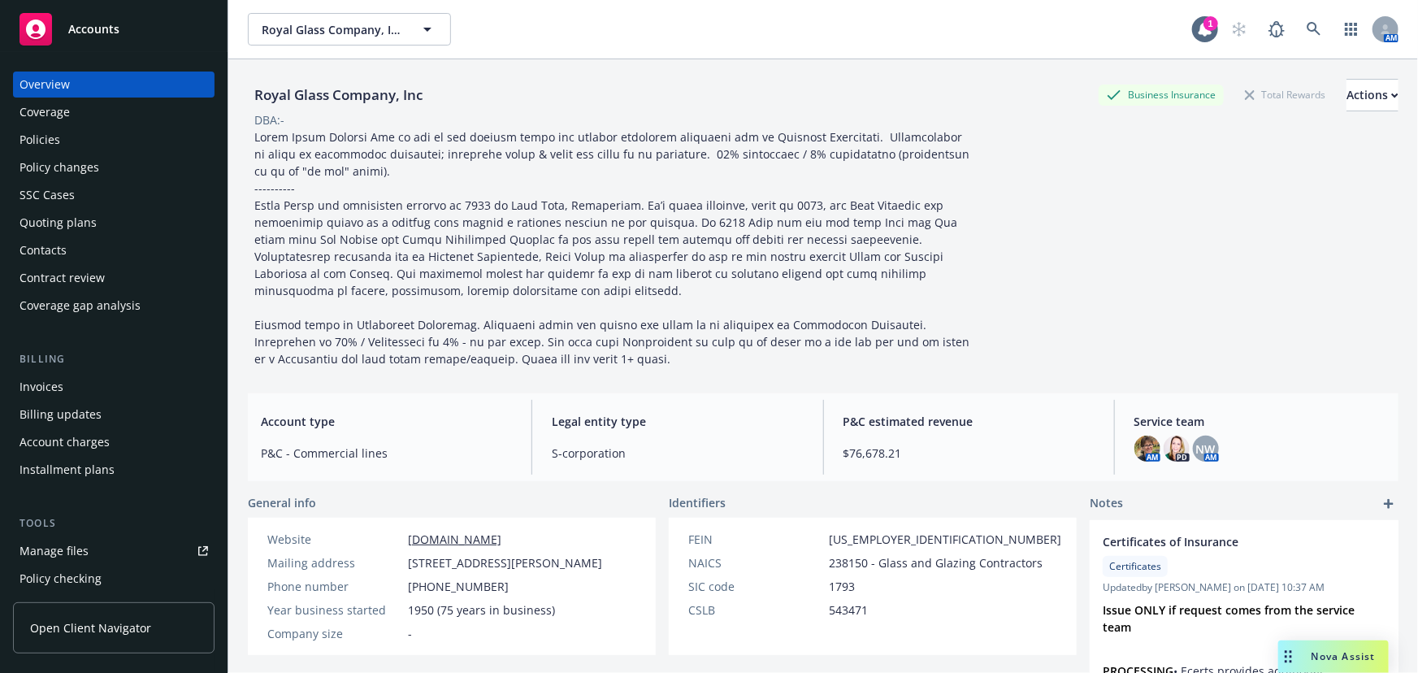
click at [59, 550] on div "Manage files" at bounding box center [54, 551] width 69 height 26
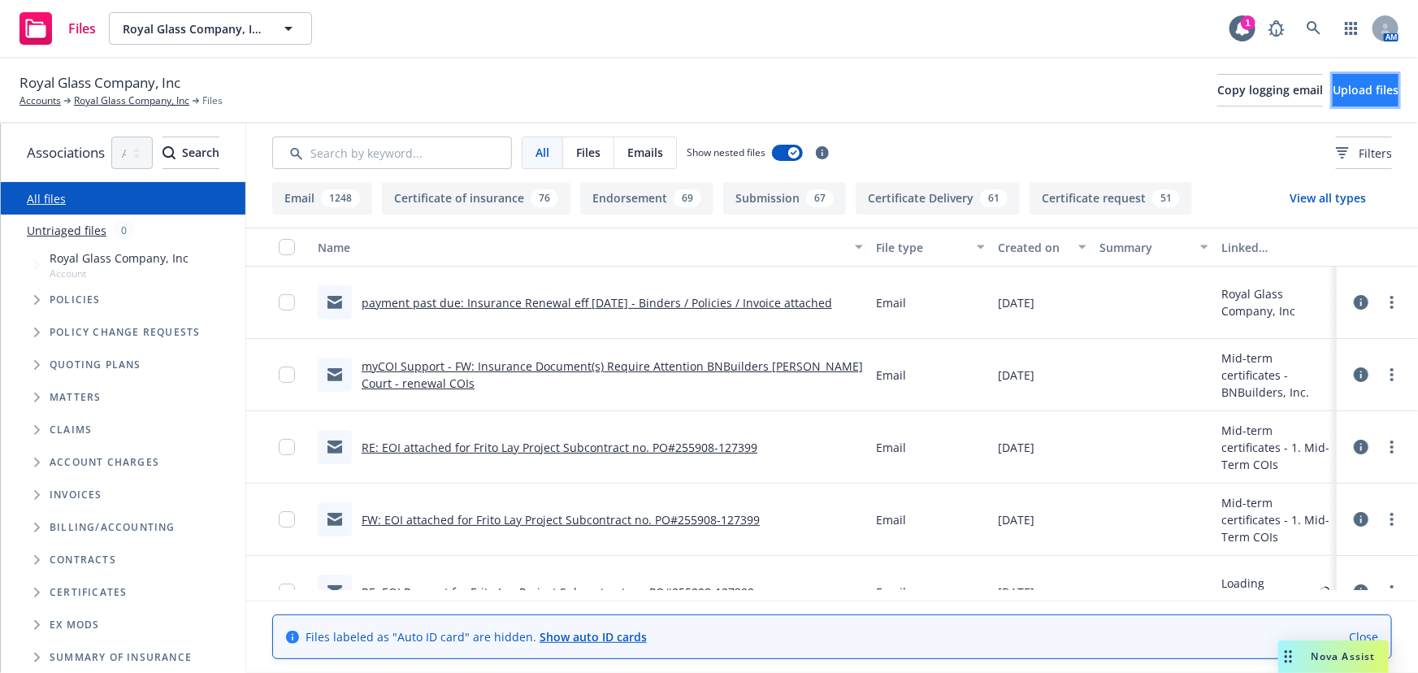
click at [1333, 89] on button "Upload files" at bounding box center [1366, 90] width 66 height 33
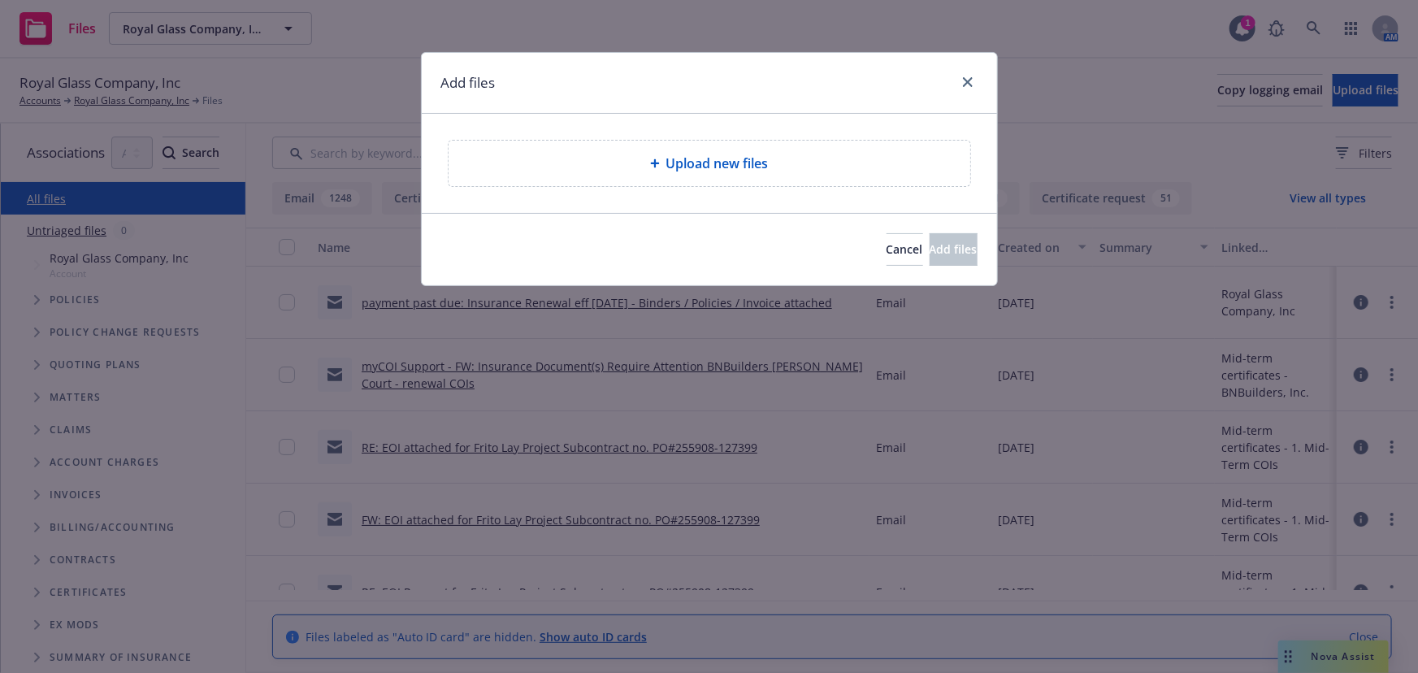
click at [705, 154] on span "Upload new files" at bounding box center [717, 164] width 102 height 20
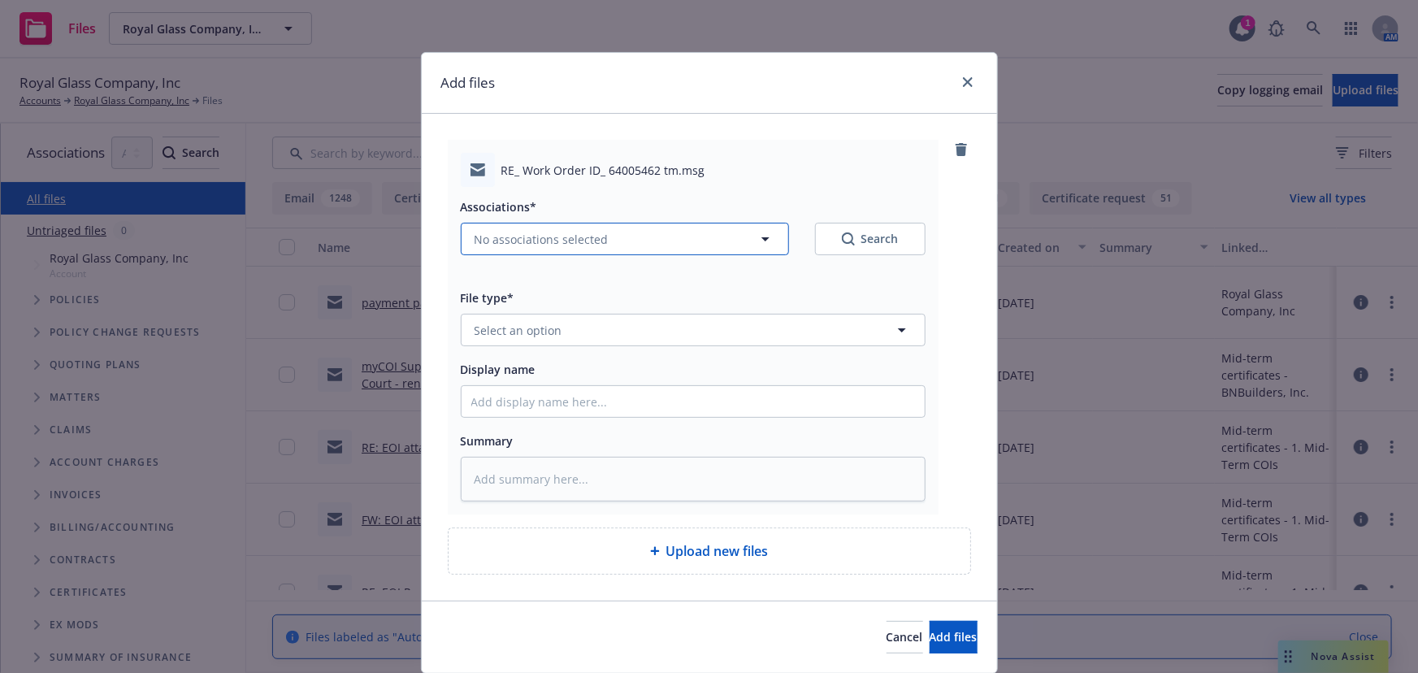
click at [536, 236] on span "No associations selected" at bounding box center [542, 239] width 134 height 17
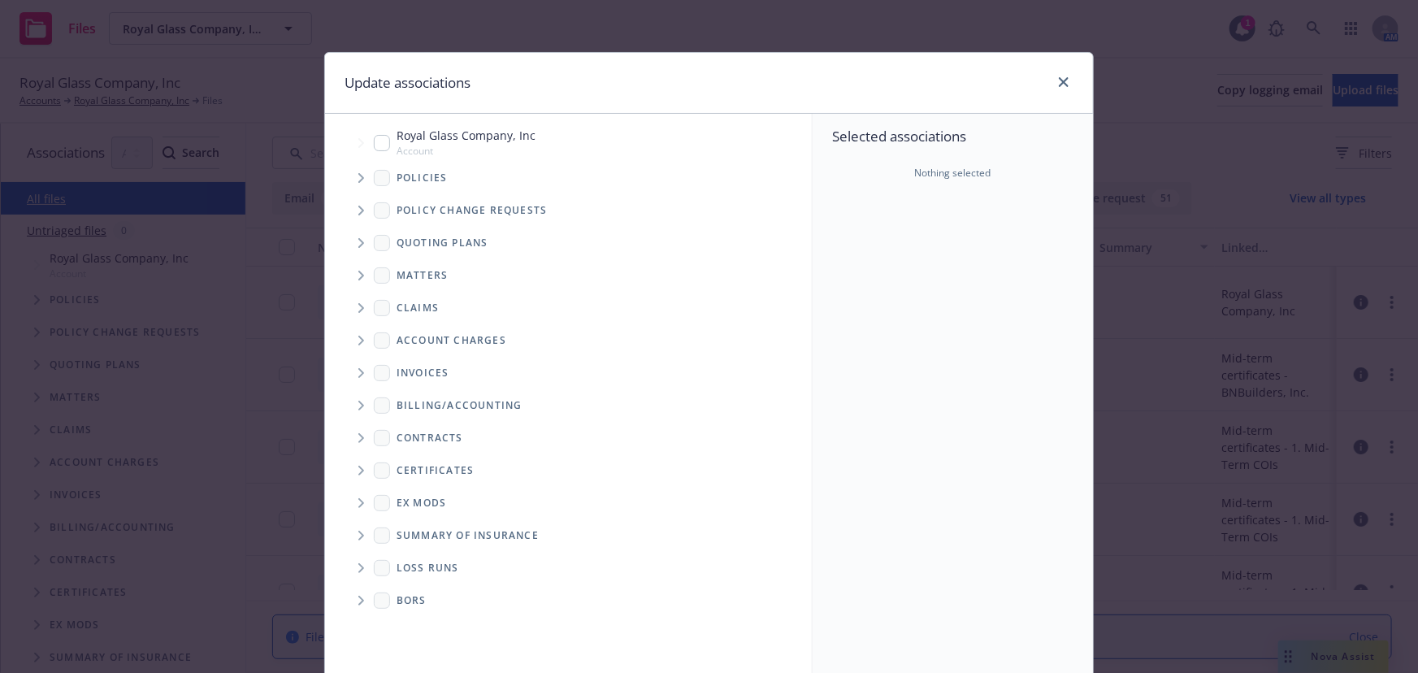
click at [358, 178] on icon "Tree Example" at bounding box center [361, 178] width 7 height 10
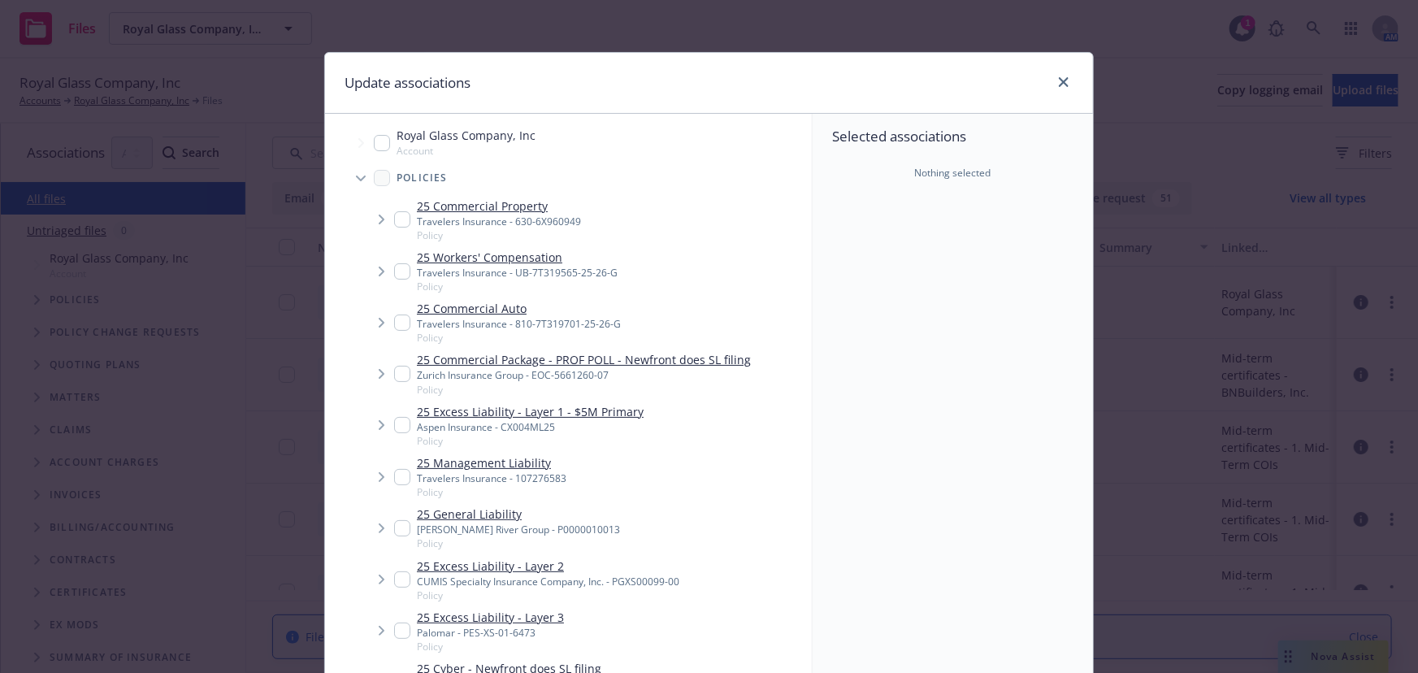
type textarea "x"
click at [539, 252] on link "25 Workers' Compensation" at bounding box center [517, 257] width 201 height 17
checkbox input "true"
click at [397, 529] on input "Tree Example" at bounding box center [402, 528] width 16 height 16
checkbox input "true"
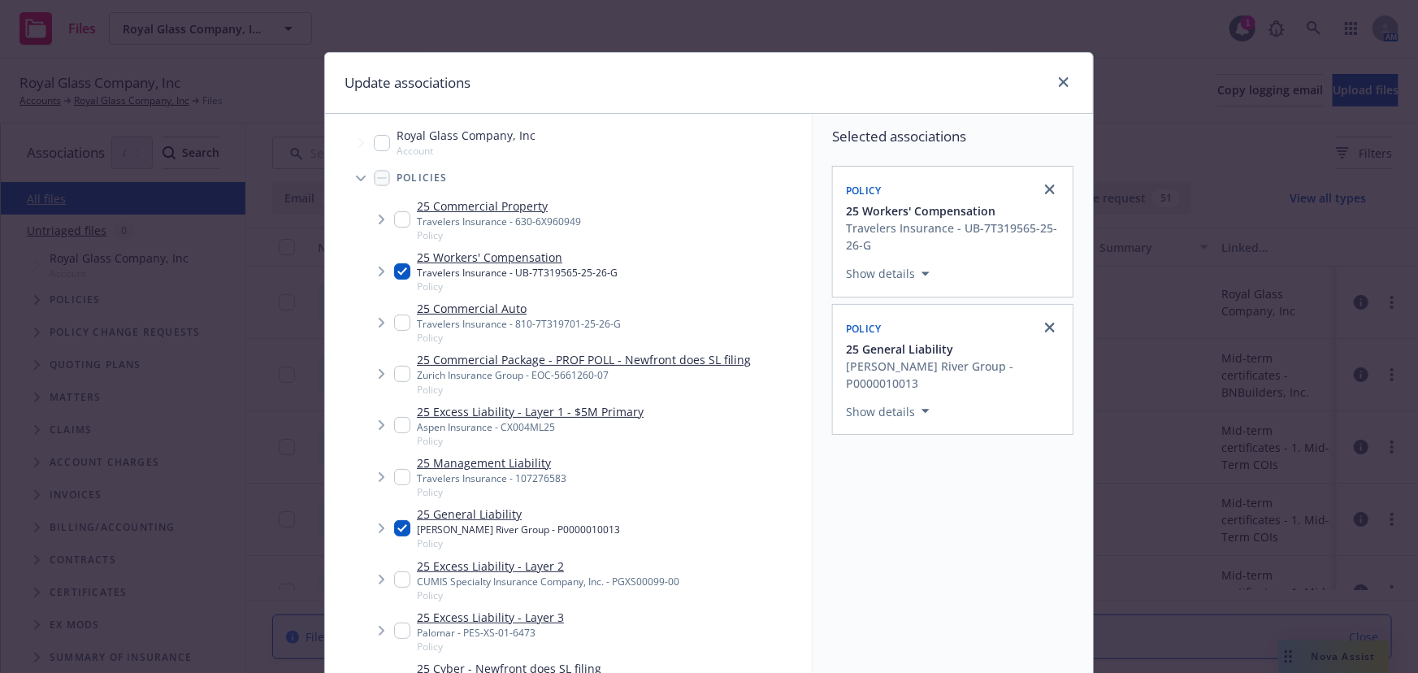
click at [394, 271] on input "Tree Example" at bounding box center [402, 271] width 16 height 16
checkbox input "false"
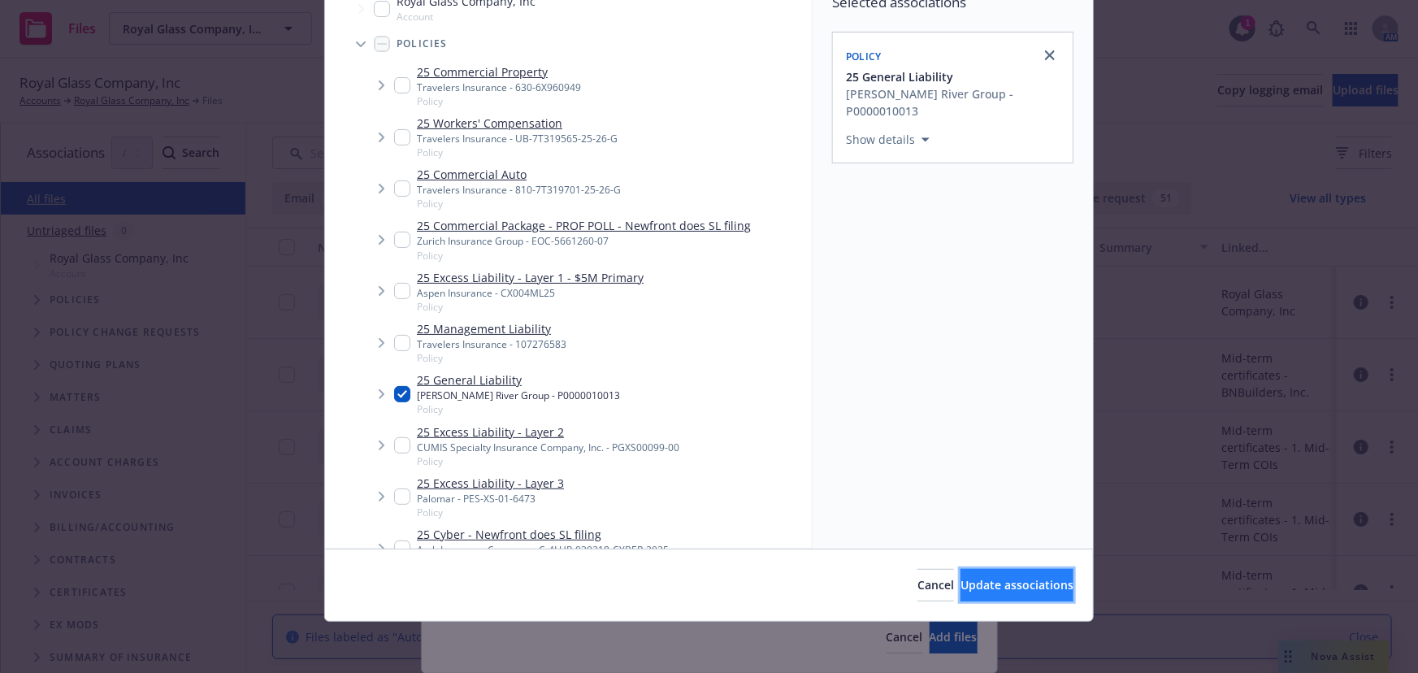
click at [991, 596] on button "Update associations" at bounding box center [1017, 585] width 113 height 33
type textarea "x"
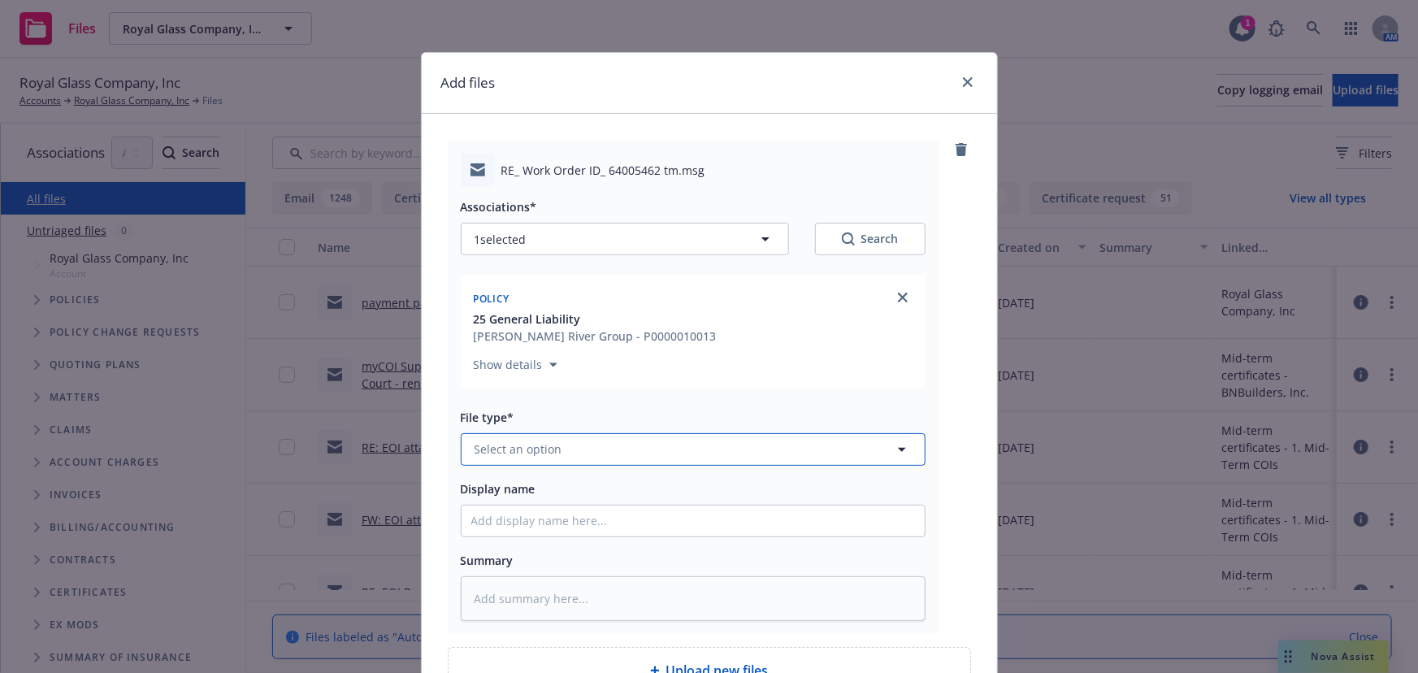
click at [499, 445] on span "Select an option" at bounding box center [519, 449] width 88 height 17
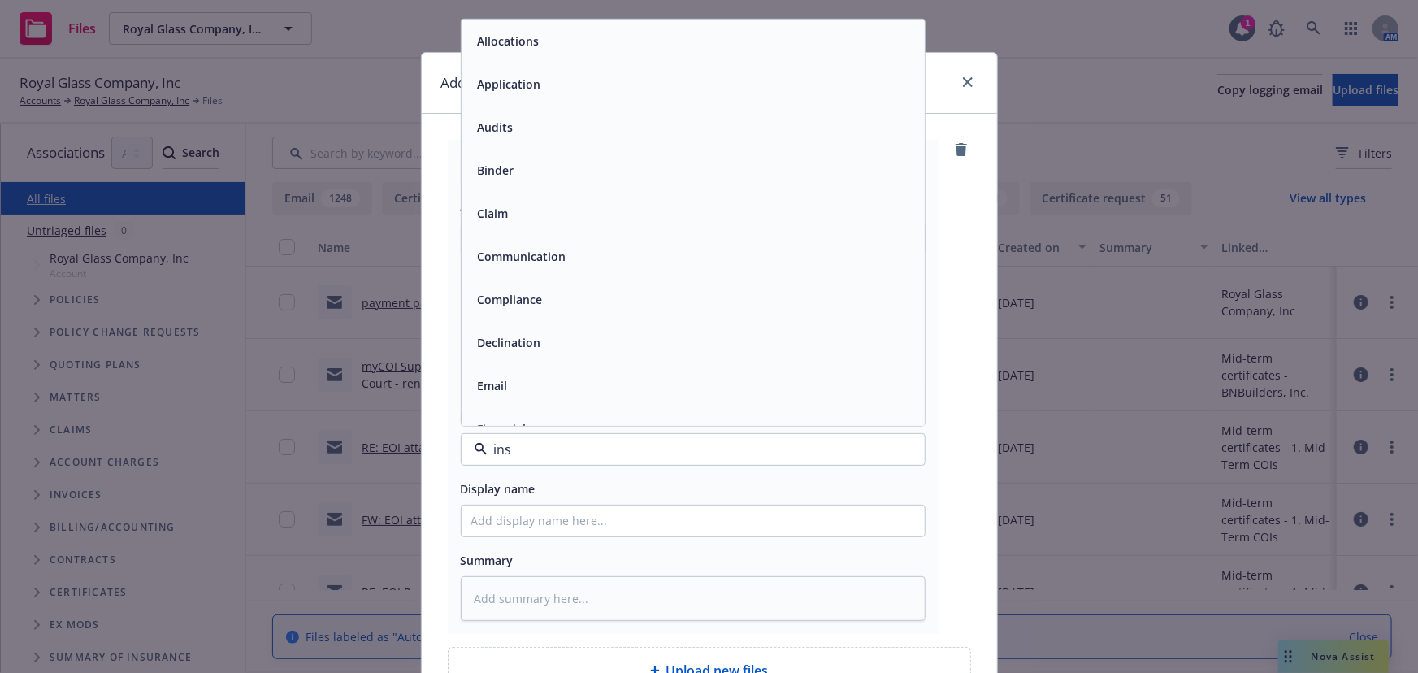
type input "insp"
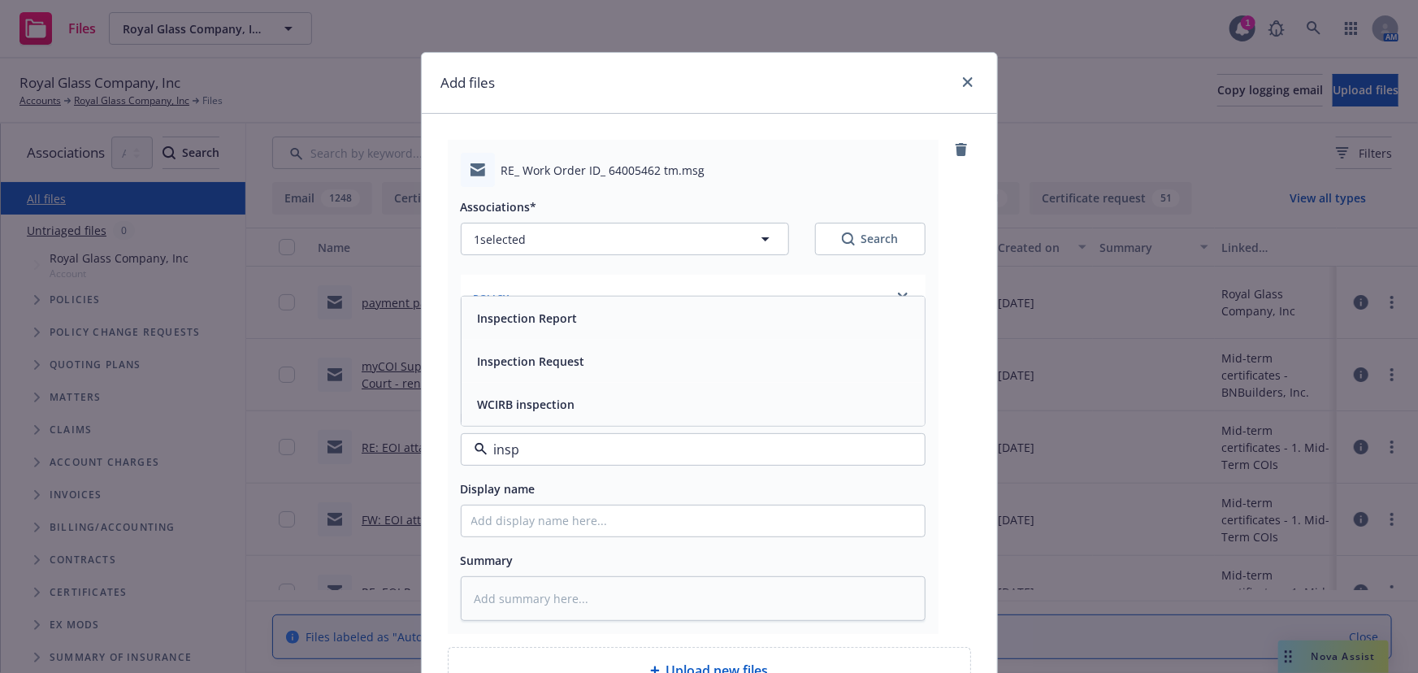
click at [544, 358] on span "Inspection Request" at bounding box center [531, 361] width 107 height 17
click at [504, 520] on input "Display name" at bounding box center [693, 521] width 463 height 31
type textarea "x"
type input "E"
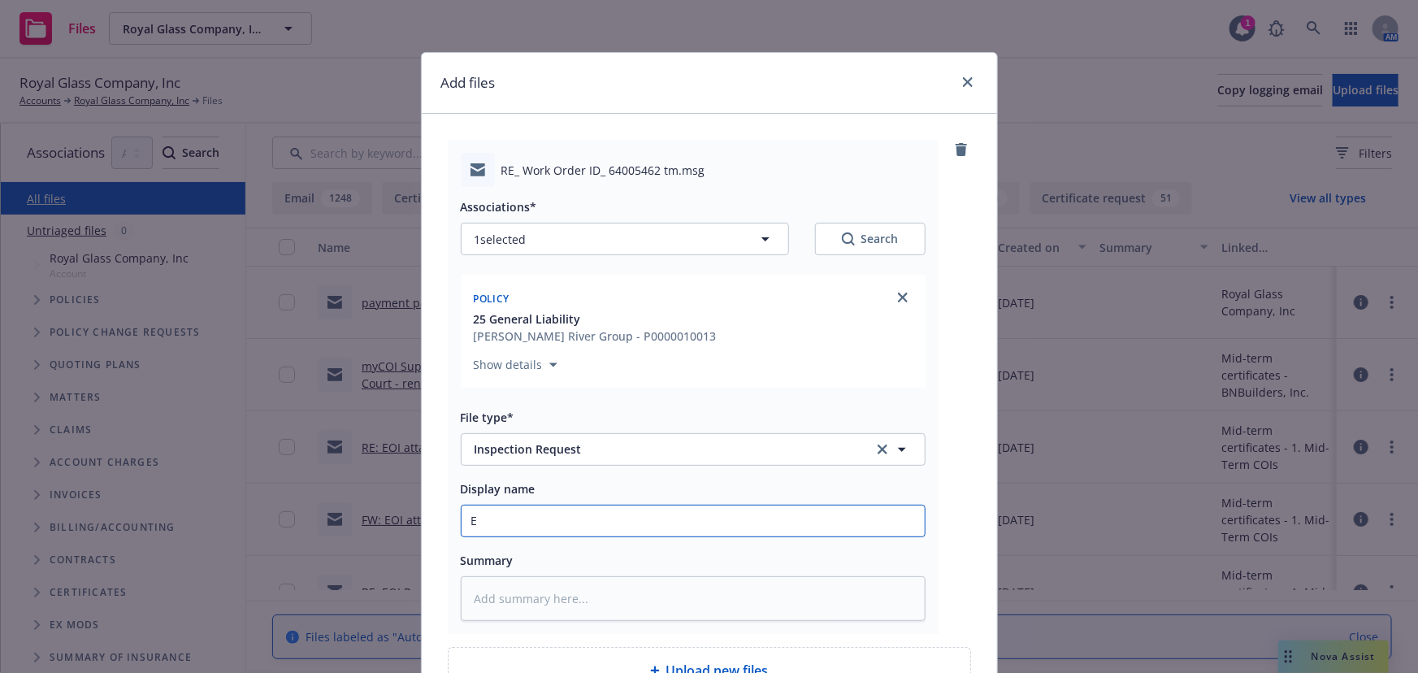
type textarea "x"
type input "EM"
type textarea "x"
type input "EMF"
type textarea "x"
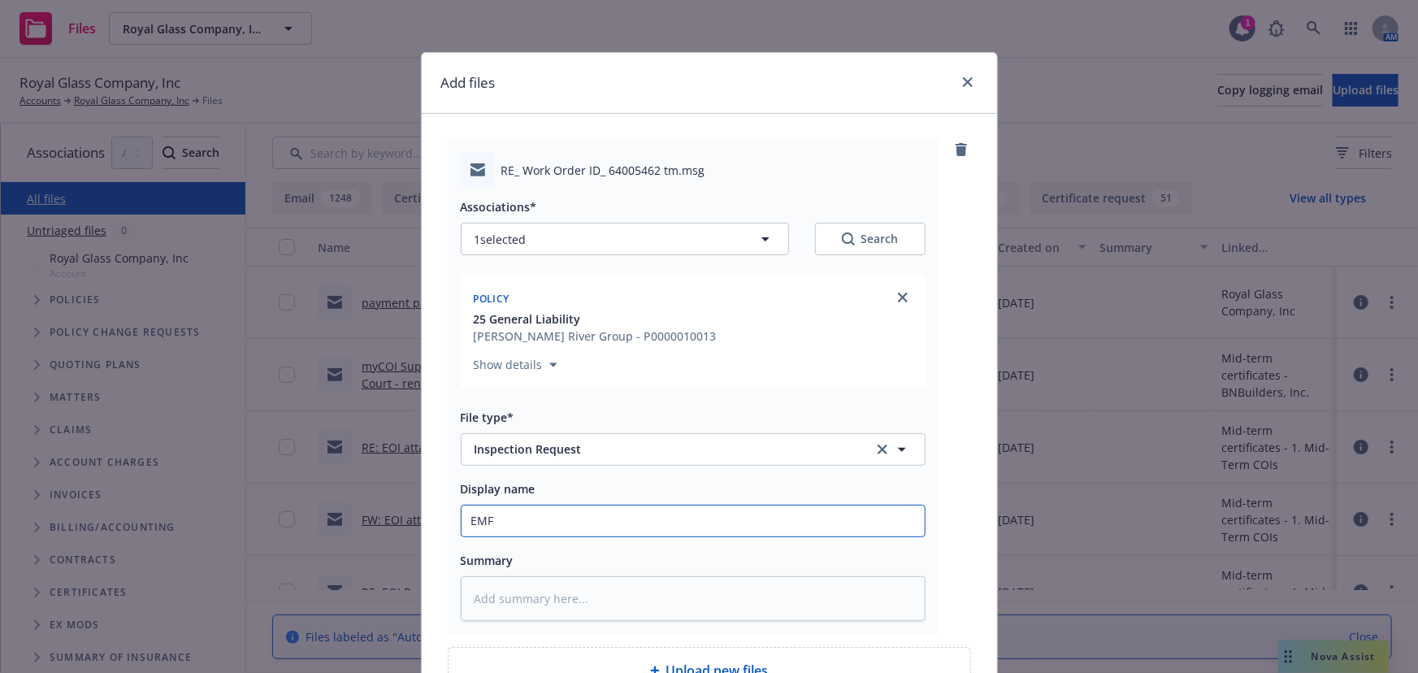
type input "EMFC"
type textarea "x"
type input "EMFC"
type textarea "x"
type input "EMFC -"
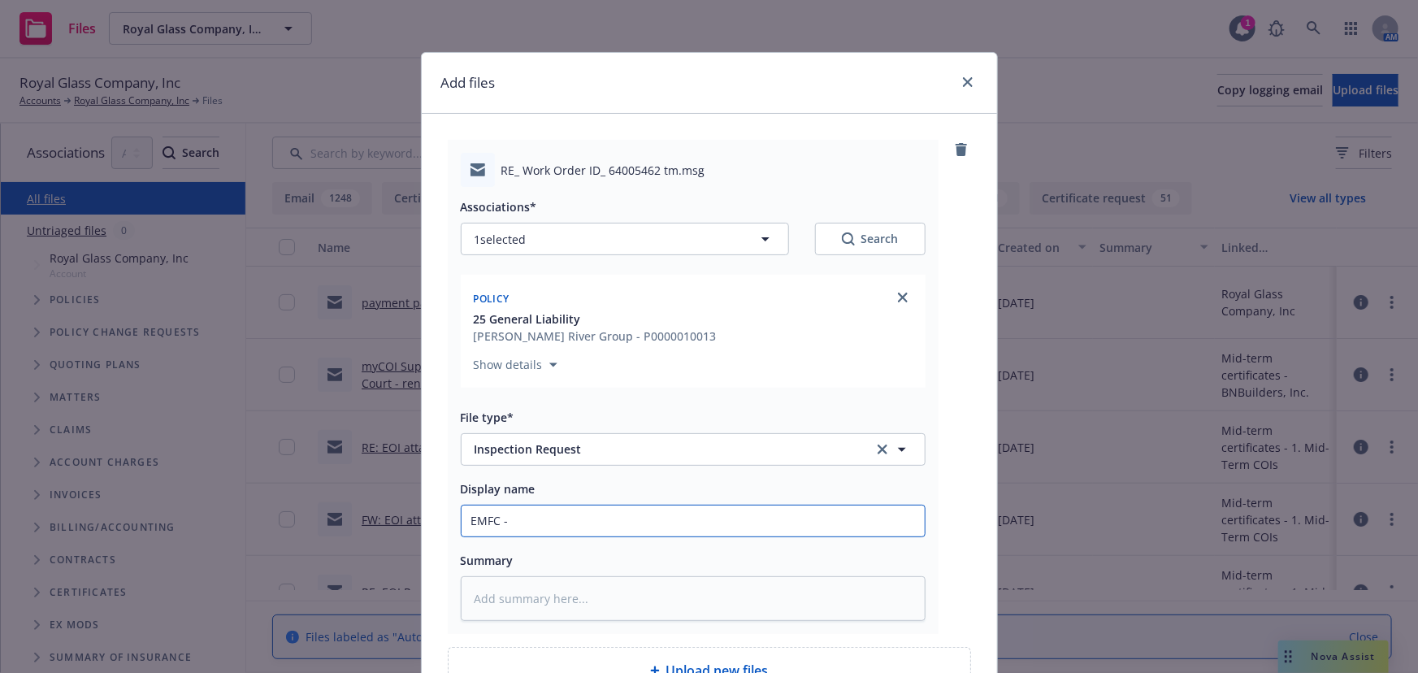
type textarea "x"
type input "EMFC -"
type textarea "x"
type input "EMFC - c"
type textarea "x"
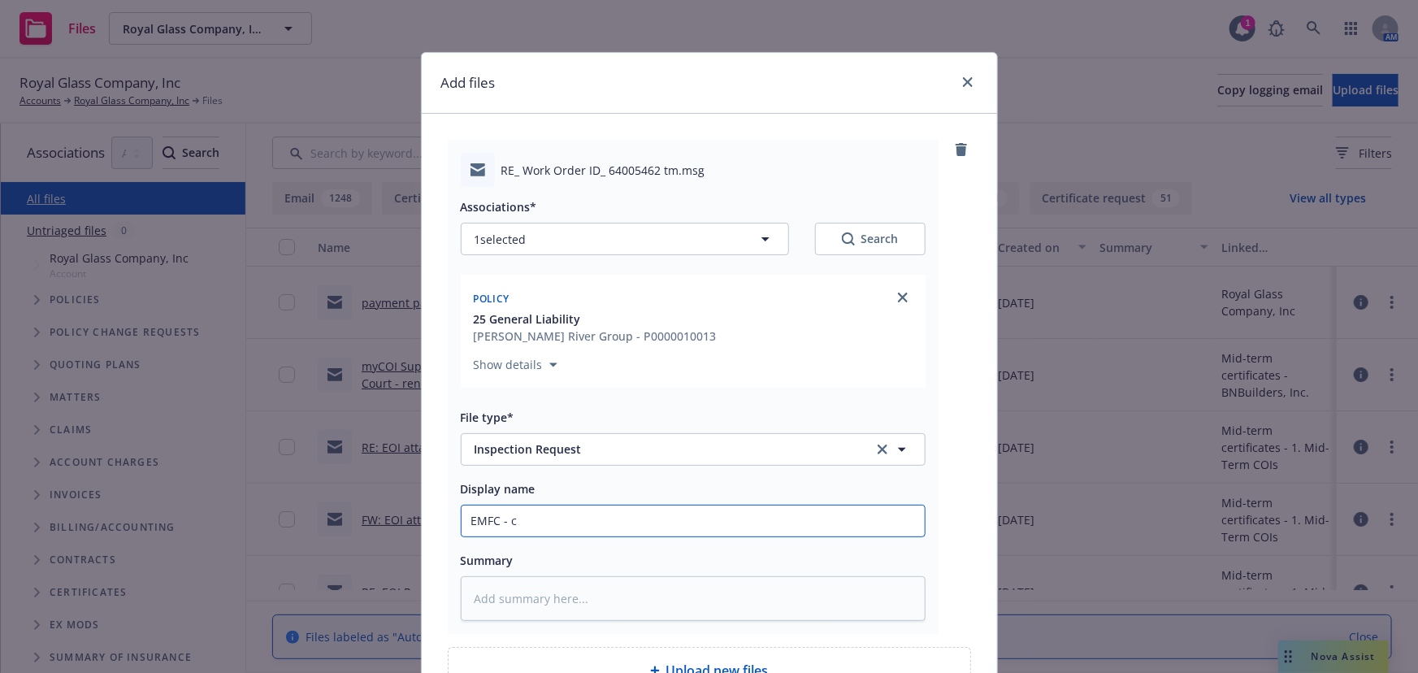
type input "EMFC - cl"
type textarea "x"
type input "EMFC - cli"
type textarea "x"
type input "EMFC - clie"
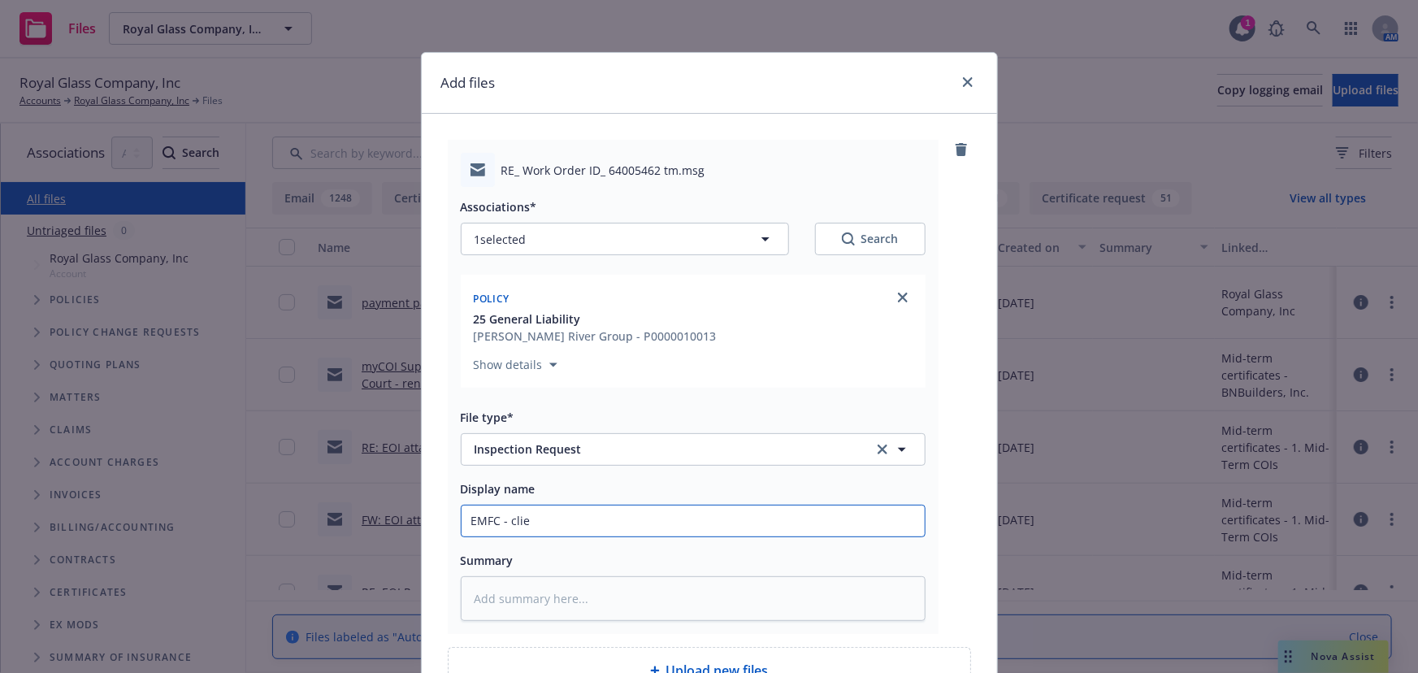
type textarea "x"
type input "EMFC - clien"
type textarea "x"
type input "EMFC - client"
type textarea "x"
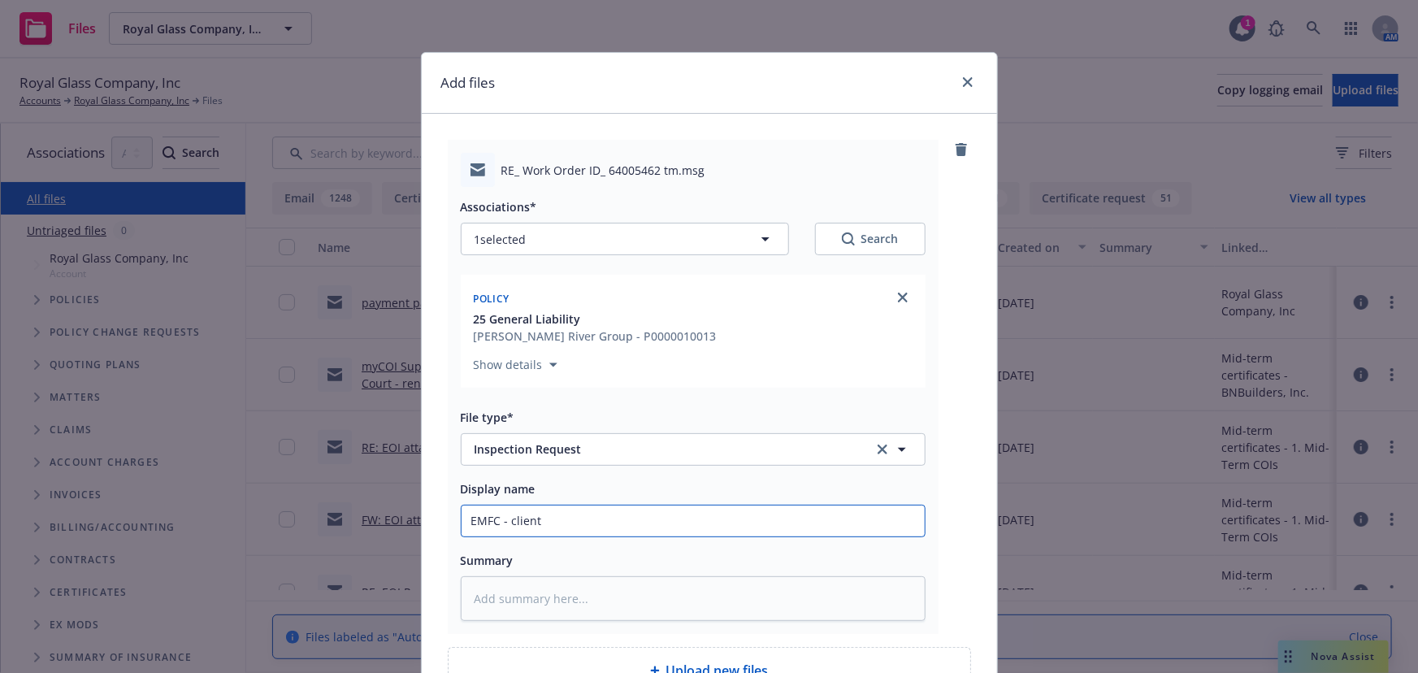
type input "EMFC - client"
type textarea "x"
type input "EMFC - client s"
type textarea "x"
type input "EMFC - client se"
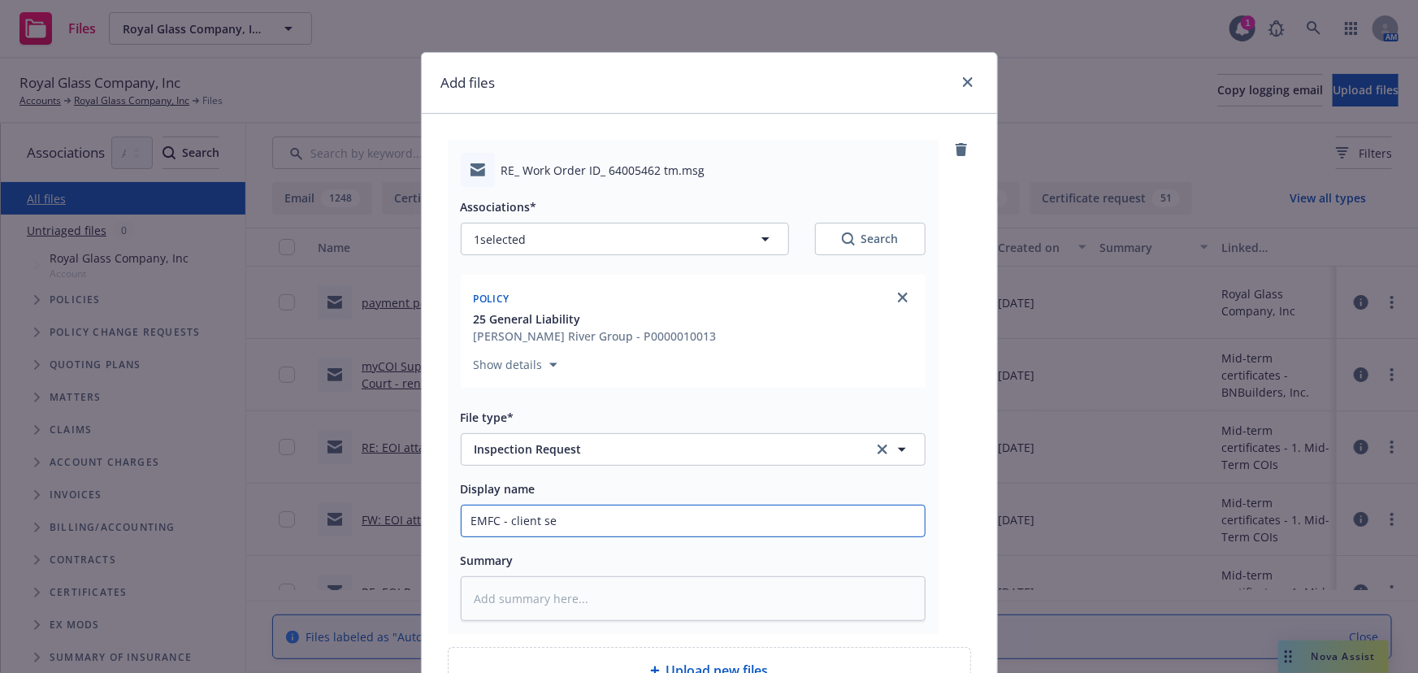
type textarea "x"
type input "EMFC - client set"
type textarea "x"
type input "EMFC - client sett"
type textarea "x"
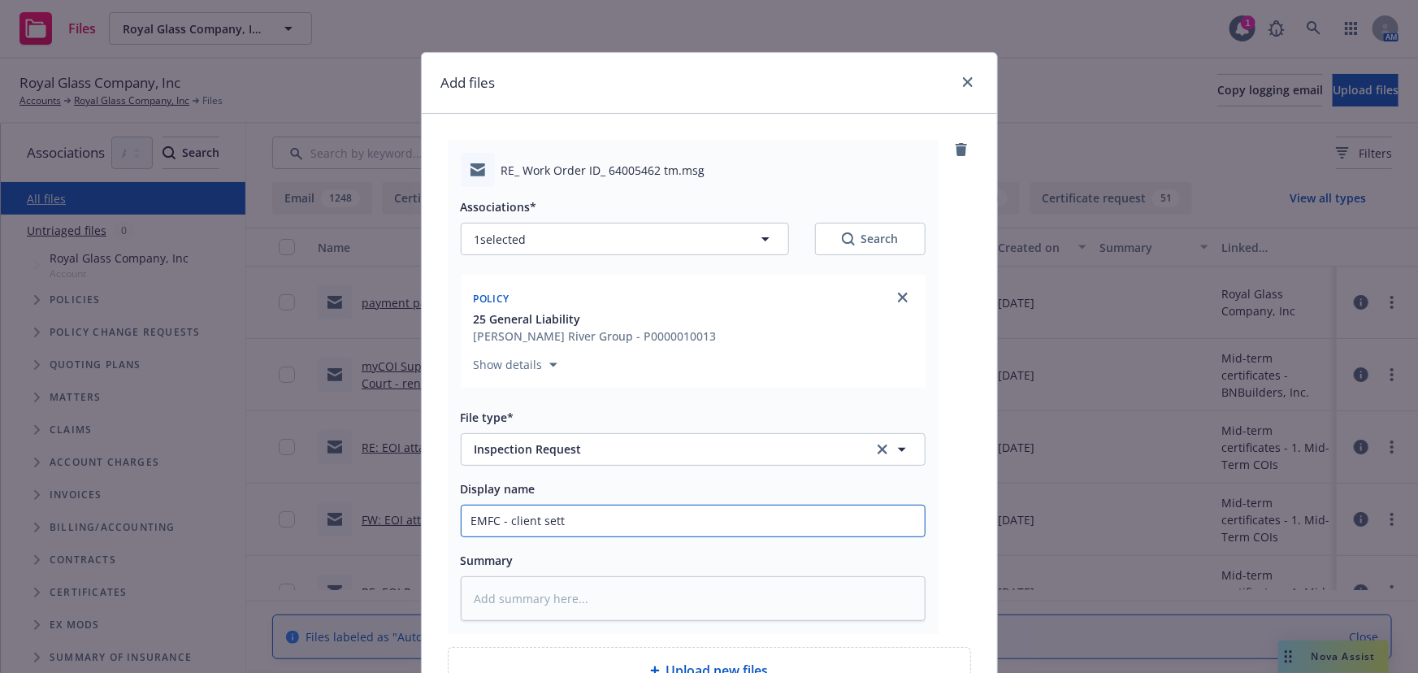
type input "EMFC - client setti"
type textarea "x"
type input "EMFC - client settin"
type textarea "x"
type input "EMFC - client setting"
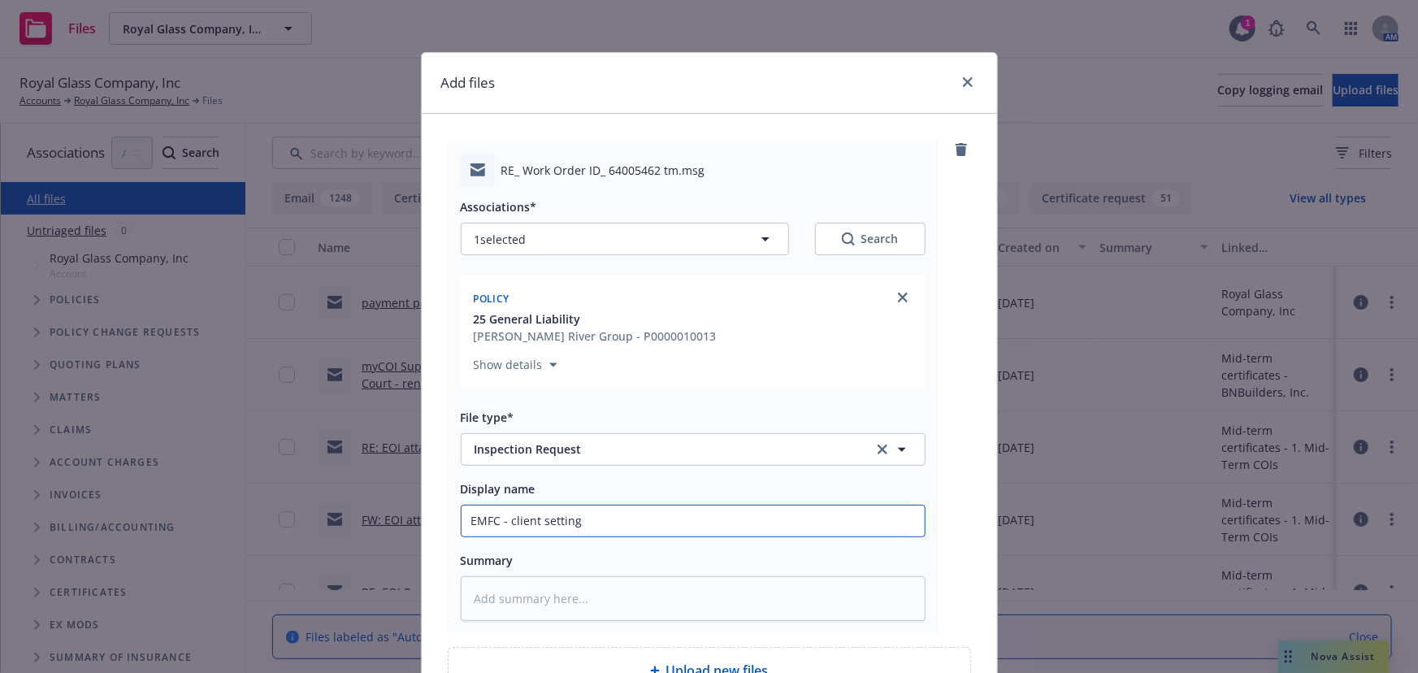
type textarea "x"
type input "EMFC - client setting"
type textarea "x"
type input "EMFC - client setting u"
type textarea "x"
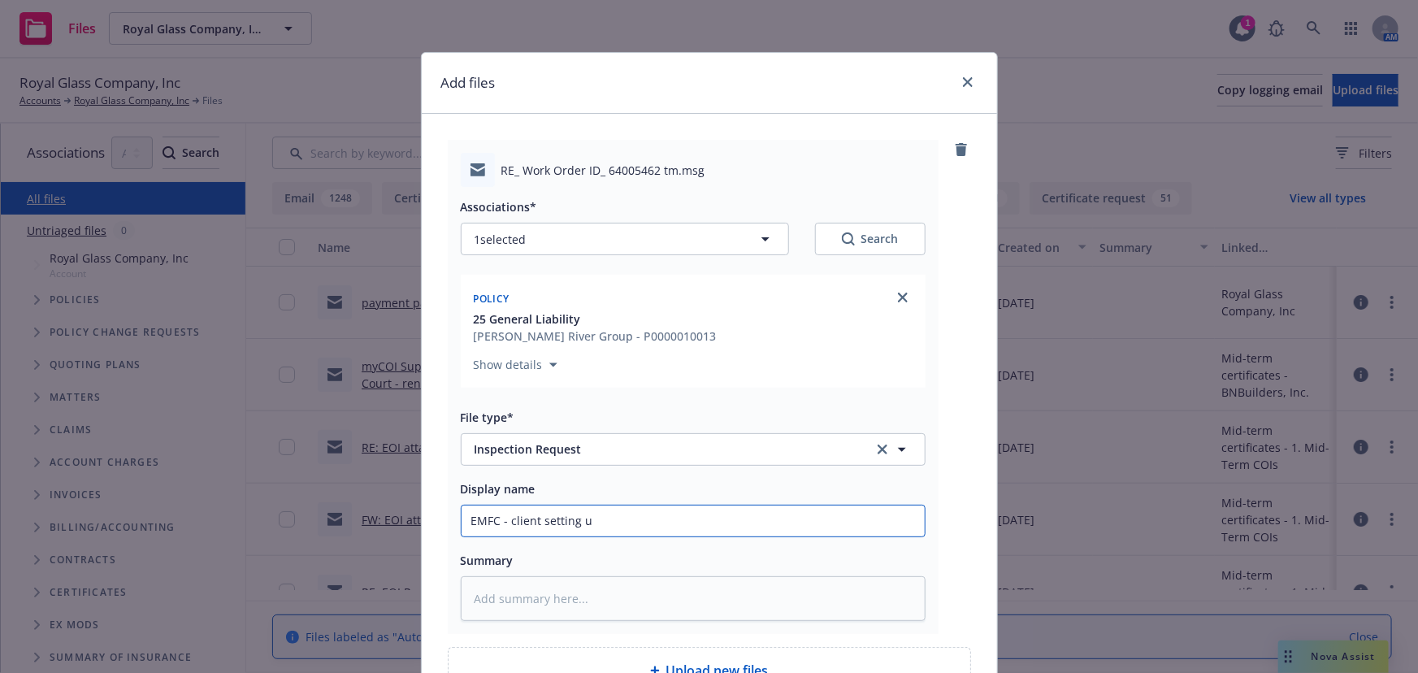
type input "EMFC - client setting up"
type textarea "x"
type input "EMFC - client setting up"
type textarea "x"
type input "EMFC - client setting up j"
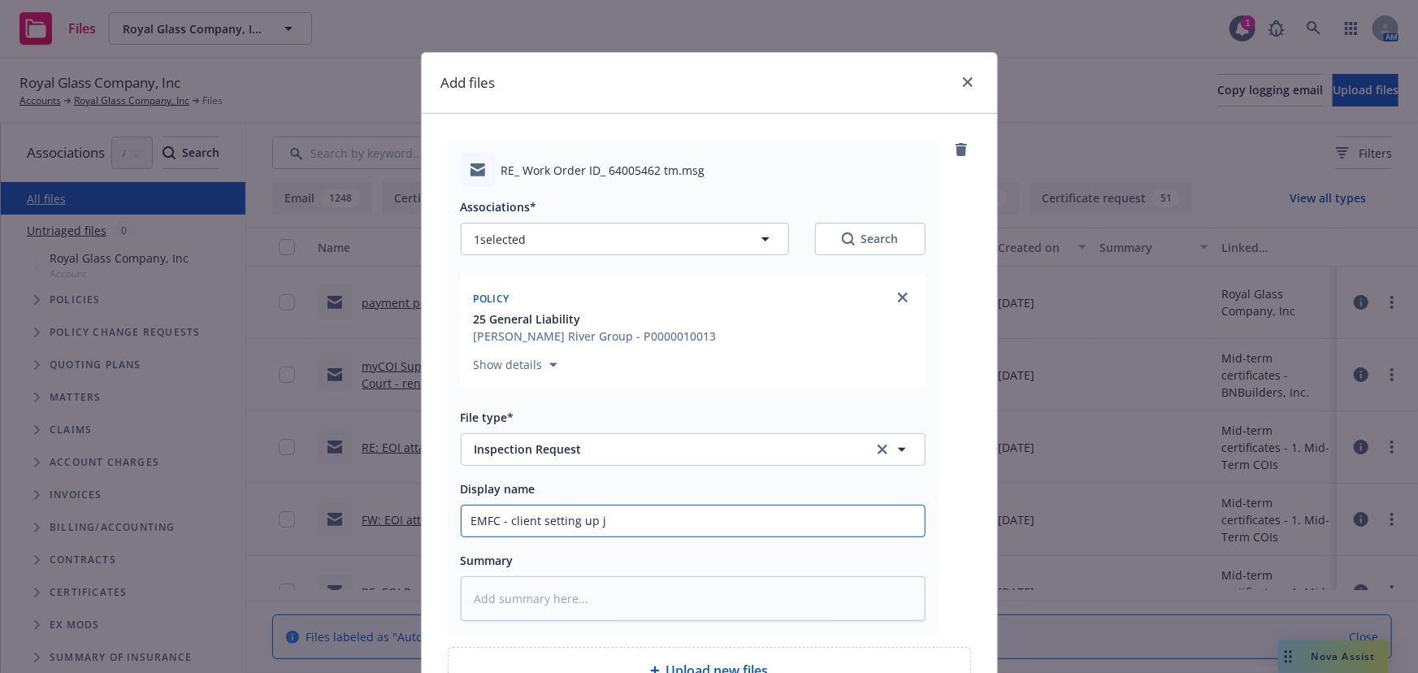
type textarea "x"
type input "EMFC - client setting up [PERSON_NAME]"
type textarea "x"
type input "EMFC - client setting up job"
type textarea "x"
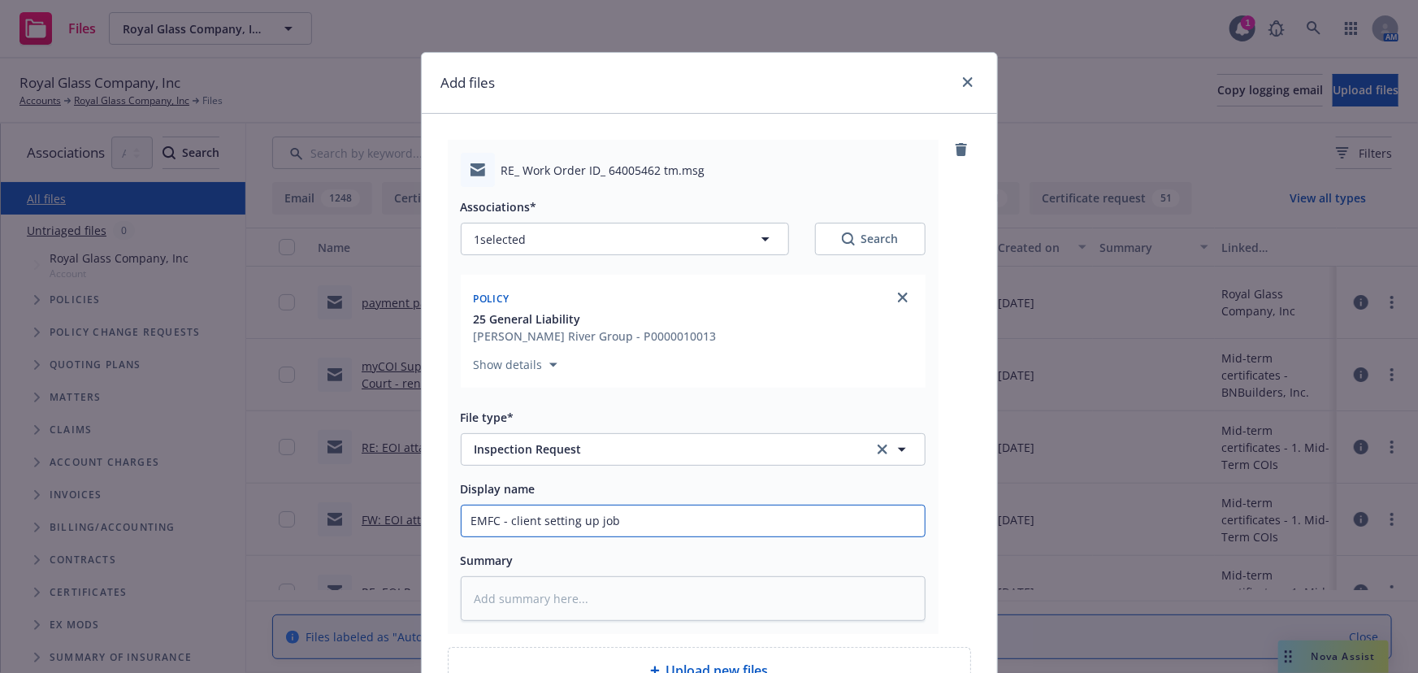
type input "EMFC - client setting up jobs"
type textarea "x"
type input "EMFC - client setting up jobsi"
type textarea "x"
type input "EMFC - client setting up jobsit"
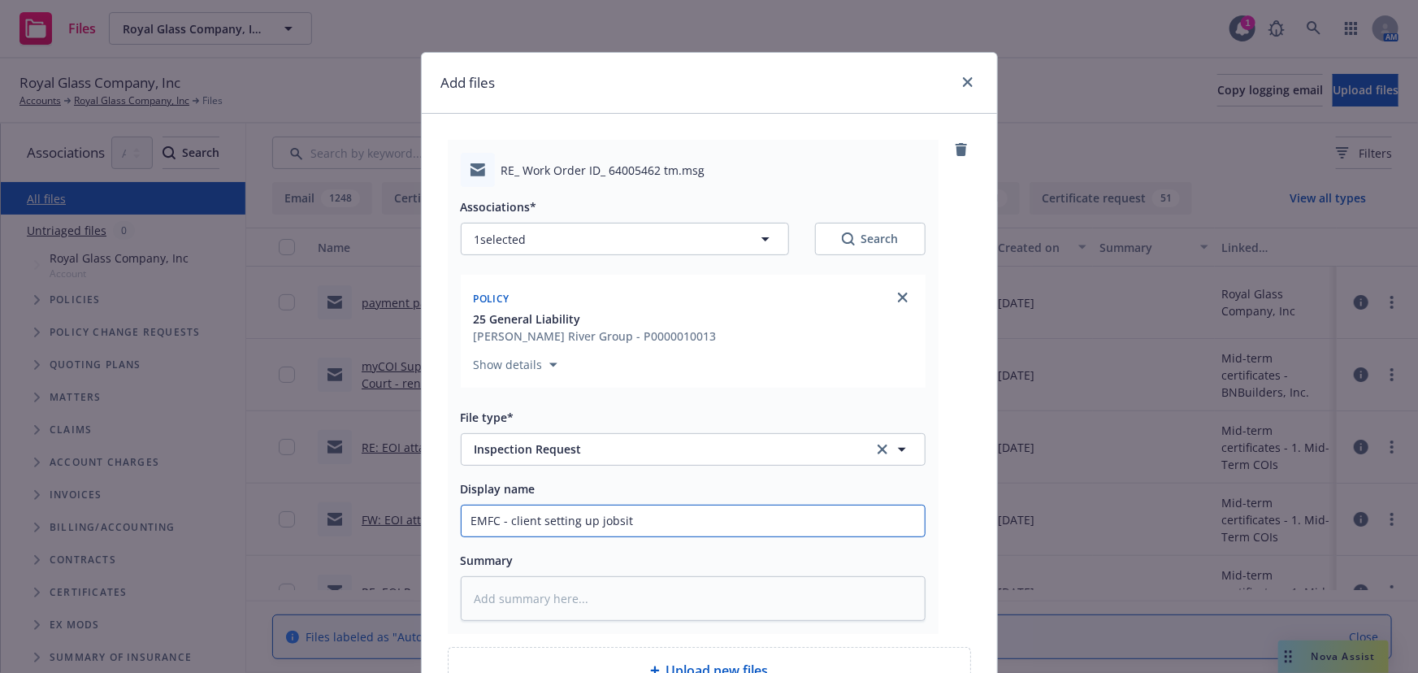
type textarea "x"
type input "EMFC - client setting up jobsit"
type textarea "x"
type input "EMFC - client setting up jobsit"
type textarea "x"
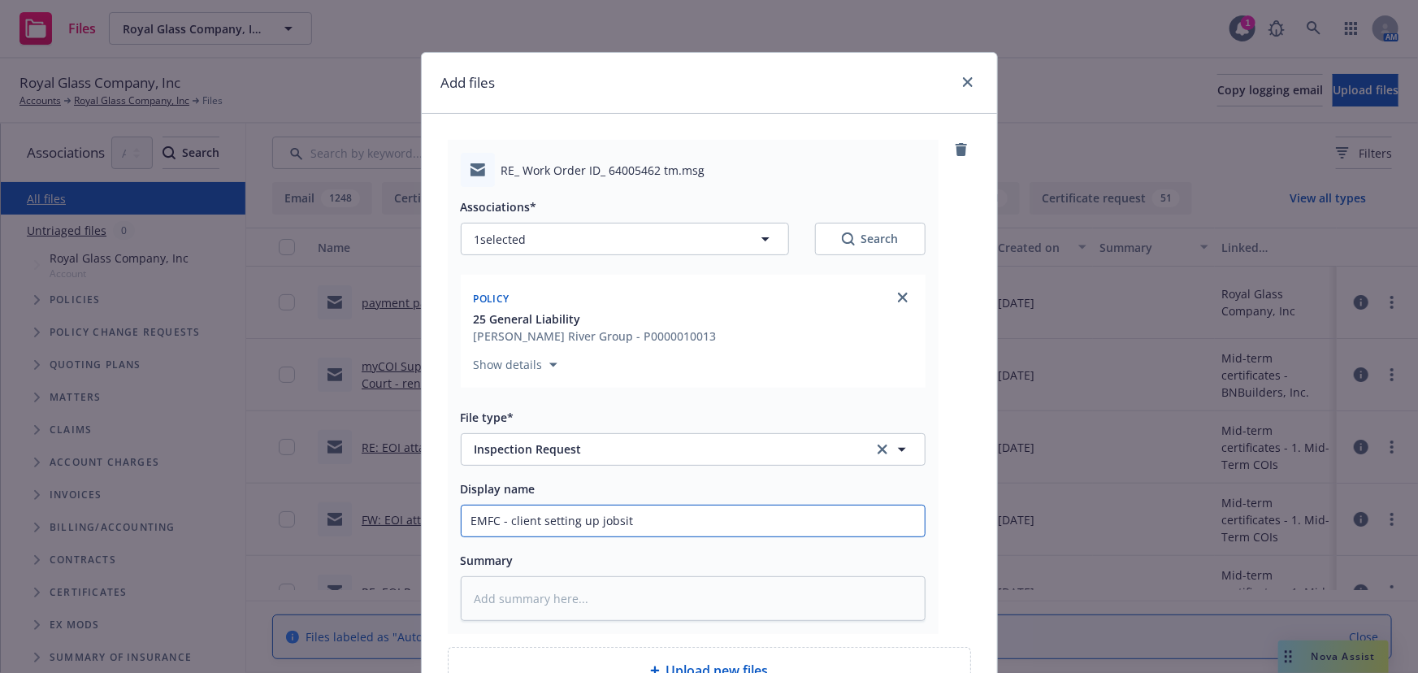
type input "EMFC - client setting up jobsite"
type textarea "x"
type input "EMFC - client setting up jobsite"
type textarea "x"
type input "EMFC - client setting up jobsite i"
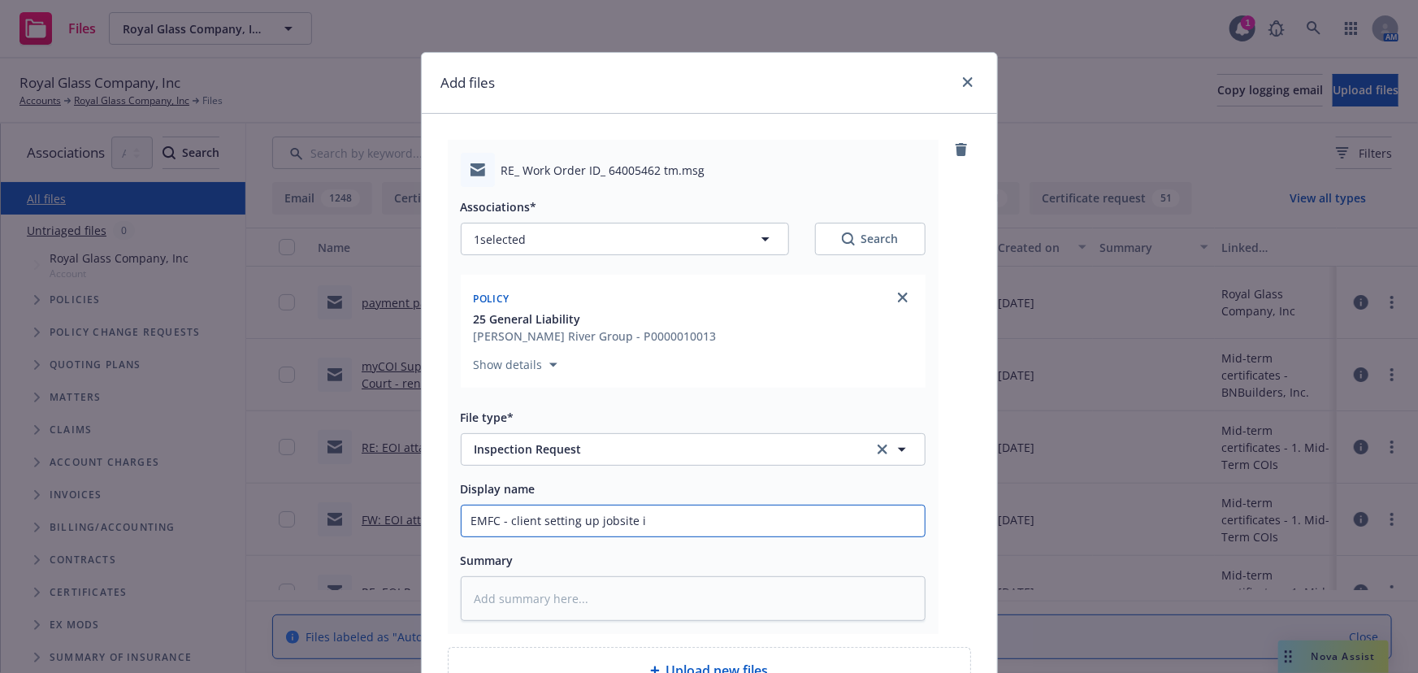
type textarea "x"
type input "EMFC - client setting up jobsite in"
type textarea "x"
type input "EMFC - client setting up jobsite ins"
type textarea "x"
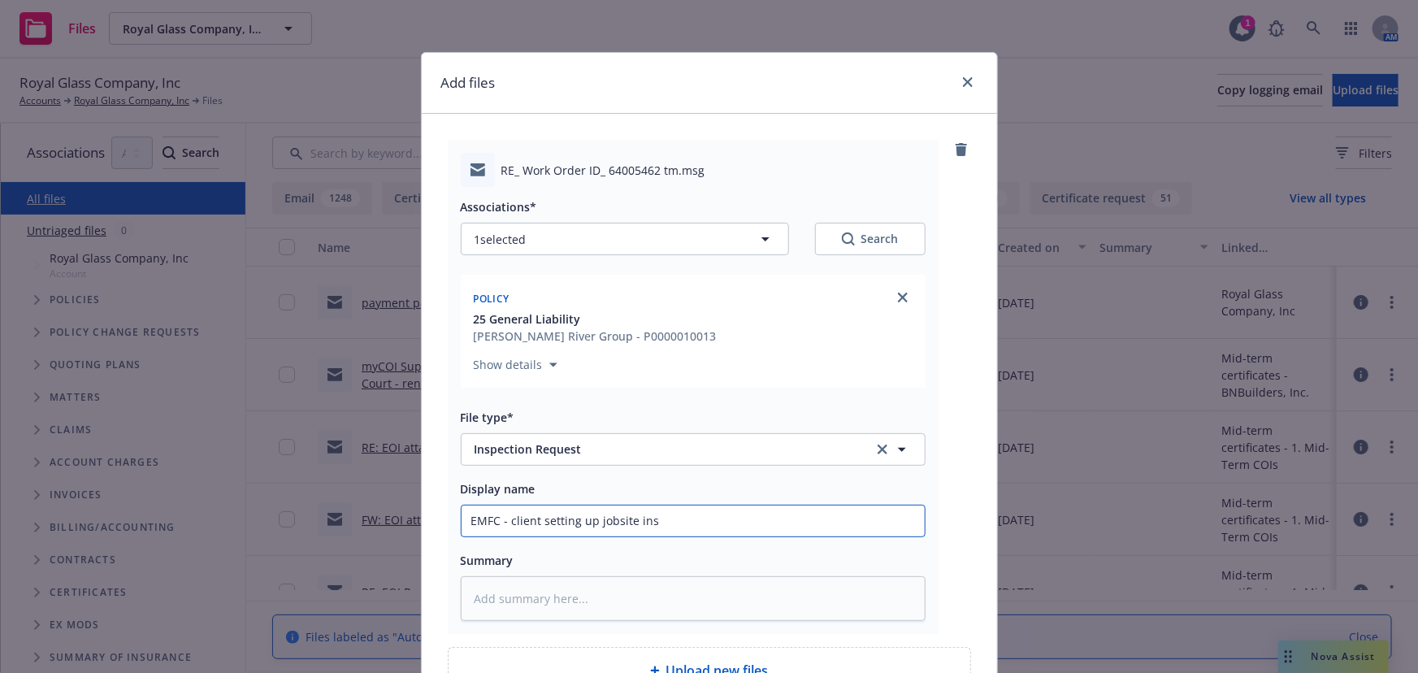
type input "EMFC - client setting up jobsite insp"
type textarea "x"
type input "EMFC - client setting up jobsite inspe"
type textarea "x"
type input "EMFC - client setting up jobsite inspec"
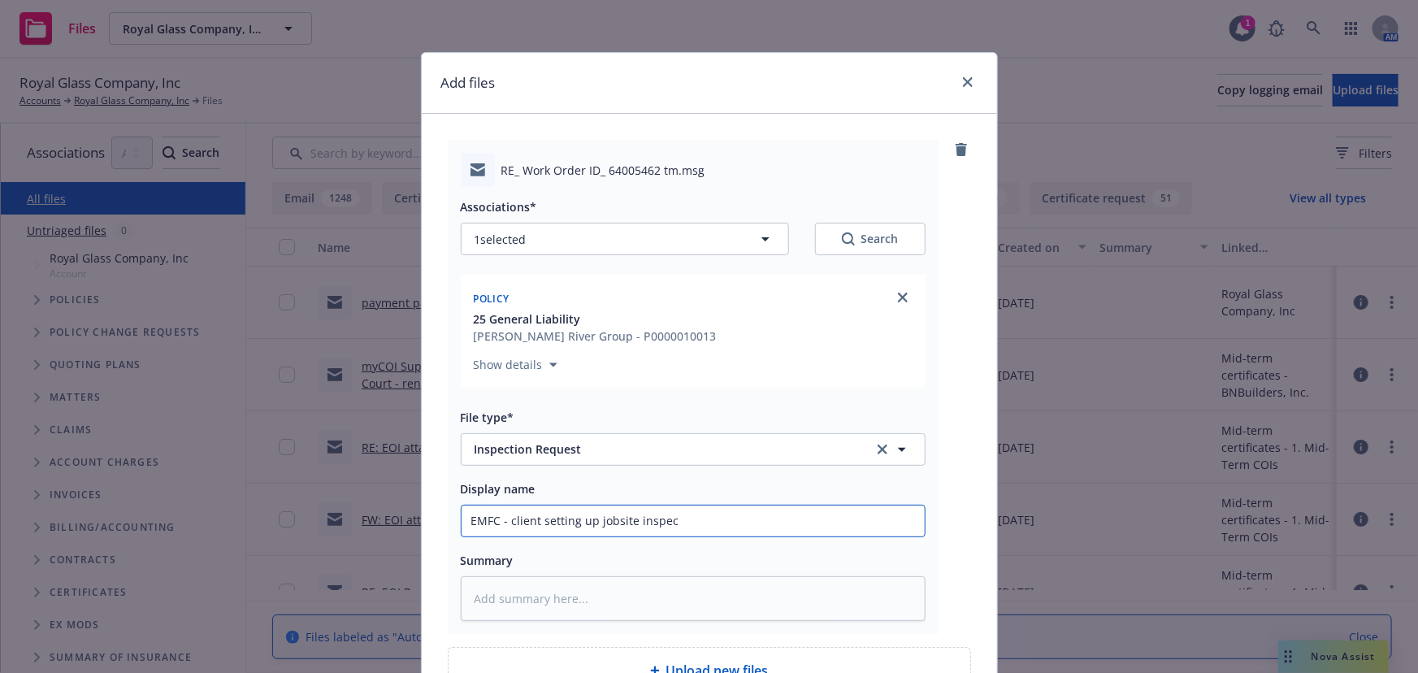
type textarea "x"
type input "EMFC - client setting up jobsite inspect"
type textarea "x"
type input "EMFC - client setting up jobsite inspecti"
type textarea "x"
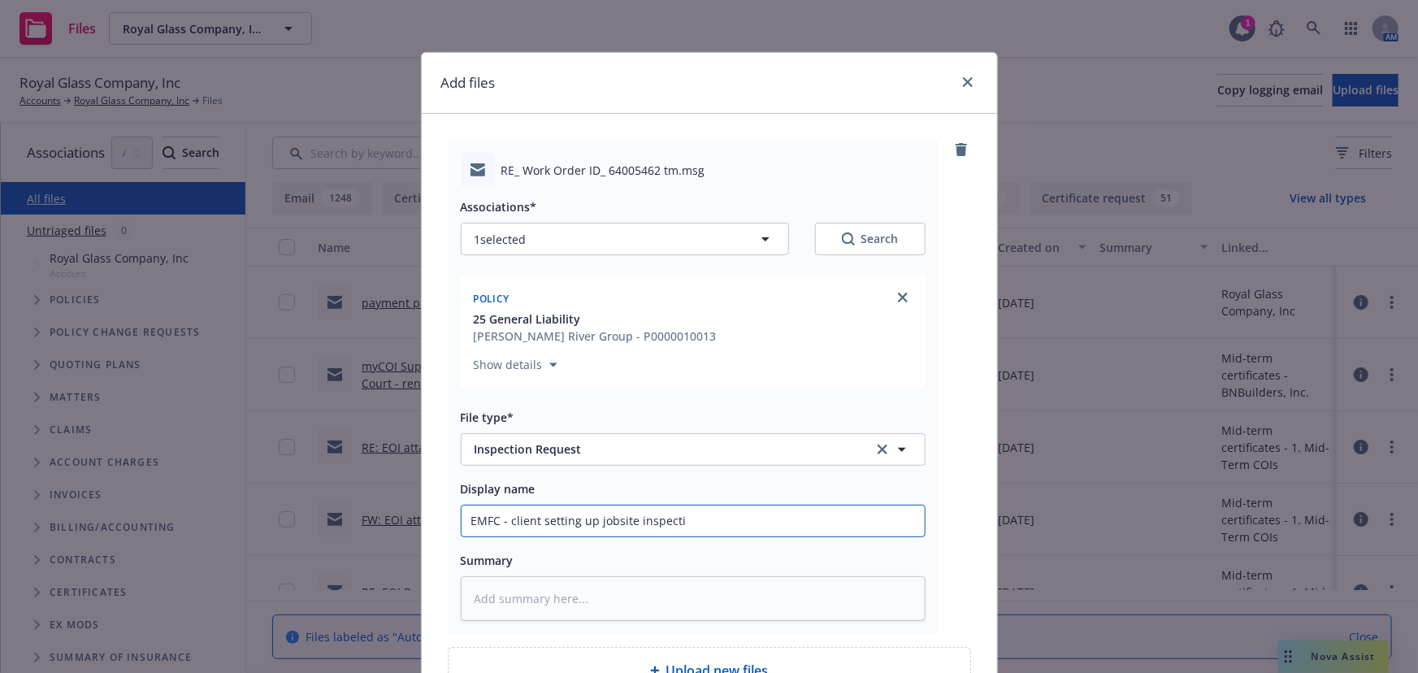
type input "EMFC - client setting up jobsite inspectio"
type textarea "x"
type input "EMFC - client setting up jobsite inspection"
type textarea "x"
type input "EMFC - client setting up jobsite inspection"
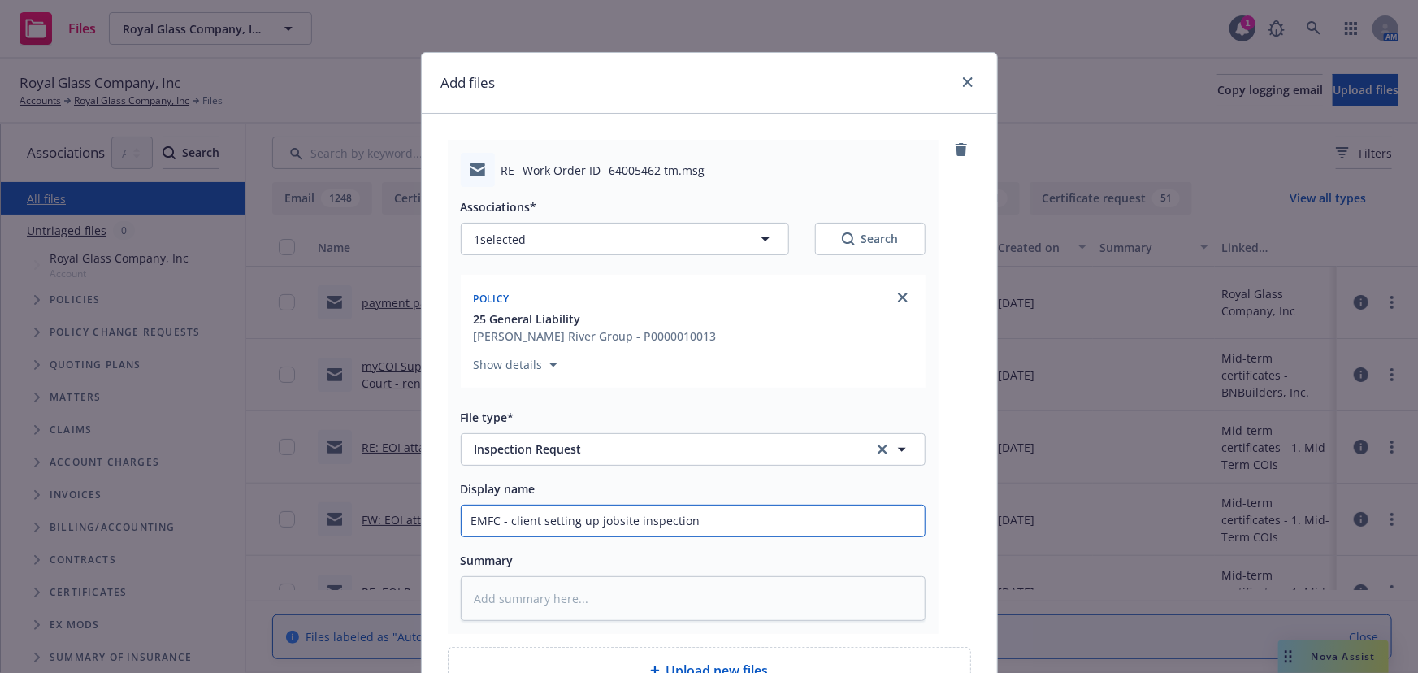
type textarea "x"
type input "EMFC - client setting up jobsite inspection f"
type textarea "x"
type input "EMFC - client setting up jobsite inspection fo"
type textarea "x"
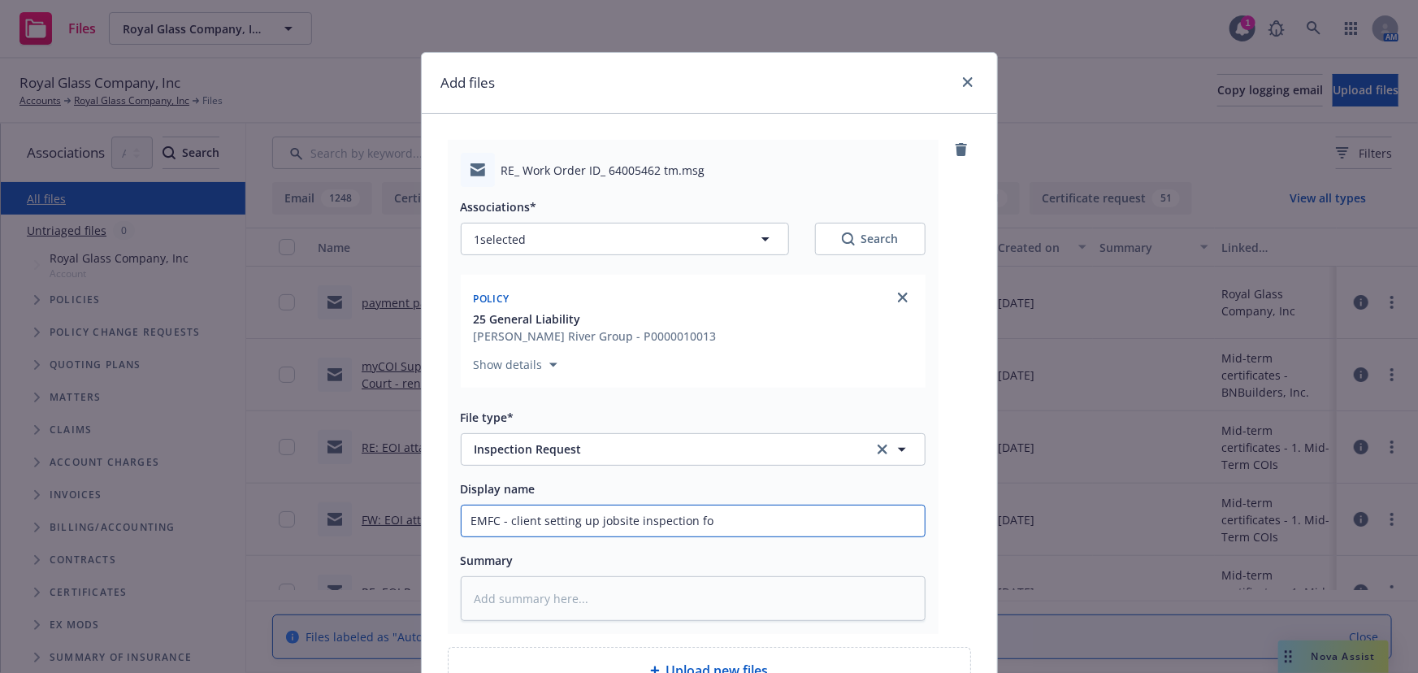
type input "EMFC - client setting up jobsite inspection for"
type textarea "x"
type input "EMFC - client setting up jobsite inspection for"
type textarea "x"
type input "EMFC - client setting up jobsite inspection for O"
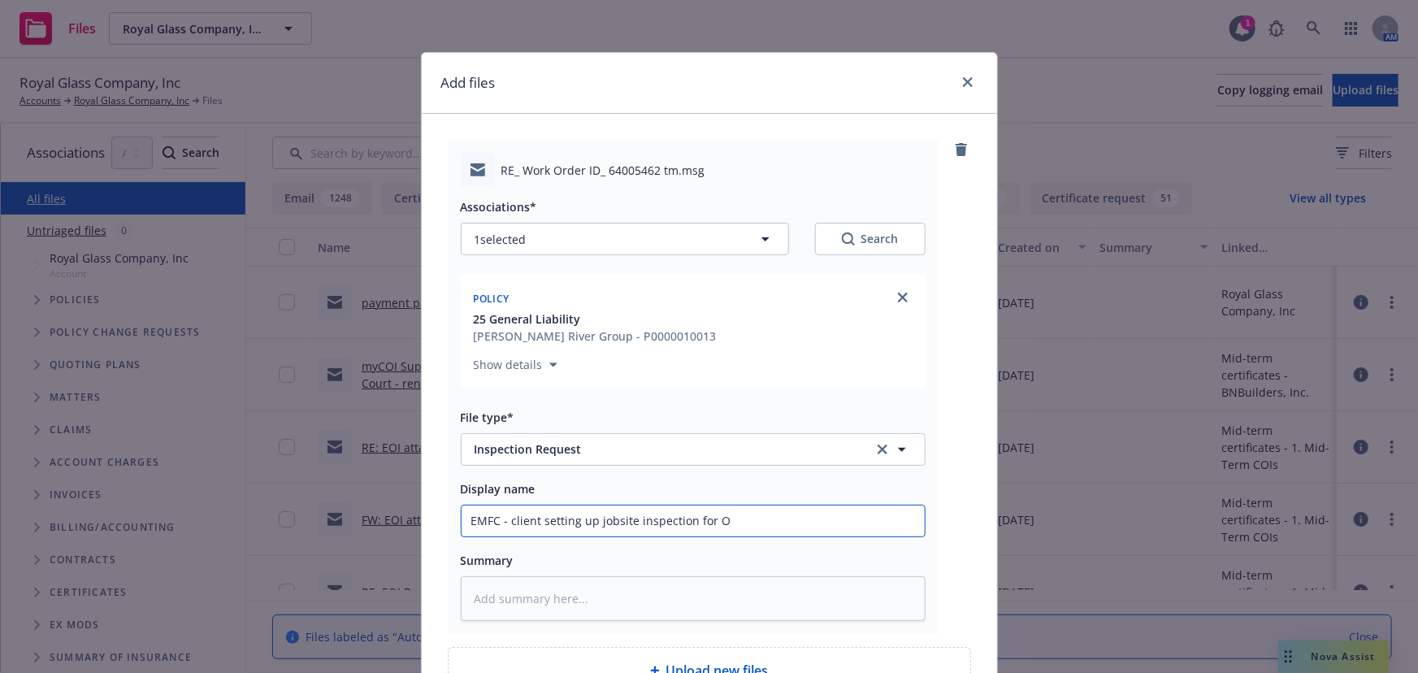
type textarea "x"
type input "EMFC - client setting up jobsite inspection for Oc"
type textarea "x"
type input "EMFC - client setting up jobsite inspection for Oct"
type textarea "x"
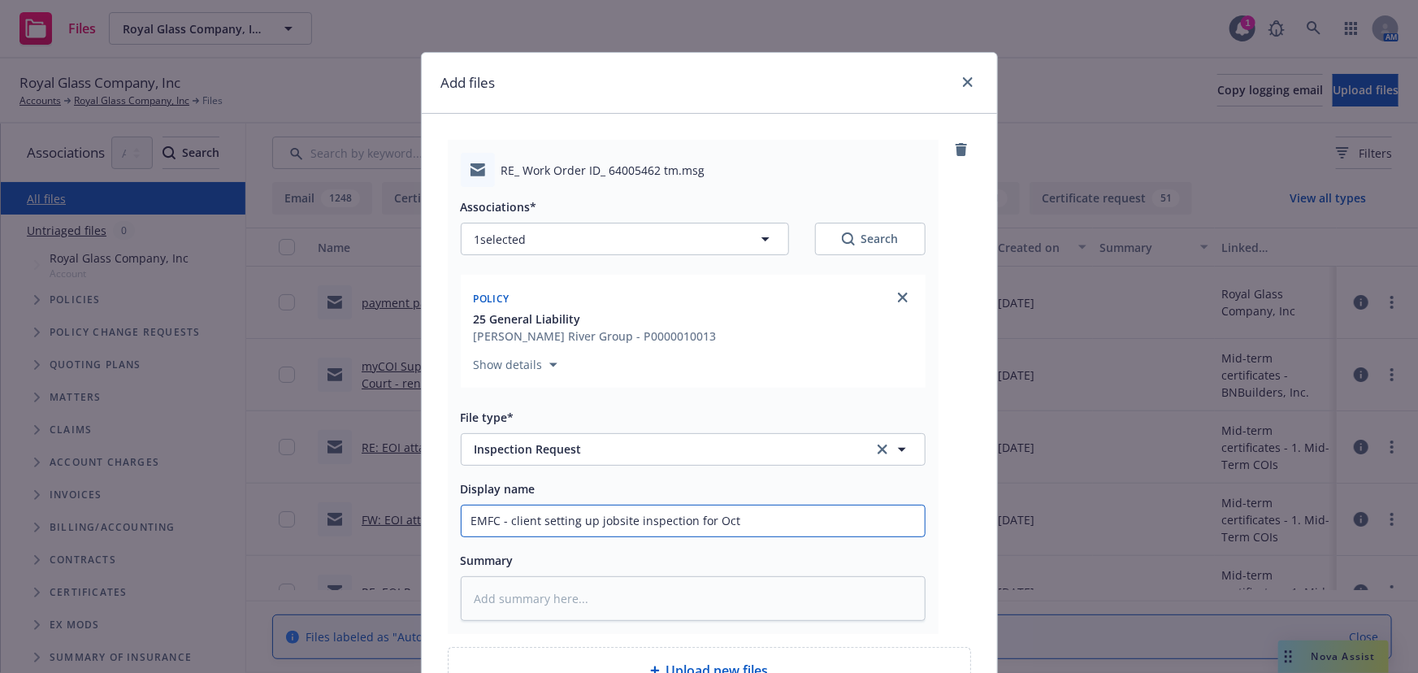
type input "EMFC - client setting up jobsite inspection for Octo"
type textarea "x"
type input "EMFC - client setting up jobsite inspection for Octob"
type textarea "x"
type input "EMFC - client setting up jobsite inspection for Octobe"
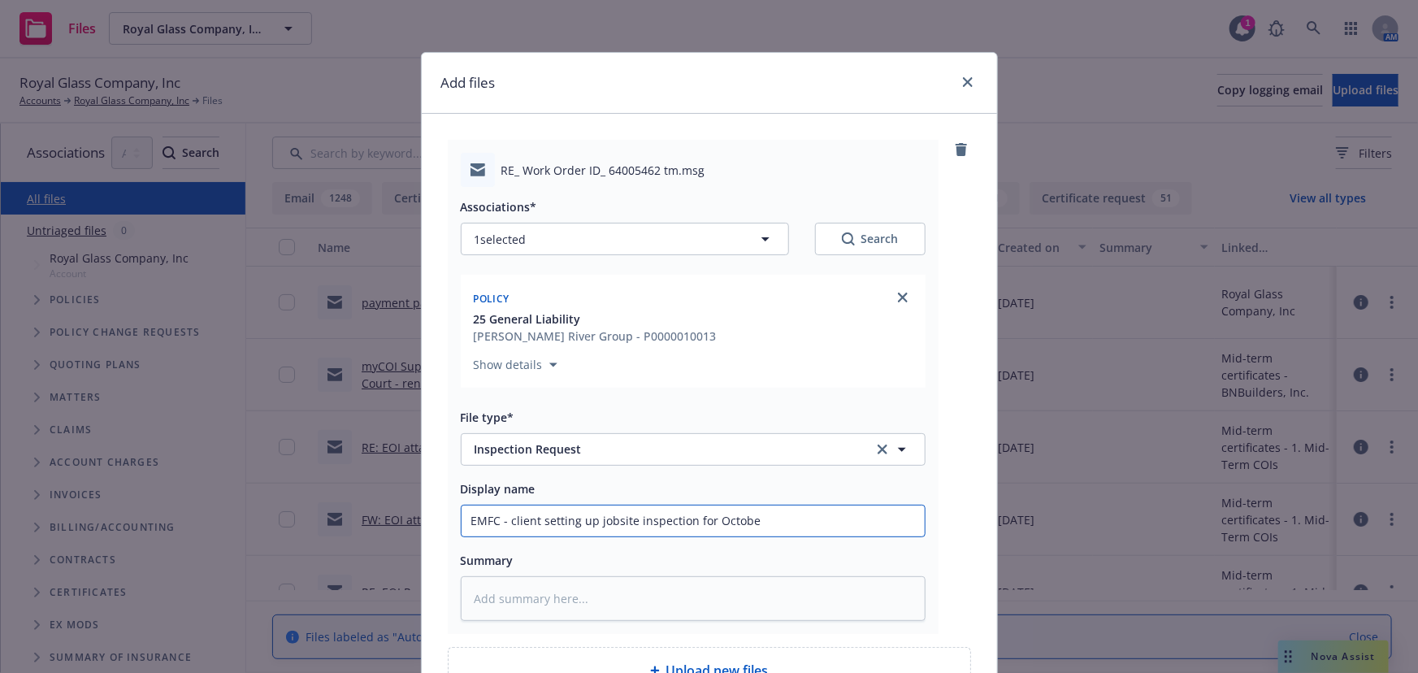
type textarea "x"
type input "EMFC - client setting up jobsite inspection for October"
type textarea "x"
type input "EMFC - client setting up jobsite inspection for October"
type textarea "x"
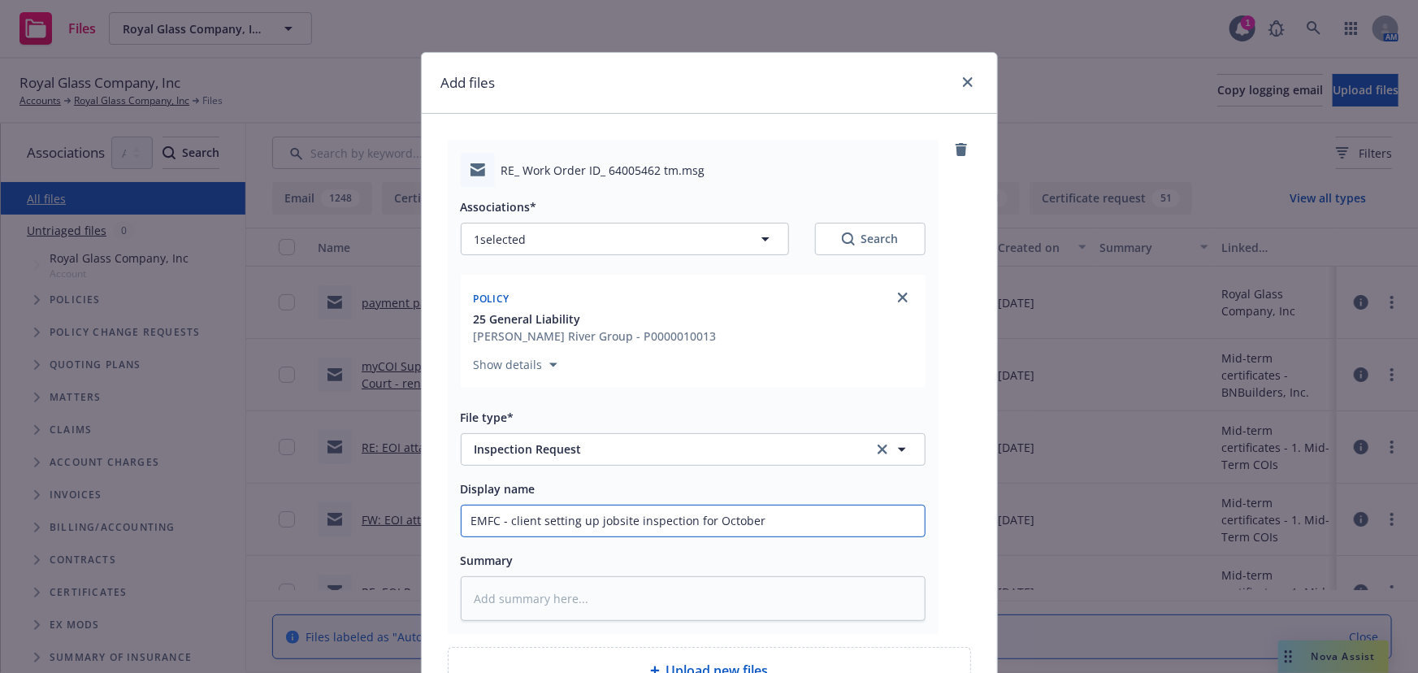
type input "EMFC - client setting up jobsite inspection for [DATE]"
type textarea "x"
type input "EMFC - client setting up jobsite inspection for [DATE]"
type textarea "x"
type input "EMFC - client setting up jobsite inspection for October 202"
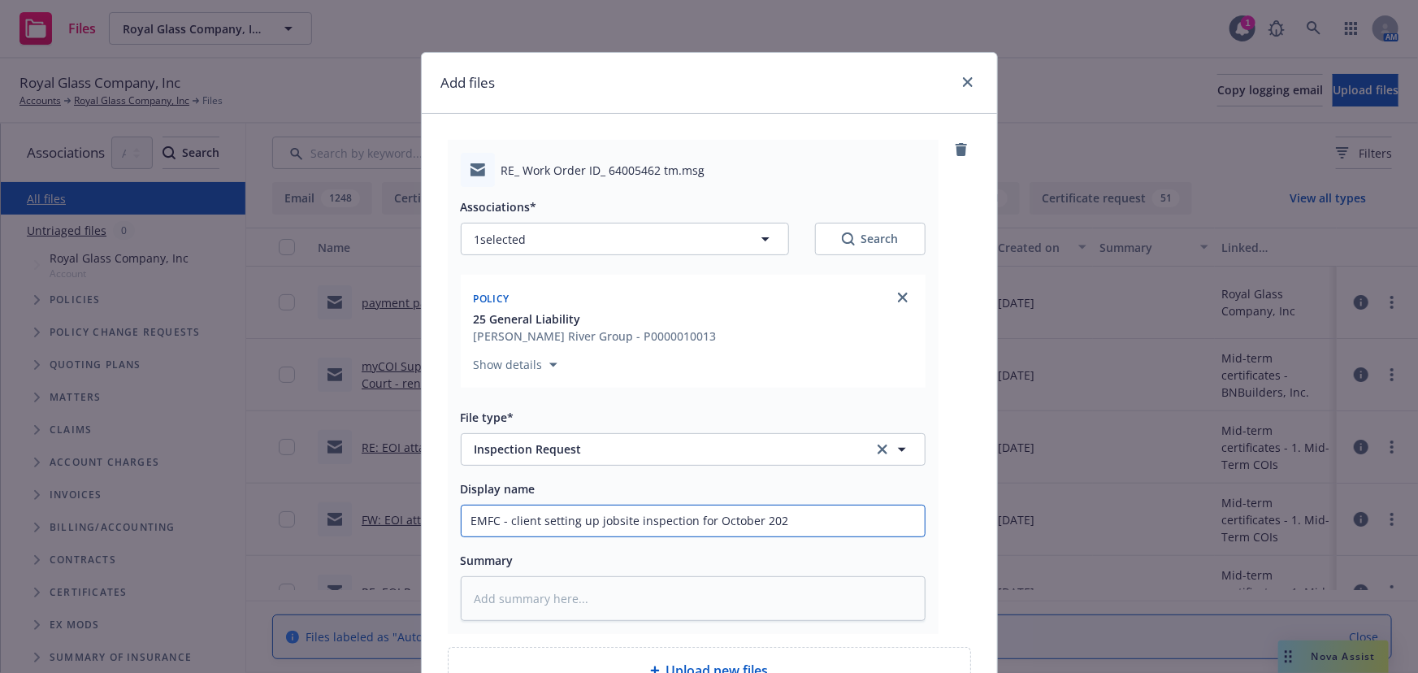
type textarea "x"
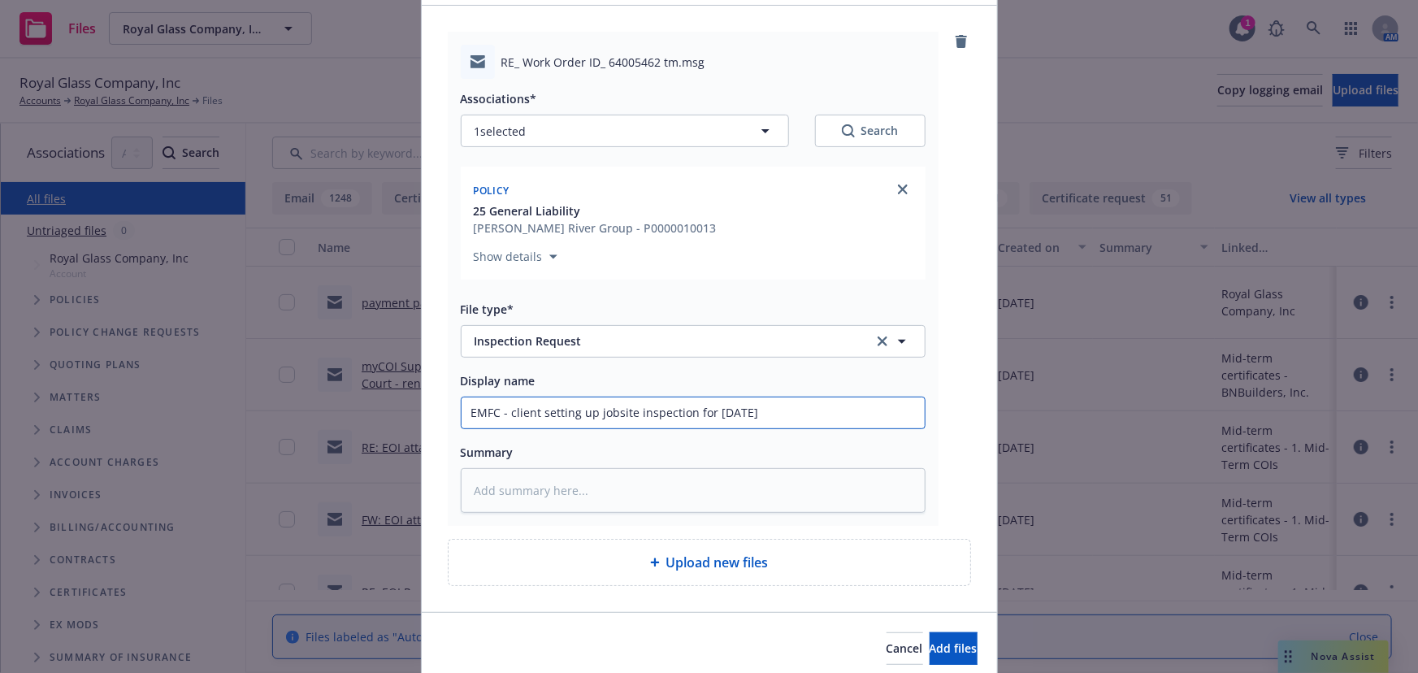
scroll to position [171, 0]
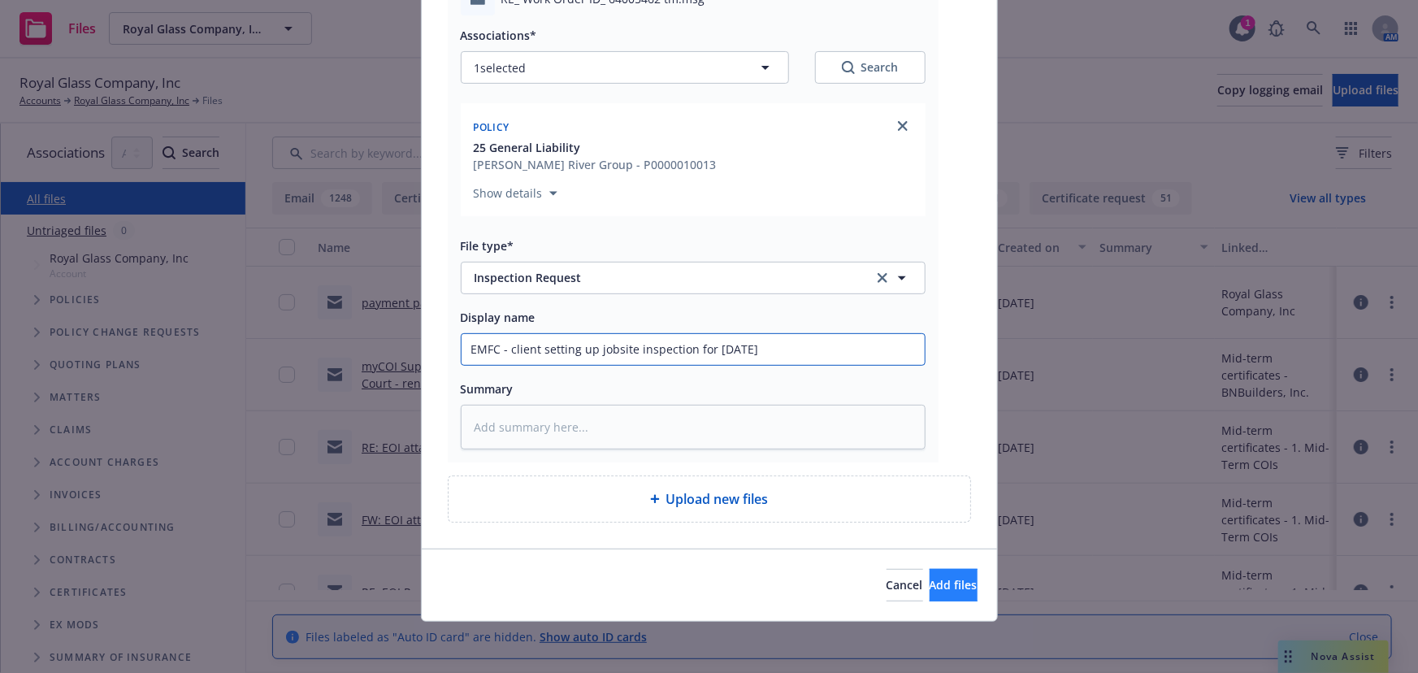
type input "EMFC - client setting up jobsite inspection for [DATE]"
click at [930, 577] on span "Add files" at bounding box center [954, 584] width 48 height 15
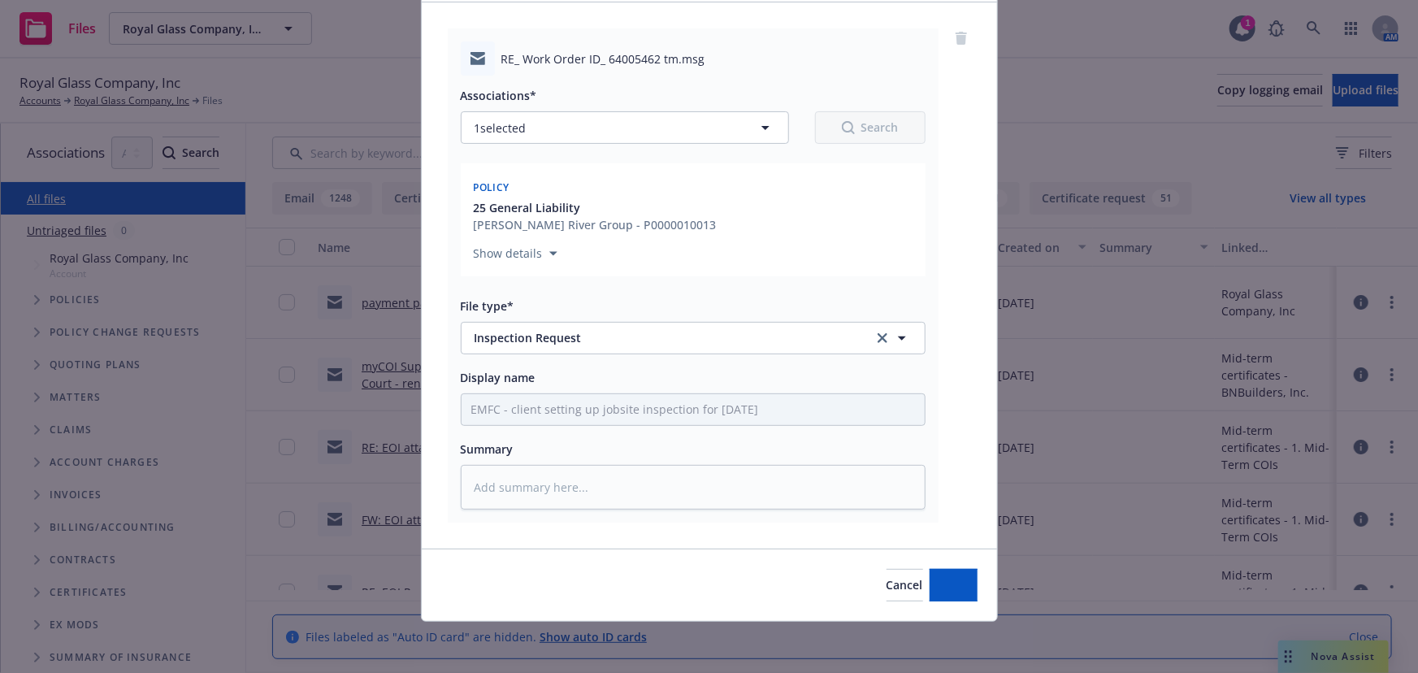
type textarea "x"
